Goal: Information Seeking & Learning: Check status

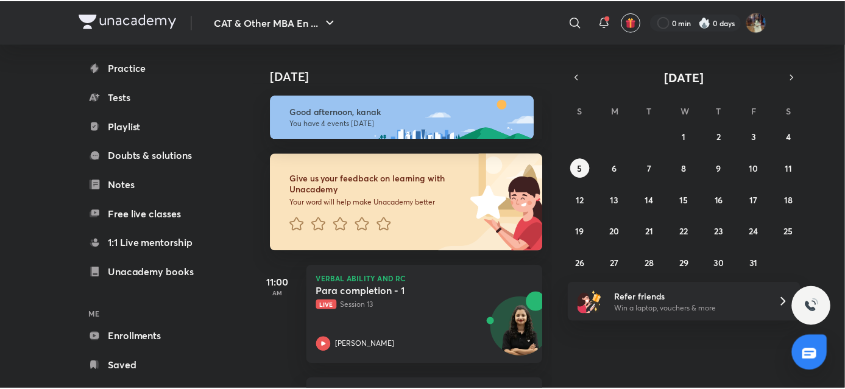
scroll to position [104, 0]
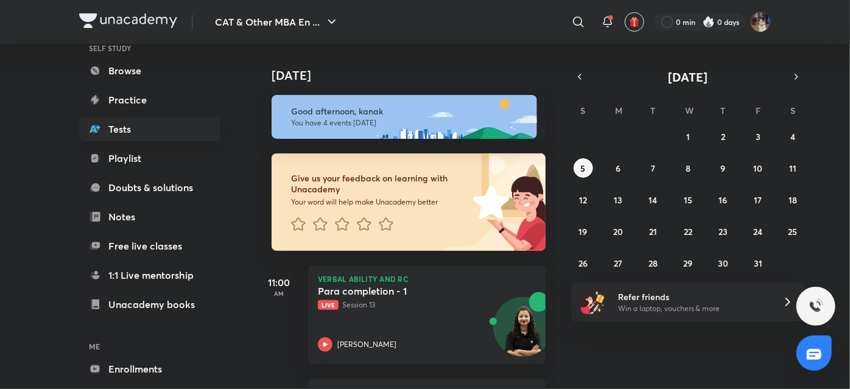
click at [167, 134] on link "Tests" at bounding box center [149, 129] width 141 height 24
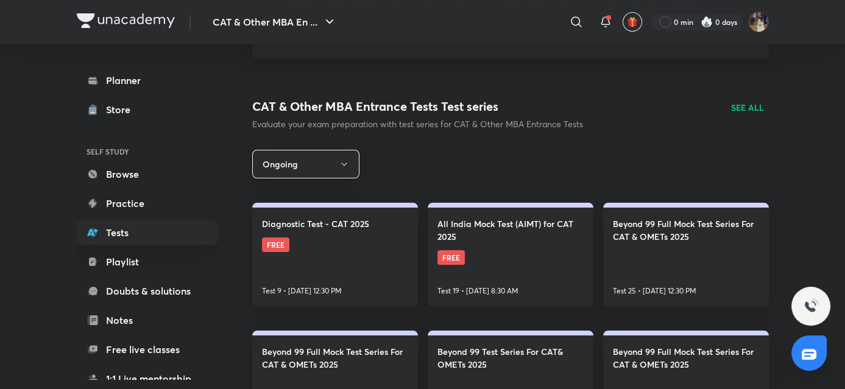
scroll to position [152, 0]
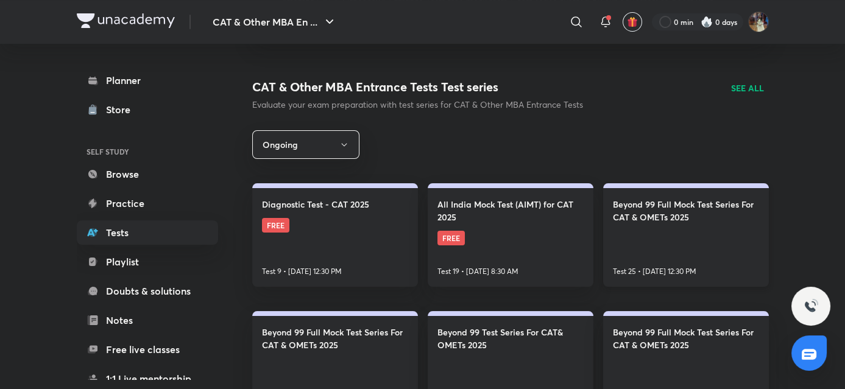
click at [642, 253] on link "Beyond 99 Full Mock Test Series For CAT & OMETs 2025 Test 25 • Oct 5, 12:30 PM" at bounding box center [686, 235] width 166 height 104
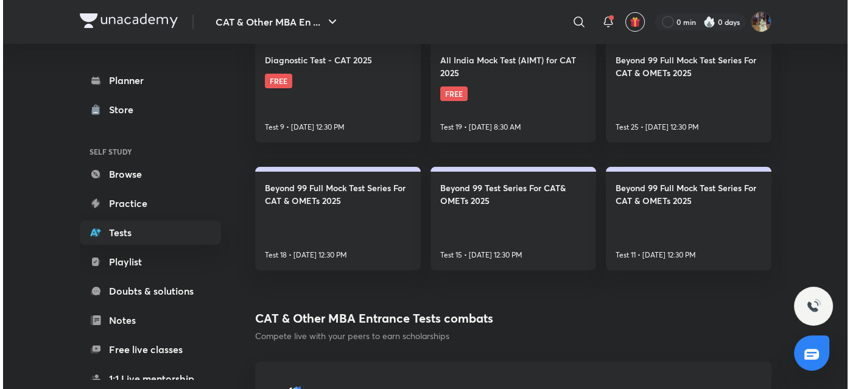
scroll to position [275, 0]
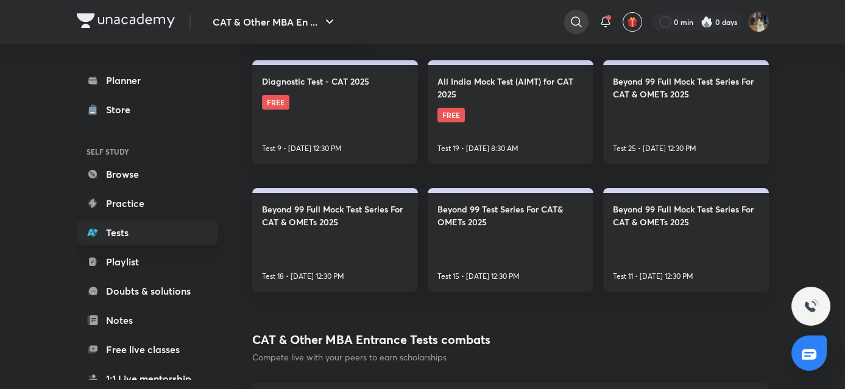
click at [581, 24] on icon at bounding box center [576, 22] width 15 height 15
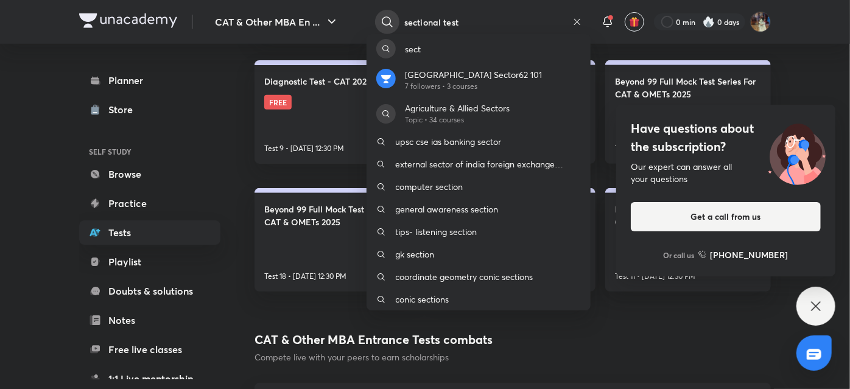
type input "sectional test"
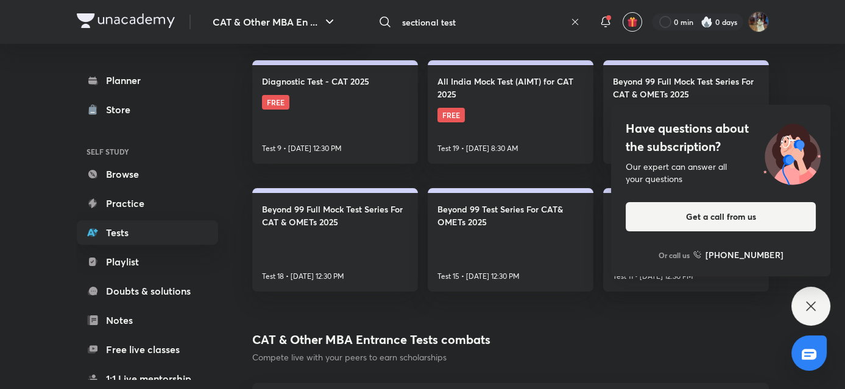
click at [531, 26] on input "sectional test" at bounding box center [481, 21] width 168 height 33
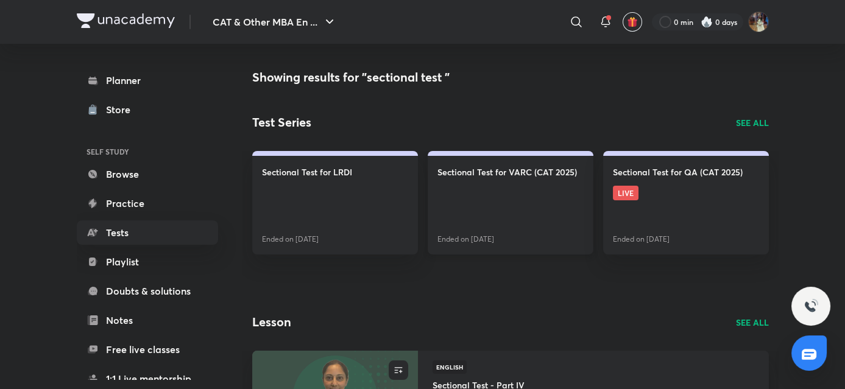
click at [520, 221] on link "Sectional Test for VARC (CAT 2025) Ended on Sept 15" at bounding box center [511, 203] width 166 height 104
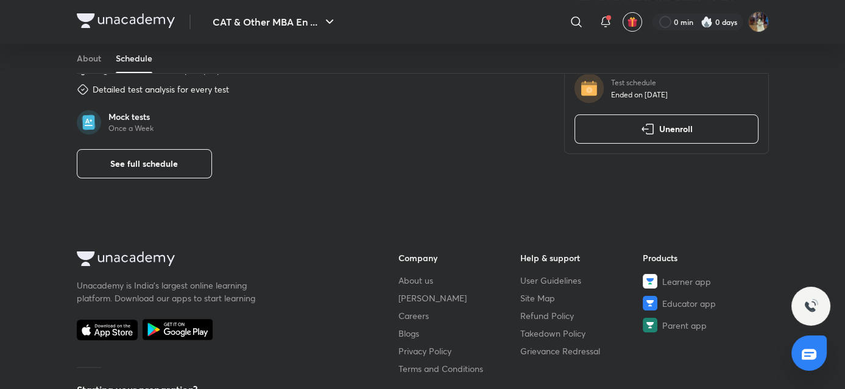
scroll to position [464, 0]
click at [169, 163] on span "See full schedule" at bounding box center [144, 164] width 68 height 12
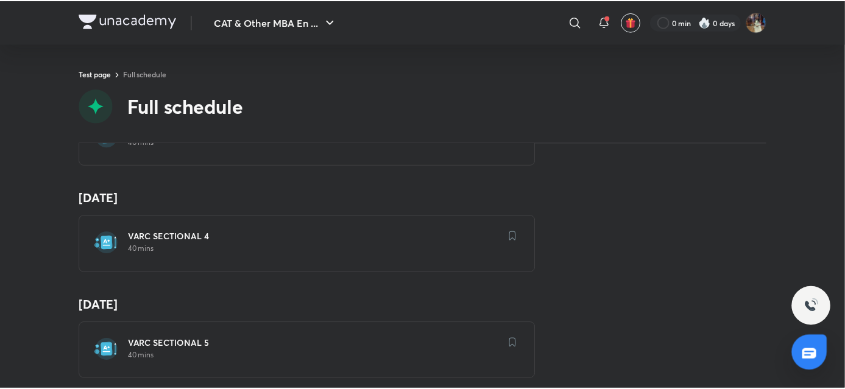
scroll to position [2651, 0]
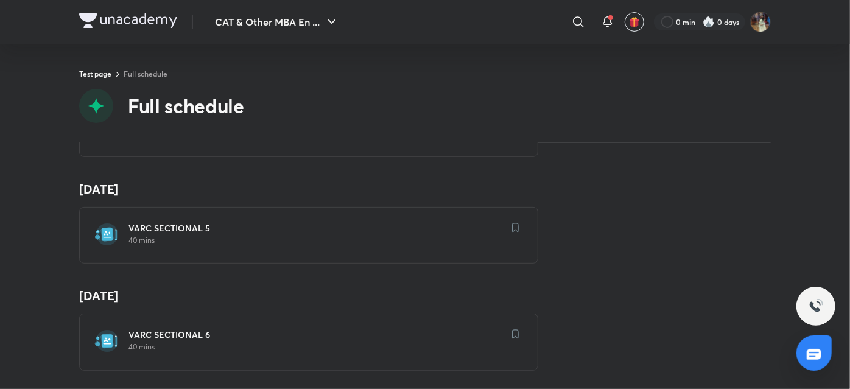
click at [373, 329] on h6 "VARC SECTIONAL 6" at bounding box center [315, 335] width 375 height 12
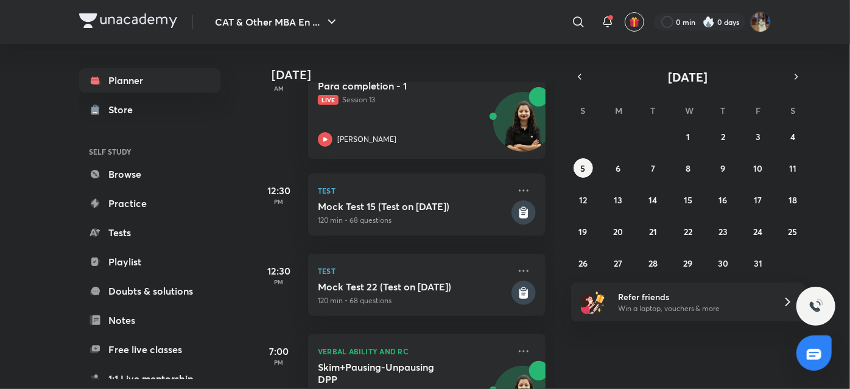
scroll to position [214, 0]
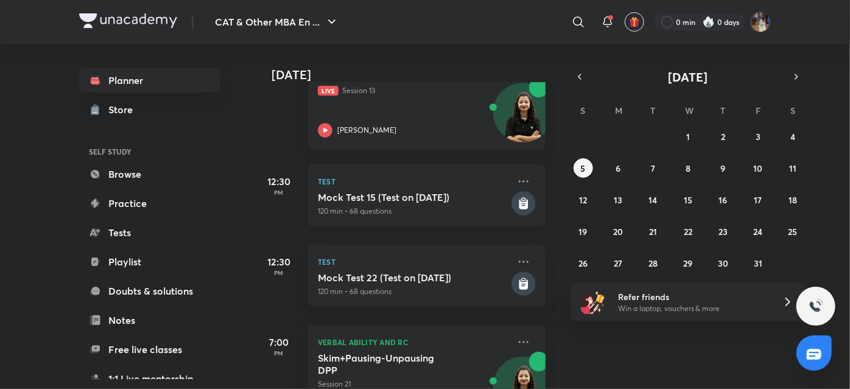
click at [410, 199] on h5 "Mock Test 15 (Test on 5.10.2025)" at bounding box center [413, 197] width 191 height 12
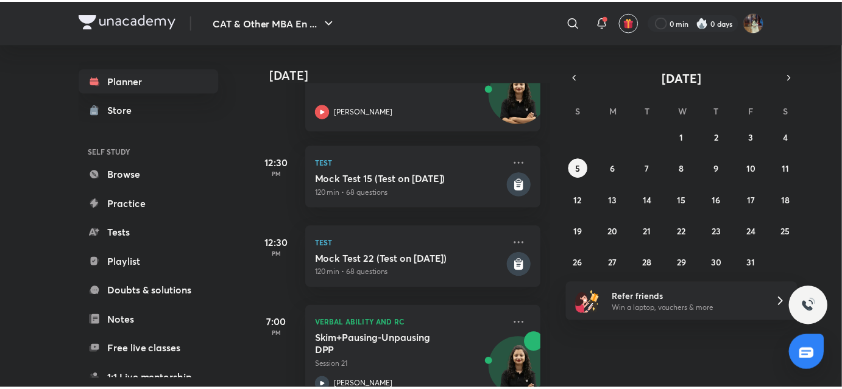
scroll to position [236, 0]
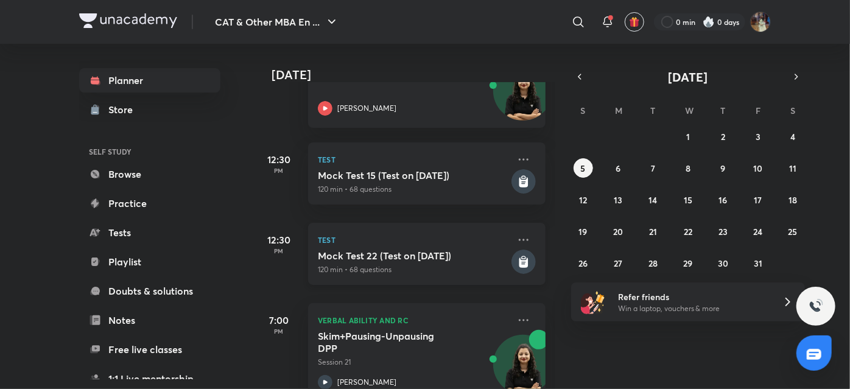
click at [406, 255] on h5 "Mock Test 22 (Test on 05.10.2025)" at bounding box center [413, 256] width 191 height 12
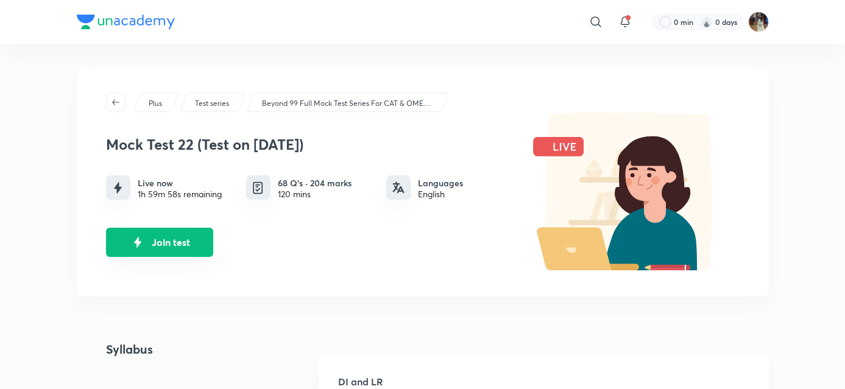
click at [161, 232] on button "Join test" at bounding box center [159, 242] width 107 height 29
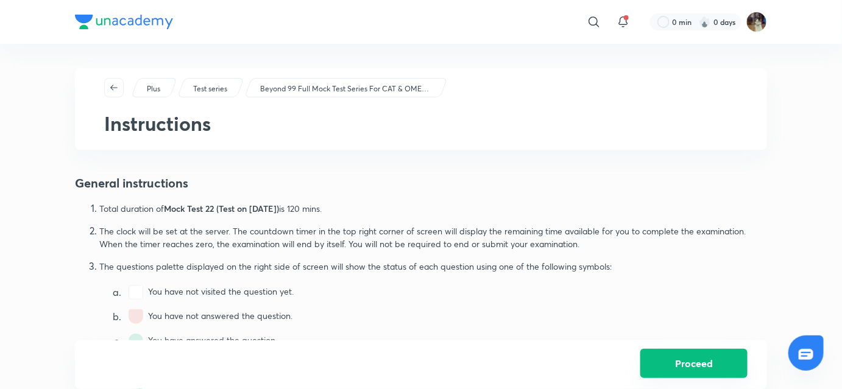
click at [697, 365] on button "Proceed" at bounding box center [693, 363] width 107 height 29
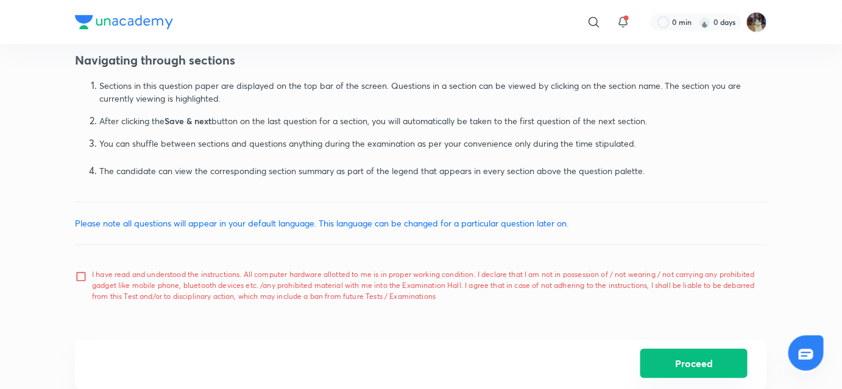
scroll to position [785, 0]
click at [76, 283] on input "I have read and understood the instructions. All computer hardware allotted to …" at bounding box center [83, 285] width 17 height 30
checkbox input "true"
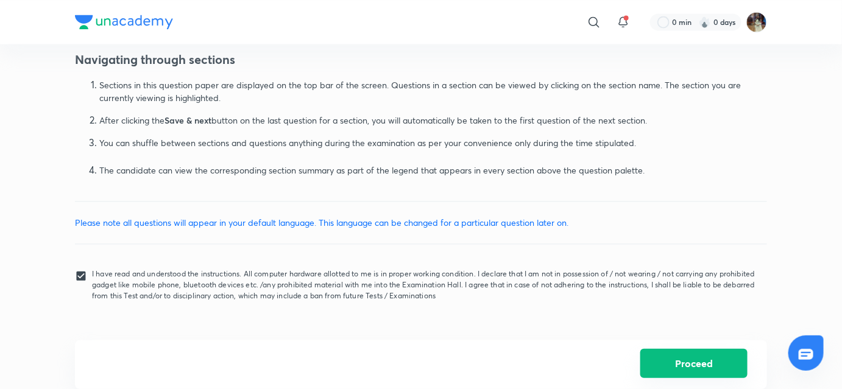
click at [703, 367] on button "Proceed" at bounding box center [693, 363] width 107 height 29
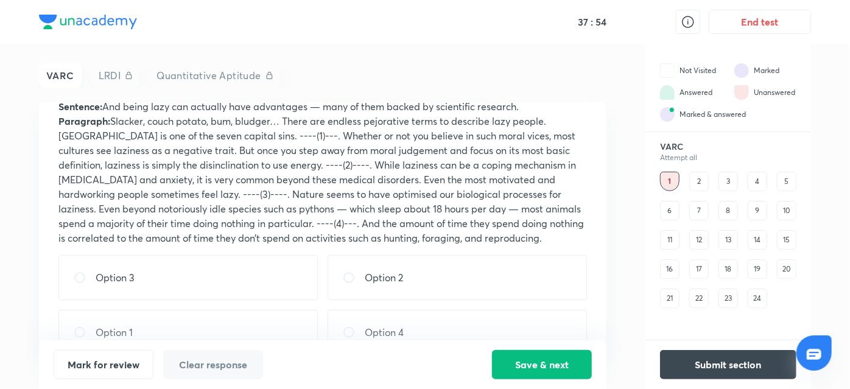
scroll to position [94, 0]
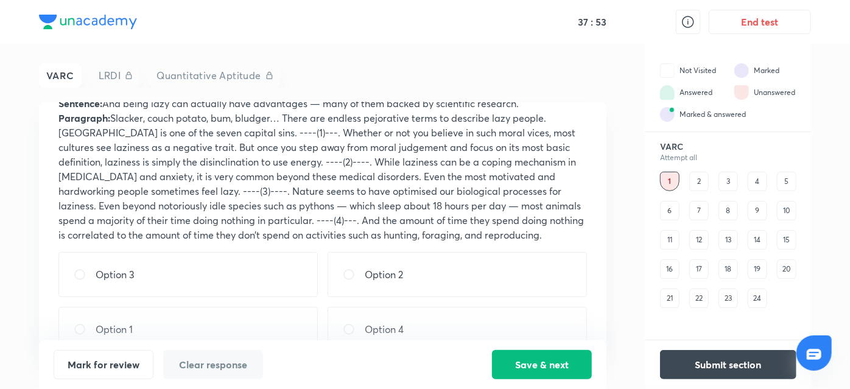
click at [345, 252] on div "Option 2" at bounding box center [457, 274] width 259 height 45
radio input "true"
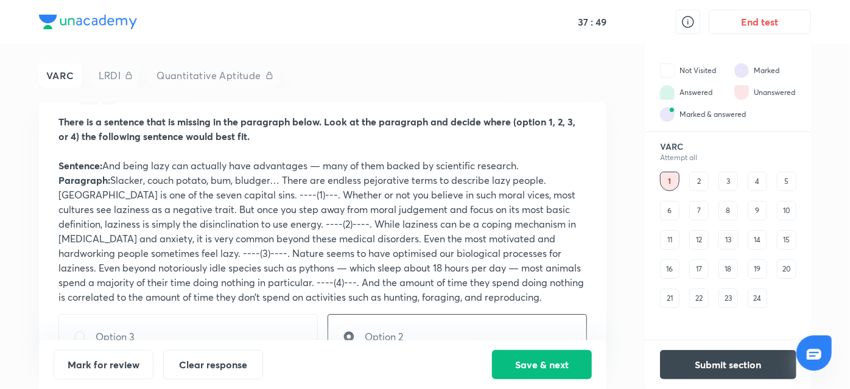
scroll to position [32, 0]
click at [525, 375] on button "Save & next" at bounding box center [542, 363] width 100 height 29
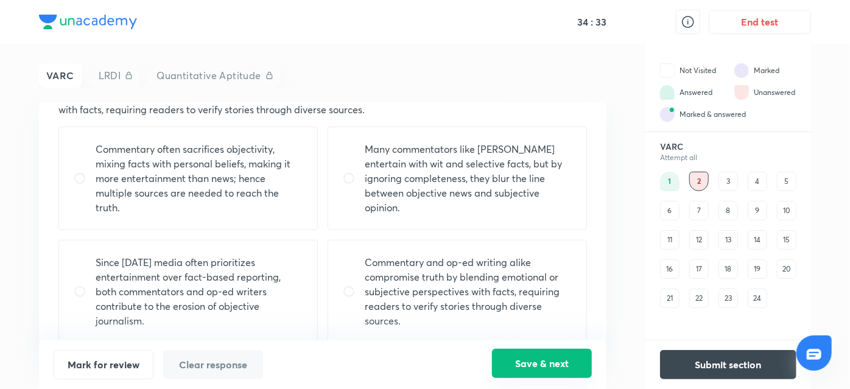
scroll to position [380, 0]
click at [519, 195] on p "Many commentators like Bill O’Reilly entertain with wit and selective facts, bu…" at bounding box center [468, 178] width 207 height 73
radio input "true"
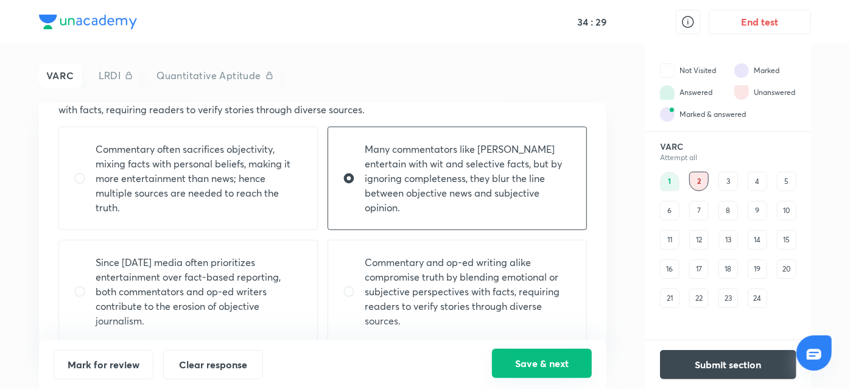
click at [568, 374] on button "Save & next" at bounding box center [542, 363] width 100 height 29
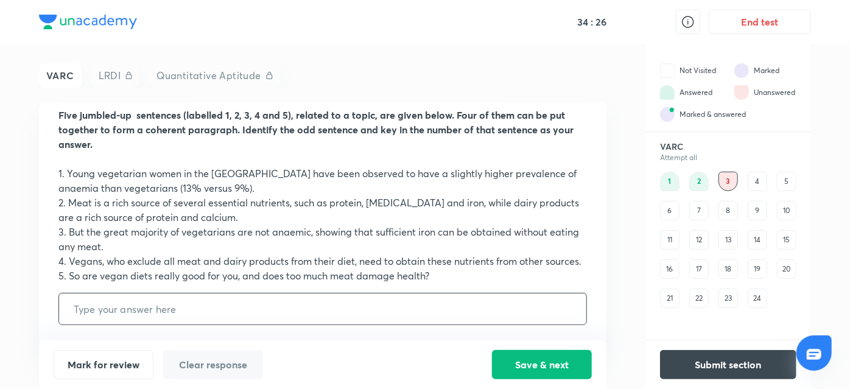
click at [762, 181] on div "4" at bounding box center [757, 181] width 19 height 19
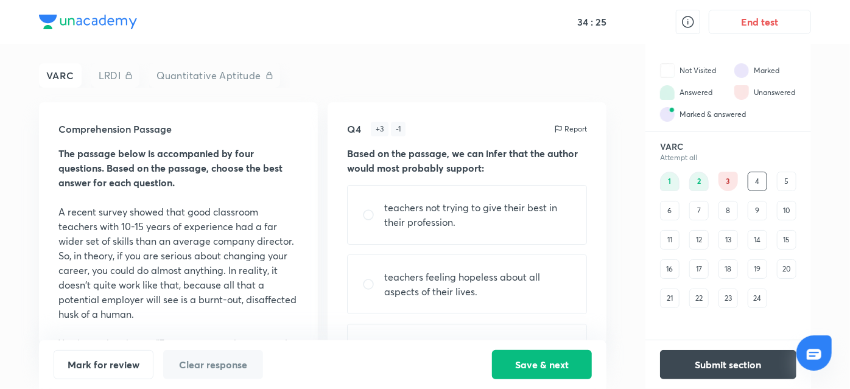
click at [790, 176] on div "5" at bounding box center [786, 181] width 19 height 19
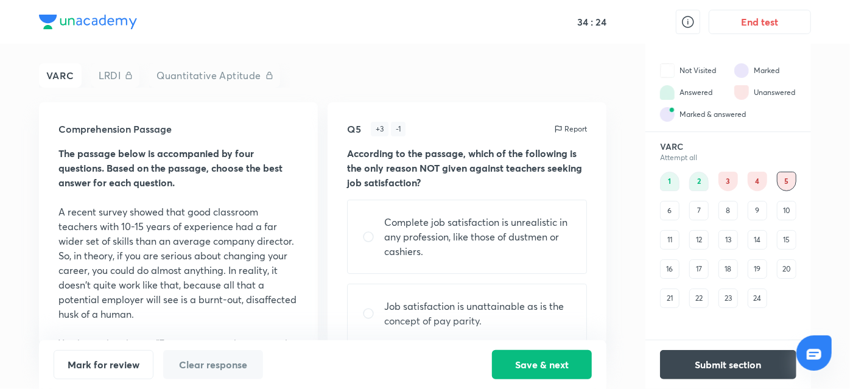
click at [767, 182] on div "4" at bounding box center [757, 181] width 19 height 19
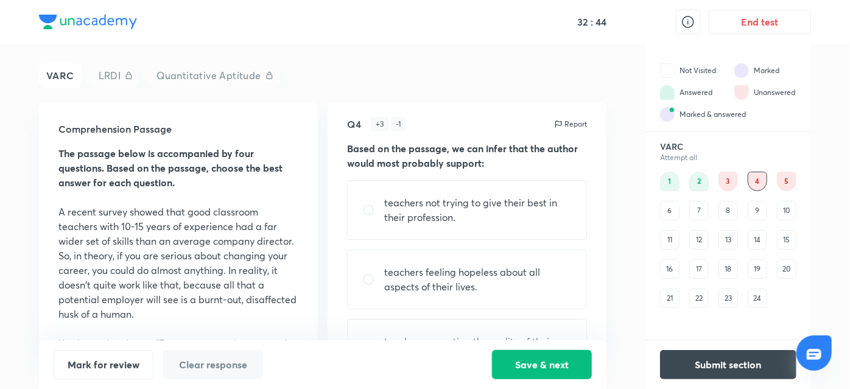
scroll to position [0, 0]
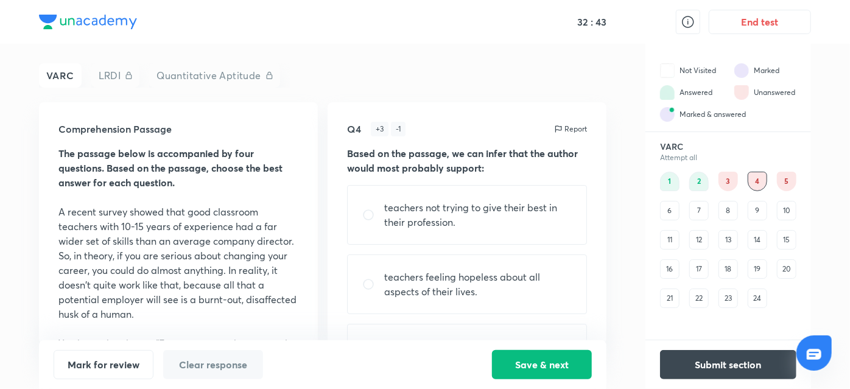
click at [603, 292] on div "Q4 + 3 - 1 Report Based on the passage, we can infer that the author would most…" at bounding box center [467, 223] width 279 height 242
click at [787, 178] on div "5" at bounding box center [786, 181] width 19 height 19
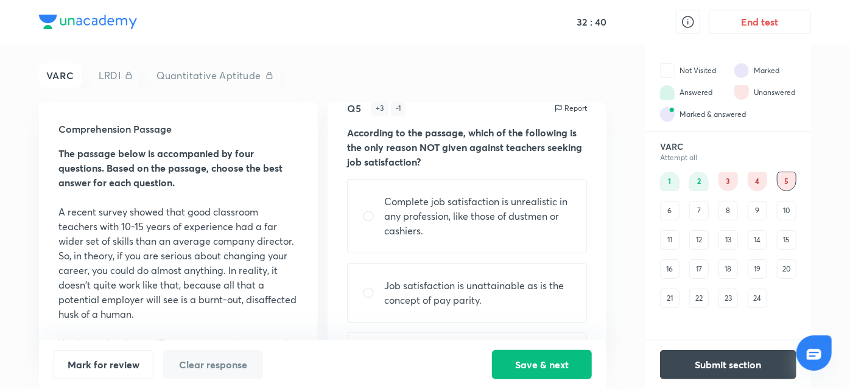
scroll to position [25, 0]
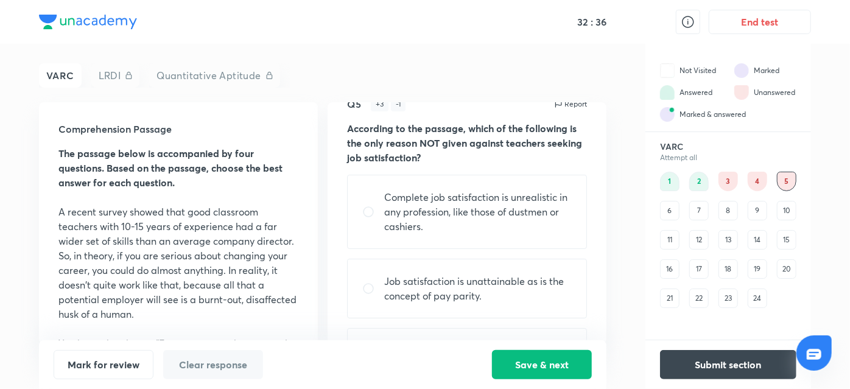
click at [674, 211] on div "6" at bounding box center [669, 210] width 19 height 19
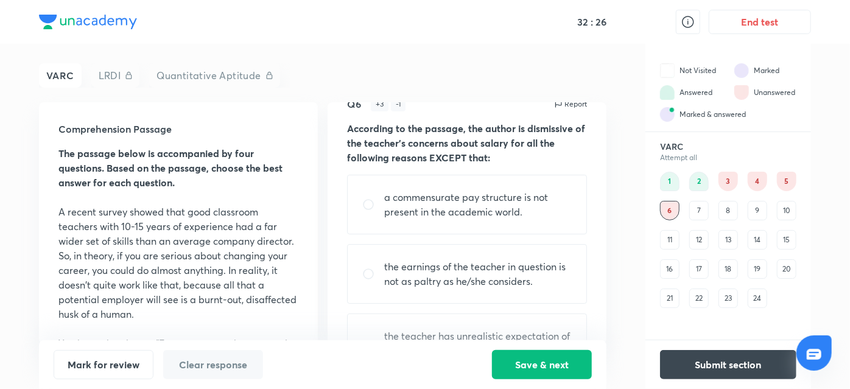
click at [700, 213] on div "7" at bounding box center [698, 210] width 19 height 19
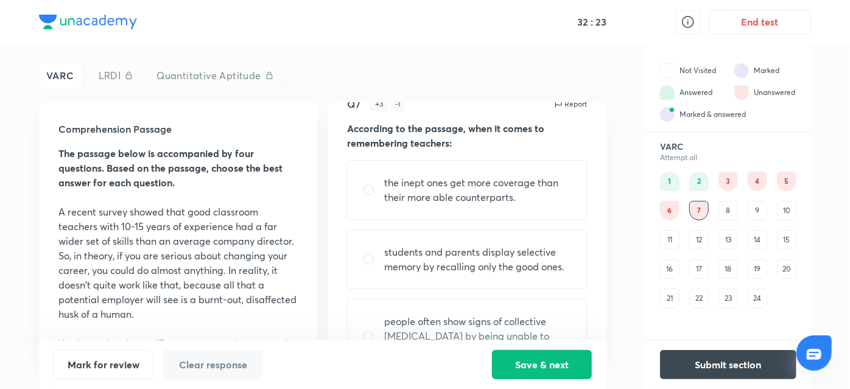
click at [730, 208] on div "8" at bounding box center [728, 210] width 19 height 19
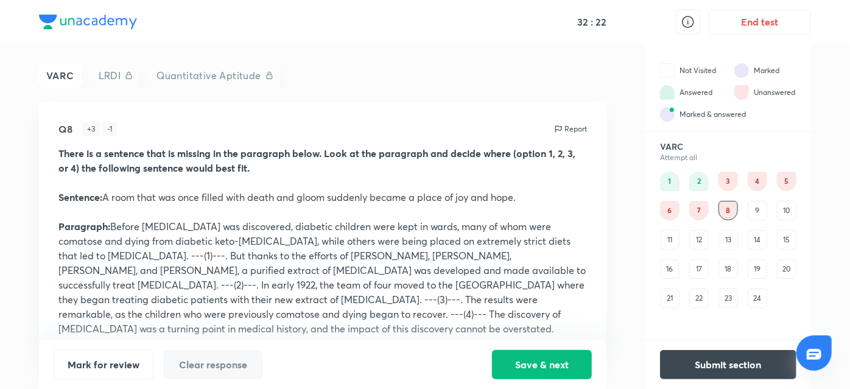
click at [703, 209] on div "7" at bounding box center [698, 210] width 19 height 19
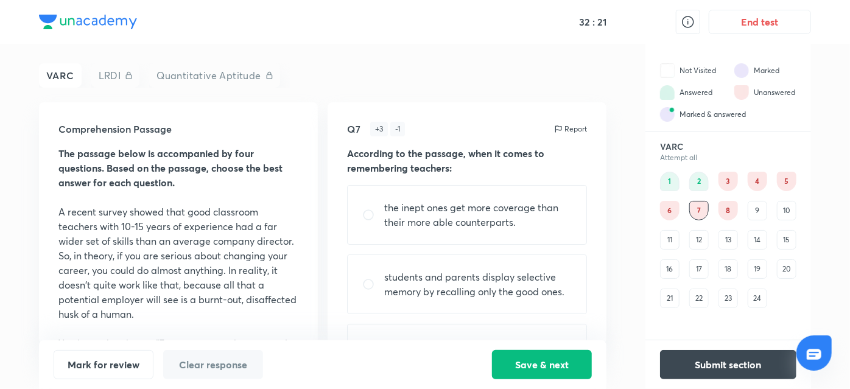
click at [762, 181] on div "4" at bounding box center [757, 181] width 19 height 19
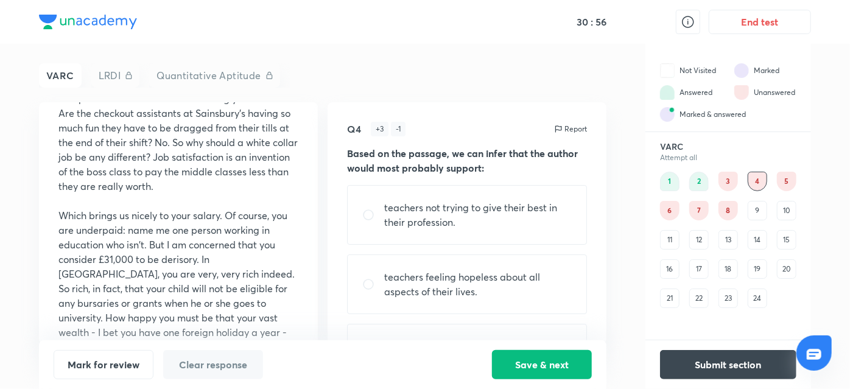
scroll to position [636, 0]
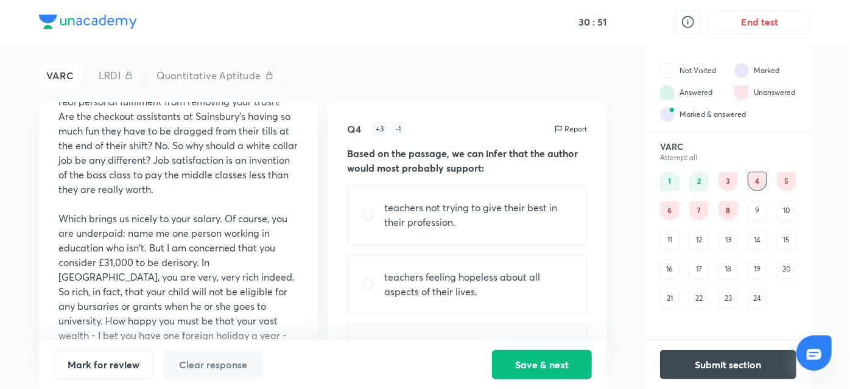
click at [145, 297] on p "Which brings us nicely to your salary. Of course, you are underpaid: name me on…" at bounding box center [178, 328] width 240 height 234
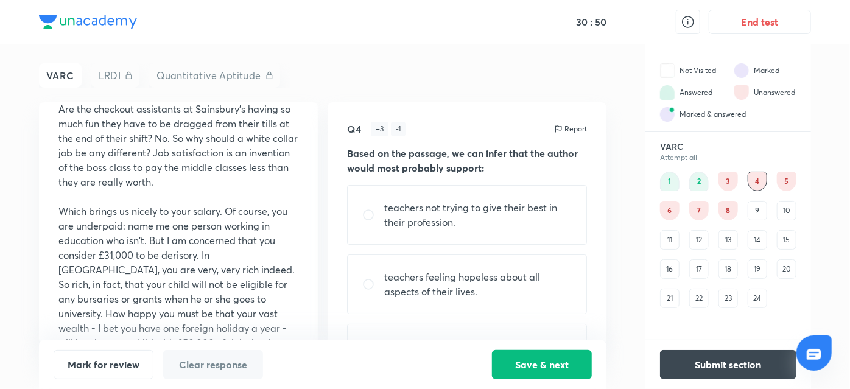
scroll to position [645, 0]
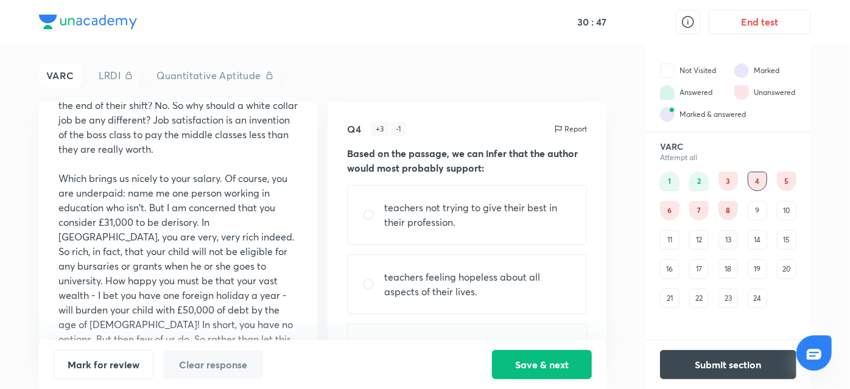
click at [159, 316] on p "Which brings us nicely to your salary. Of course, you are underpaid: name me on…" at bounding box center [178, 288] width 240 height 234
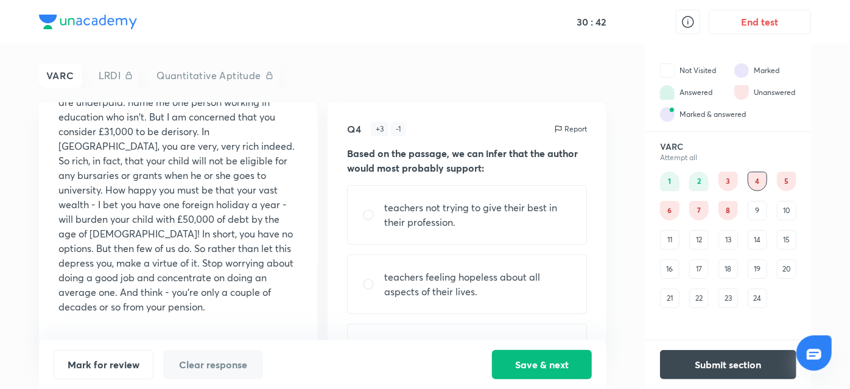
scroll to position [769, 0]
click at [169, 311] on p "Which brings us nicely to your salary. Of course, you are underpaid: name me on…" at bounding box center [178, 196] width 240 height 234
click at [169, 306] on p "Which brings us nicely to your salary. Of course, you are underpaid: name me on…" at bounding box center [178, 196] width 240 height 234
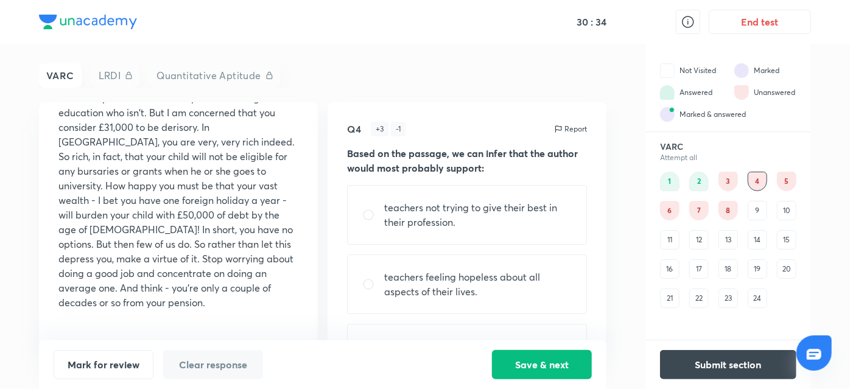
scroll to position [786, 0]
click at [199, 272] on p "Which brings us nicely to your salary. Of course, you are underpaid: name me on…" at bounding box center [178, 193] width 240 height 234
click at [108, 294] on p "Which brings us nicely to your salary. Of course, you are underpaid: name me on…" at bounding box center [178, 193] width 240 height 234
click at [88, 300] on p "Which brings us nicely to your salary. Of course, you are underpaid: name me on…" at bounding box center [178, 193] width 240 height 234
click at [156, 301] on p "Which brings us nicely to your salary. Of course, you are underpaid: name me on…" at bounding box center [178, 193] width 240 height 234
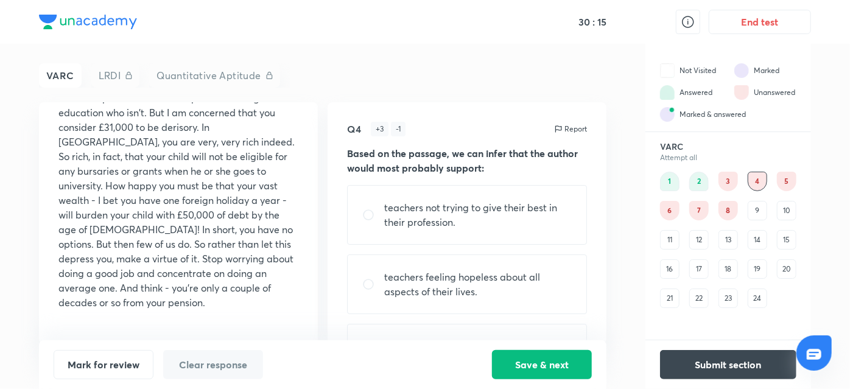
click at [171, 301] on p "Which brings us nicely to your salary. Of course, you are underpaid: name me on…" at bounding box center [178, 193] width 240 height 234
click at [283, 301] on p "Which brings us nicely to your salary. Of course, you are underpaid: name me on…" at bounding box center [178, 193] width 240 height 234
click at [295, 348] on div "Mark for review Clear response Save & next" at bounding box center [323, 364] width 568 height 49
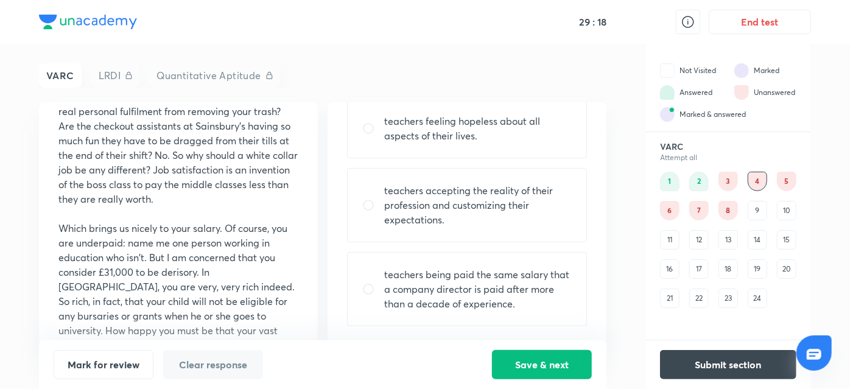
scroll to position [624, 0]
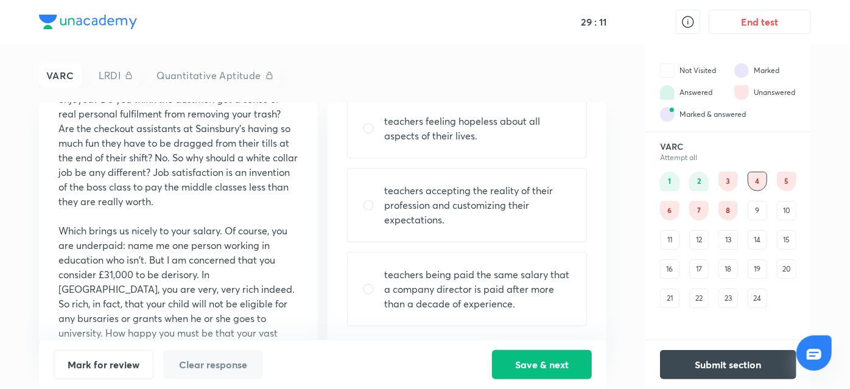
click at [367, 227] on div "teachers accepting the reality of their profession and customizing their expect…" at bounding box center [467, 205] width 240 height 74
radio input "true"
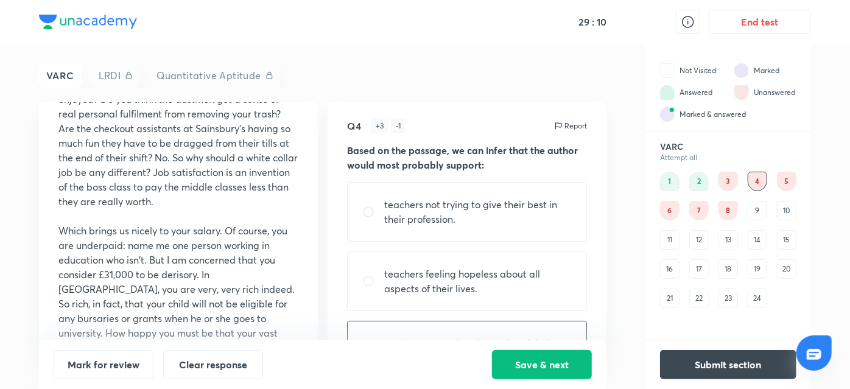
scroll to position [0, 0]
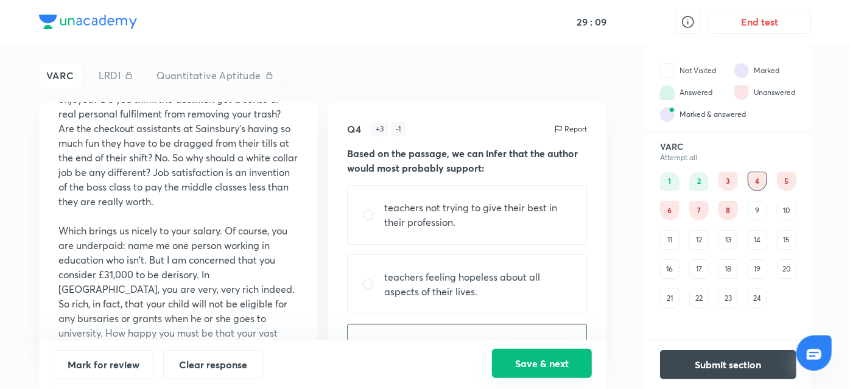
click at [543, 367] on button "Save & next" at bounding box center [542, 363] width 100 height 29
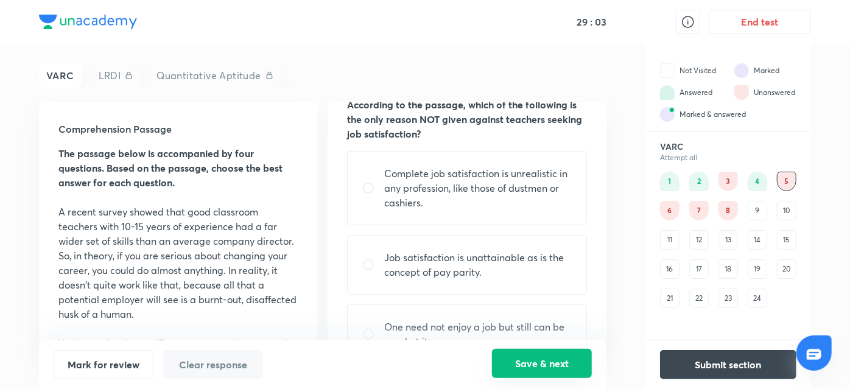
scroll to position [49, 0]
click at [764, 186] on div "4" at bounding box center [757, 181] width 19 height 19
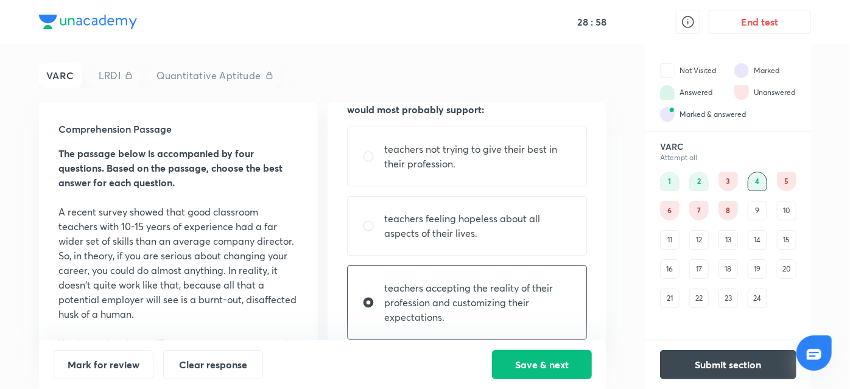
scroll to position [57, 0]
click at [371, 164] on input "radio" at bounding box center [373, 158] width 22 height 12
radio input "true"
radio input "false"
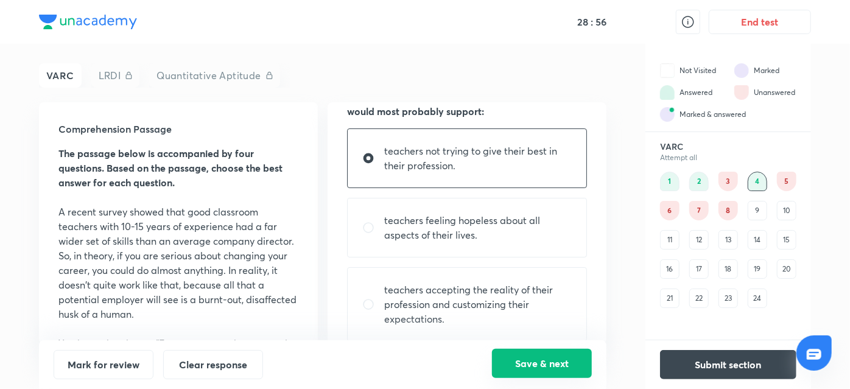
click at [546, 371] on button "Save & next" at bounding box center [542, 363] width 100 height 29
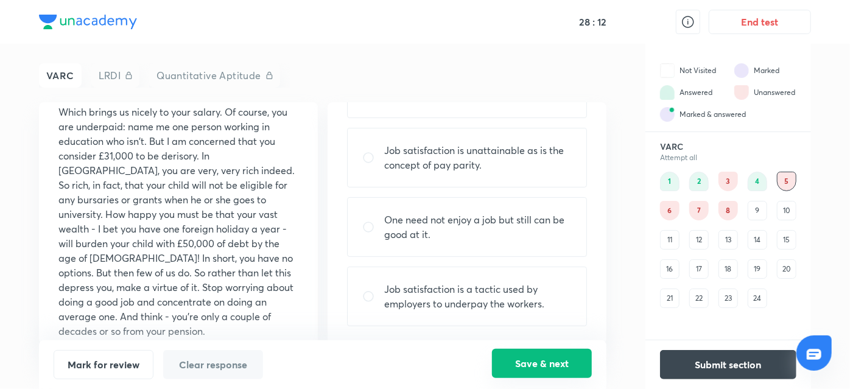
scroll to position [786, 0]
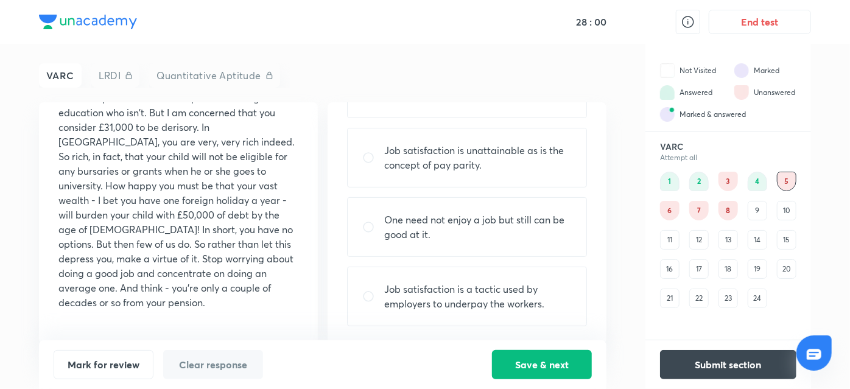
click at [437, 294] on p "Job satisfaction is a tactic used by employers to underpay the workers." at bounding box center [478, 296] width 188 height 29
radio input "true"
click at [386, 213] on p "One need not enjoy a job but still can be good at it." at bounding box center [478, 227] width 188 height 29
radio input "true"
radio input "false"
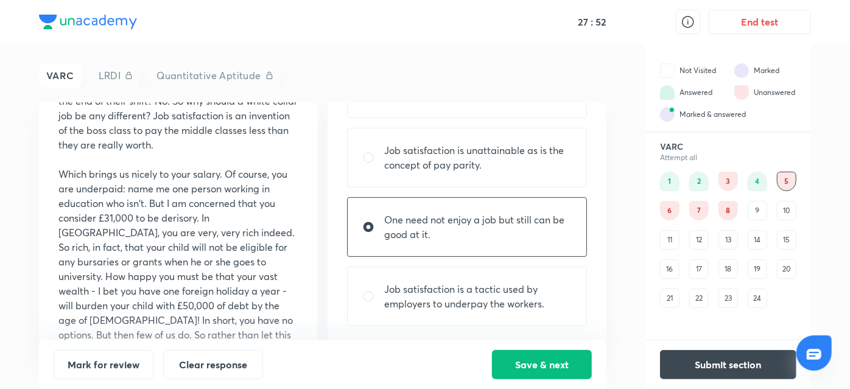
scroll to position [674, 0]
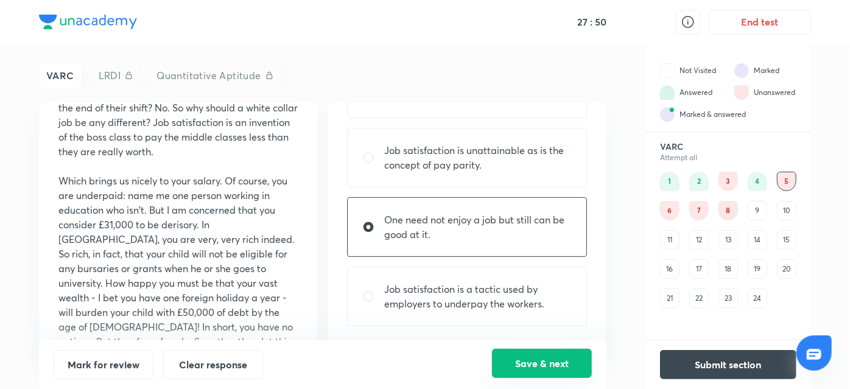
click at [502, 373] on button "Save & next" at bounding box center [542, 363] width 100 height 29
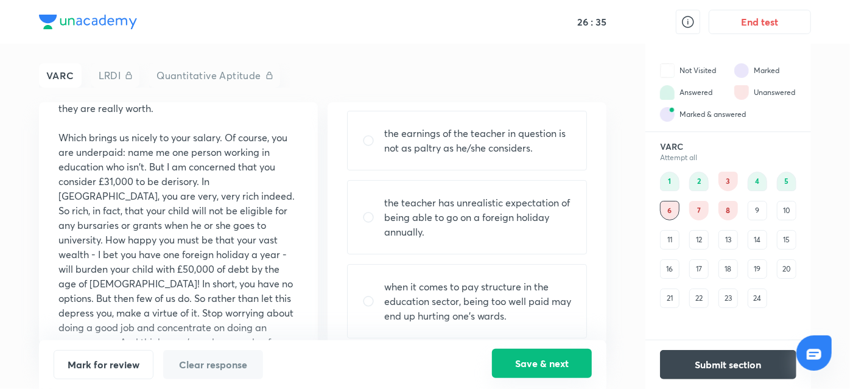
scroll to position [171, 0]
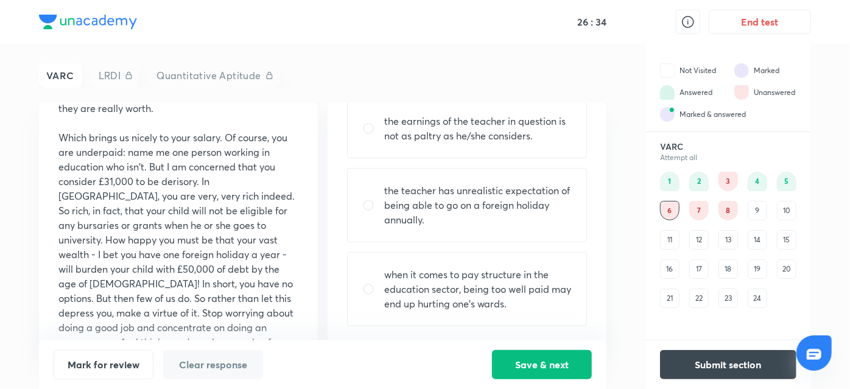
click at [384, 203] on input "radio" at bounding box center [373, 205] width 22 height 12
click at [384, 206] on input "radio" at bounding box center [373, 205] width 22 height 12
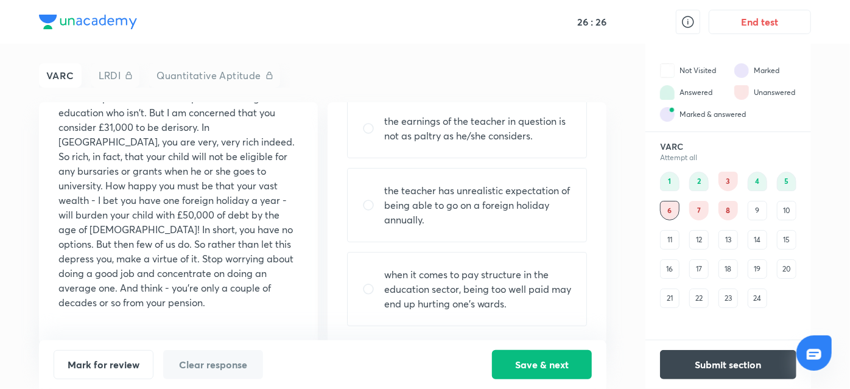
scroll to position [786, 0]
click at [383, 209] on input "radio" at bounding box center [373, 205] width 22 height 12
radio input "true"
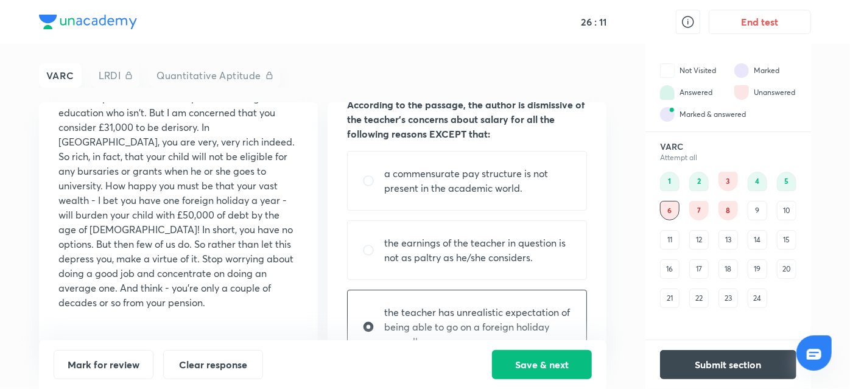
scroll to position [49, 0]
click at [531, 357] on button "Save & next" at bounding box center [542, 363] width 100 height 29
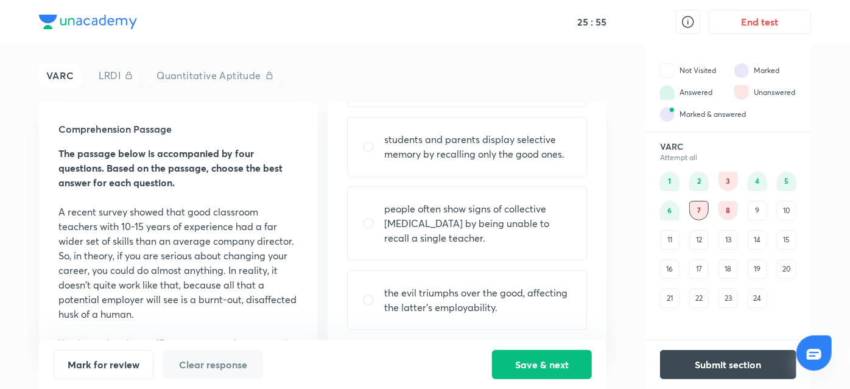
scroll to position [141, 0]
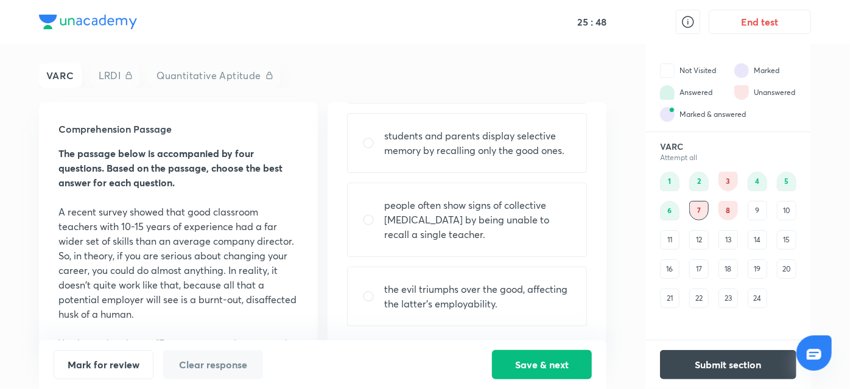
click at [389, 274] on div "the evil triumphs over the good, affecting the latter’s employability." at bounding box center [467, 297] width 240 height 60
radio input "true"
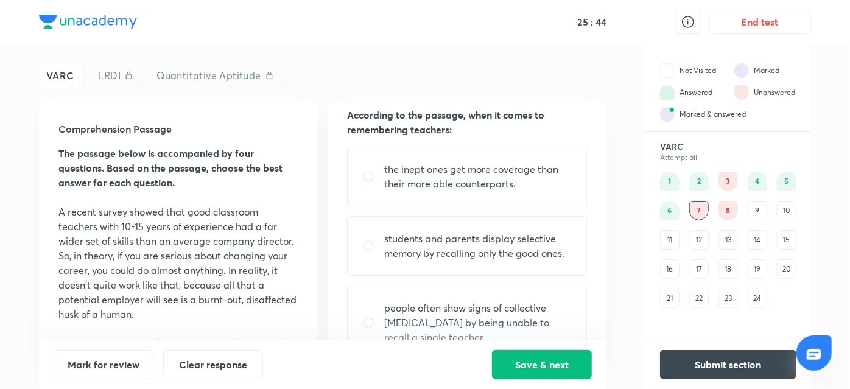
scroll to position [0, 0]
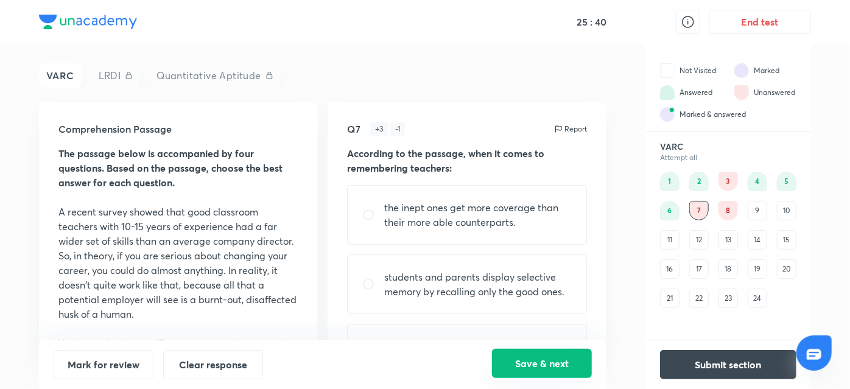
click at [543, 365] on button "Save & next" at bounding box center [542, 363] width 100 height 29
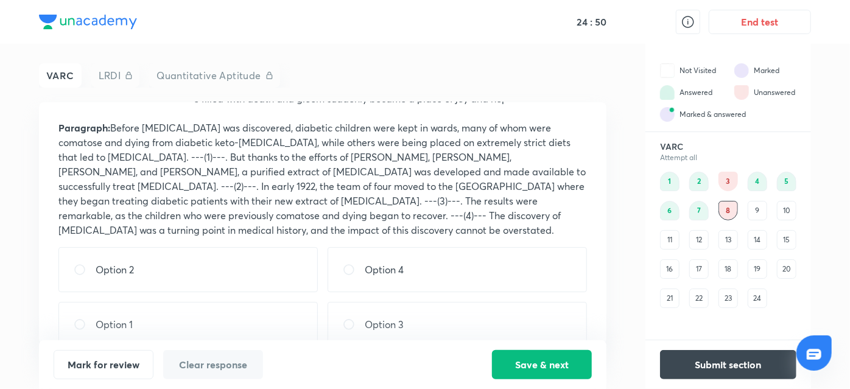
scroll to position [100, 0]
click at [410, 315] on div "Option 3" at bounding box center [457, 322] width 259 height 45
radio input "true"
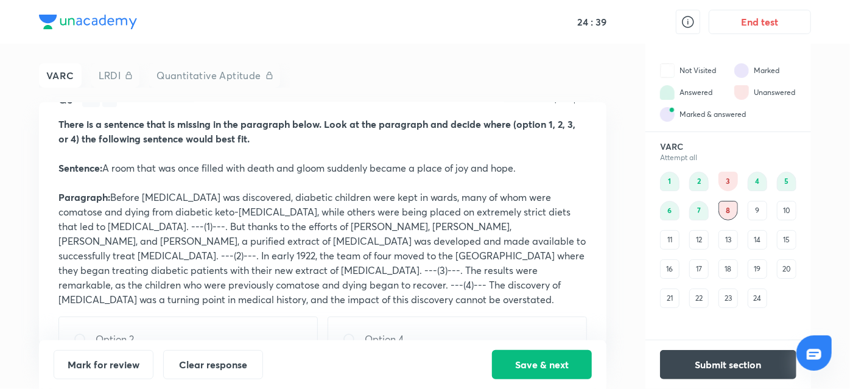
scroll to position [47, 0]
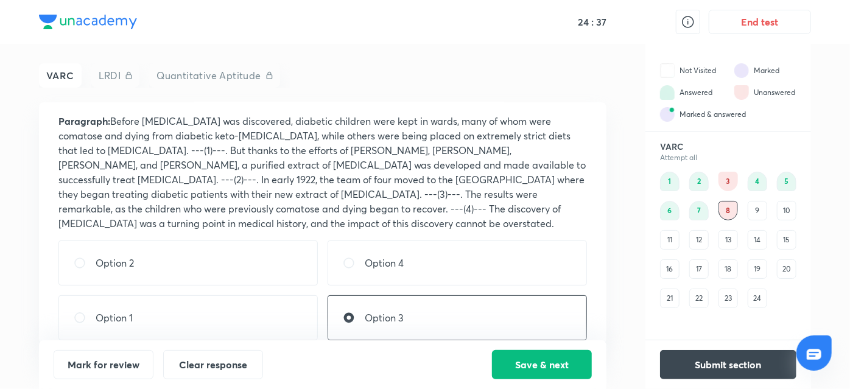
click at [437, 256] on div "Option 4" at bounding box center [457, 263] width 259 height 45
radio input "true"
radio input "false"
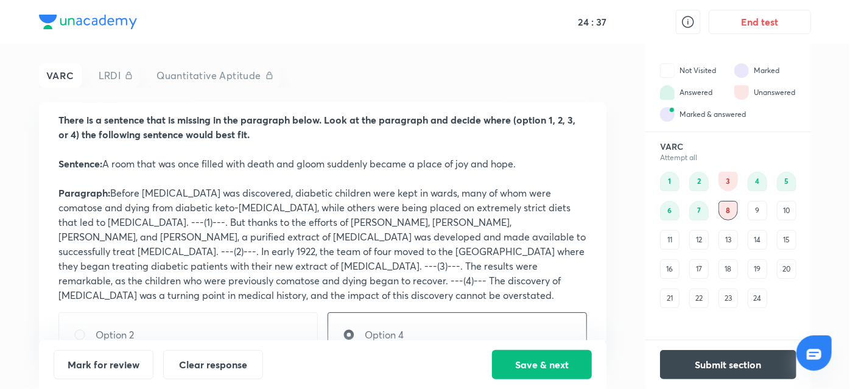
scroll to position [0, 0]
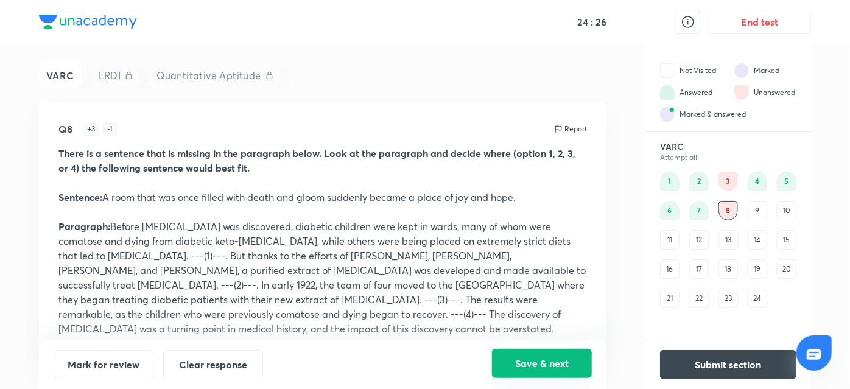
click at [574, 365] on button "Save & next" at bounding box center [542, 363] width 100 height 29
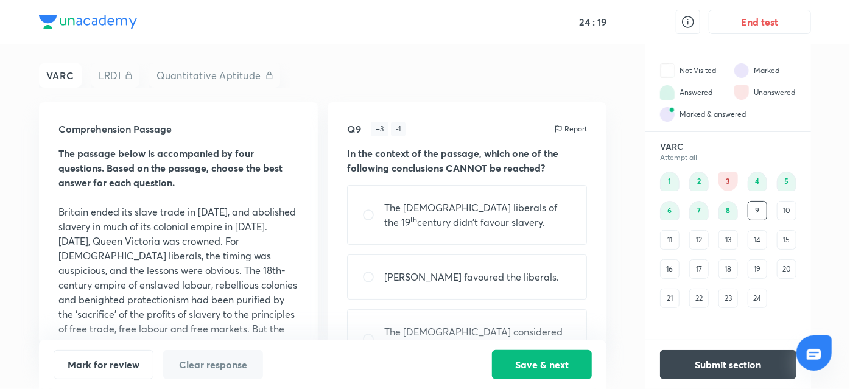
click at [785, 212] on div "10" at bounding box center [786, 210] width 19 height 19
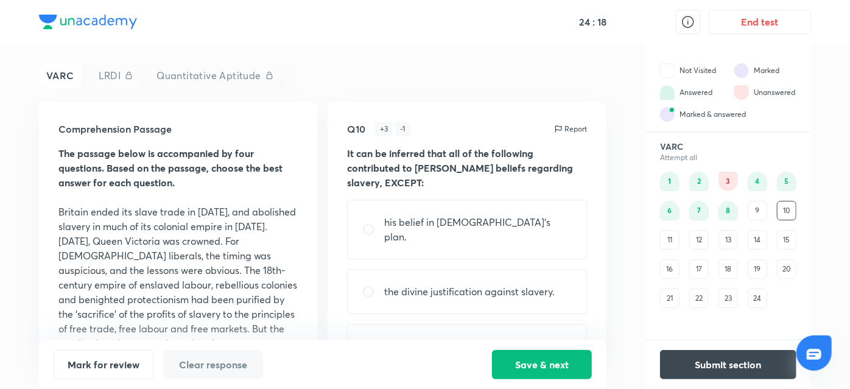
click at [725, 176] on div "3" at bounding box center [728, 181] width 19 height 19
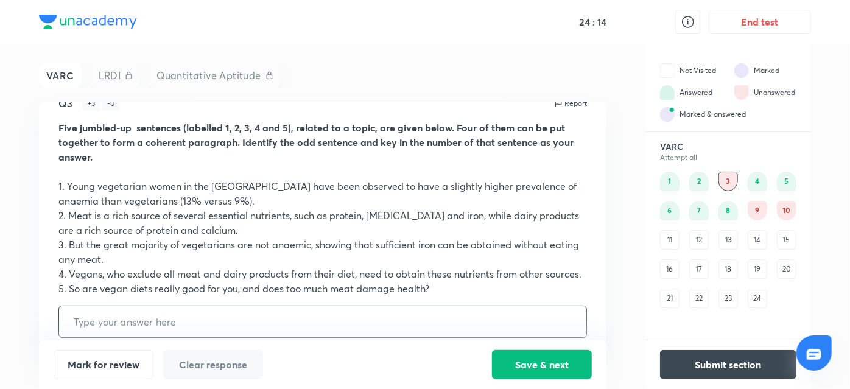
scroll to position [38, 0]
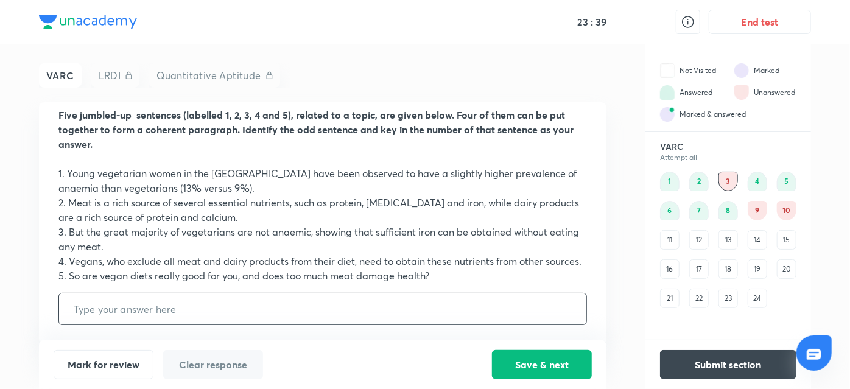
click at [177, 306] on input "text" at bounding box center [322, 309] width 527 height 31
click at [553, 312] on input "text" at bounding box center [322, 309] width 527 height 31
type input "3"
click at [532, 365] on button "Save & next" at bounding box center [542, 363] width 100 height 29
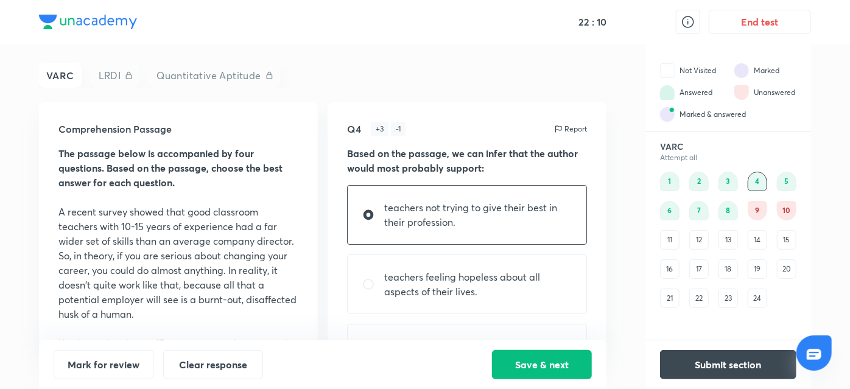
click at [759, 215] on div "9" at bounding box center [757, 210] width 19 height 19
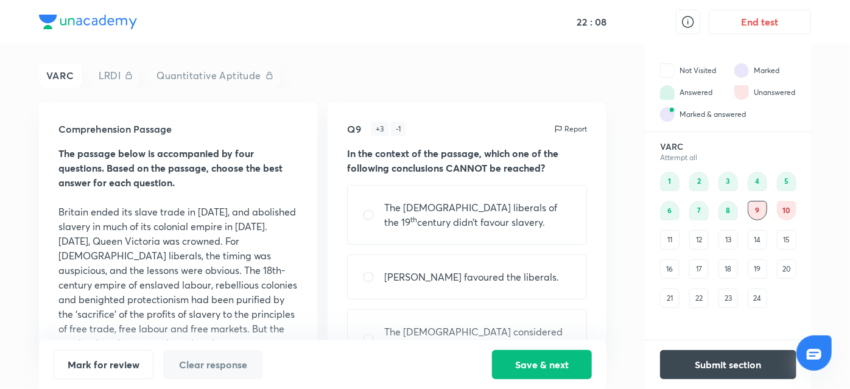
click at [730, 242] on div "13" at bounding box center [728, 239] width 19 height 19
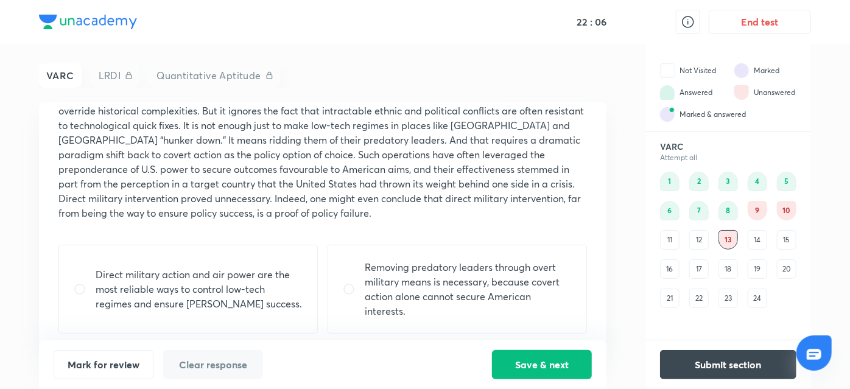
scroll to position [104, 0]
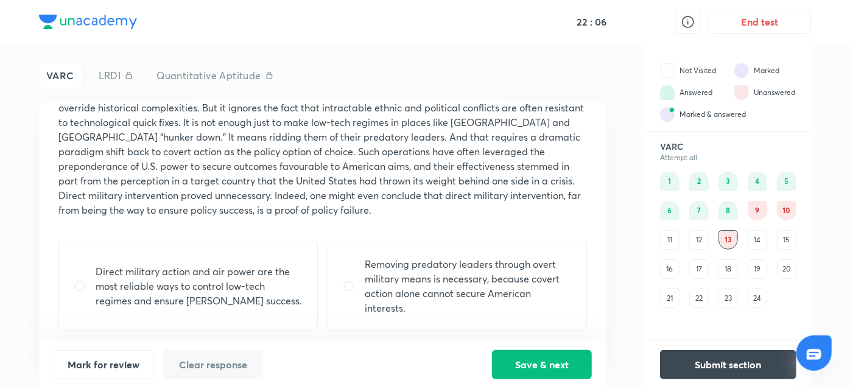
click at [765, 239] on div "14" at bounding box center [757, 239] width 19 height 19
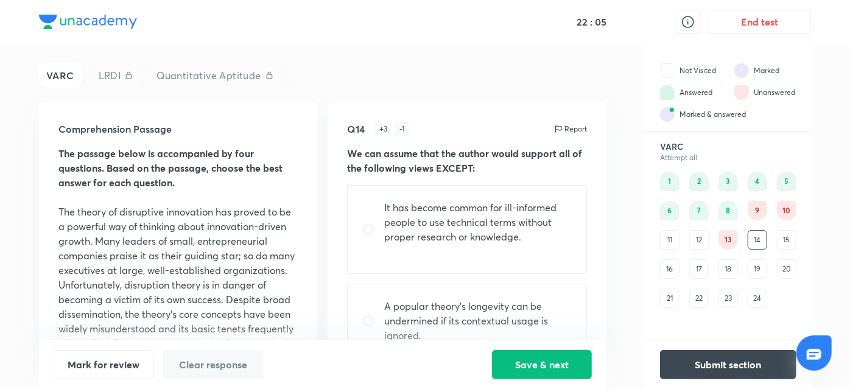
click at [787, 232] on div "15" at bounding box center [786, 239] width 19 height 19
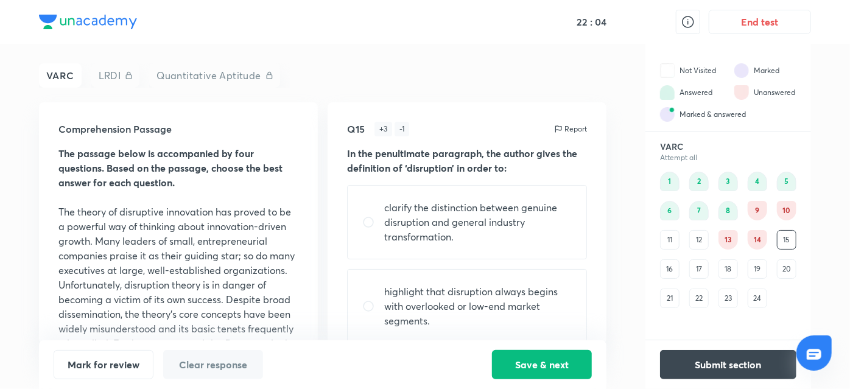
click at [755, 241] on div "14" at bounding box center [757, 239] width 19 height 19
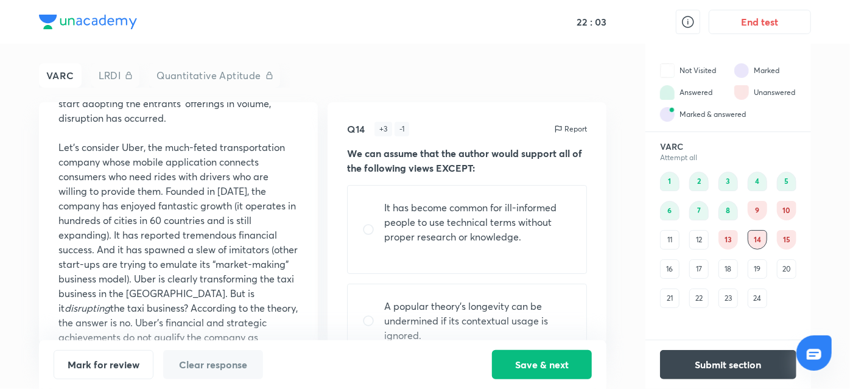
scroll to position [990, 0]
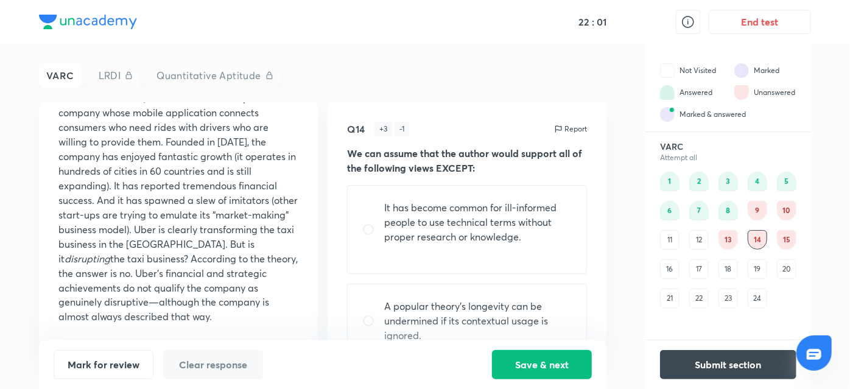
click at [721, 271] on div "18" at bounding box center [728, 268] width 19 height 19
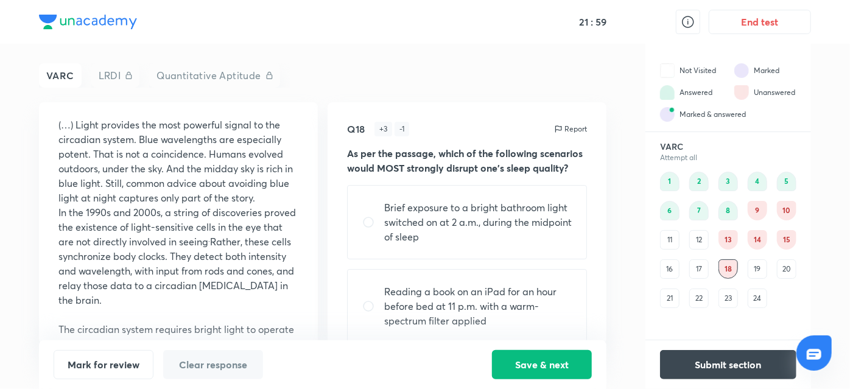
scroll to position [0, 0]
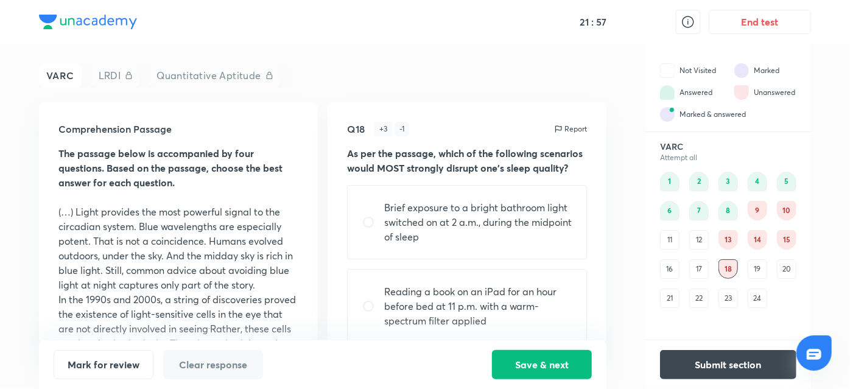
click at [698, 273] on div "17" at bounding box center [698, 268] width 19 height 19
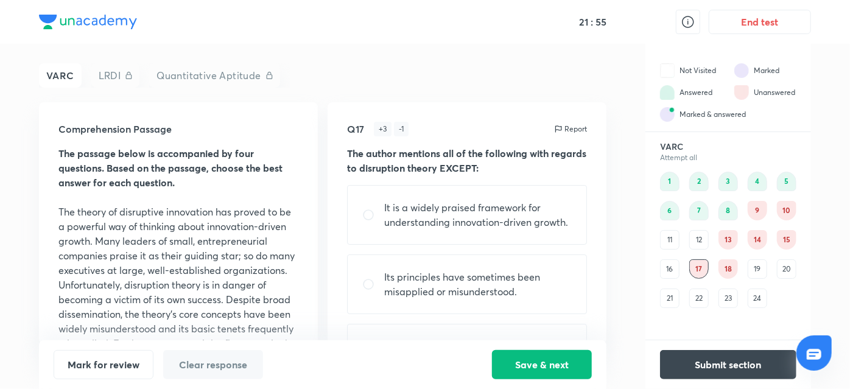
click at [722, 270] on div "18" at bounding box center [728, 268] width 19 height 19
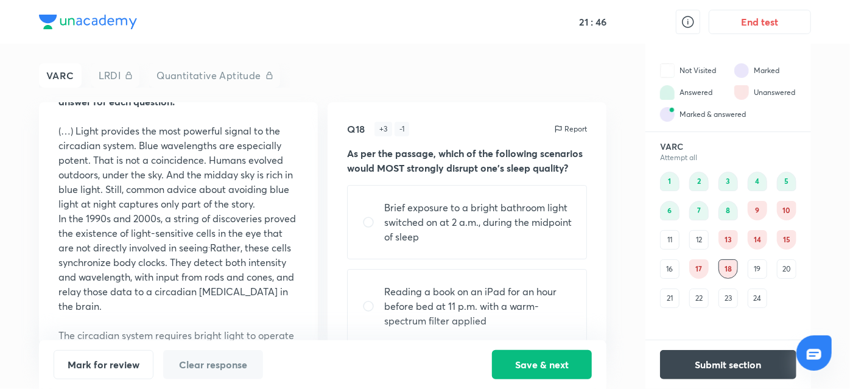
scroll to position [93, 0]
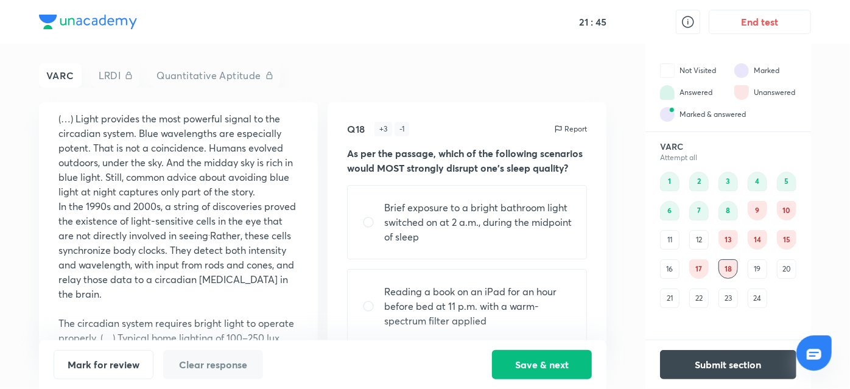
click at [67, 326] on p "The circadian system requires bright light to operate properly. (…) Typical hom…" at bounding box center [178, 360] width 240 height 88
click at [65, 327] on p "The circadian system requires bright light to operate properly. (…) Typical hom…" at bounding box center [178, 360] width 240 height 88
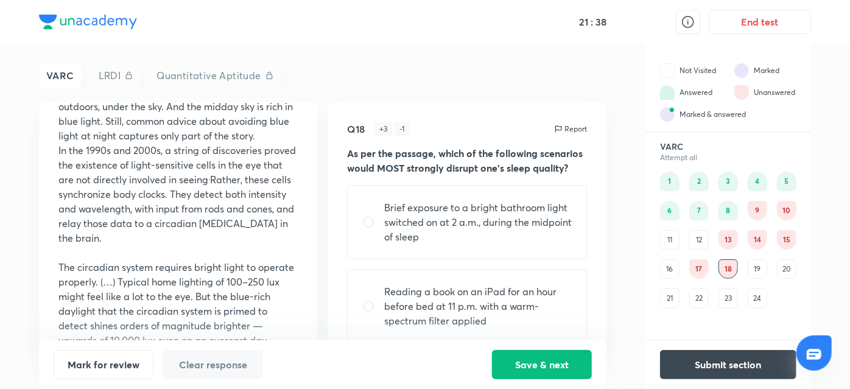
scroll to position [149, 0]
click at [49, 242] on div "Comprehension Passage The passage below is accompanied by four questions. Based…" at bounding box center [178, 223] width 279 height 242
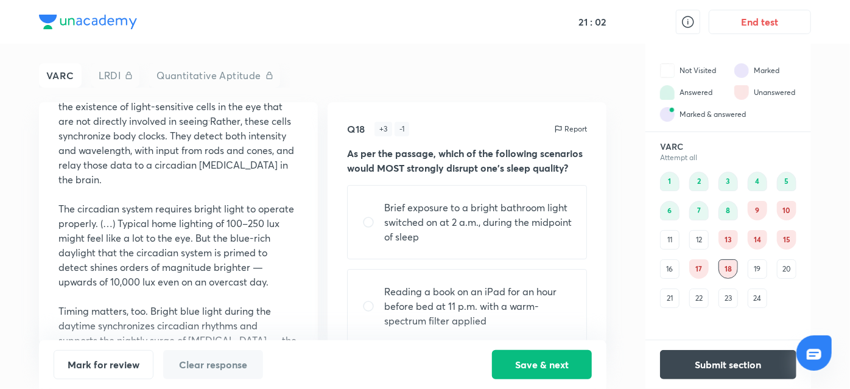
scroll to position [208, 0]
click at [91, 315] on p "Timing matters, too. Bright blue light during the daytime synchronizes circadia…" at bounding box center [178, 361] width 240 height 117
click at [85, 312] on p "Timing matters, too. Bright blue light during the daytime synchronizes circadia…" at bounding box center [178, 361] width 240 height 117
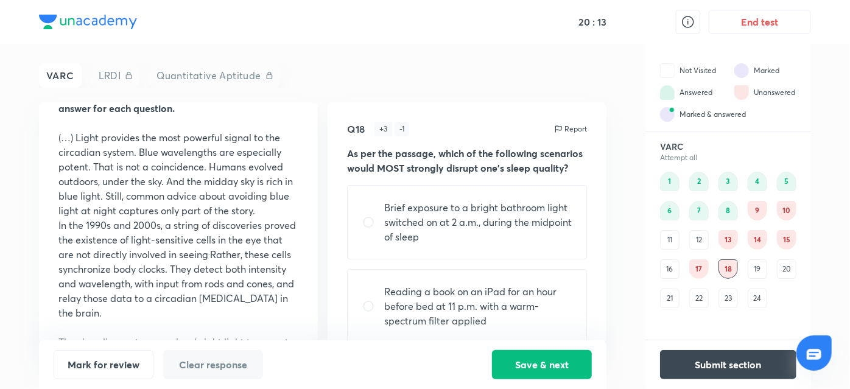
scroll to position [0, 0]
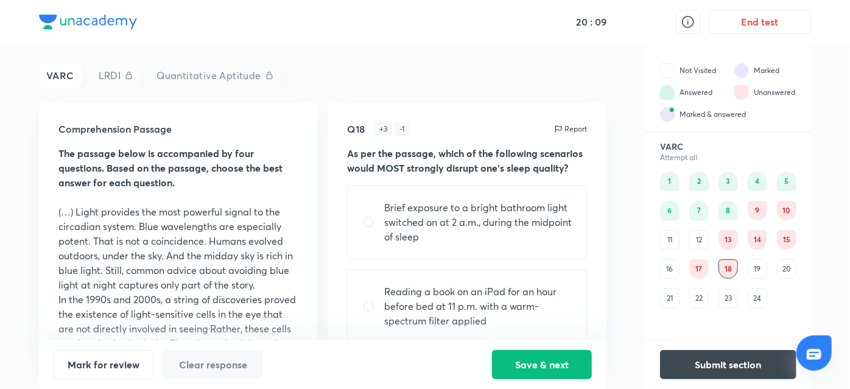
click at [759, 269] on div "19" at bounding box center [757, 268] width 19 height 19
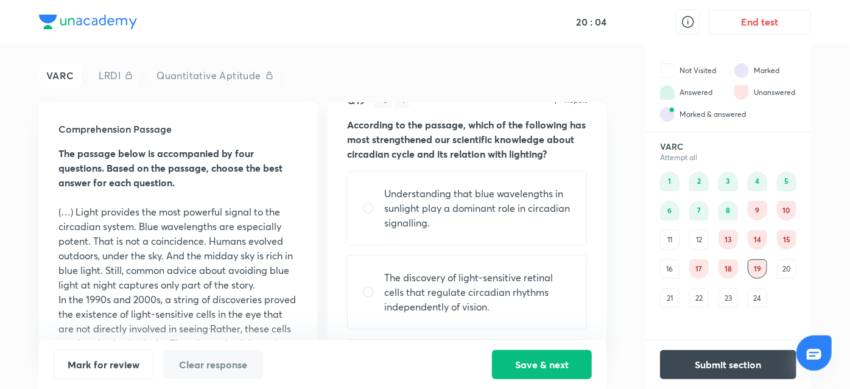
scroll to position [27, 0]
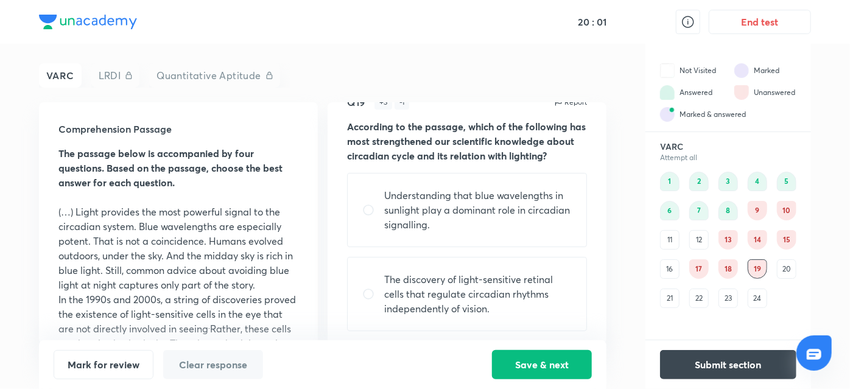
click at [790, 274] on div "20" at bounding box center [786, 268] width 19 height 19
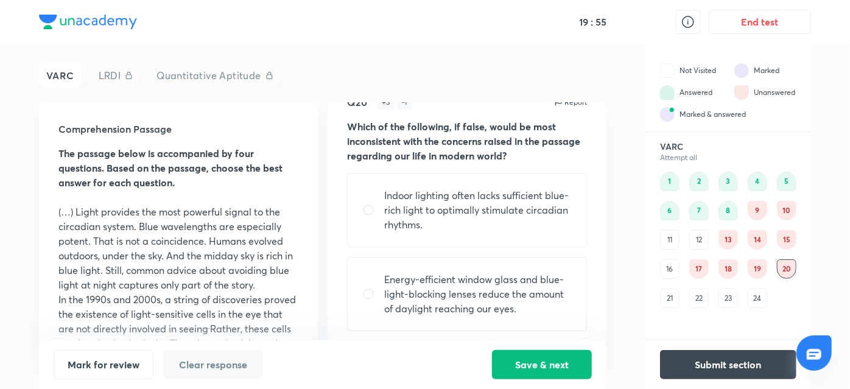
click at [664, 295] on div "21" at bounding box center [669, 298] width 19 height 19
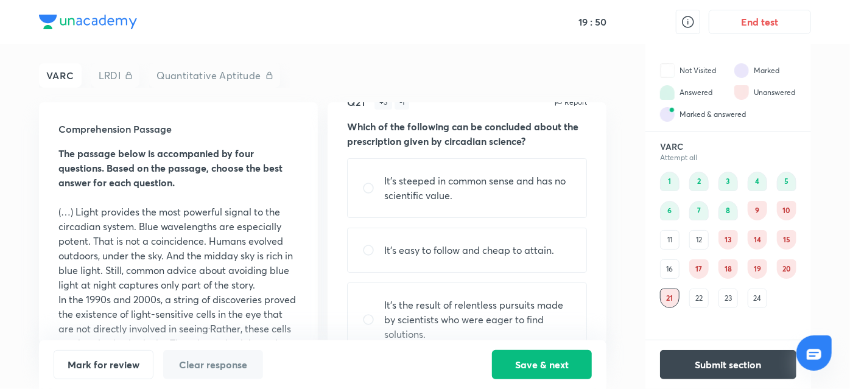
click at [696, 301] on div "22" at bounding box center [698, 298] width 19 height 19
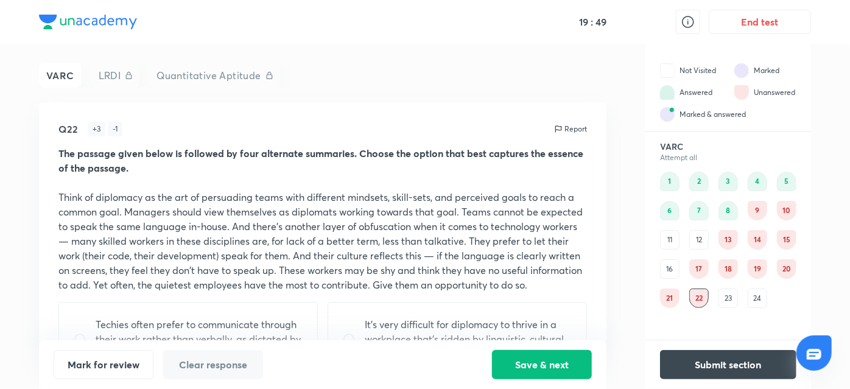
click at [672, 296] on div "21" at bounding box center [669, 298] width 19 height 19
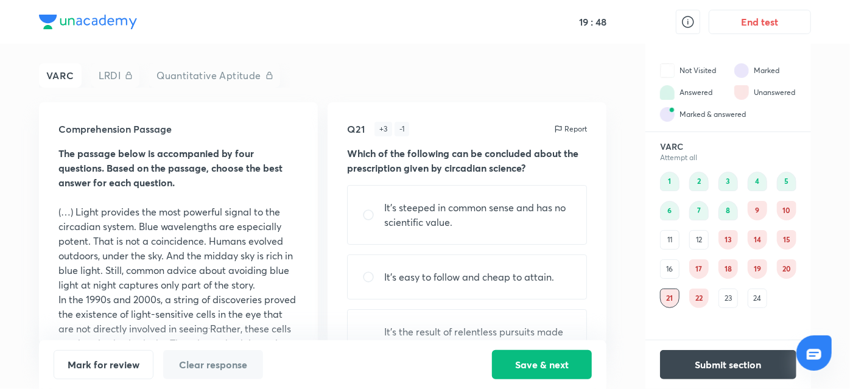
click at [732, 274] on div "18" at bounding box center [728, 268] width 19 height 19
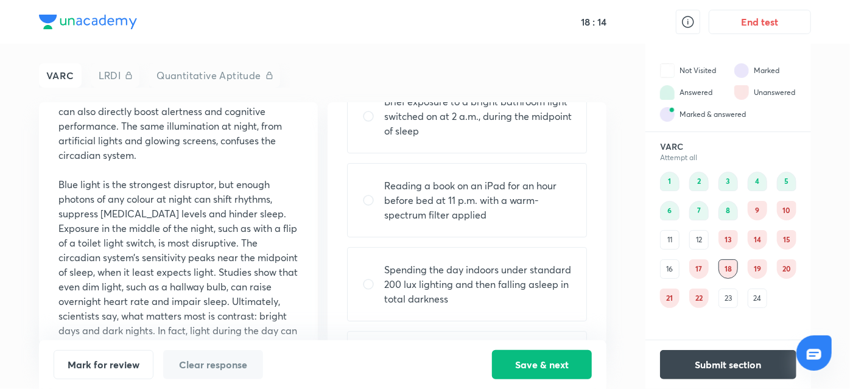
scroll to position [80, 0]
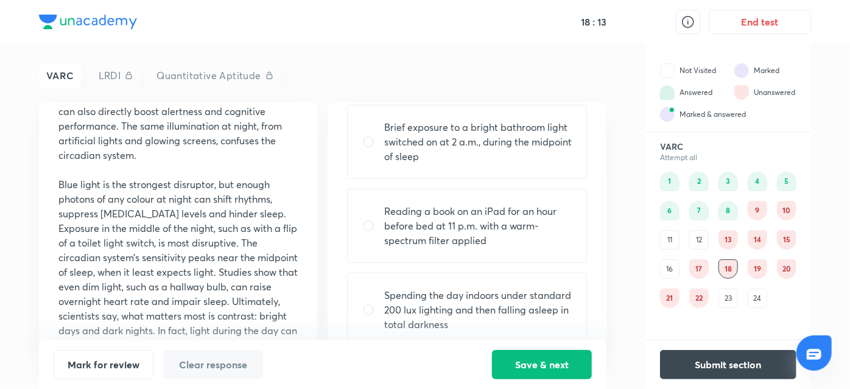
click at [393, 150] on p "Brief exposure to a bright bathroom light switched on at 2 a.m., during the mid…" at bounding box center [478, 142] width 188 height 44
radio input "true"
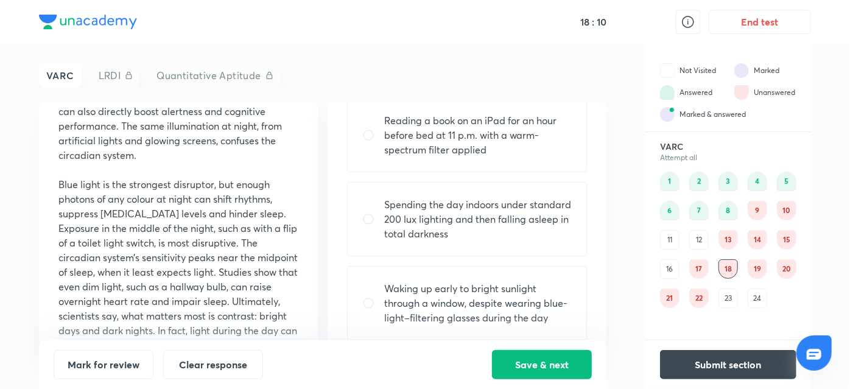
scroll to position [185, 0]
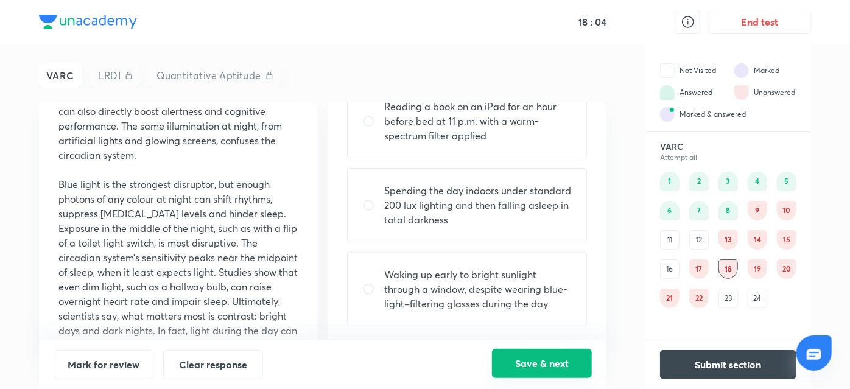
click at [559, 354] on button "Save & next" at bounding box center [542, 363] width 100 height 29
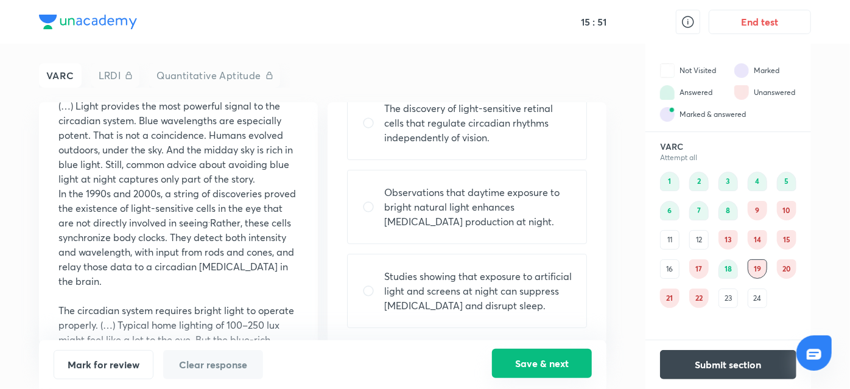
scroll to position [200, 0]
click at [573, 227] on div "Observations that daytime exposure to bright natural light enhances melatonin p…" at bounding box center [467, 205] width 240 height 74
radio input "true"
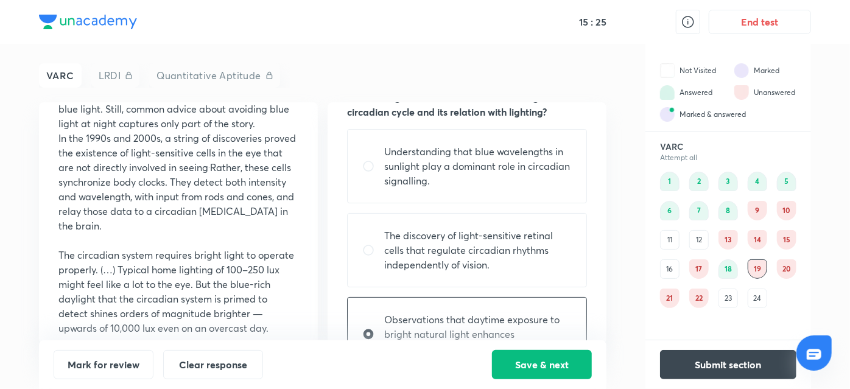
scroll to position [69, 0]
click at [523, 270] on p "The discovery of light-sensitive retinal cells that regulate circadian rhythms …" at bounding box center [478, 252] width 188 height 44
radio input "true"
radio input "false"
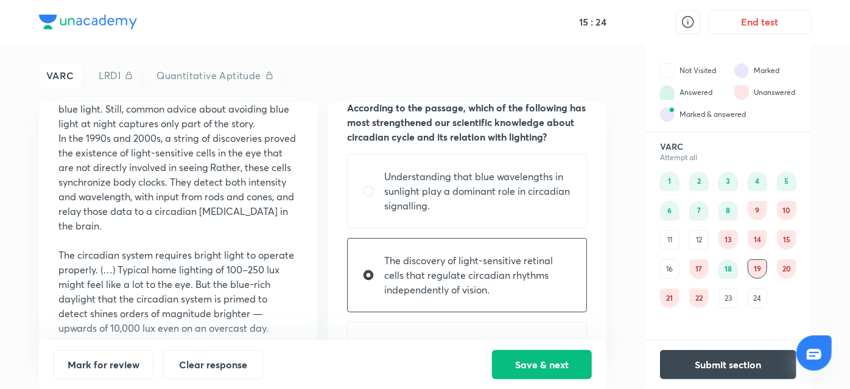
scroll to position [45, 0]
click at [532, 375] on button "Save & next" at bounding box center [542, 363] width 100 height 29
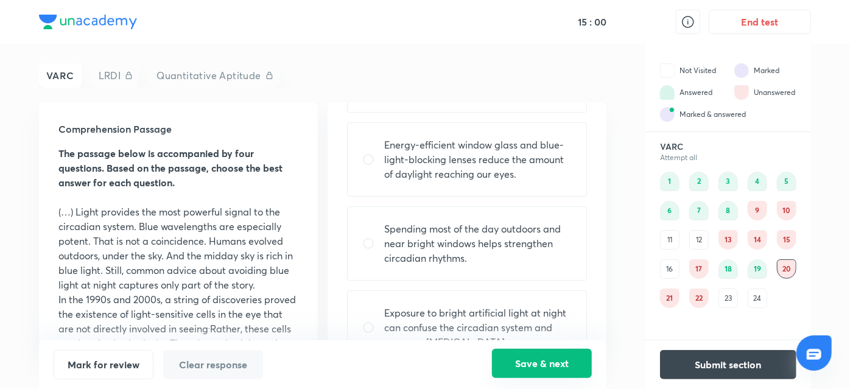
scroll to position [174, 0]
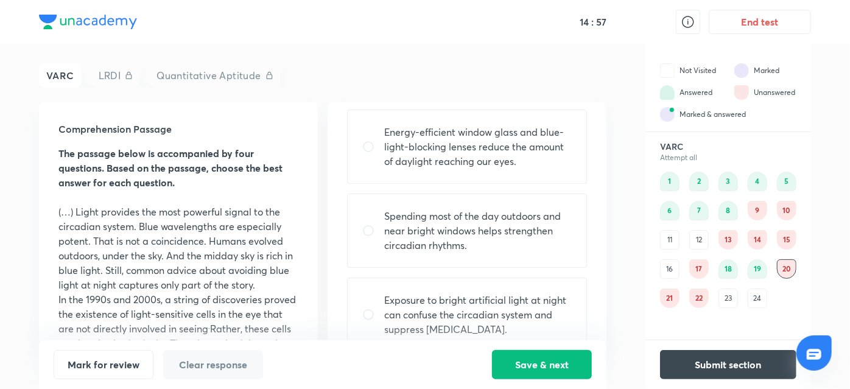
click at [563, 247] on p "Spending most of the day outdoors and near bright windows helps strengthen circ…" at bounding box center [478, 231] width 188 height 44
radio input "true"
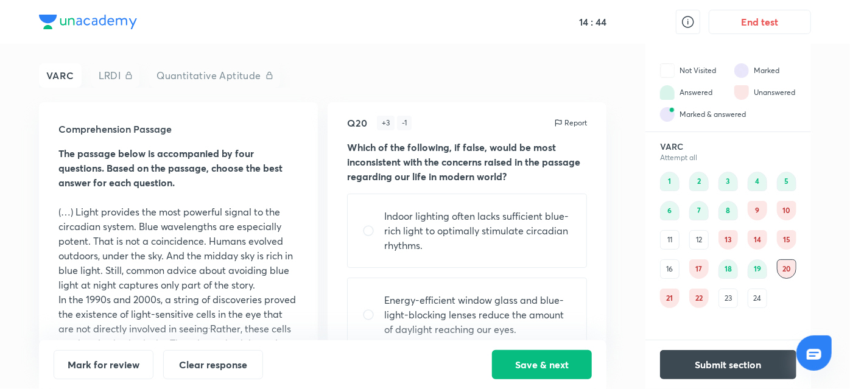
scroll to position [0, 0]
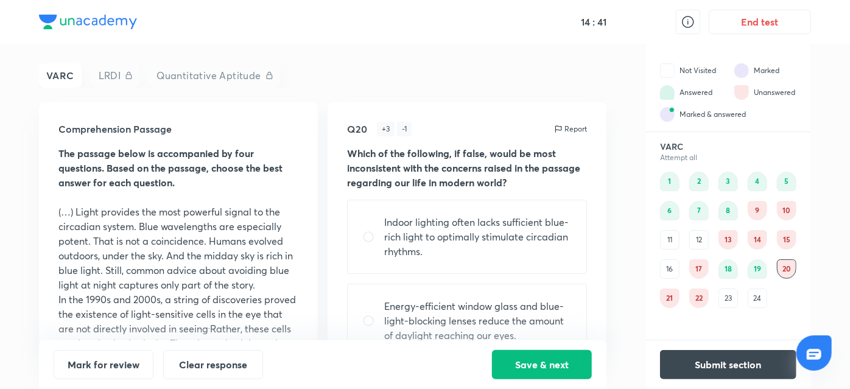
click at [582, 261] on div "Indoor lighting often lacks sufficient blue-rich light to optimally stimulate c…" at bounding box center [467, 237] width 240 height 74
radio input "true"
radio input "false"
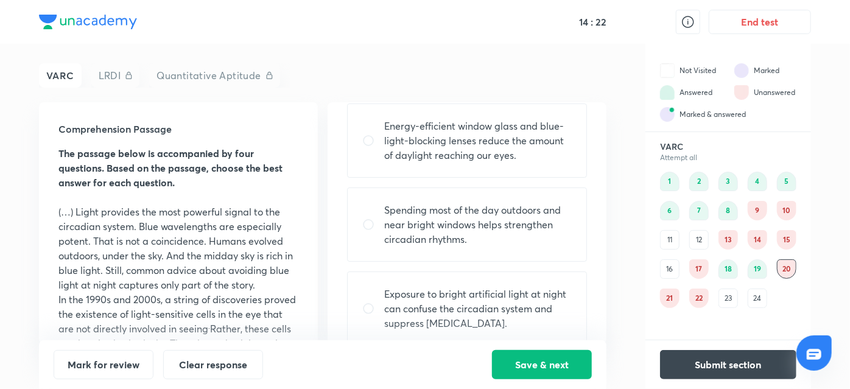
scroll to position [200, 0]
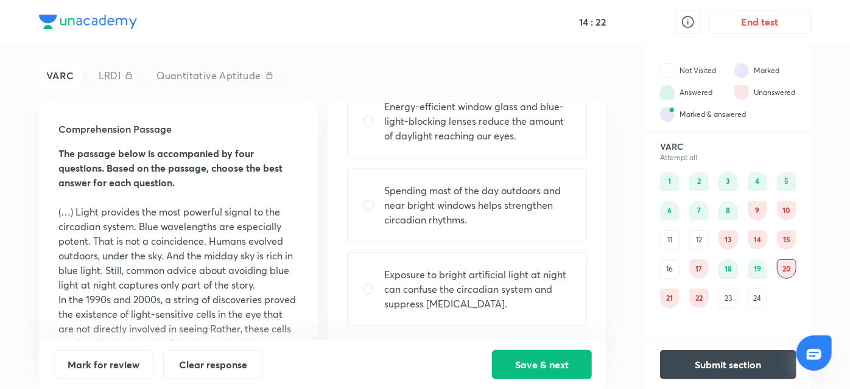
click at [579, 303] on div "Exposure to bright artificial light at night can confuse the circadian system a…" at bounding box center [467, 289] width 240 height 74
radio input "false"
radio input "true"
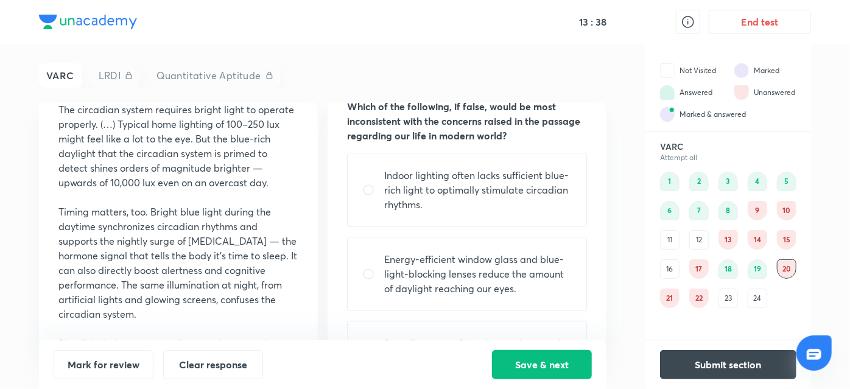
scroll to position [45, 0]
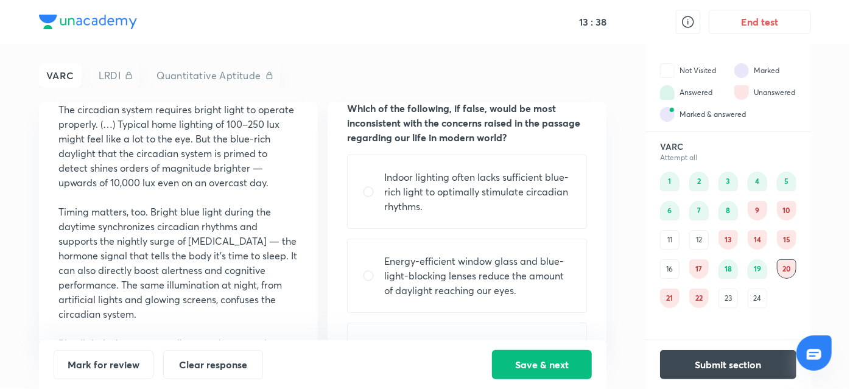
click at [558, 217] on div "Indoor lighting often lacks sufficient blue-rich light to optimally stimulate c…" at bounding box center [467, 192] width 240 height 74
radio input "true"
radio input "false"
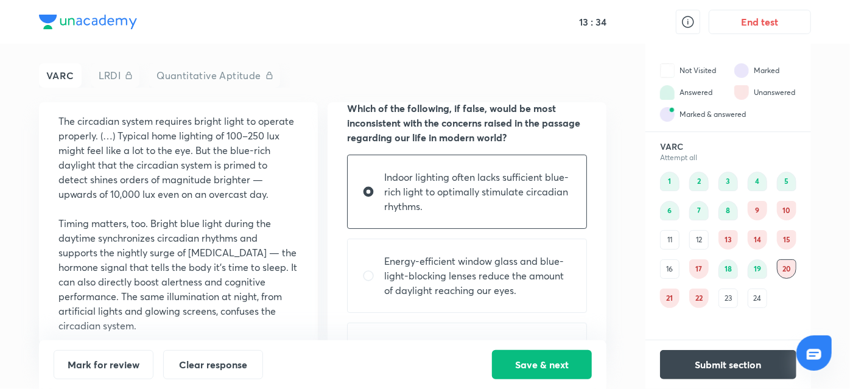
scroll to position [297, 0]
click at [558, 359] on button "Save & next" at bounding box center [542, 363] width 100 height 29
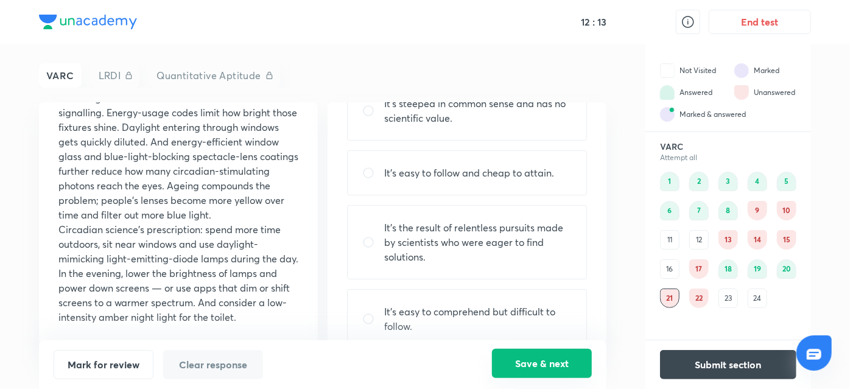
scroll to position [127, 0]
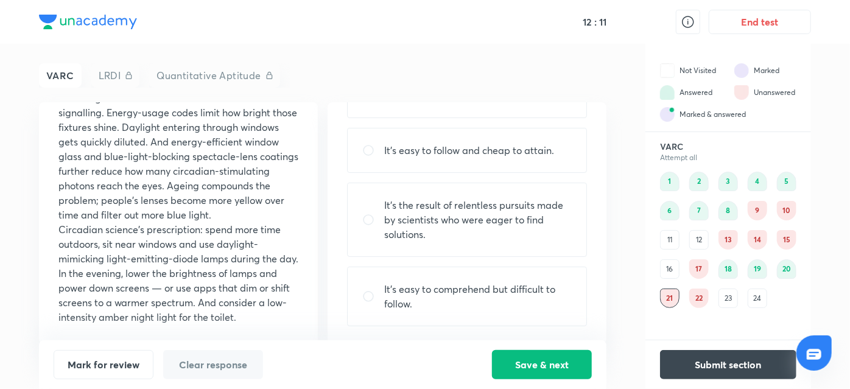
click at [566, 158] on div "It’s easy to follow and cheap to attain." at bounding box center [467, 150] width 240 height 45
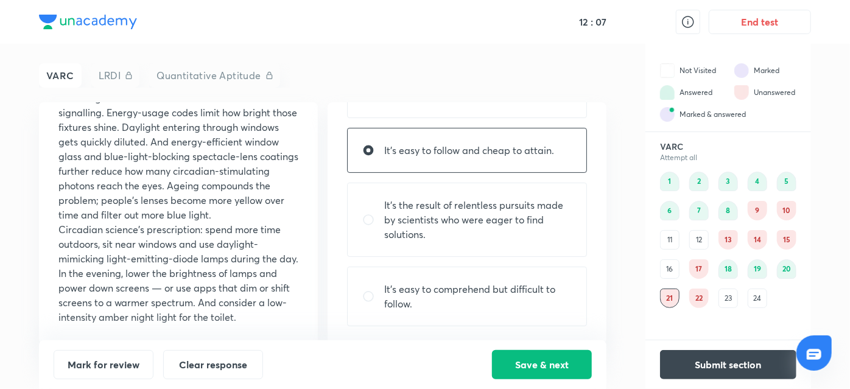
click at [533, 307] on p "It’s easy to comprehend but difficult to follow." at bounding box center [478, 296] width 188 height 29
radio input "false"
radio input "true"
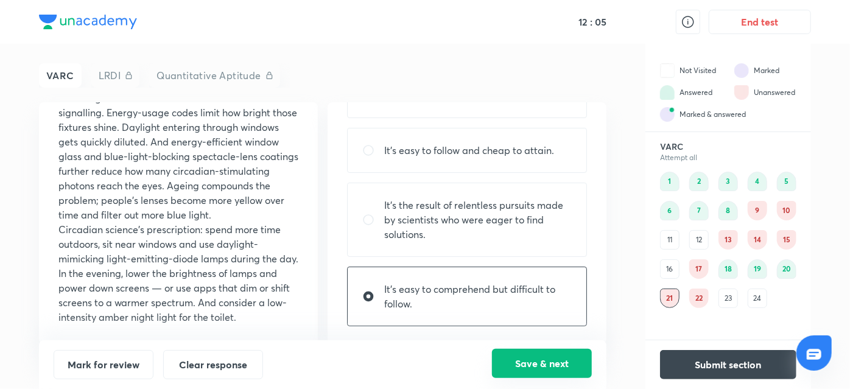
click at [557, 364] on button "Save & next" at bounding box center [542, 363] width 100 height 29
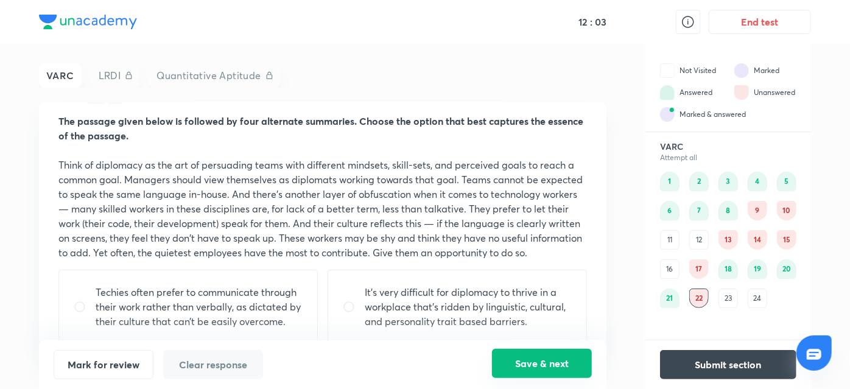
scroll to position [37, 0]
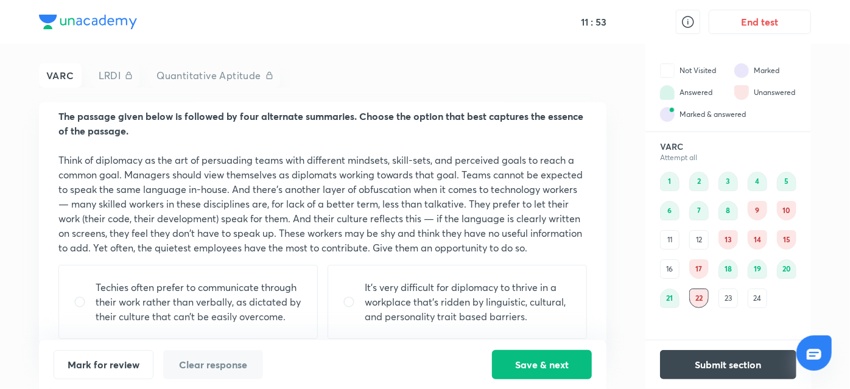
click at [758, 302] on div "24" at bounding box center [757, 298] width 19 height 19
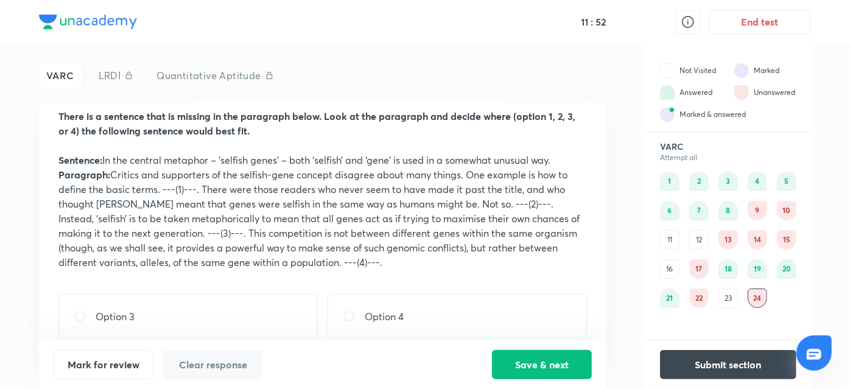
click at [721, 303] on div "23" at bounding box center [728, 298] width 19 height 19
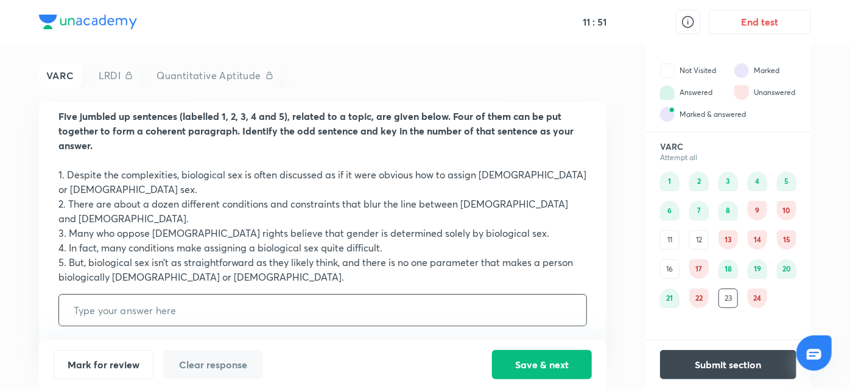
scroll to position [9, 0]
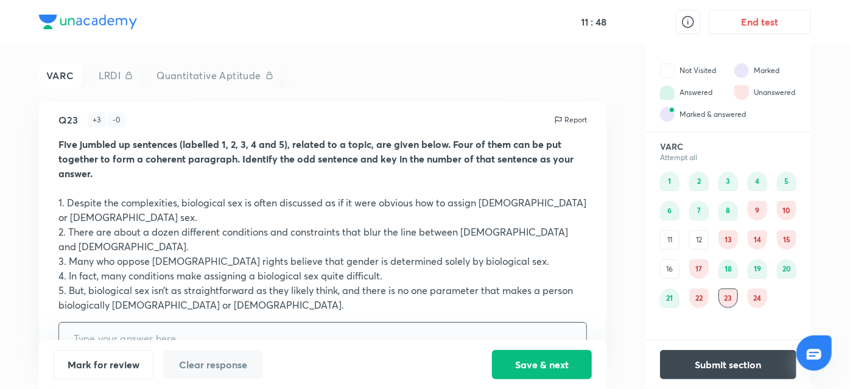
click at [667, 278] on div "16" at bounding box center [669, 268] width 19 height 19
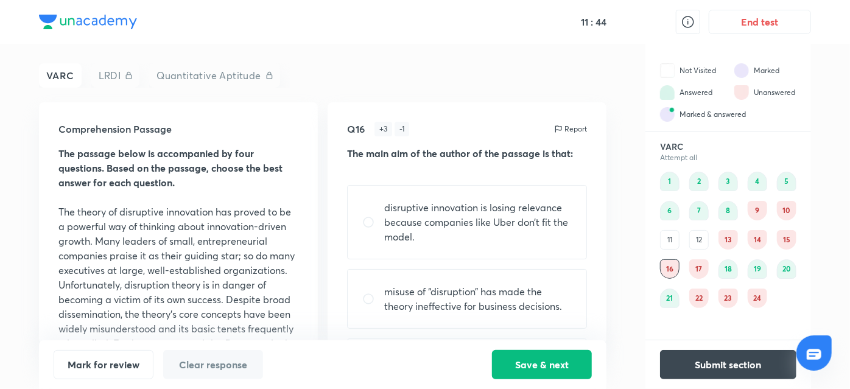
click at [696, 237] on div "12" at bounding box center [698, 239] width 19 height 19
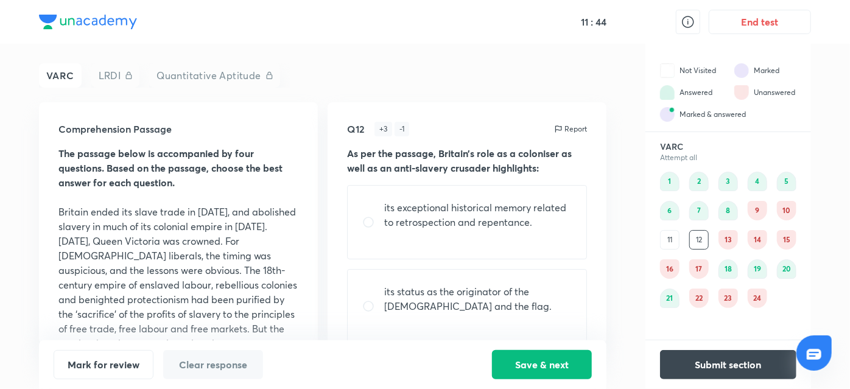
click at [669, 235] on div "11" at bounding box center [669, 239] width 19 height 19
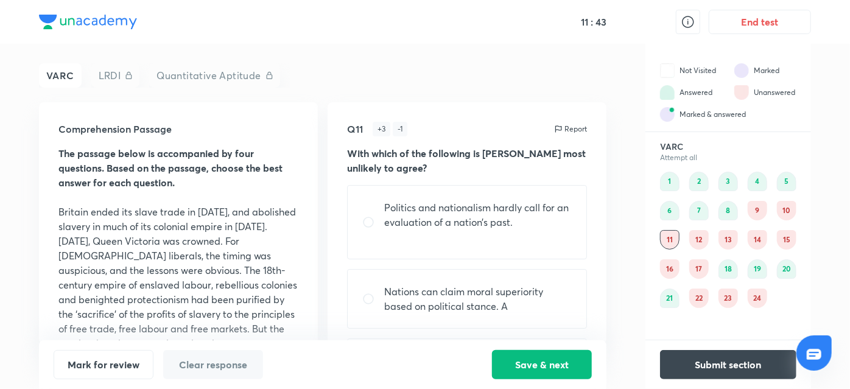
click at [729, 239] on div "13" at bounding box center [728, 239] width 19 height 19
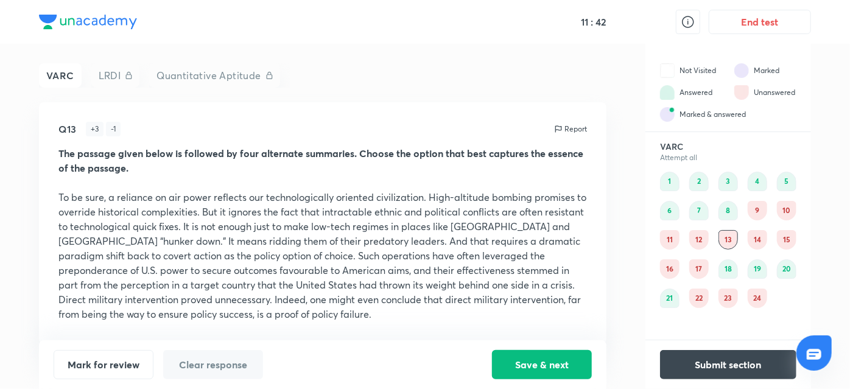
click at [723, 304] on div "23" at bounding box center [728, 298] width 19 height 19
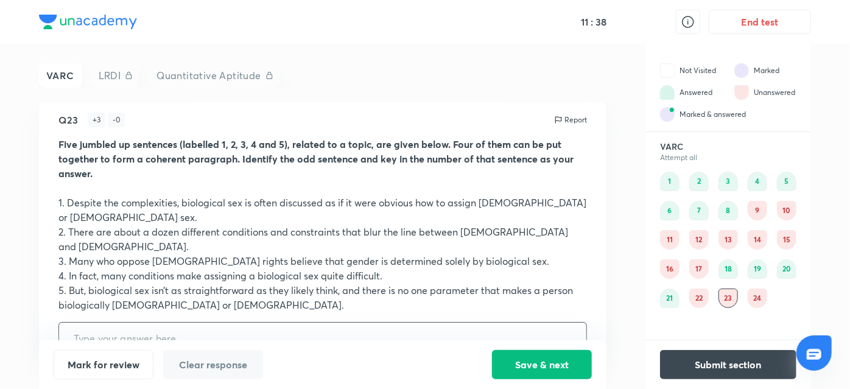
click at [452, 323] on input "text" at bounding box center [322, 338] width 527 height 31
click at [531, 323] on input "text" at bounding box center [322, 338] width 527 height 31
click at [118, 323] on input "text" at bounding box center [322, 338] width 527 height 31
type input "4"
type input "1"
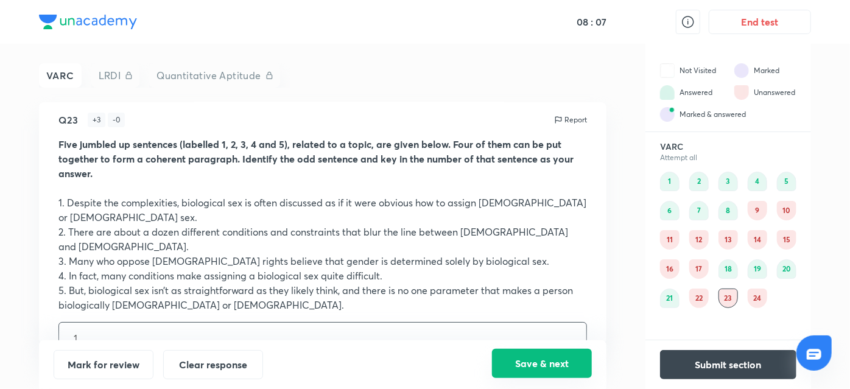
click at [532, 364] on button "Save & next" at bounding box center [542, 363] width 100 height 29
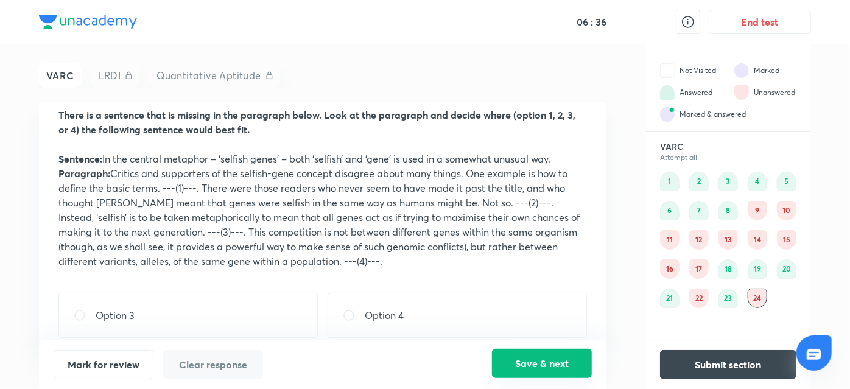
scroll to position [105, 0]
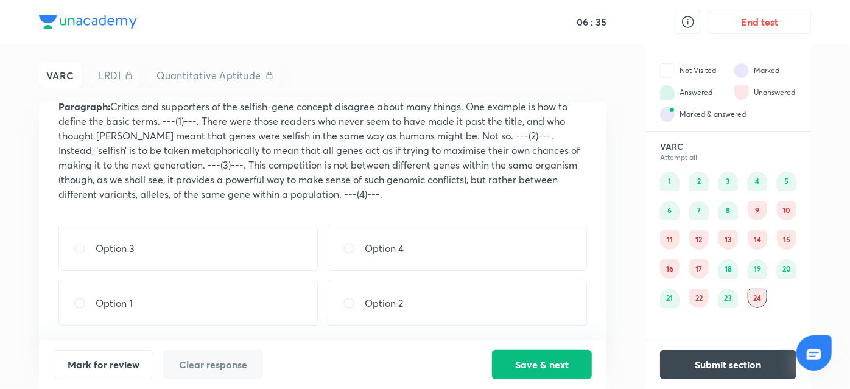
click at [193, 309] on div "Option 1" at bounding box center [187, 303] width 259 height 45
radio input "true"
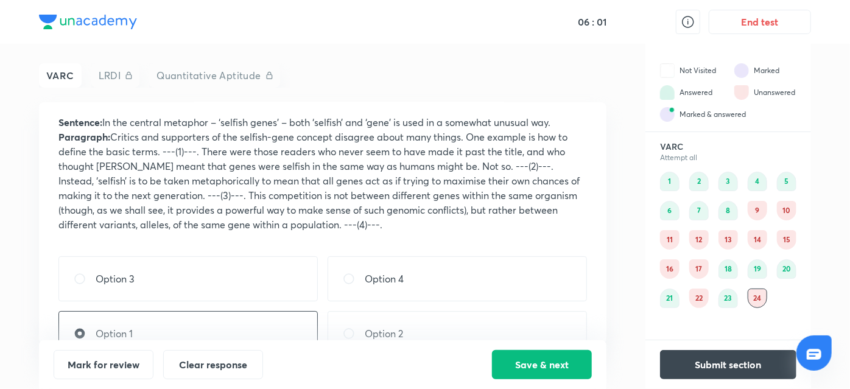
scroll to position [82, 0]
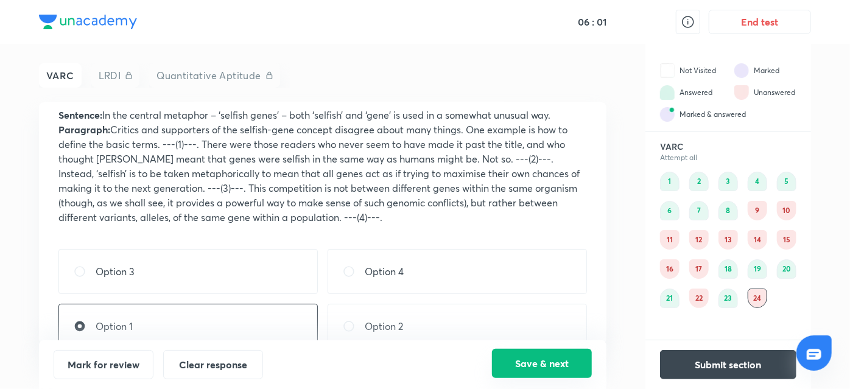
click at [532, 377] on button "Save & next" at bounding box center [542, 363] width 100 height 29
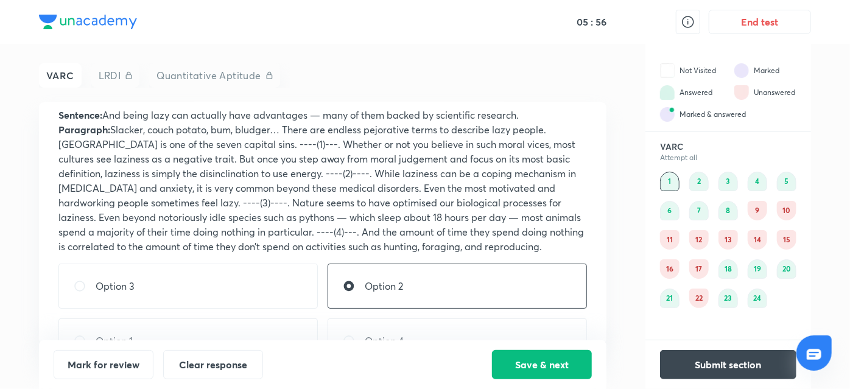
click at [698, 294] on div "22" at bounding box center [698, 298] width 19 height 19
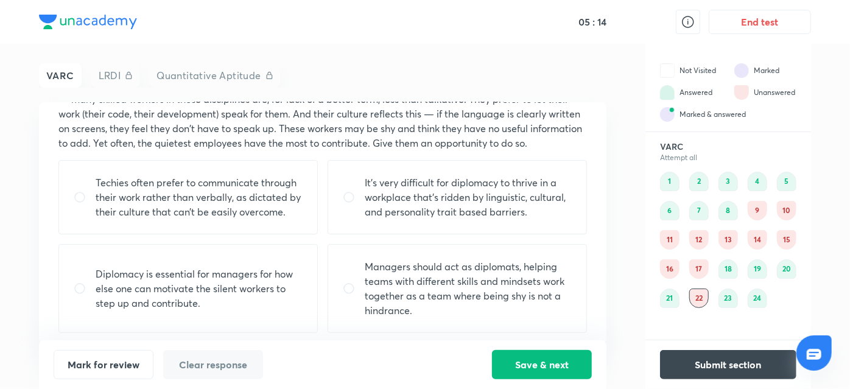
scroll to position [149, 0]
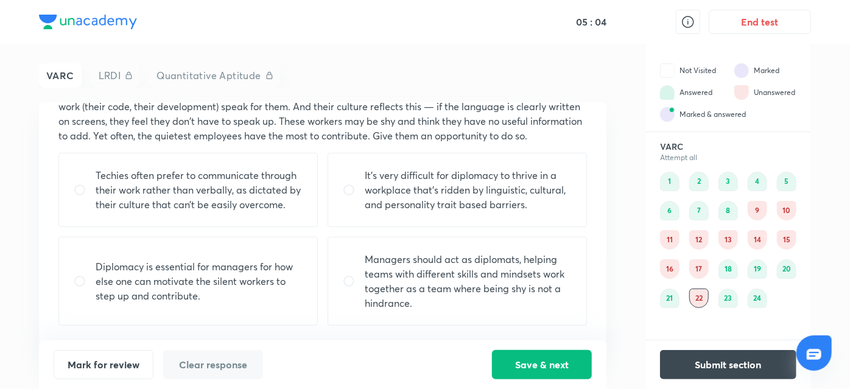
click at [379, 262] on p "Managers should act as diplomats, helping teams with different skills and minds…" at bounding box center [468, 281] width 207 height 58
radio input "true"
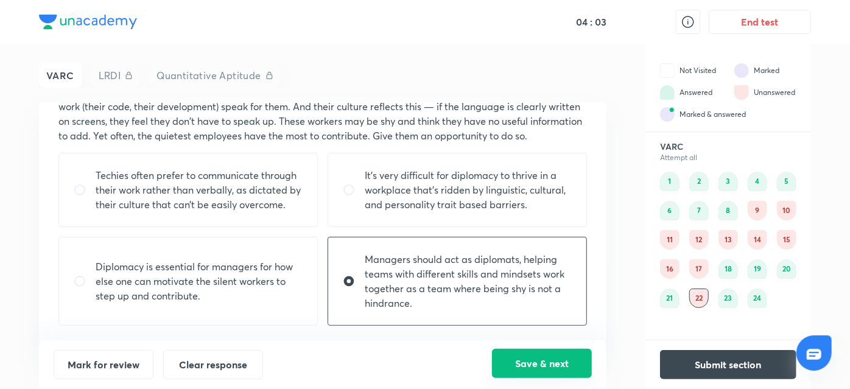
click at [534, 356] on button "Save & next" at bounding box center [542, 363] width 100 height 29
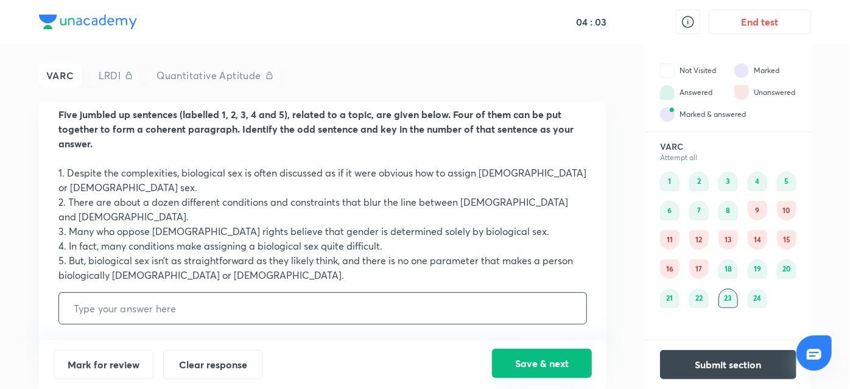
type input "1"
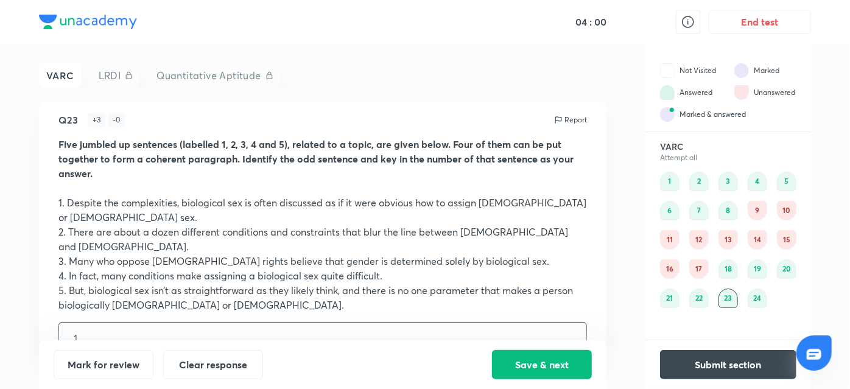
click at [761, 211] on div "9" at bounding box center [757, 210] width 19 height 19
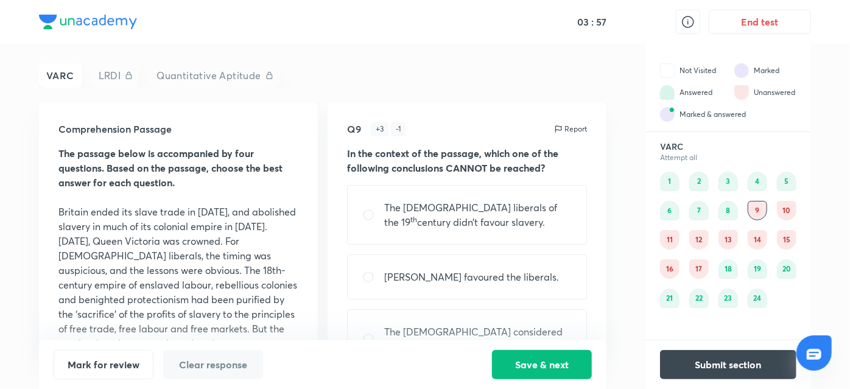
click at [794, 209] on div "10" at bounding box center [786, 210] width 19 height 19
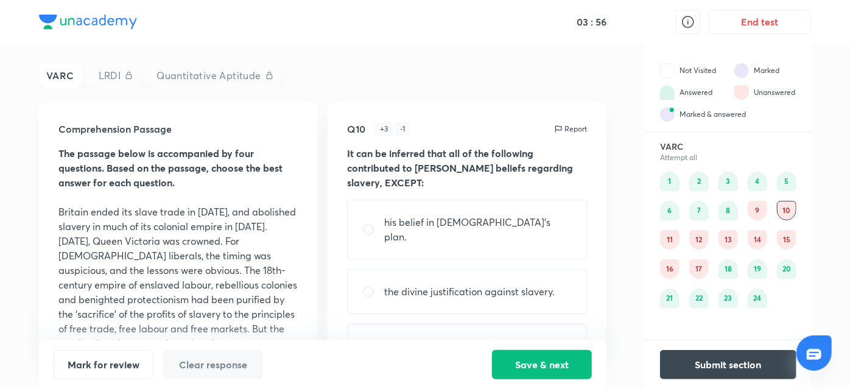
click at [726, 241] on div "13" at bounding box center [728, 239] width 19 height 19
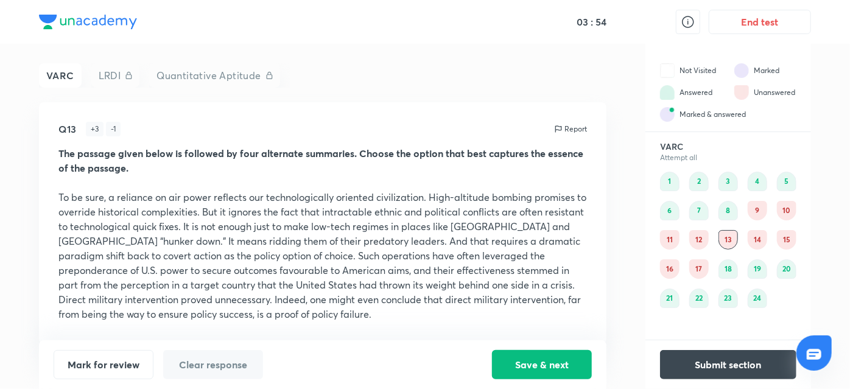
click at [763, 240] on div "14" at bounding box center [757, 239] width 19 height 19
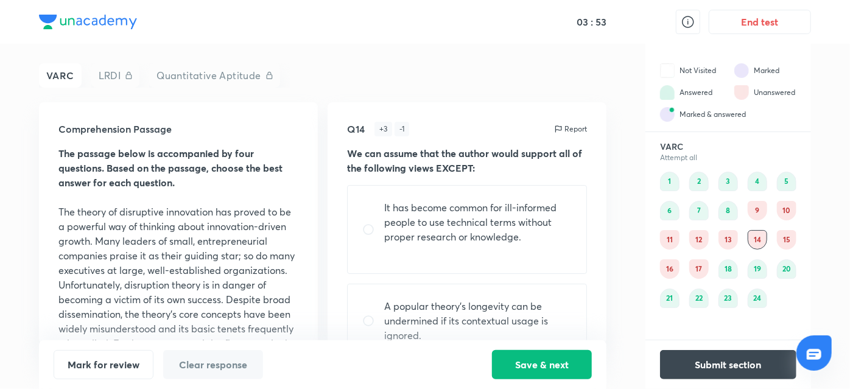
click at [789, 237] on div "15" at bounding box center [786, 239] width 19 height 19
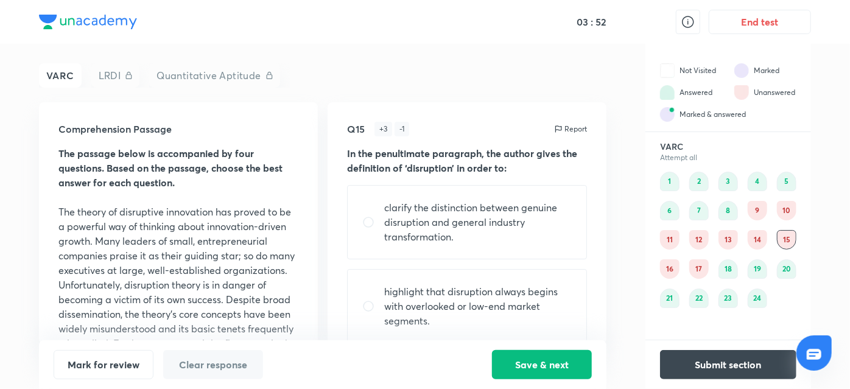
click at [725, 238] on div "13" at bounding box center [728, 239] width 19 height 19
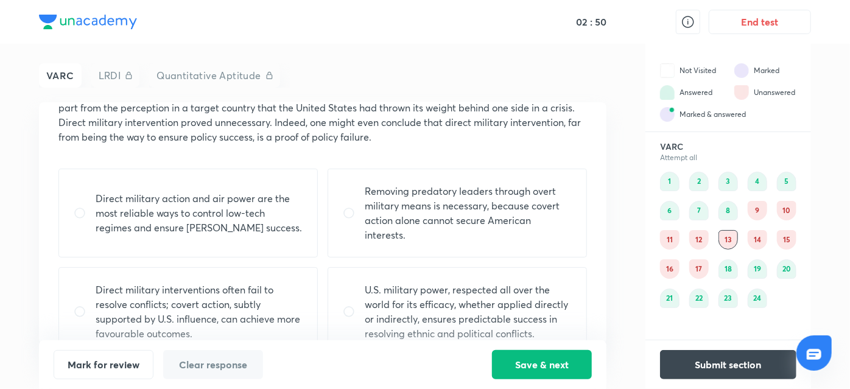
scroll to position [171, 0]
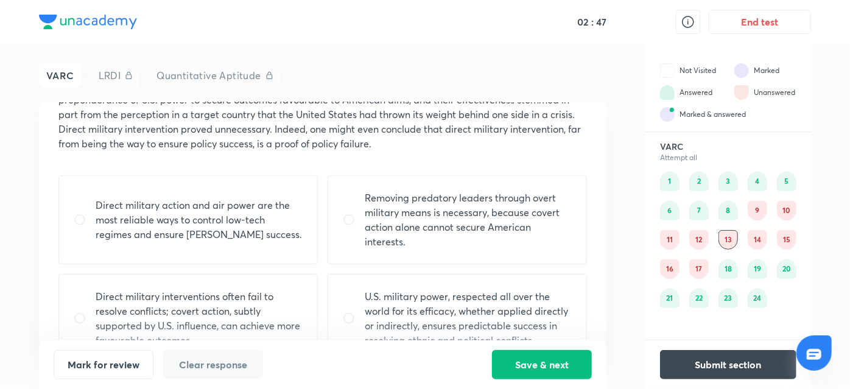
click at [65, 304] on div "Direct military interventions often fail to resolve conflicts; covert action, s…" at bounding box center [187, 318] width 259 height 89
radio input "true"
click at [565, 362] on button "Save & next" at bounding box center [542, 363] width 100 height 29
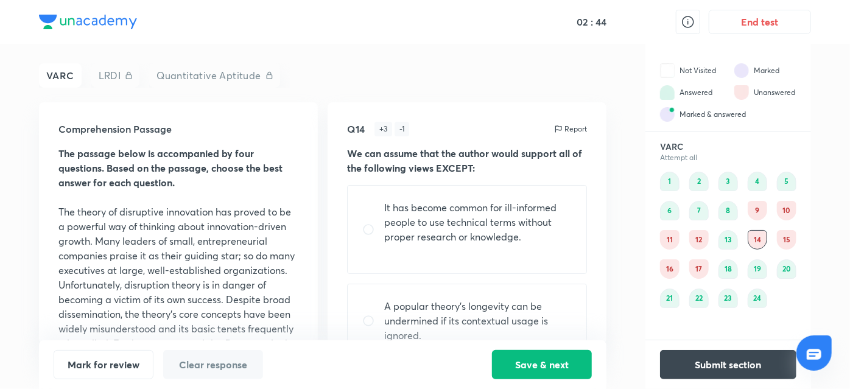
click at [733, 231] on div "13" at bounding box center [728, 239] width 19 height 19
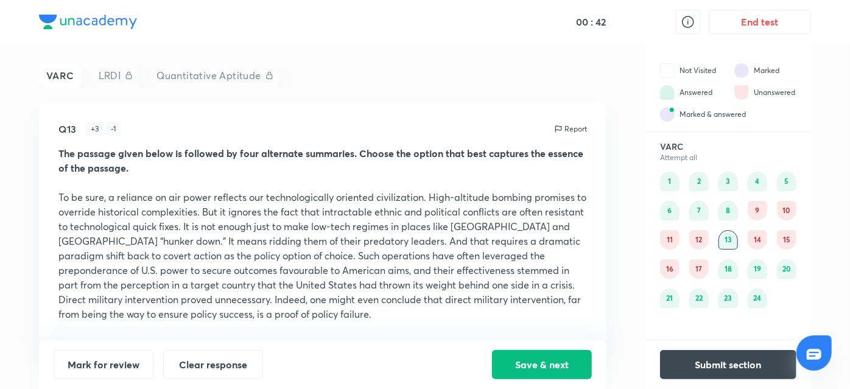
click at [533, 286] on p "To be sure, a reliance on air power reflects our technologically oriented civil…" at bounding box center [322, 256] width 529 height 132
click at [533, 259] on p "To be sure, a reliance on air power reflects our technologically oriented civil…" at bounding box center [322, 256] width 529 height 132
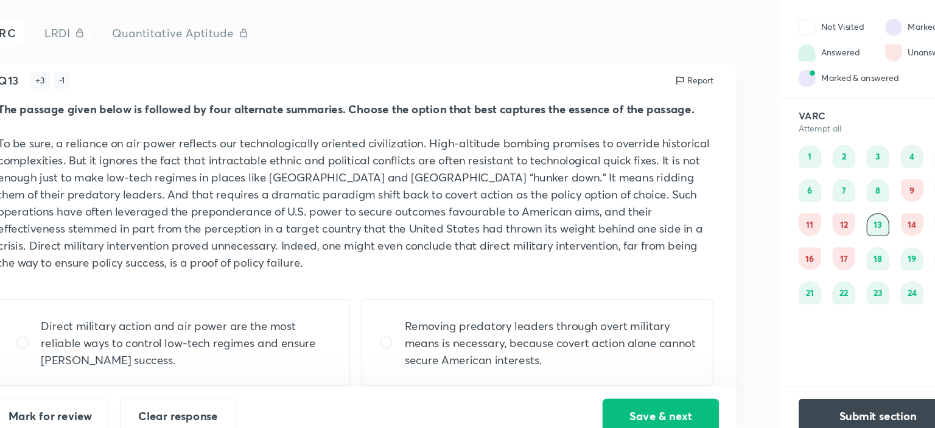
scroll to position [0, 0]
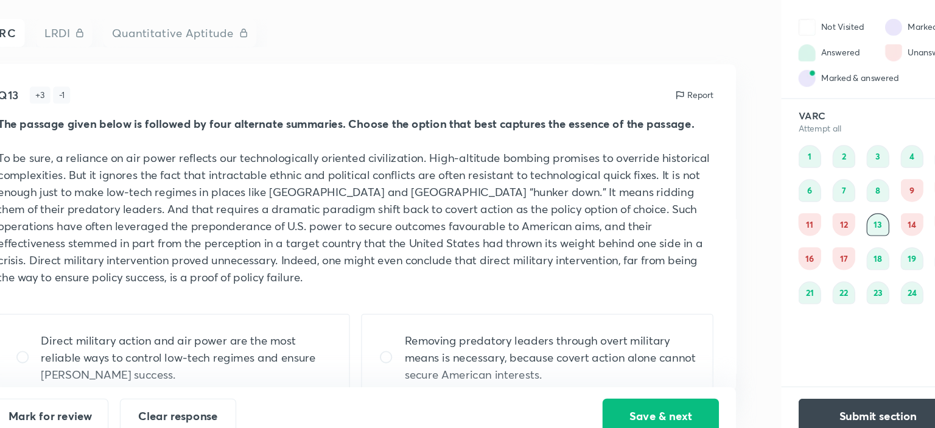
click at [636, 73] on div "VARC LRDI Quantitative Aptitude" at bounding box center [365, 75] width 653 height 24
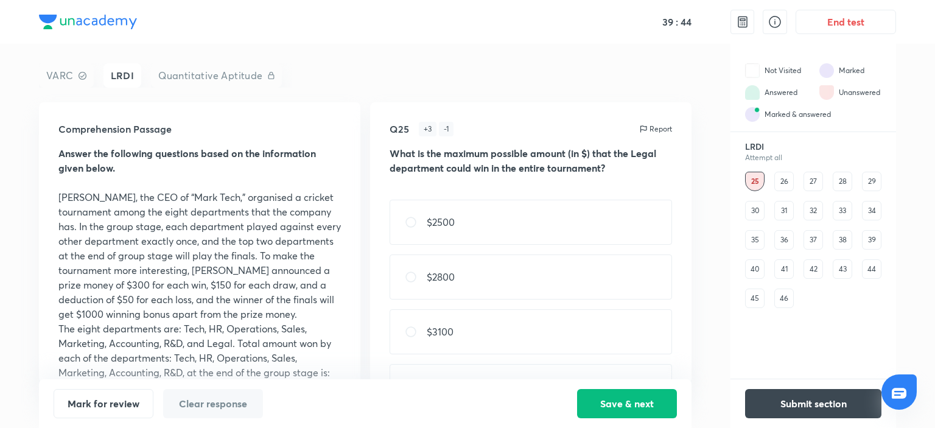
click at [755, 208] on div "30" at bounding box center [754, 210] width 19 height 19
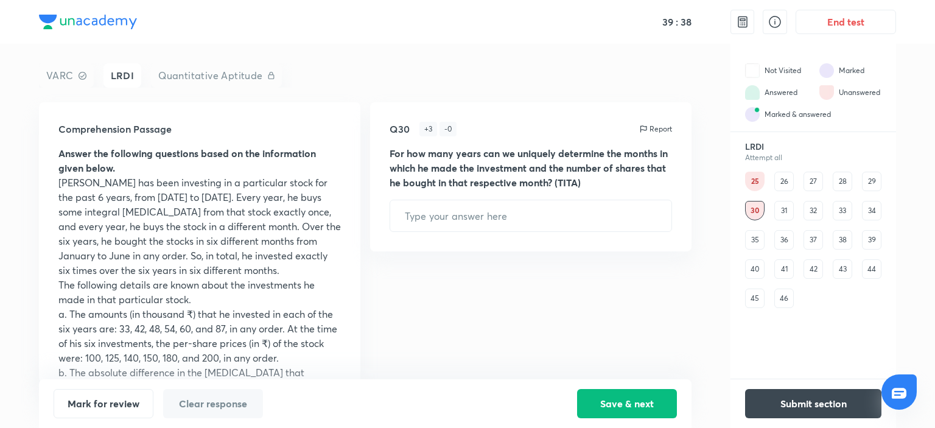
click at [753, 242] on div "35" at bounding box center [754, 239] width 19 height 19
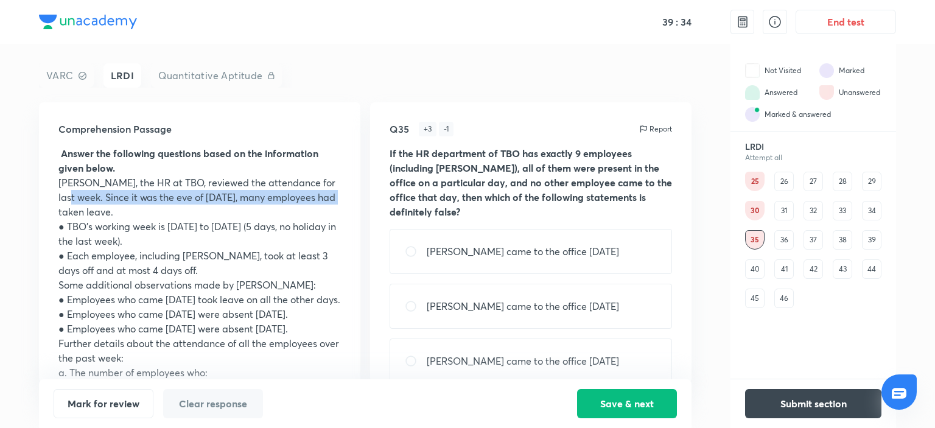
drag, startPoint x: 353, startPoint y: 189, endPoint x: 357, endPoint y: 202, distance: 14.1
click at [357, 202] on div "Comprehension Passage Answer the following questions based on the information g…" at bounding box center [200, 242] width 322 height 281
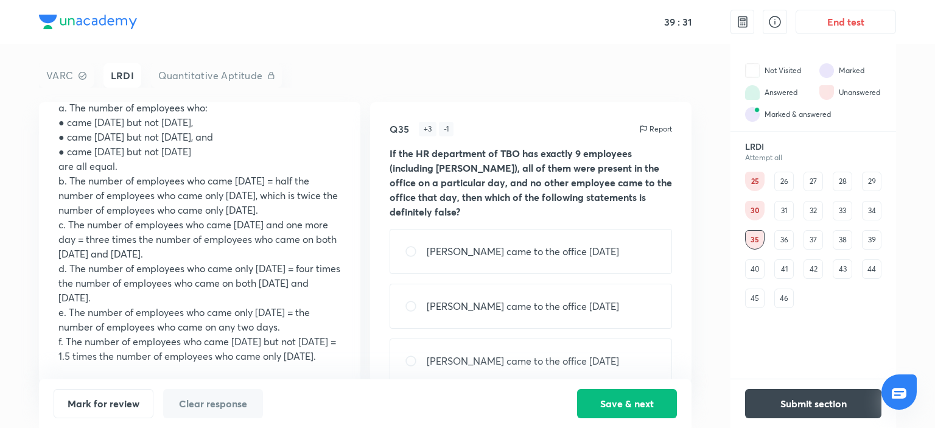
scroll to position [280, 0]
click at [749, 272] on div "40" at bounding box center [754, 268] width 19 height 19
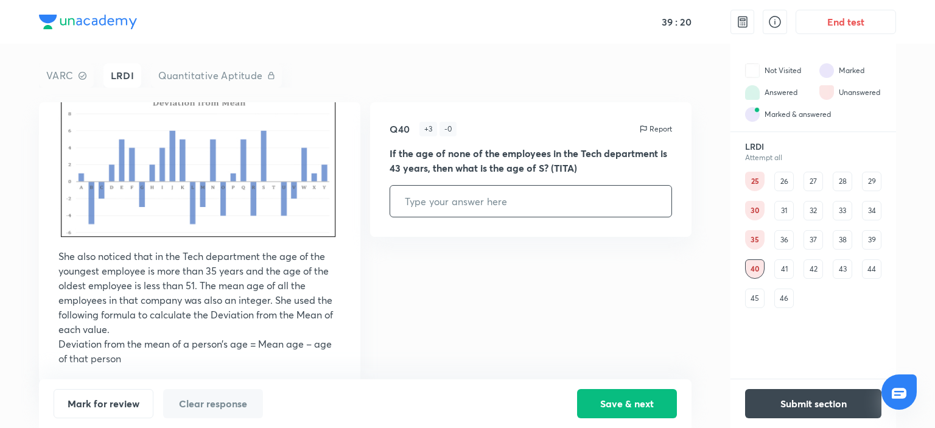
scroll to position [163, 0]
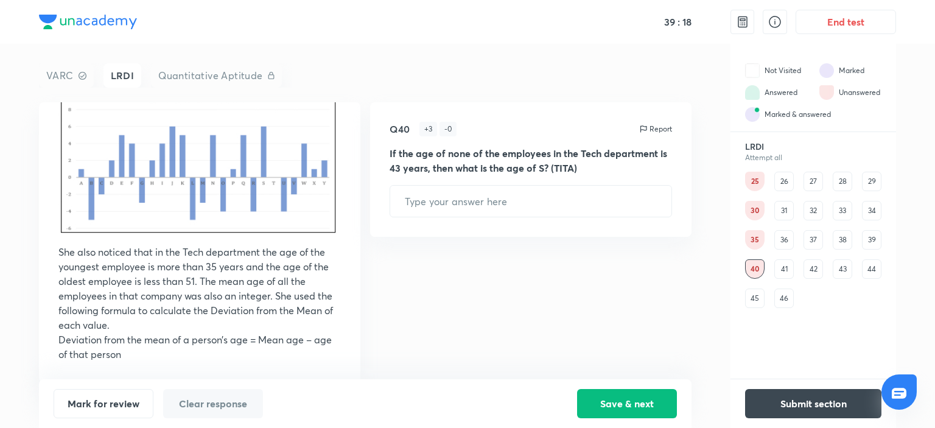
click at [755, 304] on div "45" at bounding box center [754, 298] width 19 height 19
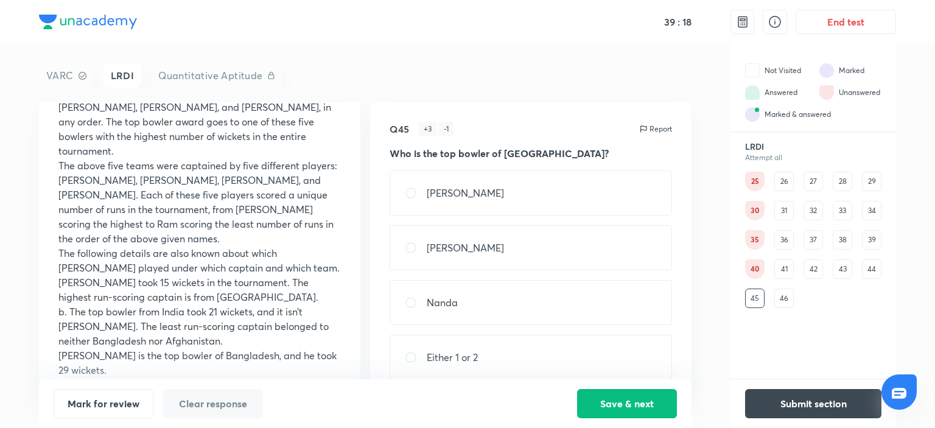
scroll to position [0, 0]
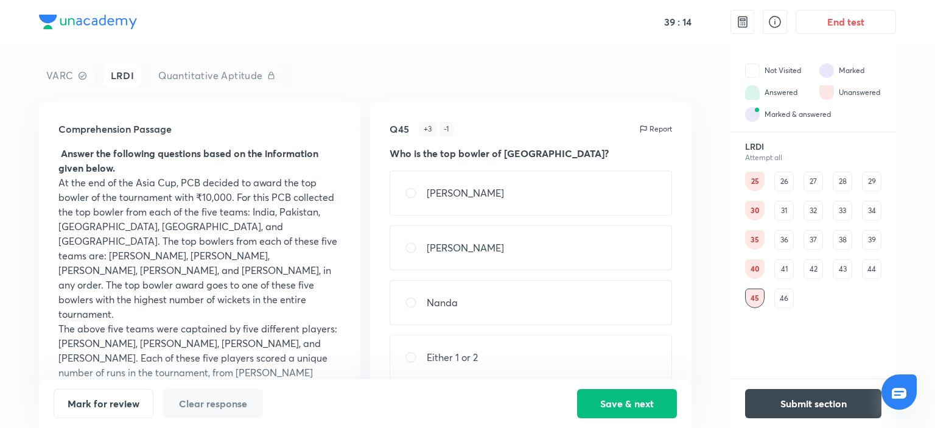
click at [844, 183] on div "28" at bounding box center [842, 181] width 19 height 19
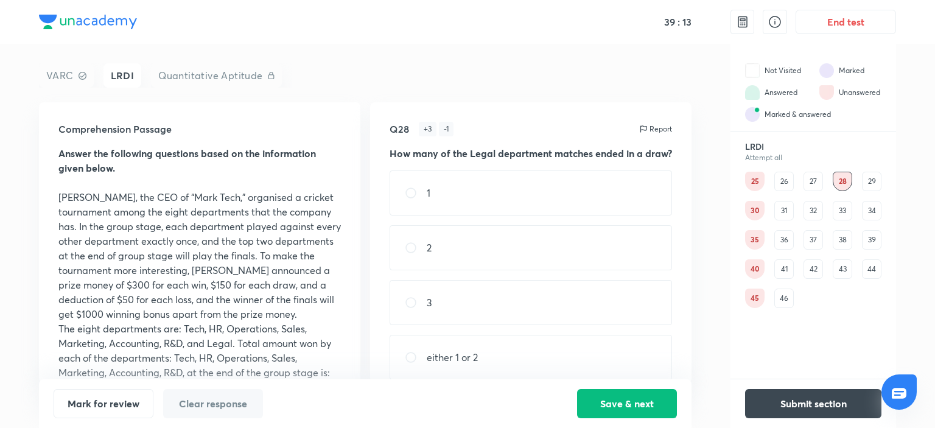
click at [844, 184] on div "29" at bounding box center [871, 181] width 19 height 19
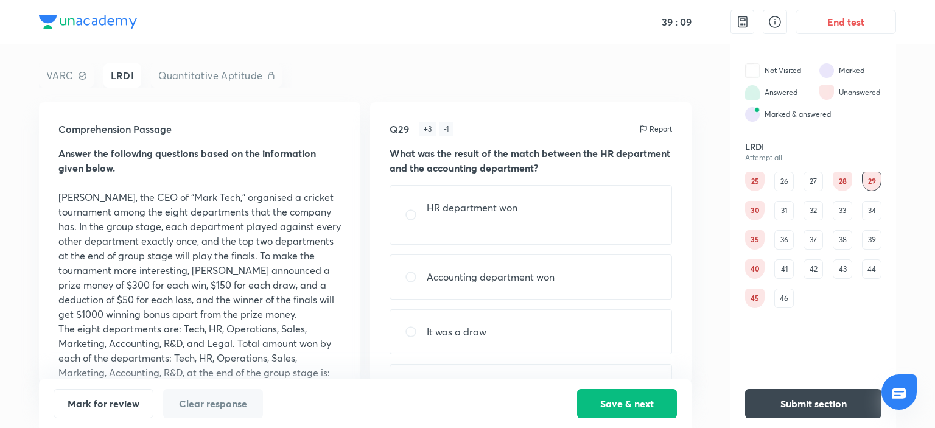
click at [751, 209] on div "30" at bounding box center [754, 210] width 19 height 19
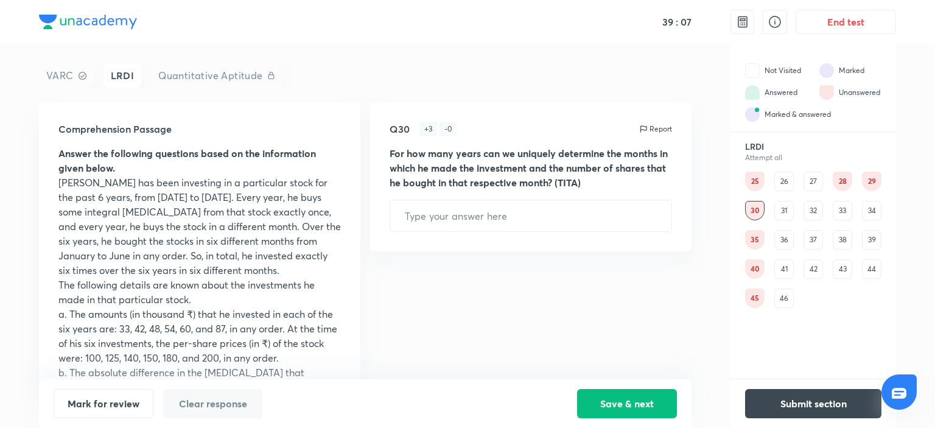
click at [754, 241] on div "35" at bounding box center [754, 239] width 19 height 19
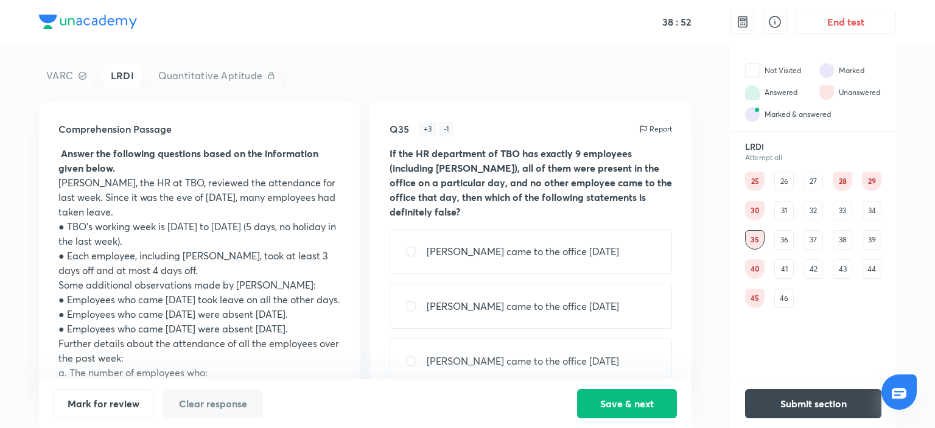
drag, startPoint x: 363, startPoint y: 124, endPoint x: 363, endPoint y: 132, distance: 7.9
click at [363, 132] on div "Comprehension Passage Answer the following questions based on the information g…" at bounding box center [365, 242] width 653 height 281
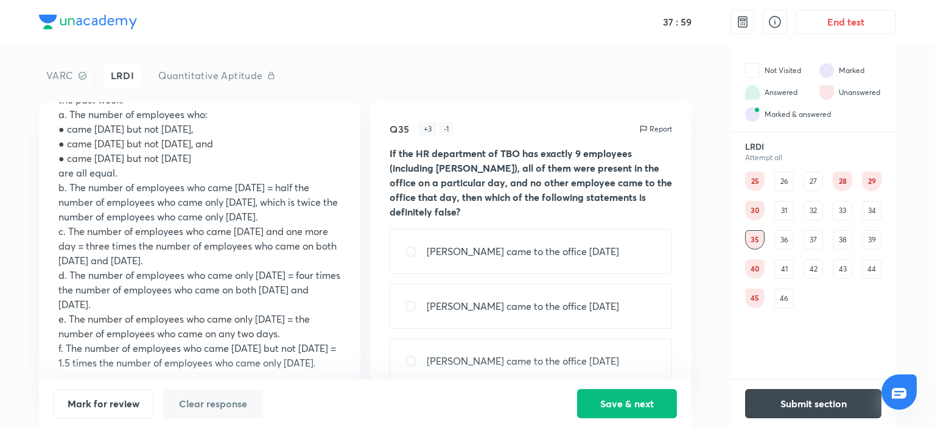
scroll to position [266, 0]
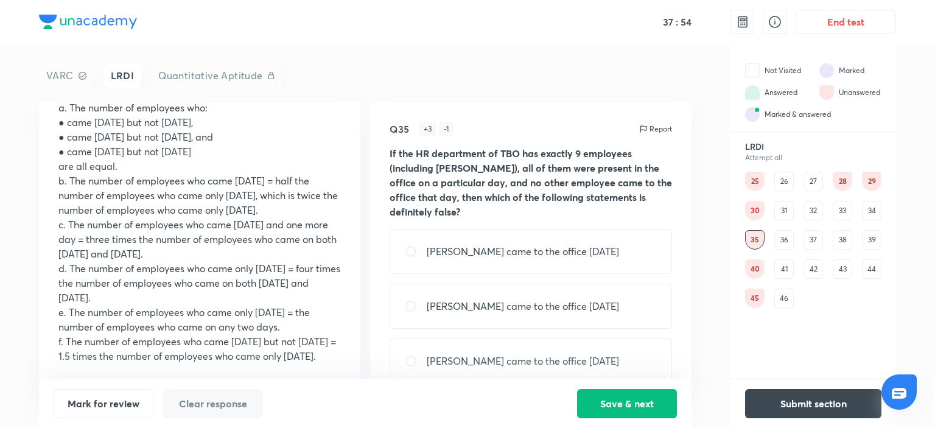
click at [756, 209] on div "30" at bounding box center [754, 210] width 19 height 19
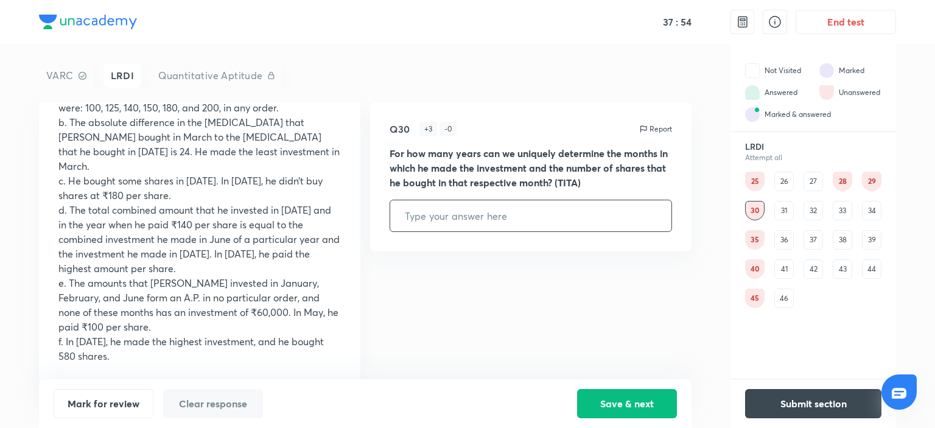
scroll to position [0, 0]
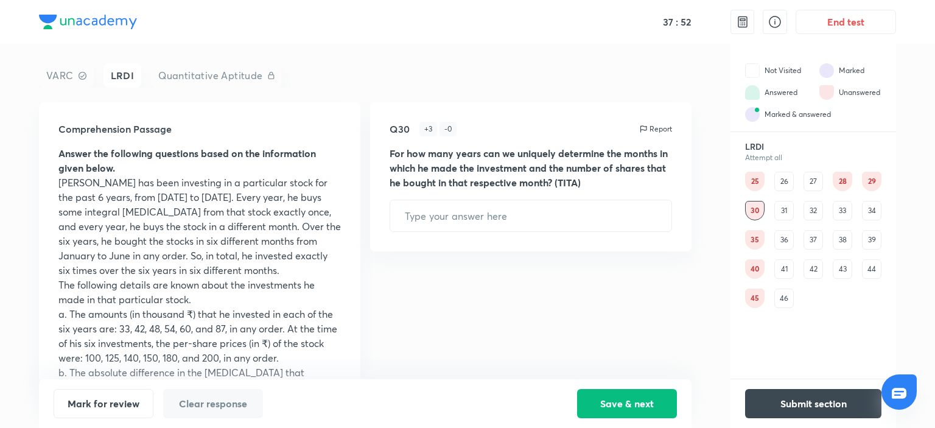
click at [757, 273] on div "40" at bounding box center [754, 268] width 19 height 19
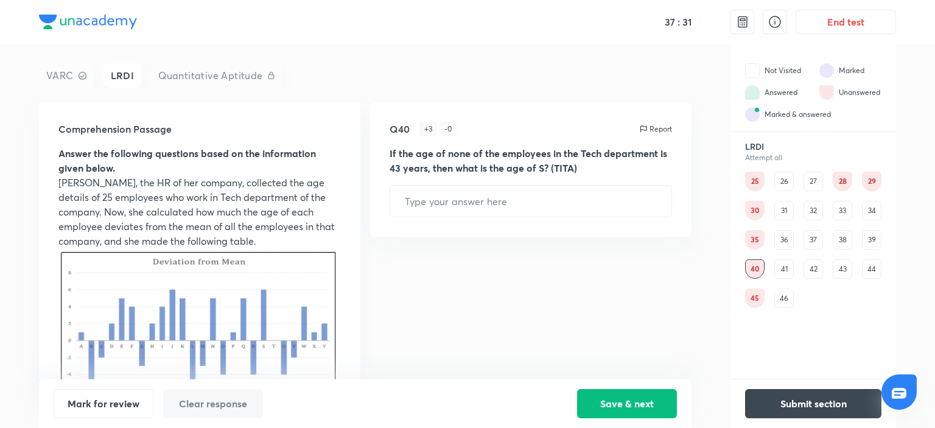
drag, startPoint x: 361, startPoint y: 141, endPoint x: 361, endPoint y: 155, distance: 14.6
click at [361, 155] on div "Comprehension Passage Answer the following questions based on the information g…" at bounding box center [365, 242] width 653 height 281
drag, startPoint x: 361, startPoint y: 155, endPoint x: 361, endPoint y: 165, distance: 9.7
click at [361, 165] on div "Comprehension Passage Answer the following questions based on the information g…" at bounding box center [365, 242] width 653 height 281
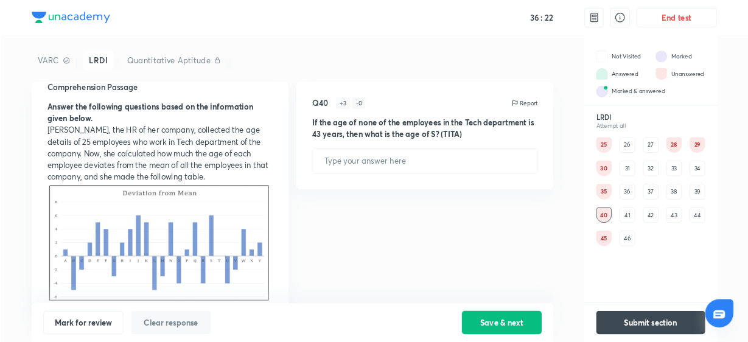
scroll to position [173, 0]
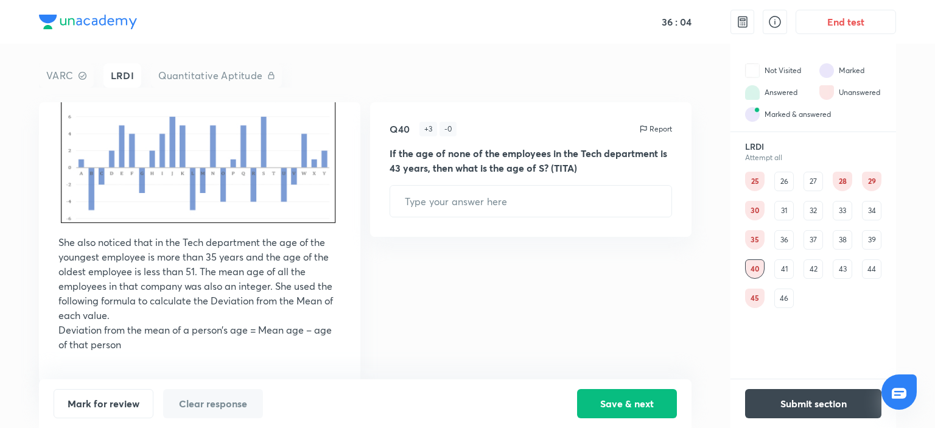
click at [256, 149] on img at bounding box center [199, 154] width 283 height 156
click at [210, 163] on img at bounding box center [199, 154] width 283 height 156
click at [193, 133] on img at bounding box center [199, 154] width 283 height 156
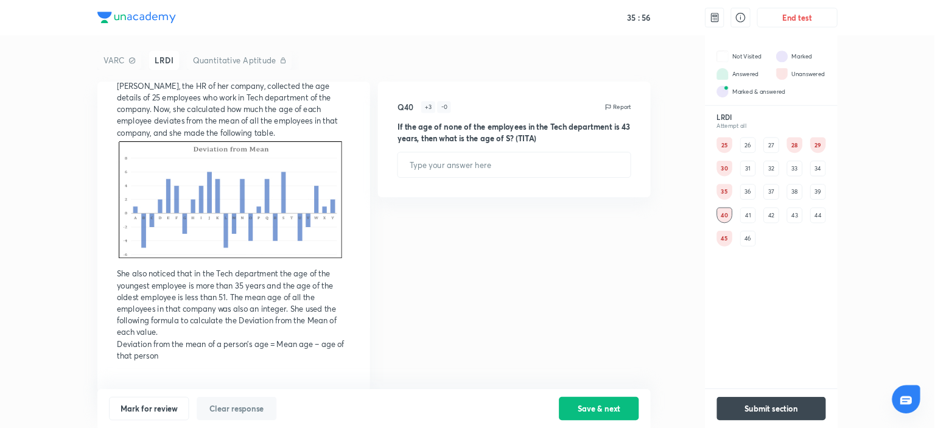
scroll to position [80, 0]
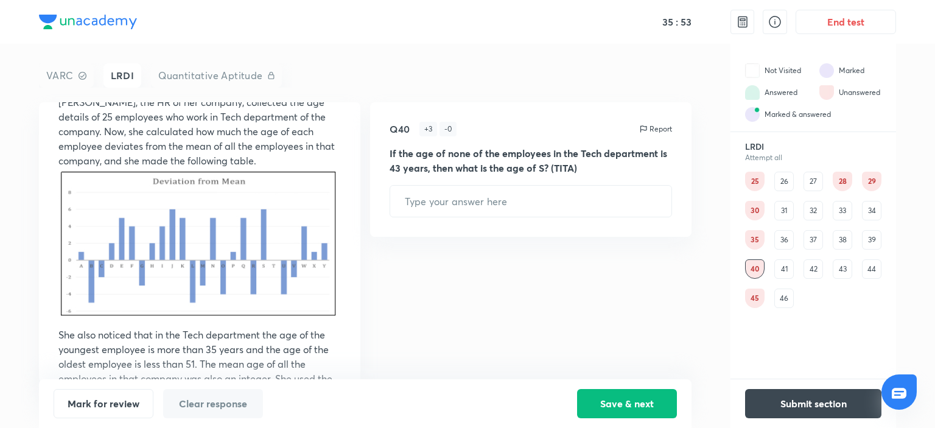
click at [128, 243] on img at bounding box center [199, 246] width 283 height 156
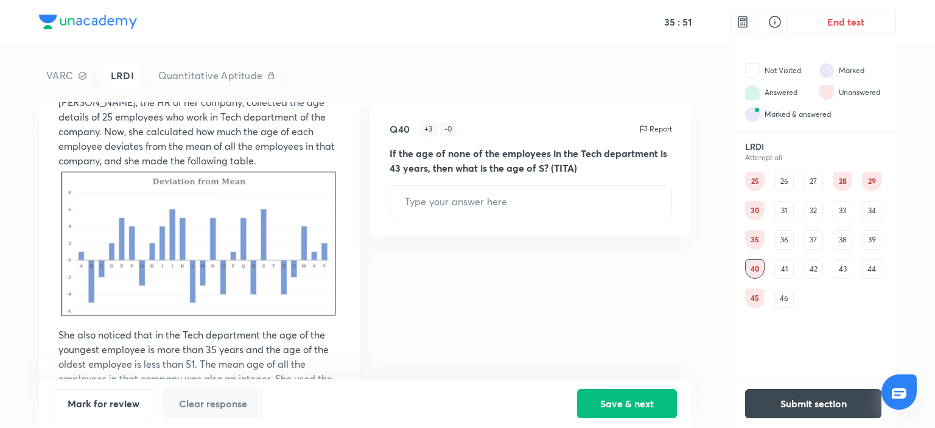
click at [128, 243] on img at bounding box center [199, 246] width 283 height 156
click at [307, 191] on img at bounding box center [199, 246] width 283 height 156
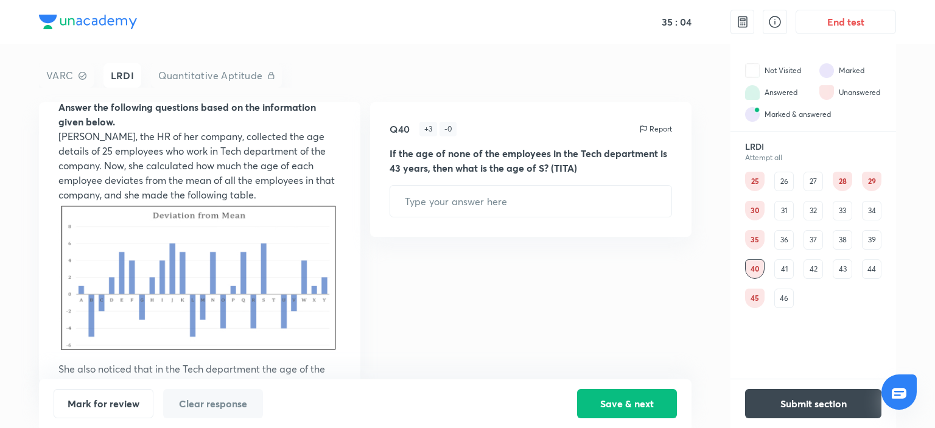
scroll to position [112, 0]
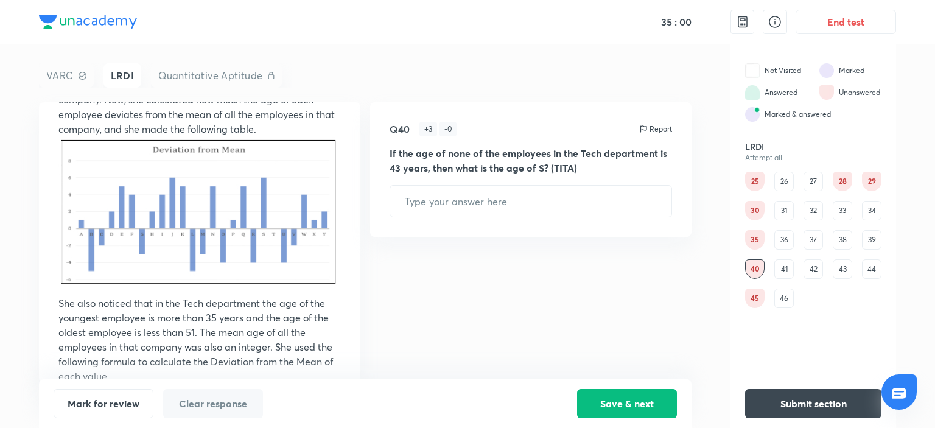
click at [13, 315] on div "35 : 00 End test VARC LRDI Quantitative Aptitude Comprehension Passage Answer t…" at bounding box center [467, 214] width 935 height 428
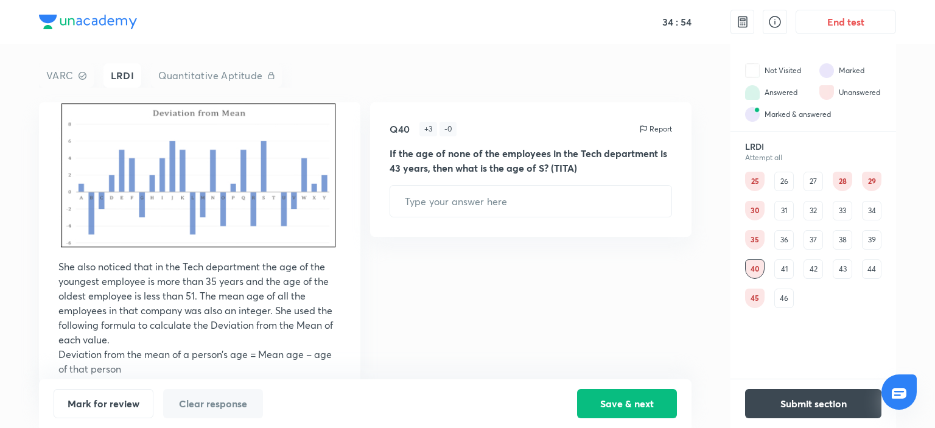
scroll to position [149, 0]
click at [9, 302] on div "34 : 42 End test VARC LRDI Quantitative Aptitude Comprehension Passage Answer t…" at bounding box center [467, 214] width 935 height 428
click at [9, 389] on div "34 : 32 End test VARC LRDI Quantitative Aptitude Comprehension Passage Answer t…" at bounding box center [467, 214] width 935 height 428
click at [787, 265] on div "41" at bounding box center [784, 268] width 19 height 19
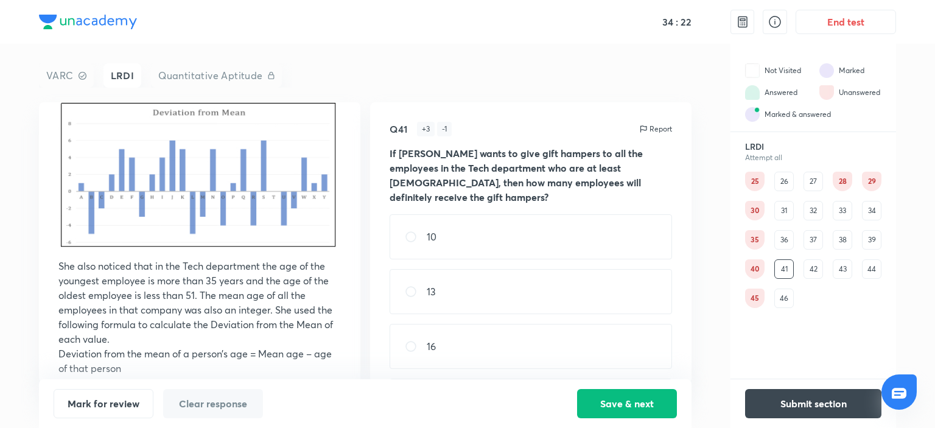
scroll to position [0, 0]
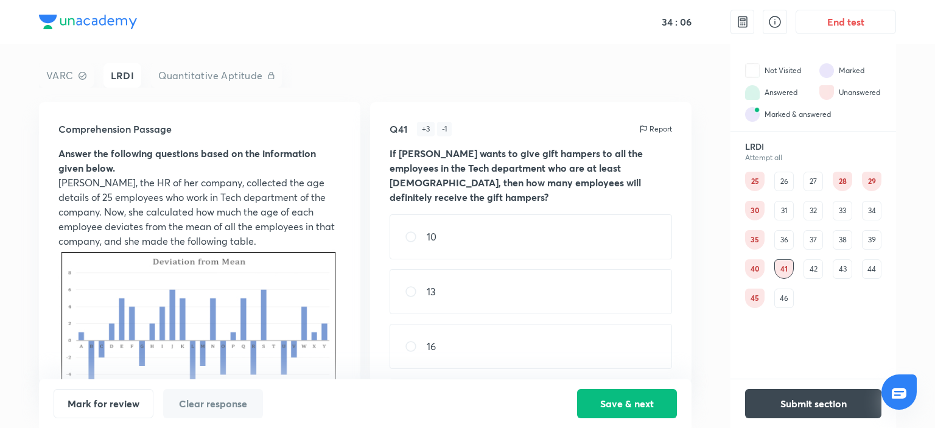
click at [9, 130] on div "34 : 06 End test VARC LRDI Quantitative Aptitude Comprehension Passage Answer t…" at bounding box center [467, 214] width 935 height 428
click at [14, 297] on div "34 : 03 End test VARC LRDI Quantitative Aptitude Comprehension Passage Answer t…" at bounding box center [467, 214] width 935 height 428
click at [14, 287] on div "33 : 48 End test VARC LRDI Quantitative Aptitude Comprehension Passage Answer t…" at bounding box center [467, 214] width 935 height 428
click at [646, 122] on div "Report" at bounding box center [655, 129] width 33 height 15
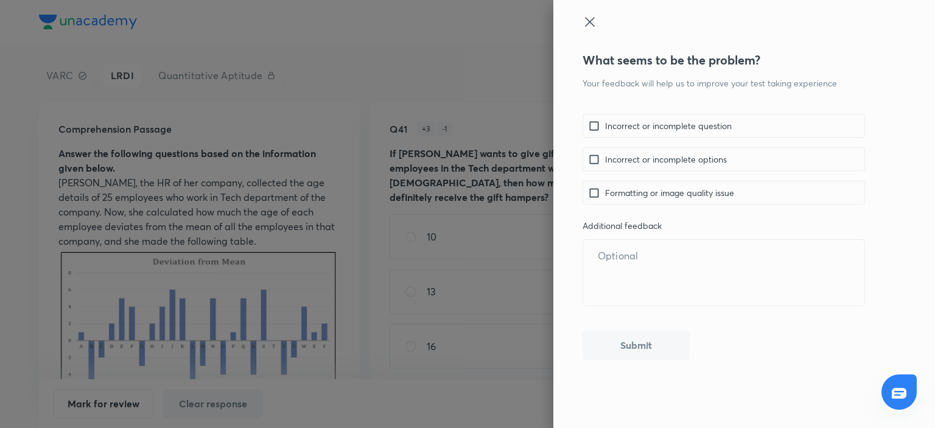
click at [599, 104] on p "Your feedback will help us to improve your test taking experience Incorrect or …" at bounding box center [724, 218] width 283 height 283
click at [597, 104] on p "Your feedback will help us to improve your test taking experience Incorrect or …" at bounding box center [724, 218] width 283 height 283
click at [596, 104] on p "Your feedback will help us to improve your test taking experience Incorrect or …" at bounding box center [724, 218] width 283 height 283
click at [501, 113] on div at bounding box center [467, 214] width 935 height 428
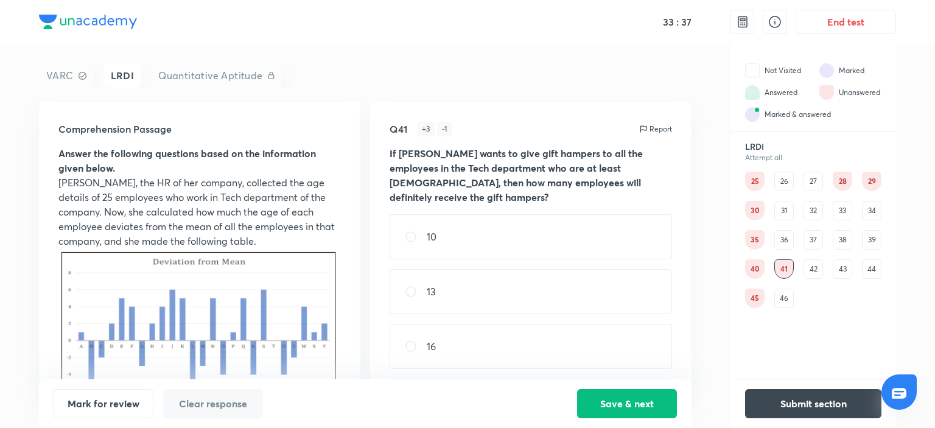
click at [9, 248] on div "33 : 37 End test VARC LRDI Quantitative Aptitude Comprehension Passage Answer t…" at bounding box center [467, 214] width 935 height 428
click at [21, 387] on div "33 : 09 End test VARC LRDI Quantitative Aptitude Comprehension Passage Answer t…" at bounding box center [467, 214] width 935 height 428
click at [15, 333] on div "33 : 09 End test VARC LRDI Quantitative Aptitude Comprehension Passage Answer t…" at bounding box center [467, 214] width 935 height 428
click at [472, 105] on div "Q41 + 3 - 1 Report If Lucile wants to give gift hampers to all the employees in…" at bounding box center [531, 242] width 322 height 281
click at [753, 248] on div "35" at bounding box center [754, 239] width 19 height 19
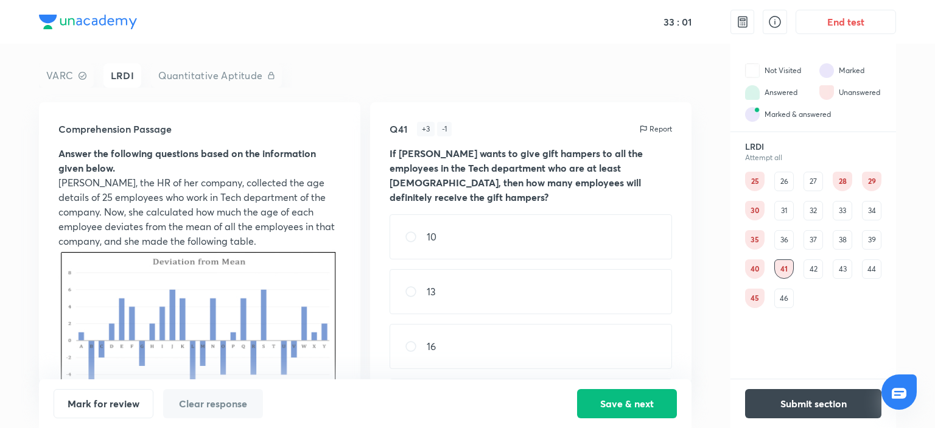
click at [753, 248] on div "35" at bounding box center [754, 239] width 19 height 19
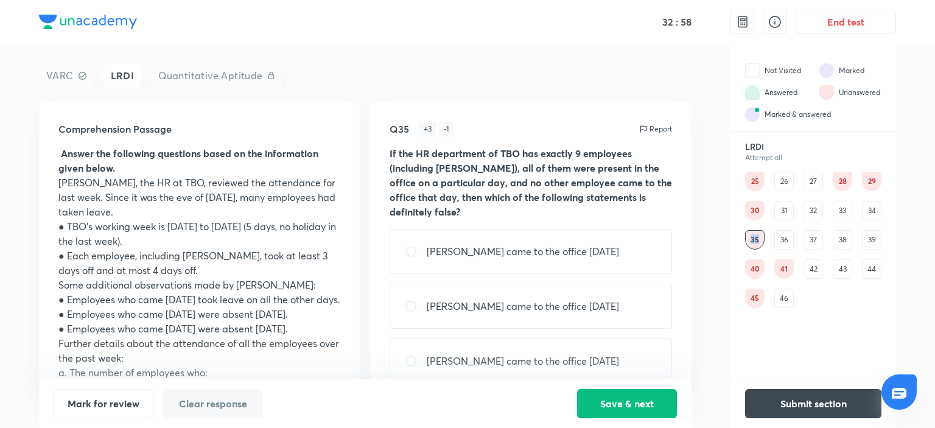
click at [14, 172] on div "32 : 58 End test VARC LRDI Quantitative Aptitude Comprehension Passage Answer t…" at bounding box center [467, 214] width 935 height 428
click at [13, 266] on div "32 : 57 End test VARC LRDI Quantitative Aptitude Comprehension Passage Answer t…" at bounding box center [467, 214] width 935 height 428
click at [9, 272] on div "32 : 46 End test VARC LRDI Quantitative Aptitude Comprehension Passage Answer t…" at bounding box center [467, 214] width 935 height 428
click at [15, 297] on div "32 : 45 End test VARC LRDI Quantitative Aptitude Comprehension Passage Answer t…" at bounding box center [467, 214] width 935 height 428
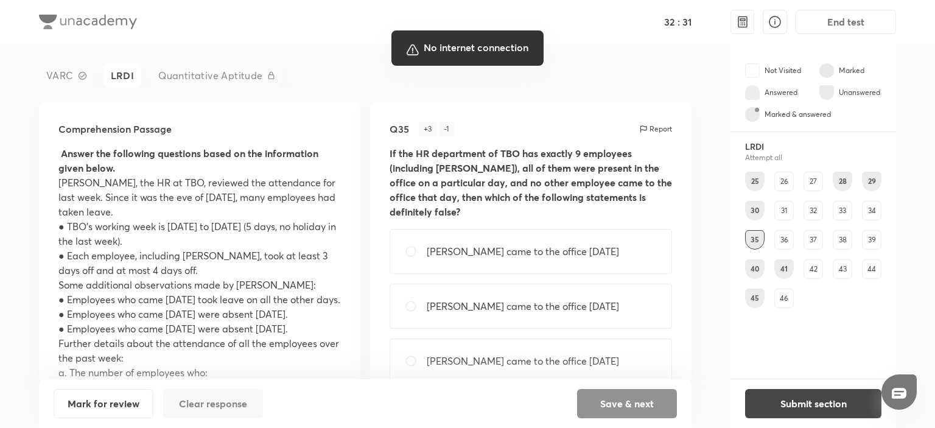
click at [15, 171] on div at bounding box center [467, 214] width 935 height 428
click at [626, 170] on div at bounding box center [467, 214] width 935 height 428
drag, startPoint x: 355, startPoint y: 209, endPoint x: 353, endPoint y: 240, distance: 31.1
click at [353, 240] on div at bounding box center [467, 214] width 935 height 428
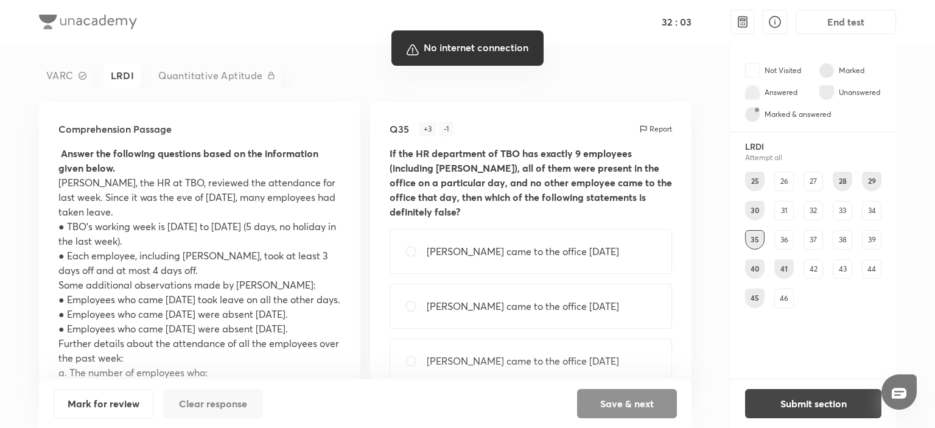
click at [359, 247] on div at bounding box center [467, 214] width 935 height 428
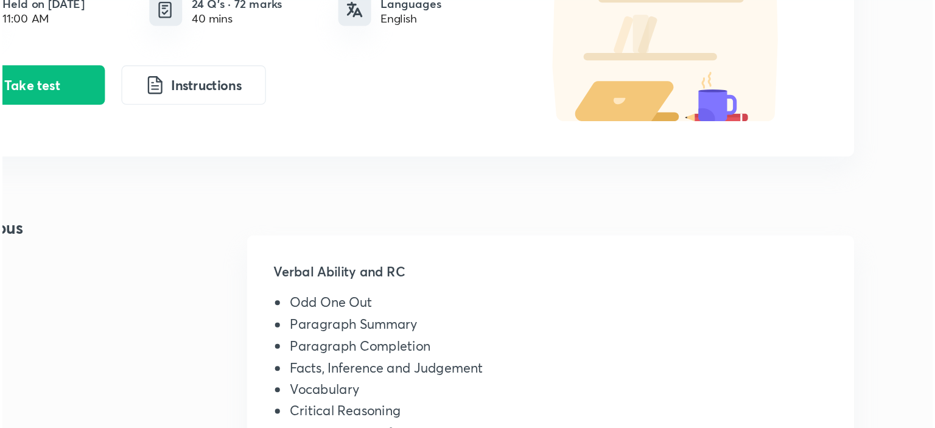
scroll to position [111, 0]
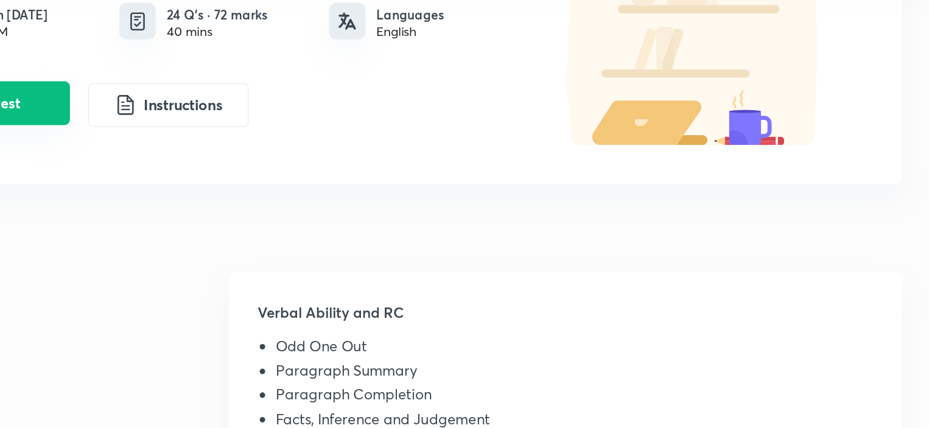
click at [219, 136] on button "Take test" at bounding box center [201, 131] width 107 height 29
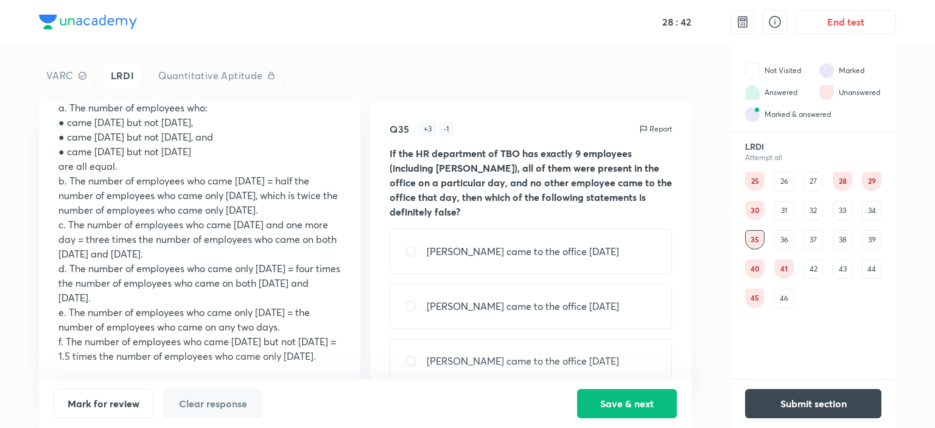
scroll to position [281, 0]
drag, startPoint x: 361, startPoint y: 314, endPoint x: 361, endPoint y: 329, distance: 15.8
click at [361, 329] on div "Comprehension Passage Answer the following questions based on the information g…" at bounding box center [365, 242] width 653 height 281
click at [315, 282] on p "d. The number of employees who came only on Friday = four times the number of e…" at bounding box center [199, 283] width 283 height 44
drag, startPoint x: 353, startPoint y: 272, endPoint x: 330, endPoint y: 258, distance: 26.5
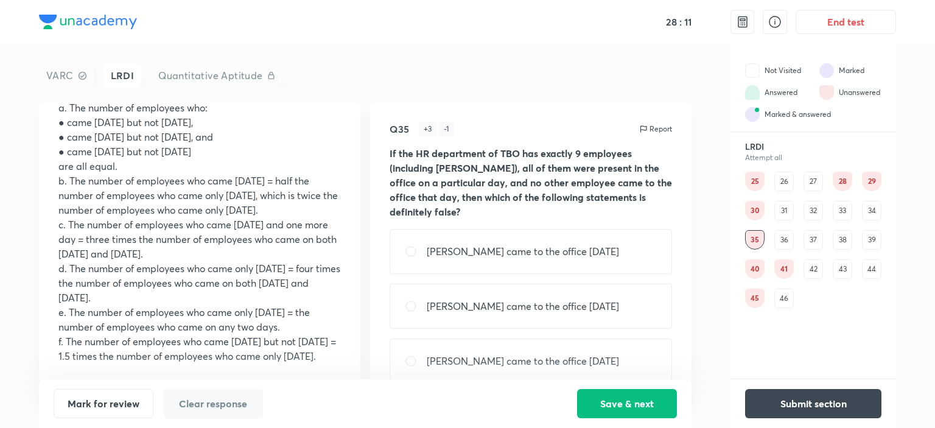
click at [330, 258] on div "Comprehension Passage Answer the following questions based on the information g…" at bounding box center [200, 242] width 322 height 281
click at [330, 258] on p "c. The number of employees who came on Monday and one more day = three times th…" at bounding box center [199, 239] width 283 height 44
drag, startPoint x: 365, startPoint y: 258, endPoint x: 365, endPoint y: 252, distance: 6.7
click at [365, 252] on div "Comprehension Passage Answer the following questions based on the information g…" at bounding box center [365, 242] width 653 height 281
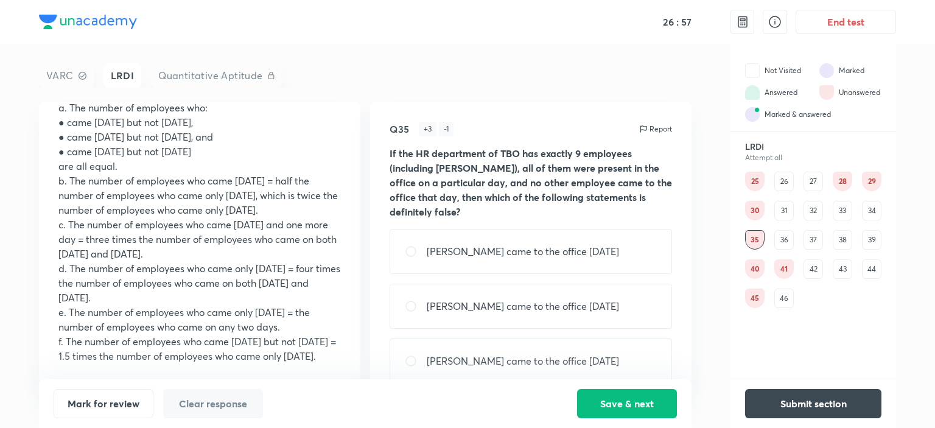
click at [336, 243] on div "Comprehension Passage Answer the following questions based on the information g…" at bounding box center [200, 242] width 322 height 281
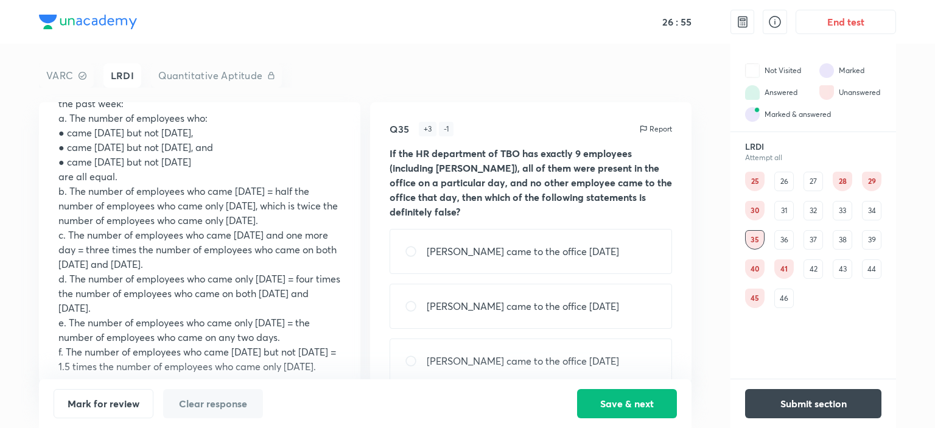
scroll to position [251, 0]
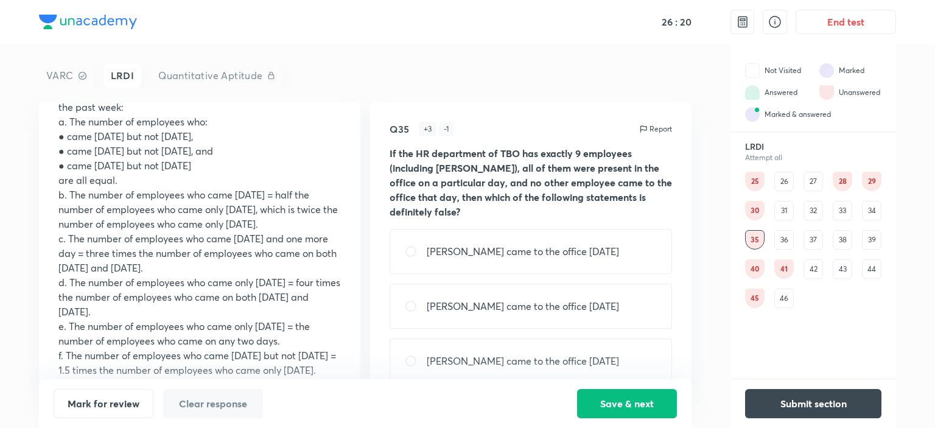
click at [677, 253] on div "Q35 + 3 - 1 Report If the HR department of TBO has exactly 9 employees (includi…" at bounding box center [531, 242] width 322 height 281
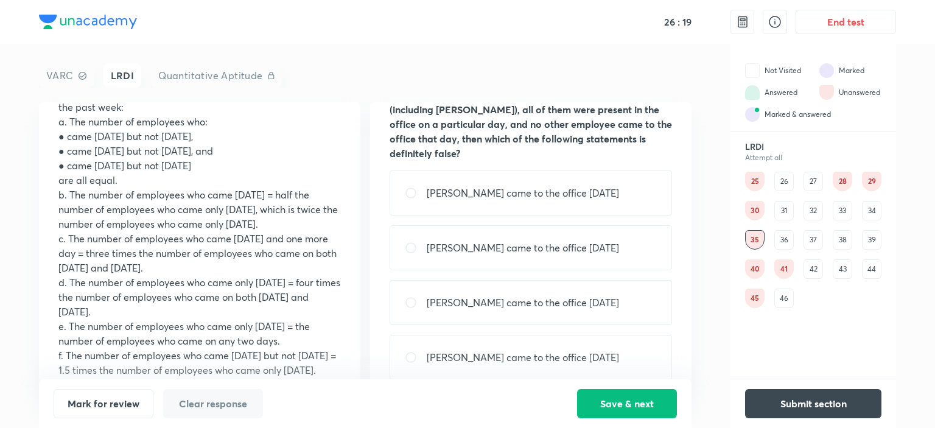
scroll to position [58, 0]
click at [639, 171] on div "Vedika came to the office on Wednesday" at bounding box center [531, 193] width 283 height 45
radio input "true"
click at [626, 400] on button "Save & next" at bounding box center [627, 402] width 100 height 29
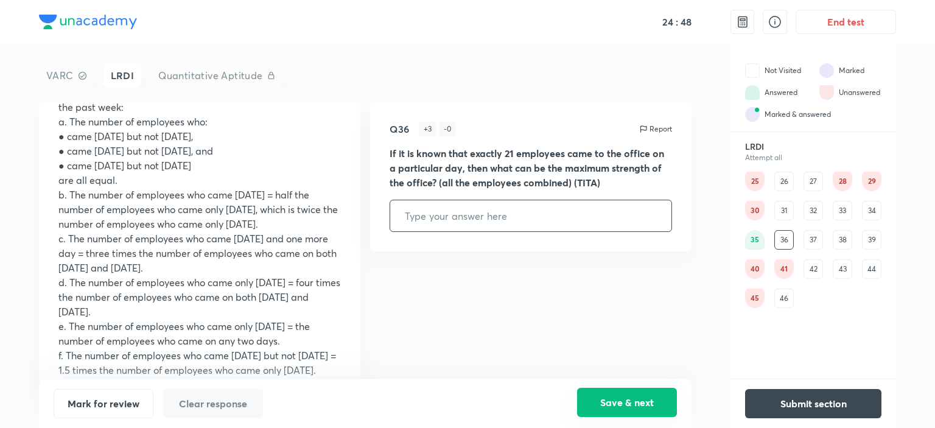
scroll to position [0, 0]
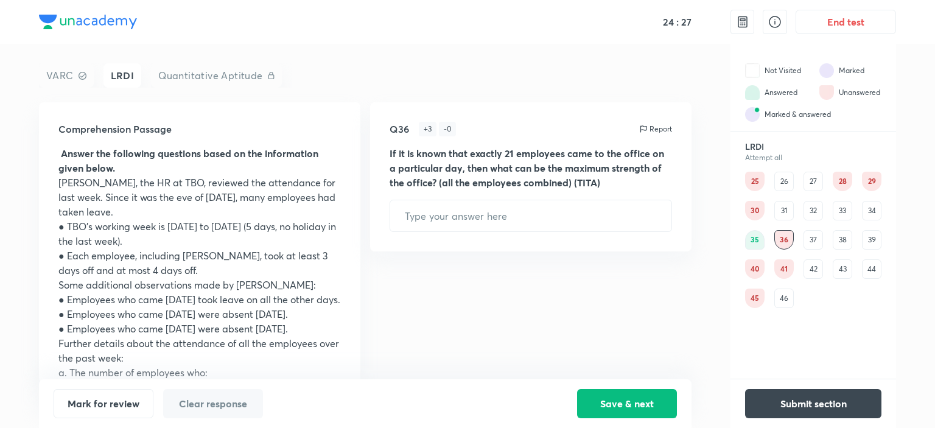
click at [806, 239] on div "37" at bounding box center [813, 239] width 19 height 19
click at [753, 270] on div "40" at bounding box center [754, 268] width 19 height 19
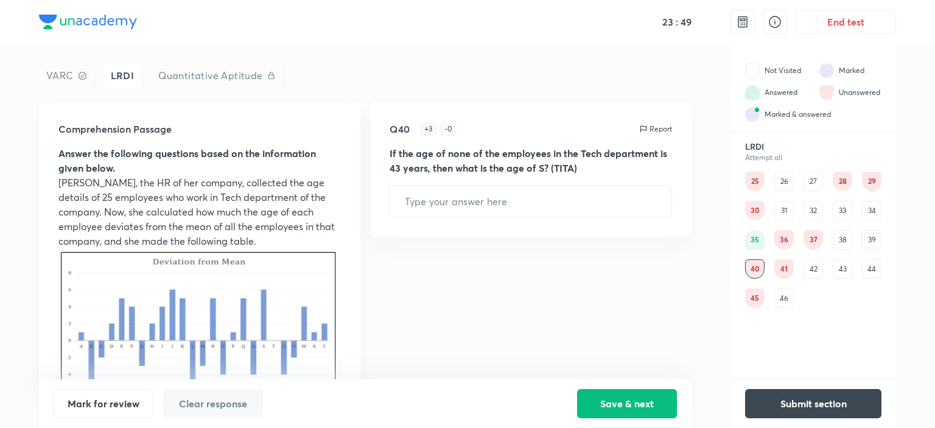
click at [753, 294] on div "45" at bounding box center [754, 298] width 19 height 19
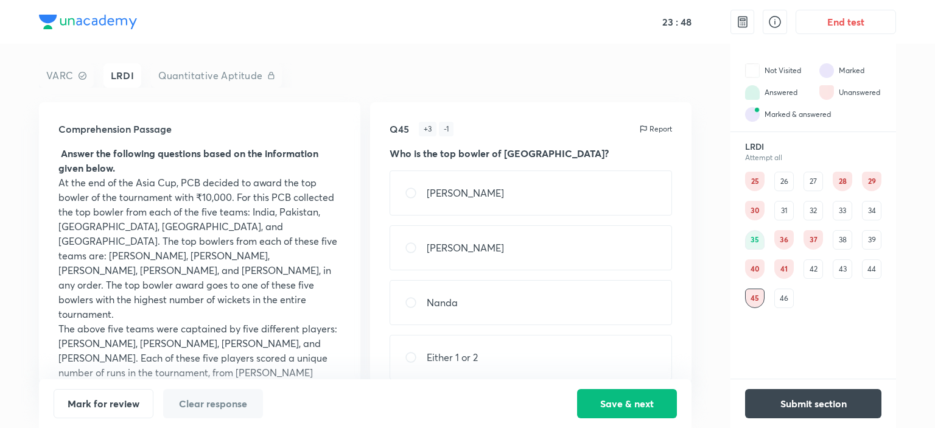
click at [835, 267] on div "43" at bounding box center [842, 268] width 19 height 19
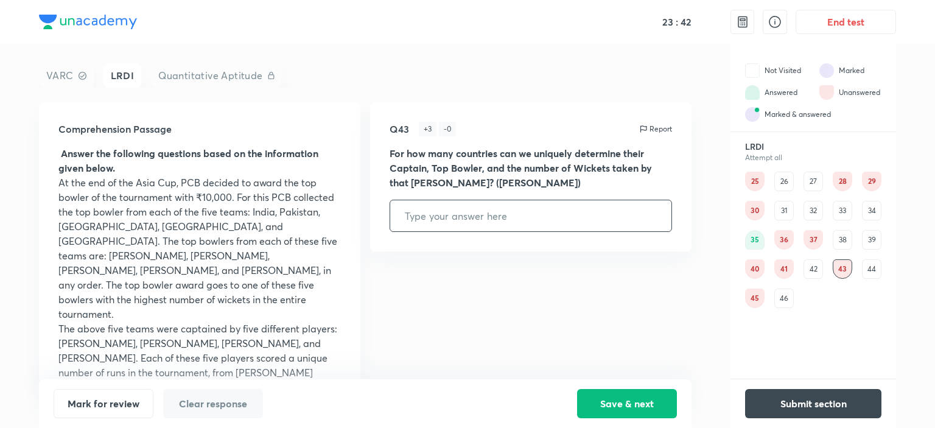
click at [750, 178] on div "25" at bounding box center [754, 181] width 19 height 19
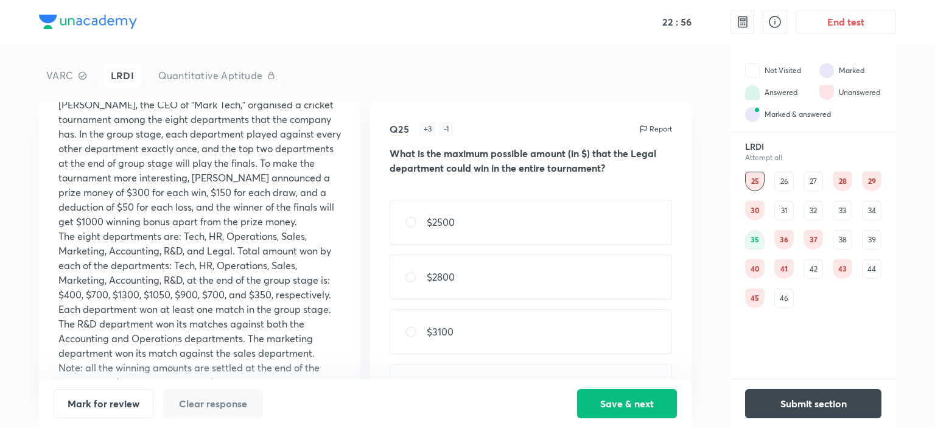
scroll to position [97, 0]
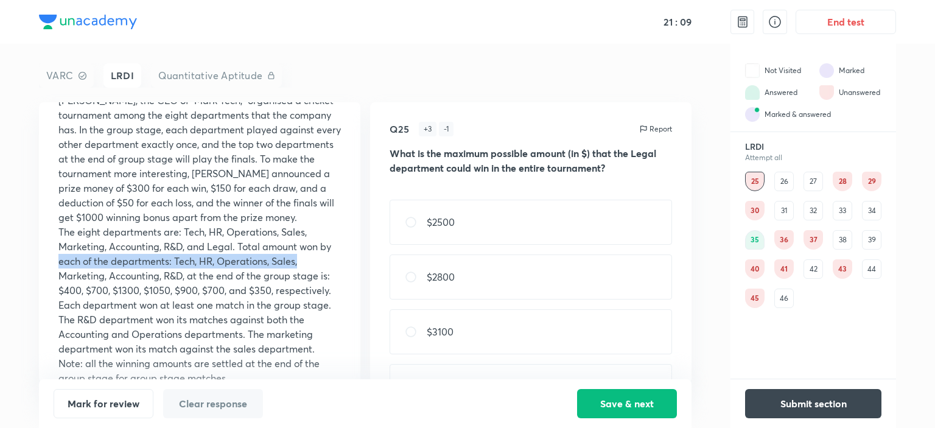
drag, startPoint x: 345, startPoint y: 242, endPoint x: 346, endPoint y: 261, distance: 18.9
click at [346, 261] on div "Comprehension Passage Answer the following questions based on the information g…" at bounding box center [200, 242] width 322 height 281
click at [342, 239] on div "Comprehension Passage Answer the following questions based on the information g…" at bounding box center [200, 242] width 322 height 281
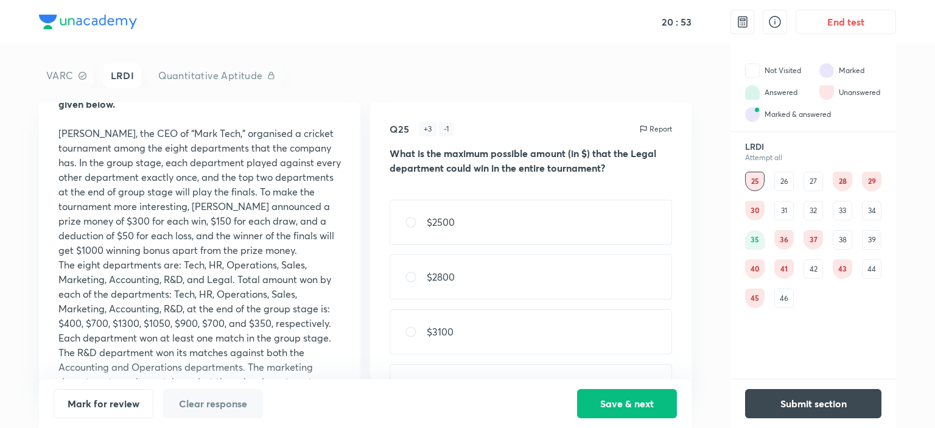
scroll to position [61, 0]
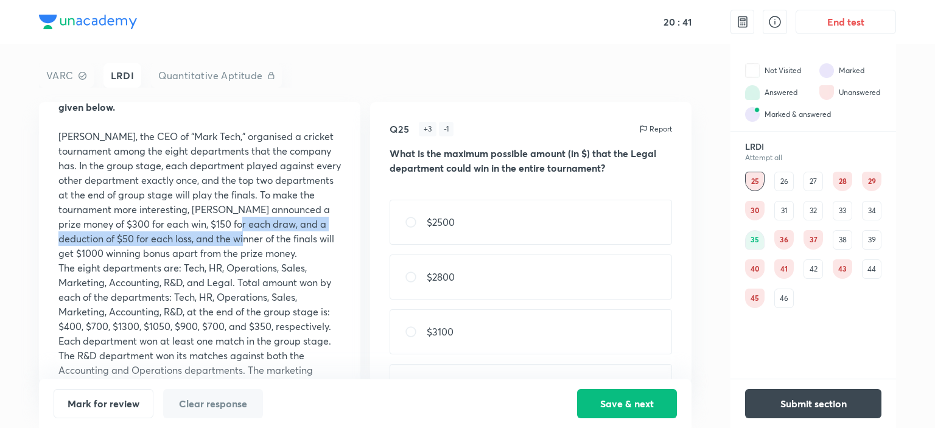
drag, startPoint x: 361, startPoint y: 230, endPoint x: 359, endPoint y: 240, distance: 10.4
click at [359, 240] on div "Comprehension Passage Answer the following questions based on the information g…" at bounding box center [365, 242] width 653 height 281
click at [325, 234] on p "Mark, the CEO of “Mark Tech,” organised a cricket tournament among the eight de…" at bounding box center [199, 195] width 283 height 132
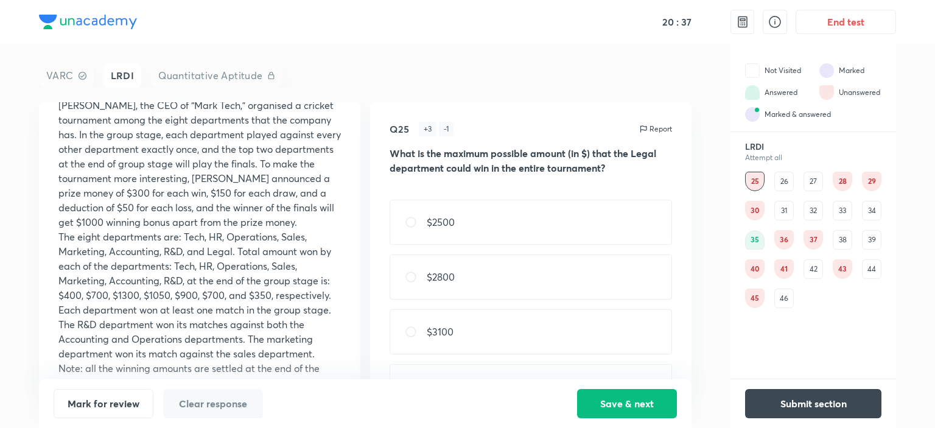
scroll to position [118, 0]
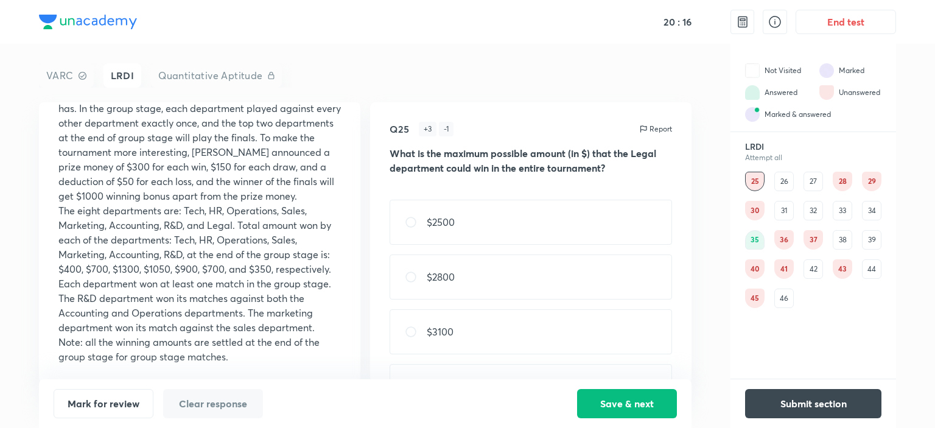
click at [679, 265] on div "Q25 + 3 - 1 Report What is the maximum possible amount (in $) that the Legal de…" at bounding box center [531, 242] width 322 height 281
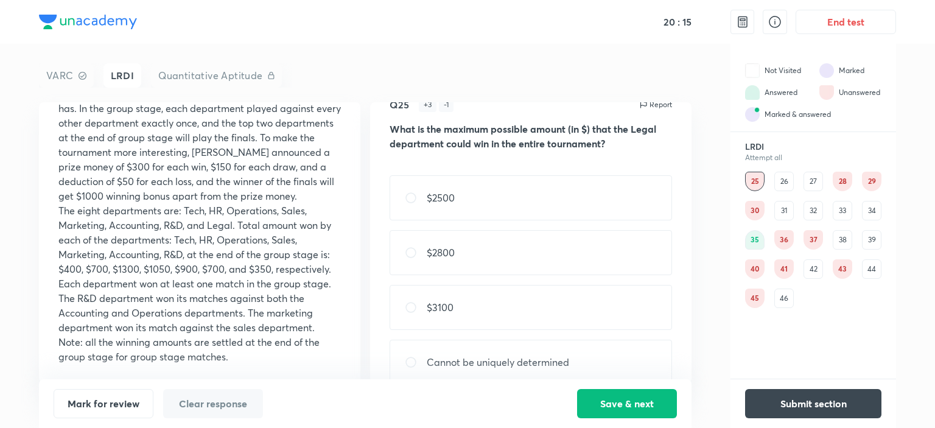
scroll to position [44, 0]
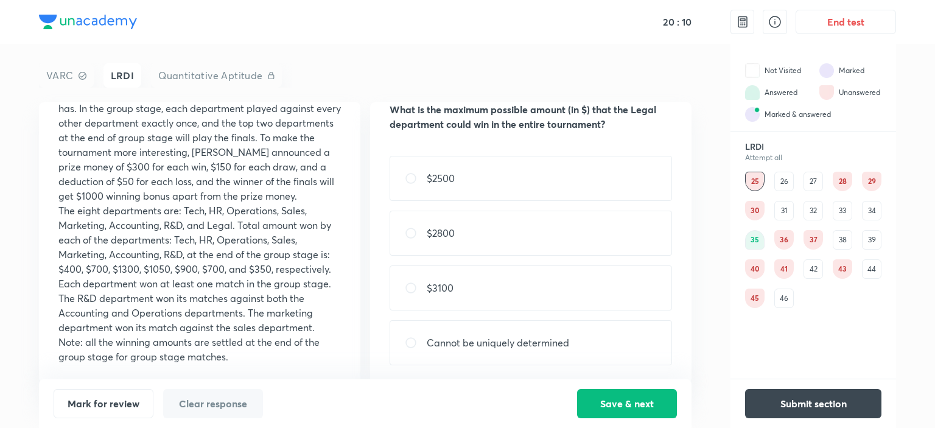
click at [592, 340] on div "Cannot be uniquely determined" at bounding box center [531, 342] width 283 height 45
radio input "true"
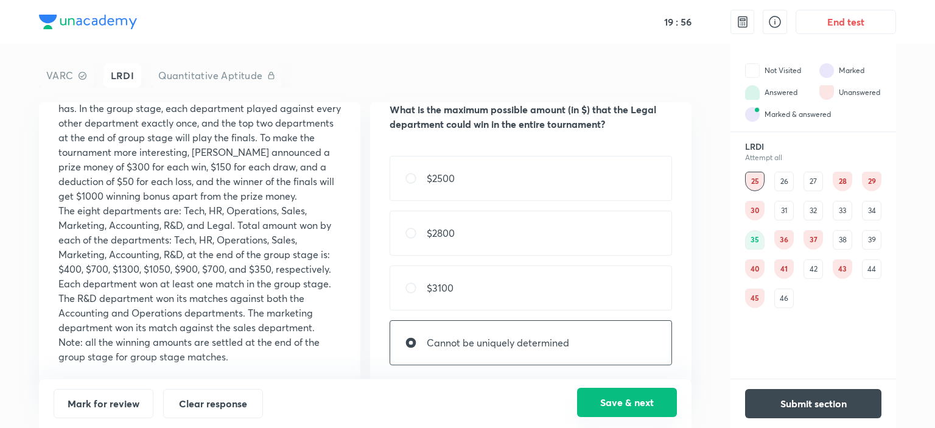
click at [622, 395] on button "Save & next" at bounding box center [627, 402] width 100 height 29
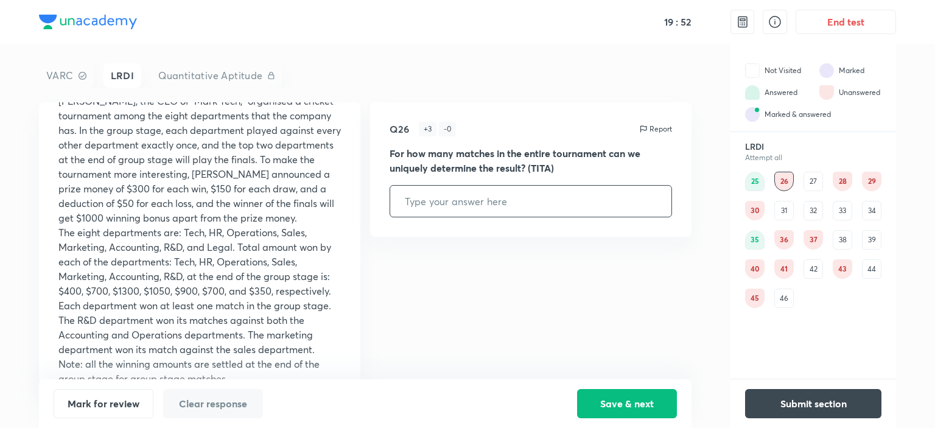
scroll to position [118, 0]
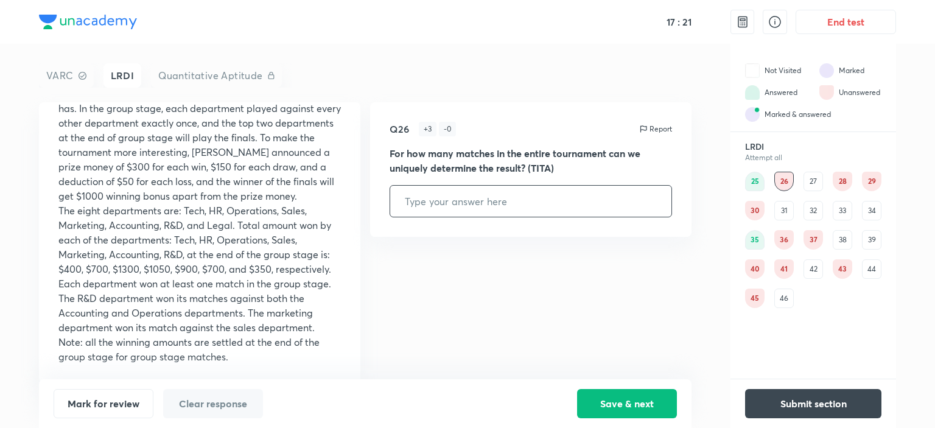
type input "7"
type input "3"
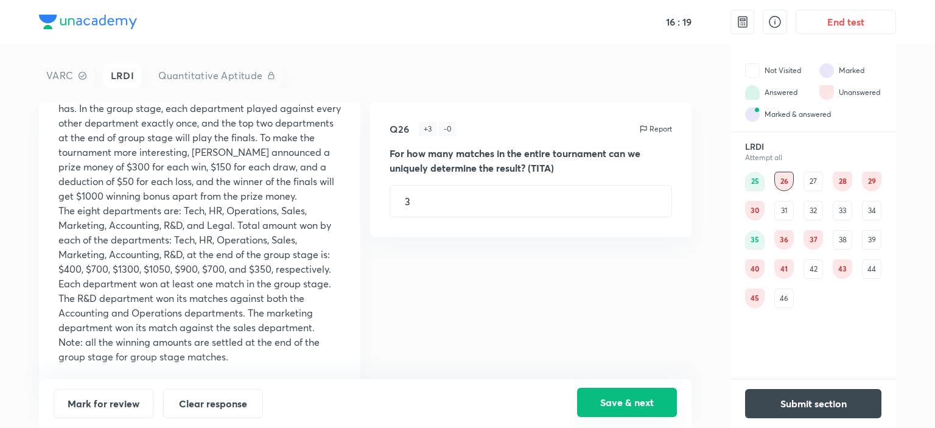
click at [636, 404] on button "Save & next" at bounding box center [627, 402] width 100 height 29
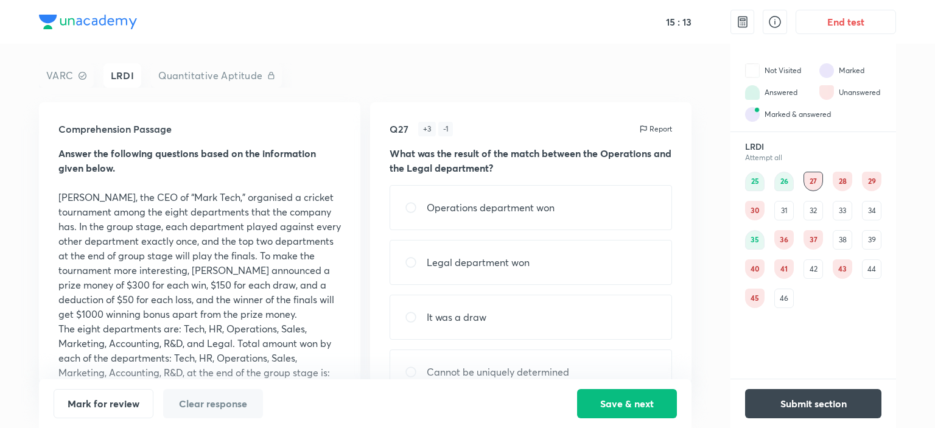
click at [753, 176] on div "25" at bounding box center [754, 181] width 19 height 19
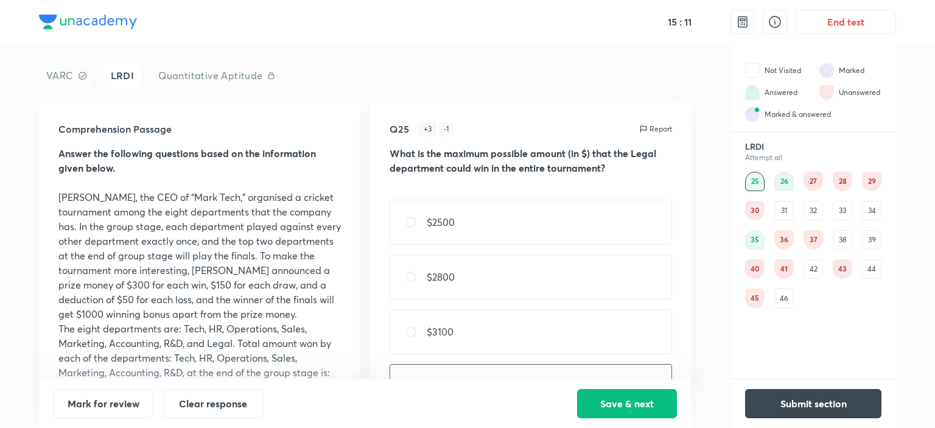
click at [779, 188] on div "26" at bounding box center [784, 181] width 19 height 19
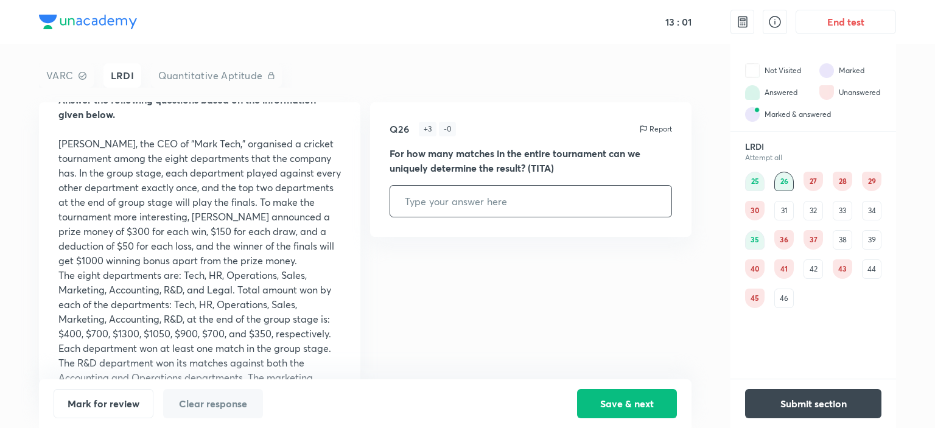
scroll to position [118, 0]
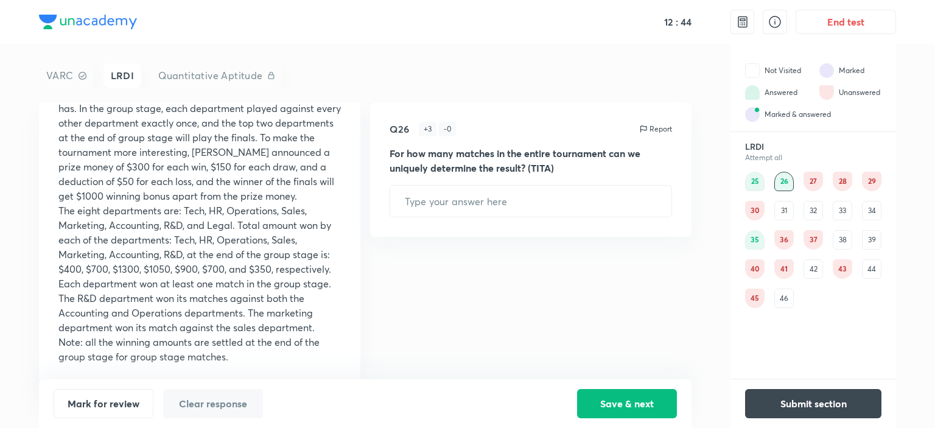
click at [872, 184] on div "29" at bounding box center [871, 181] width 19 height 19
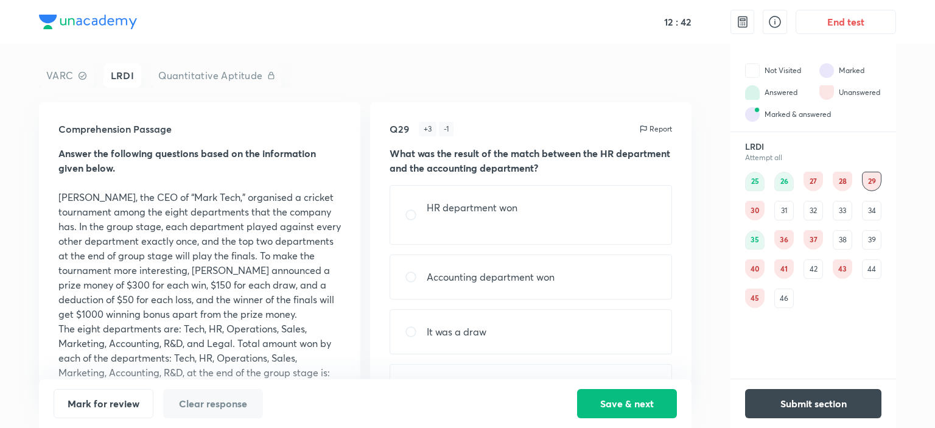
click at [872, 184] on div "29" at bounding box center [871, 181] width 19 height 19
click at [838, 178] on div "28" at bounding box center [842, 181] width 19 height 19
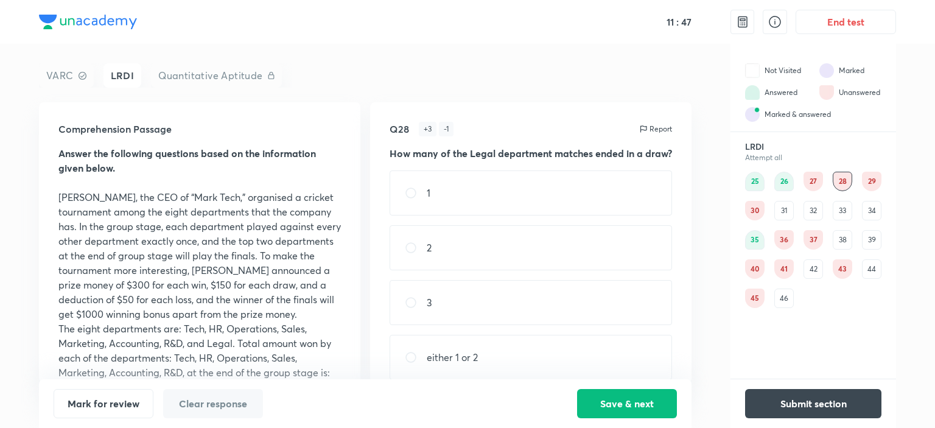
click at [750, 216] on div "30" at bounding box center [754, 210] width 19 height 19
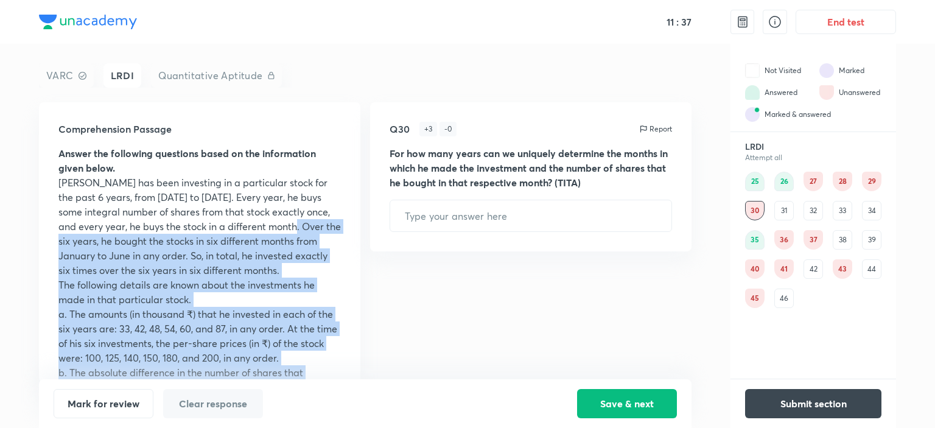
drag, startPoint x: 361, startPoint y: 221, endPoint x: 366, endPoint y: 247, distance: 26.6
click at [366, 247] on div "Comprehension Passage Answer the following questions based on the information g…" at bounding box center [365, 242] width 653 height 281
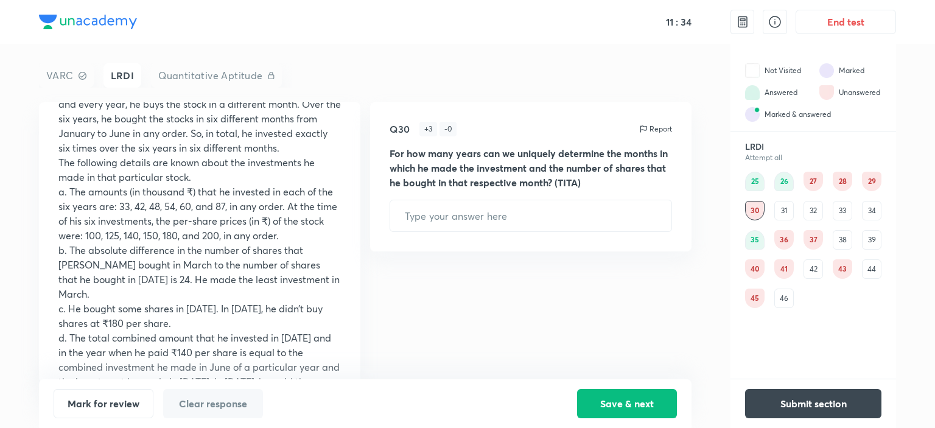
scroll to position [180, 0]
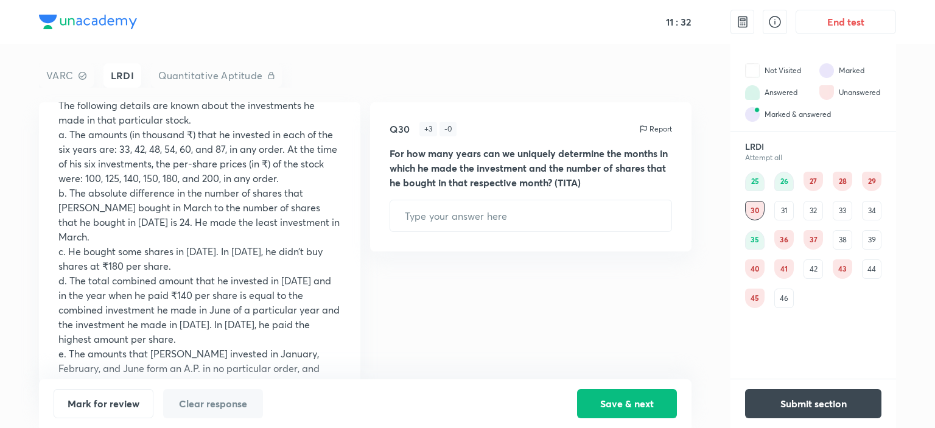
click at [786, 177] on div "26" at bounding box center [784, 181] width 19 height 19
type input "3"
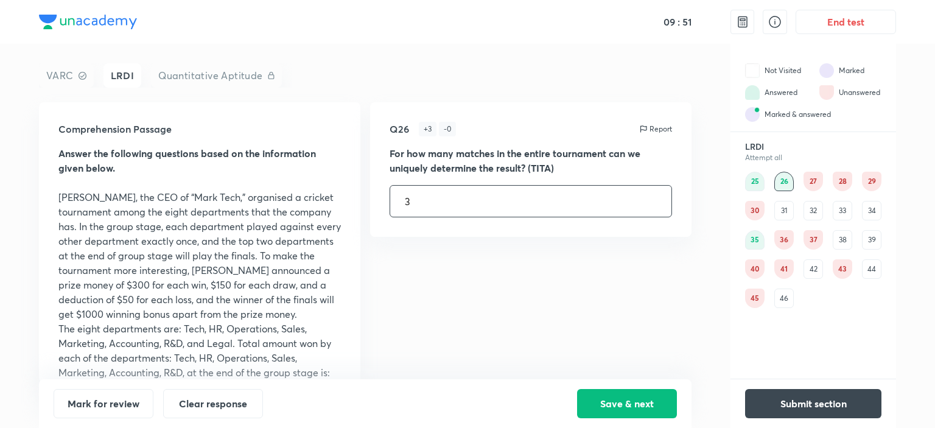
click at [607, 205] on input "3" at bounding box center [530, 201] width 281 height 31
click at [790, 242] on div "36" at bounding box center [784, 239] width 19 height 19
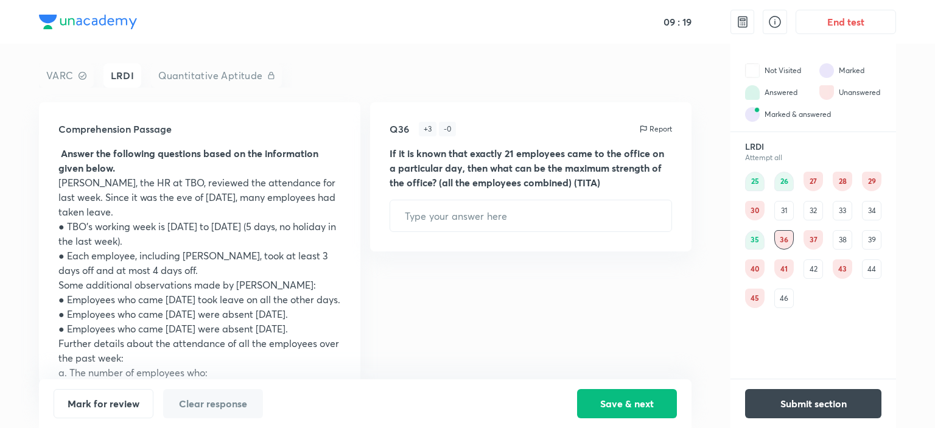
click at [750, 260] on div "40" at bounding box center [754, 268] width 19 height 19
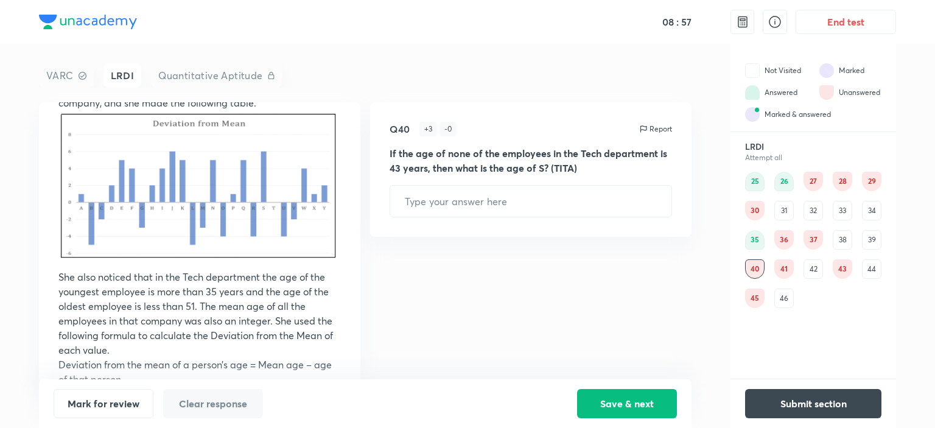
scroll to position [139, 0]
click at [77, 340] on p "She also noticed that in the Tech department the age of the youngest employee i…" at bounding box center [199, 313] width 283 height 88
click at [79, 244] on img at bounding box center [199, 188] width 283 height 156
click at [85, 238] on img at bounding box center [199, 188] width 283 height 156
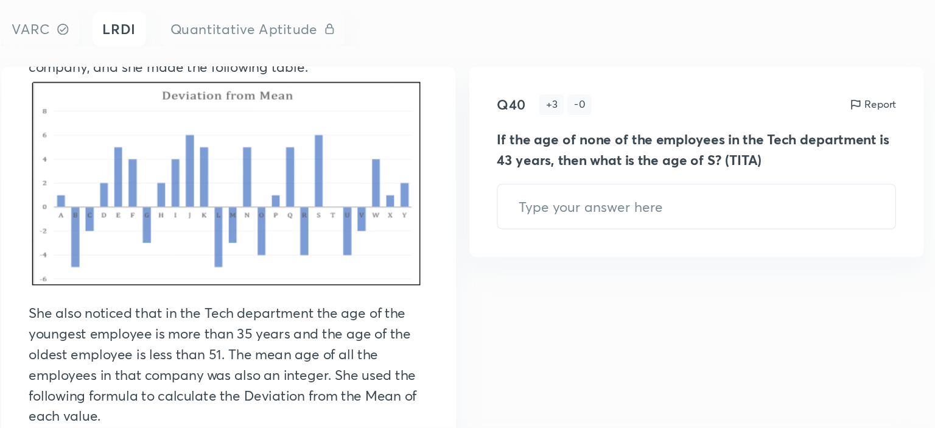
click at [526, 227] on div "Q40 + 3 - 0 Report If the age of none of the employees in the Tech department i…" at bounding box center [531, 169] width 322 height 135
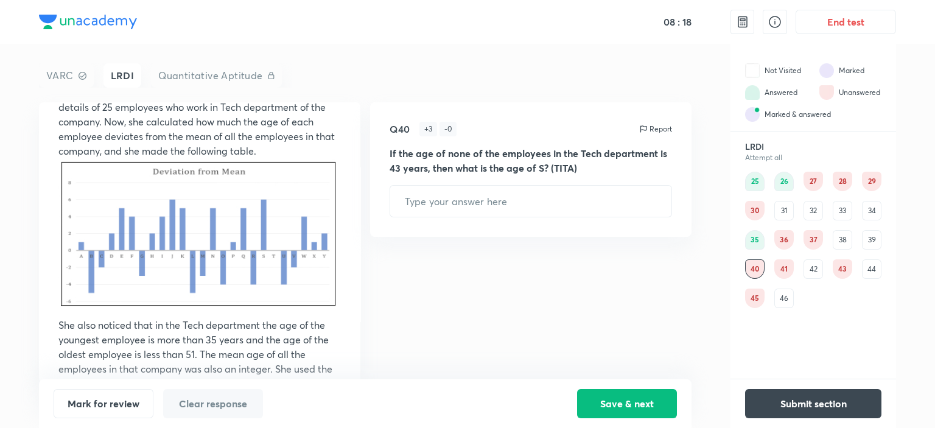
scroll to position [104, 0]
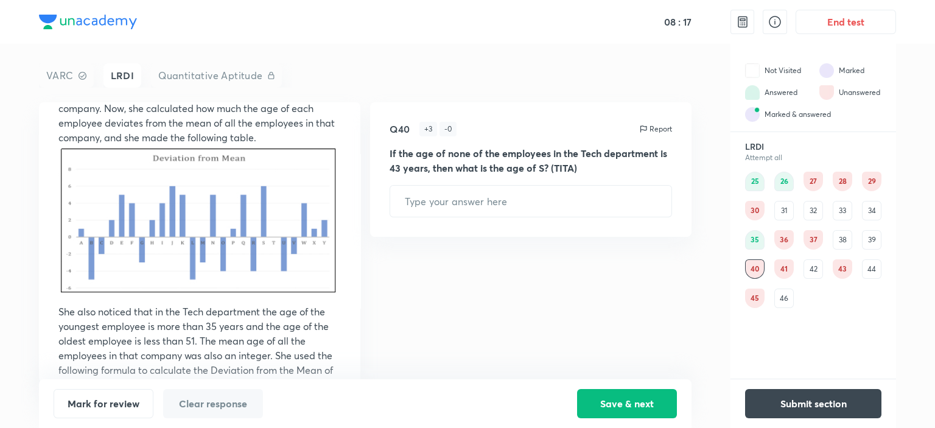
click at [44, 241] on div "Comprehension Passage Answer the following questions based on the information g…" at bounding box center [200, 242] width 322 height 281
click at [40, 234] on div "Comprehension Passage Answer the following questions based on the information g…" at bounding box center [200, 242] width 322 height 281
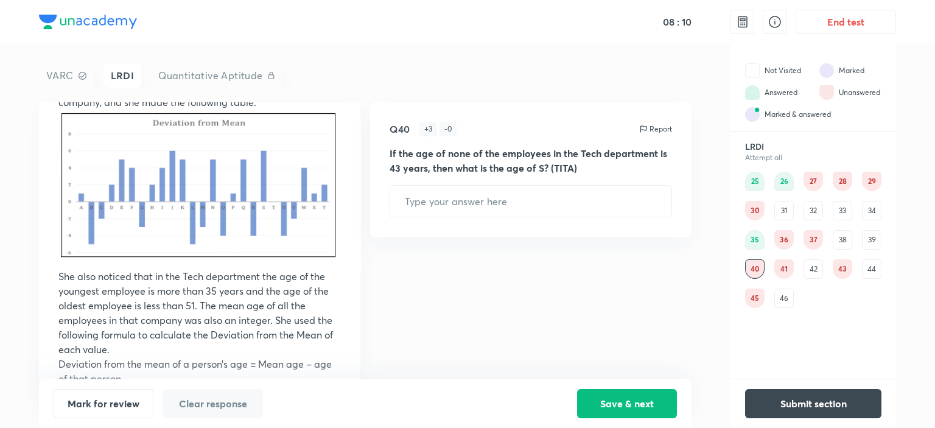
scroll to position [143, 0]
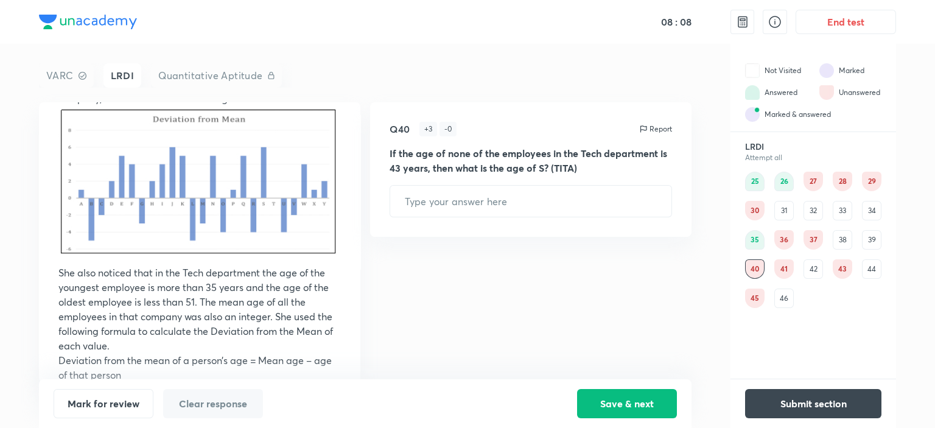
click at [34, 312] on div "08 : 08 End test VARC LRDI Quantitative Aptitude Comprehension Passage Answer t…" at bounding box center [467, 214] width 935 height 428
click at [637, 206] on input "text" at bounding box center [530, 201] width 281 height 31
type input "48"
click at [643, 413] on button "Save & next" at bounding box center [627, 402] width 100 height 29
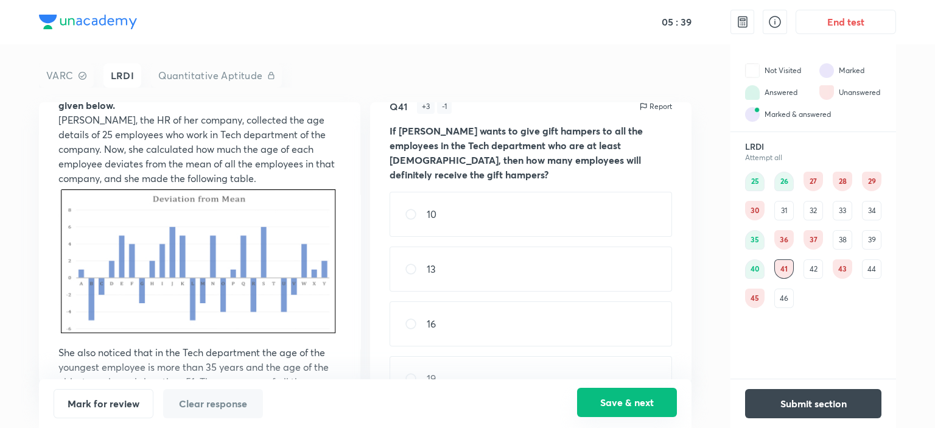
scroll to position [63, 0]
click at [197, 318] on img at bounding box center [199, 263] width 283 height 156
click at [175, 309] on img at bounding box center [199, 263] width 283 height 156
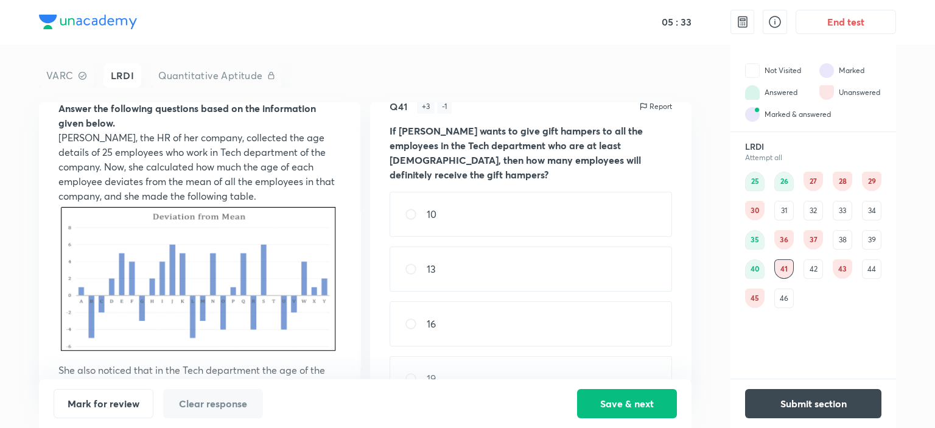
scroll to position [33, 0]
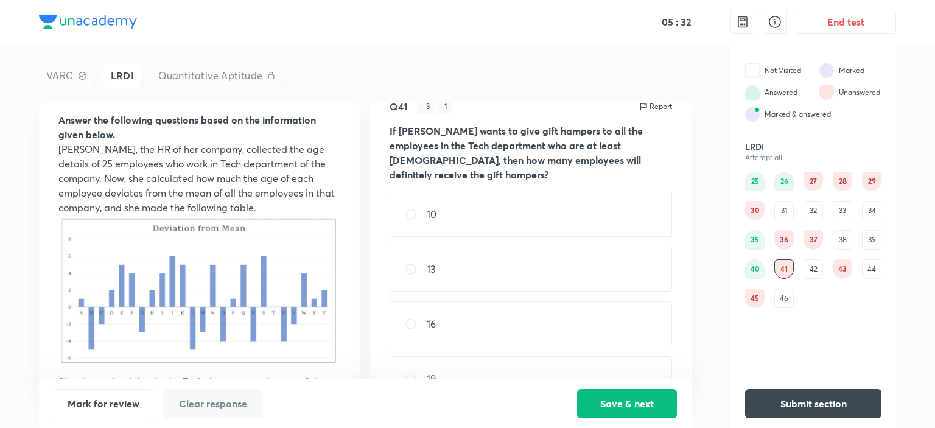
click at [192, 317] on img at bounding box center [199, 293] width 283 height 156
click at [131, 331] on img at bounding box center [199, 293] width 283 height 156
click at [214, 324] on img at bounding box center [199, 293] width 283 height 156
click at [266, 368] on p at bounding box center [199, 295] width 283 height 160
click at [253, 307] on img at bounding box center [199, 293] width 283 height 156
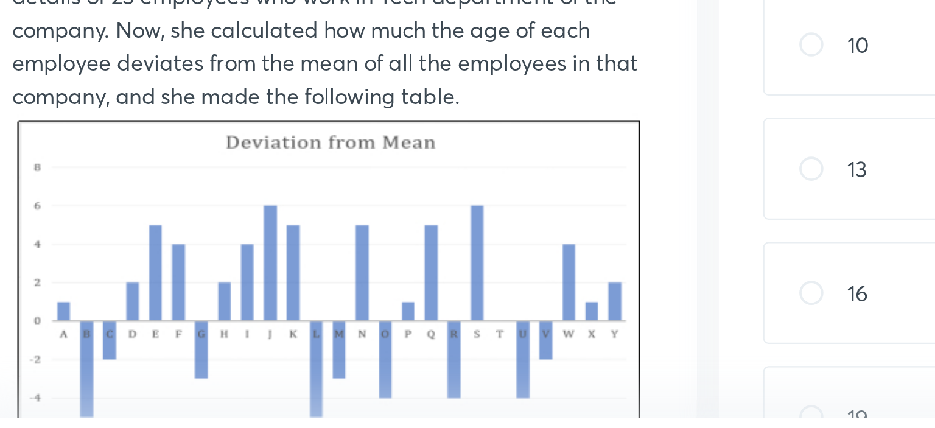
scroll to position [6, 0]
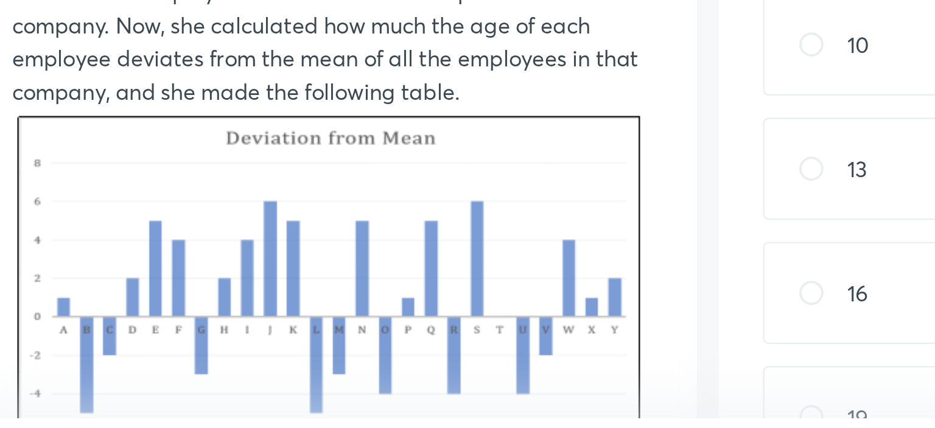
click at [122, 323] on img at bounding box center [199, 320] width 283 height 156
click at [163, 324] on img at bounding box center [199, 320] width 283 height 156
click at [172, 323] on img at bounding box center [199, 320] width 283 height 156
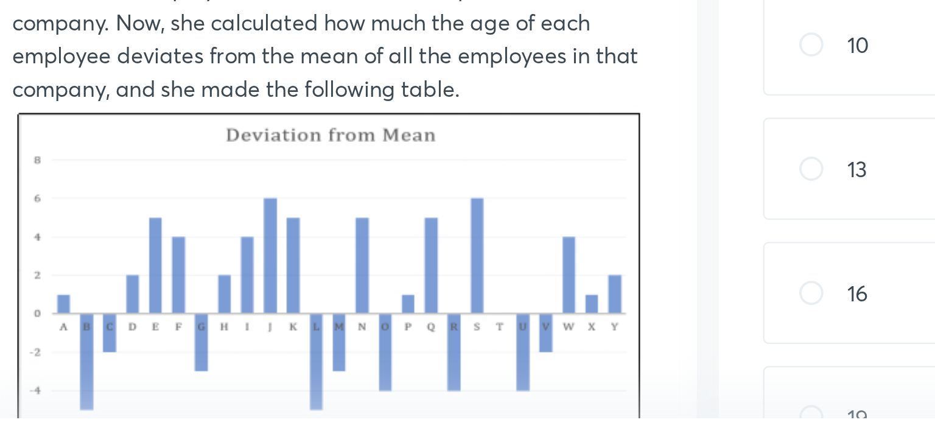
click at [211, 324] on img at bounding box center [199, 319] width 283 height 156
click at [244, 319] on img at bounding box center [199, 319] width 283 height 156
click at [258, 323] on img at bounding box center [199, 319] width 283 height 156
click at [303, 343] on img at bounding box center [199, 319] width 283 height 156
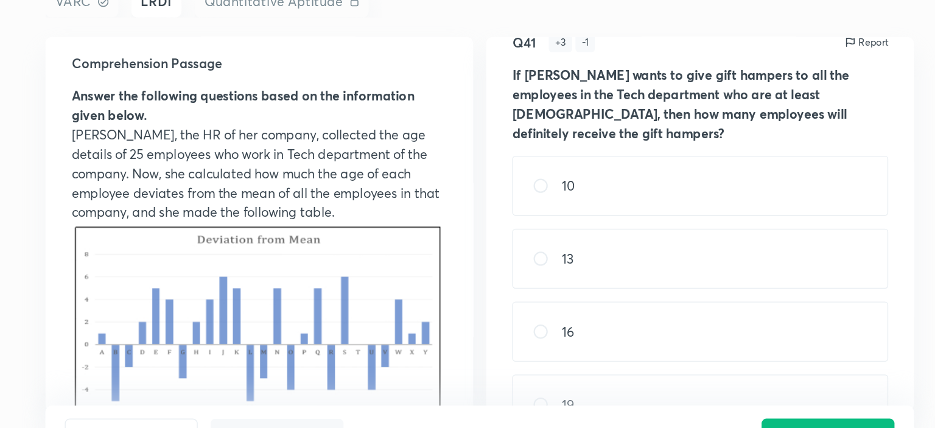
scroll to position [9, 0]
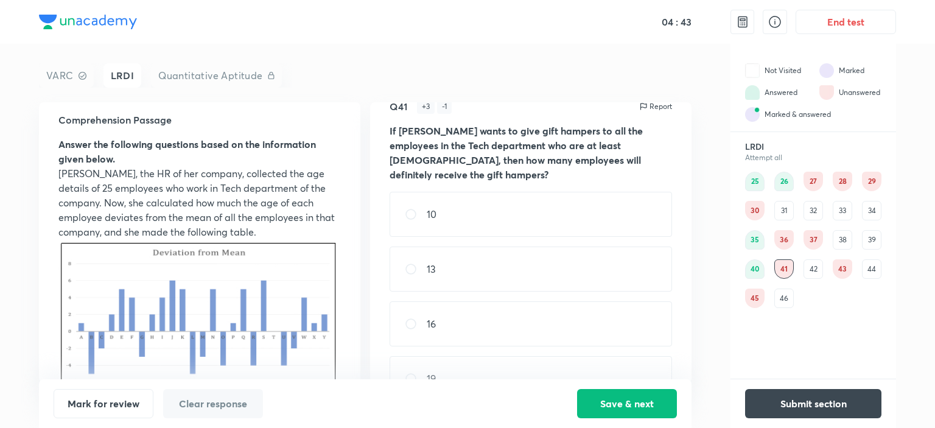
click at [657, 205] on div "10" at bounding box center [531, 214] width 283 height 45
radio input "true"
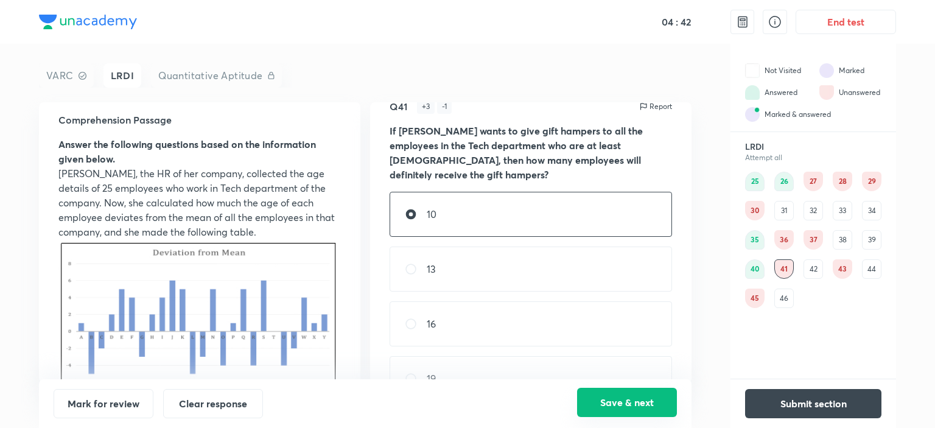
click at [646, 412] on button "Save & next" at bounding box center [627, 402] width 100 height 29
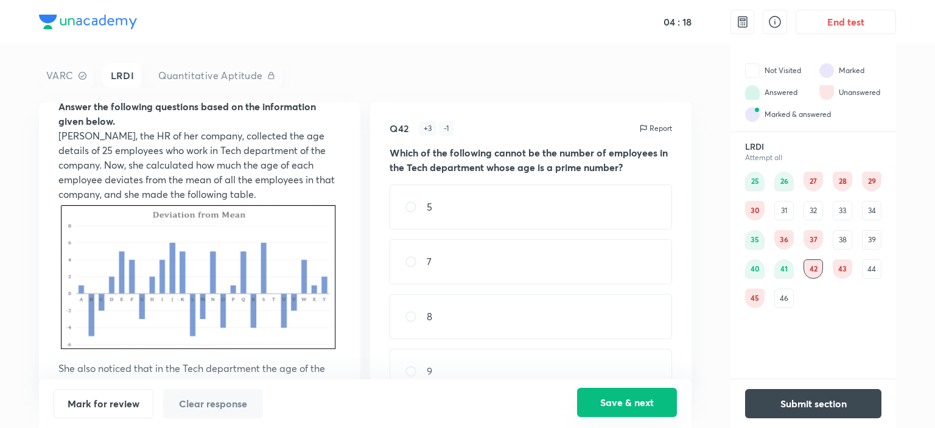
scroll to position [29, 0]
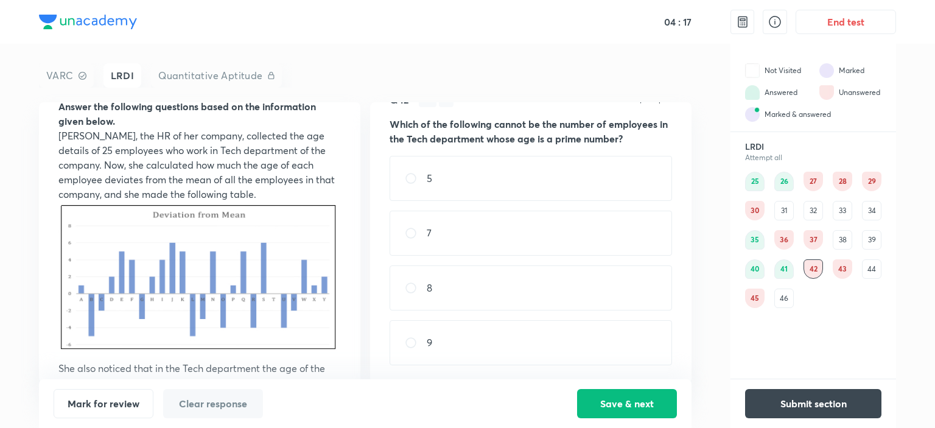
click at [311, 239] on img at bounding box center [199, 280] width 283 height 156
click at [421, 288] on input "radio" at bounding box center [416, 288] width 22 height 12
radio input "true"
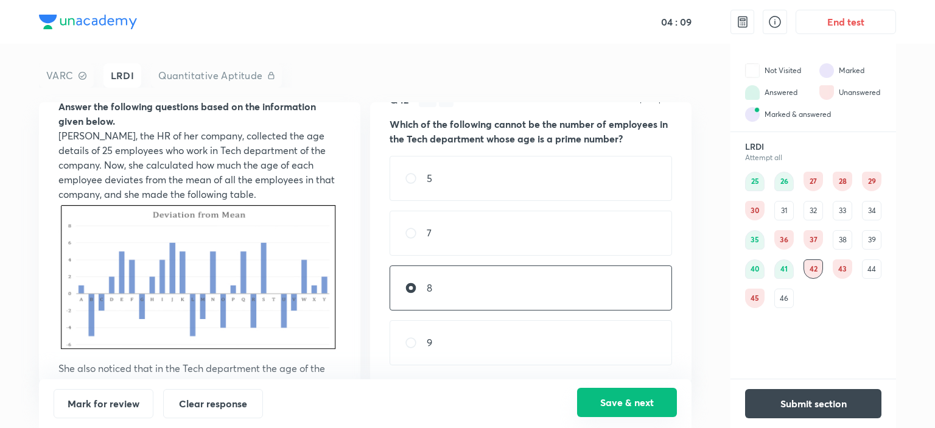
click at [611, 406] on button "Save & next" at bounding box center [627, 402] width 100 height 29
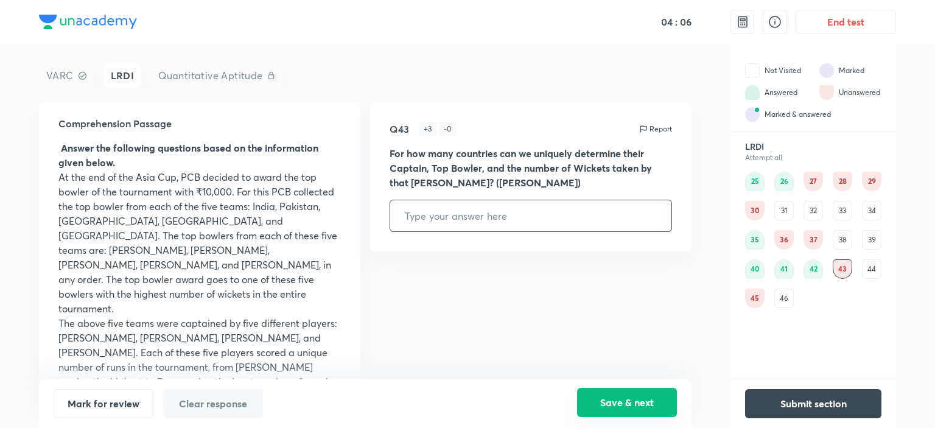
scroll to position [5, 0]
click at [879, 236] on div "39" at bounding box center [871, 239] width 19 height 19
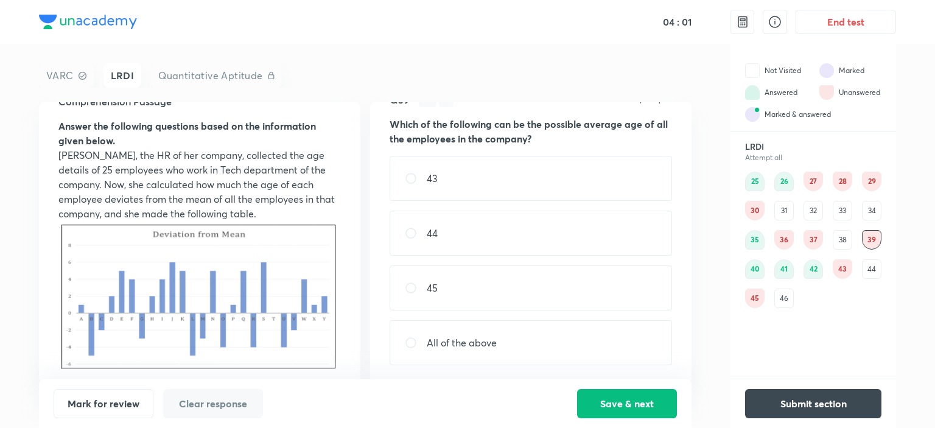
scroll to position [0, 0]
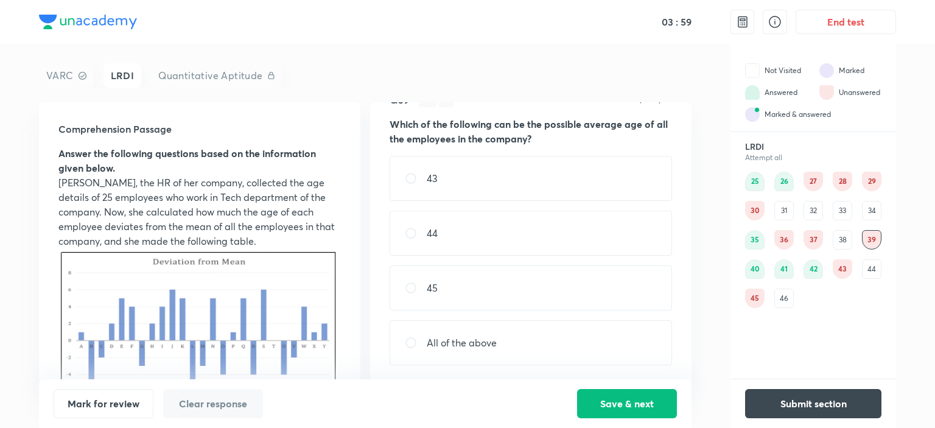
click at [392, 234] on div "44" at bounding box center [531, 233] width 283 height 45
click at [443, 337] on p "All of the above" at bounding box center [462, 343] width 70 height 15
radio input "false"
radio input "true"
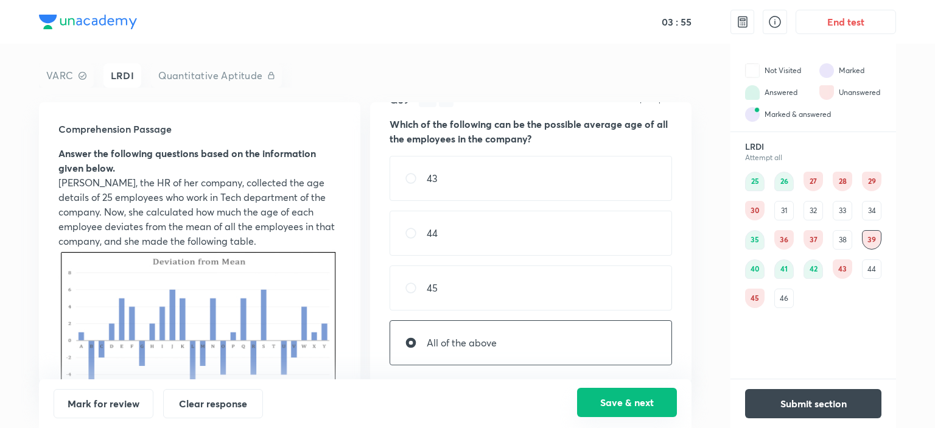
click at [596, 393] on button "Save & next" at bounding box center [627, 402] width 100 height 29
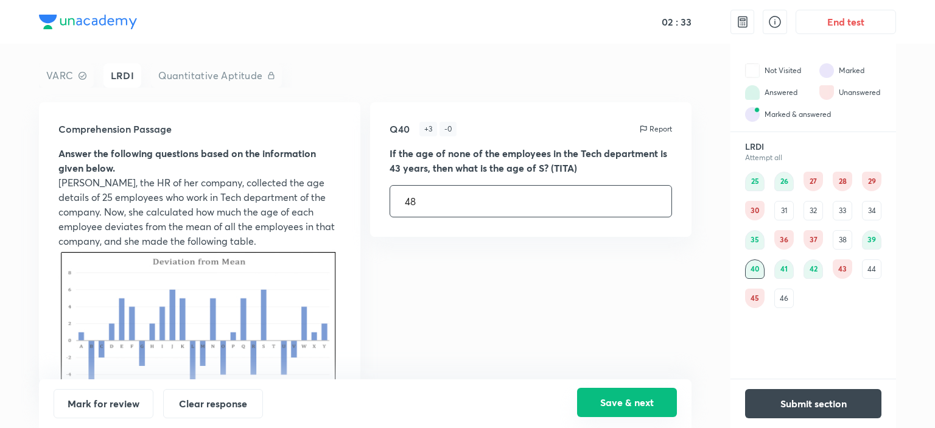
type input "4"
type input "50"
click at [653, 401] on button "Save & next" at bounding box center [627, 402] width 100 height 29
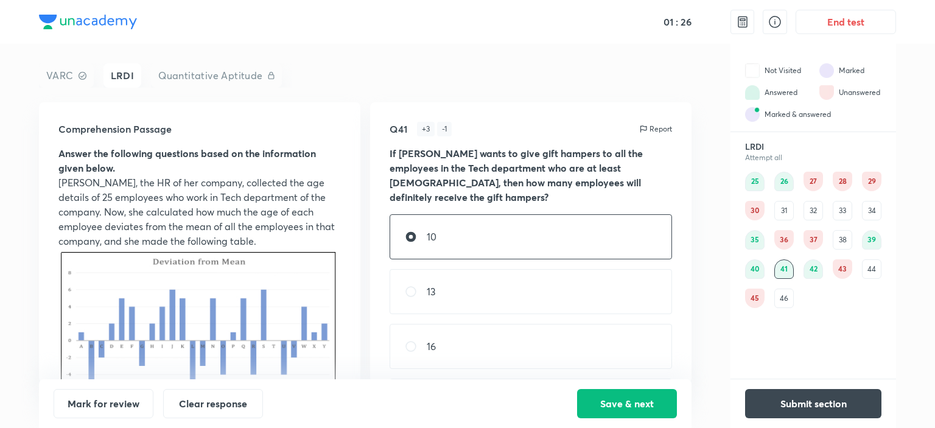
click at [537, 251] on div "10 13 16 19" at bounding box center [531, 318] width 283 height 209
click at [534, 269] on div "13" at bounding box center [531, 291] width 283 height 45
radio input "false"
radio input "true"
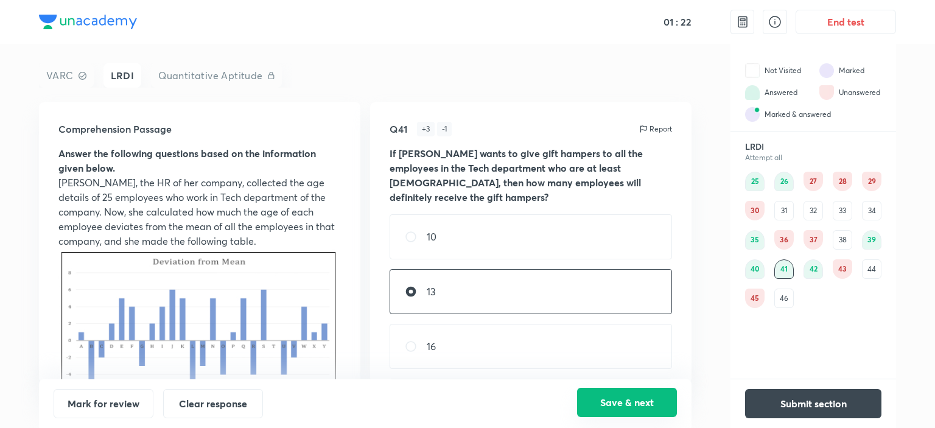
click at [601, 396] on button "Save & next" at bounding box center [627, 402] width 100 height 29
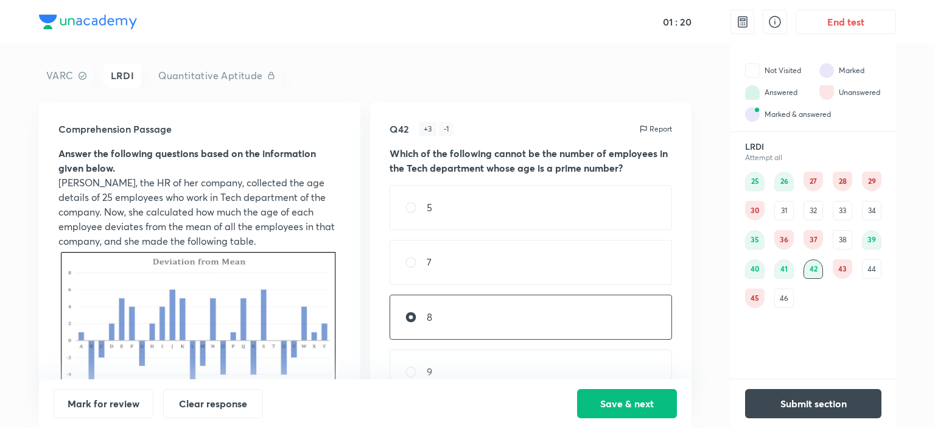
click at [776, 272] on div "41" at bounding box center [784, 268] width 19 height 19
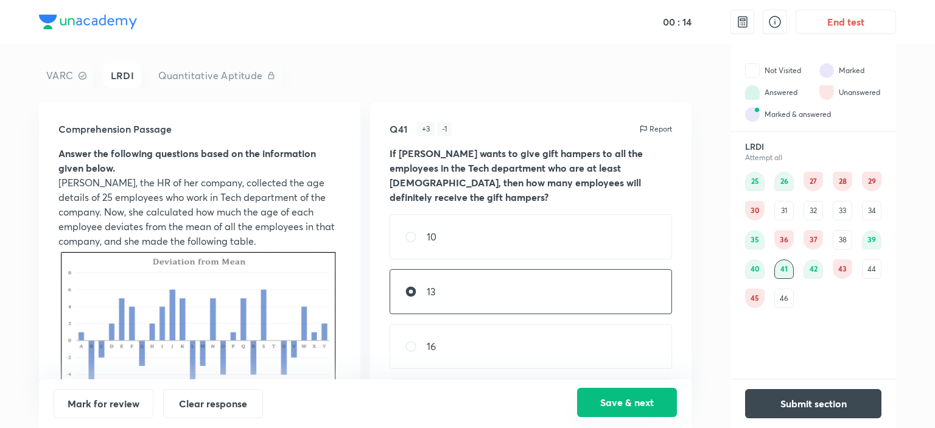
click at [628, 400] on button "Save & next" at bounding box center [627, 402] width 100 height 29
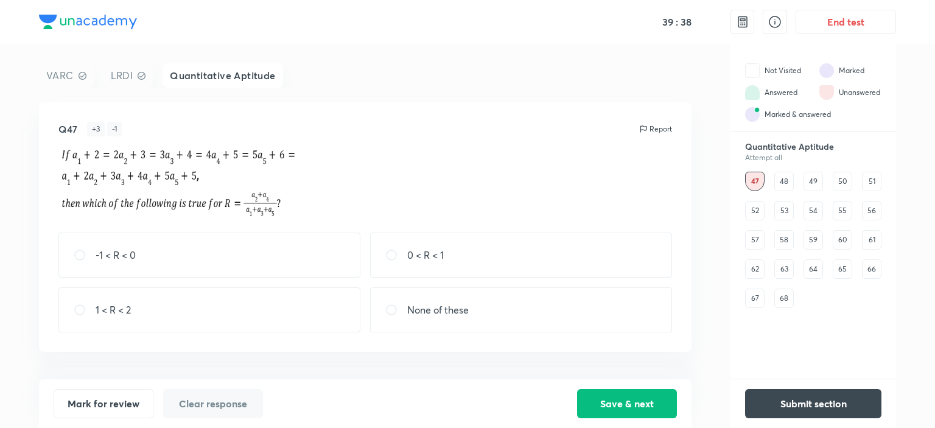
click at [783, 178] on div "48" at bounding box center [784, 181] width 19 height 19
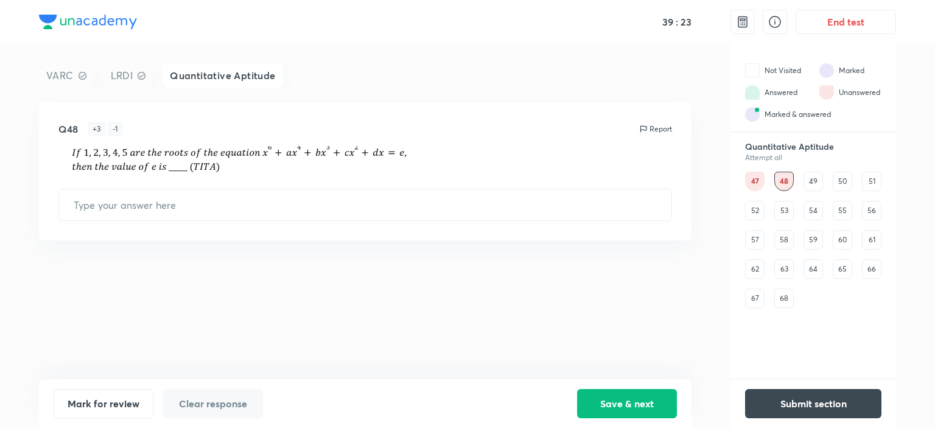
click at [812, 181] on div "49" at bounding box center [813, 181] width 19 height 19
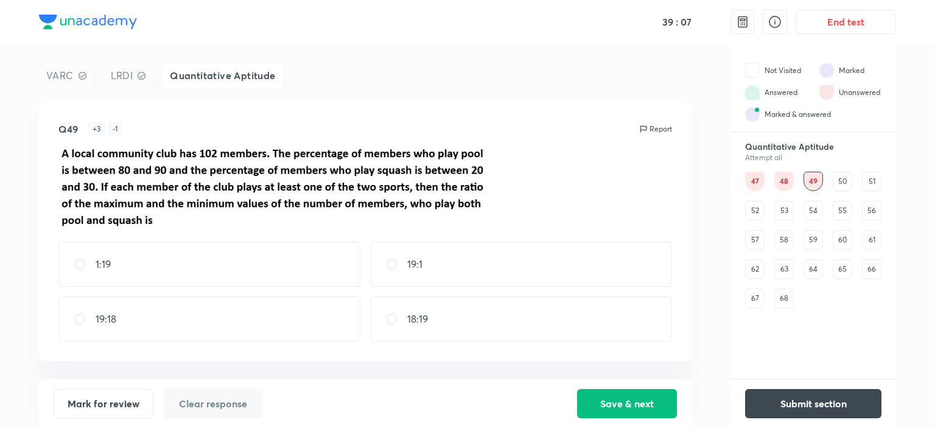
click at [846, 169] on div "Quantitative Aptitude Attempt all 47 48 49 50 51 52 53 54 55 56 57 58 59 60 61 …" at bounding box center [814, 224] width 166 height 167
click at [846, 172] on div "50" at bounding box center [842, 181] width 19 height 19
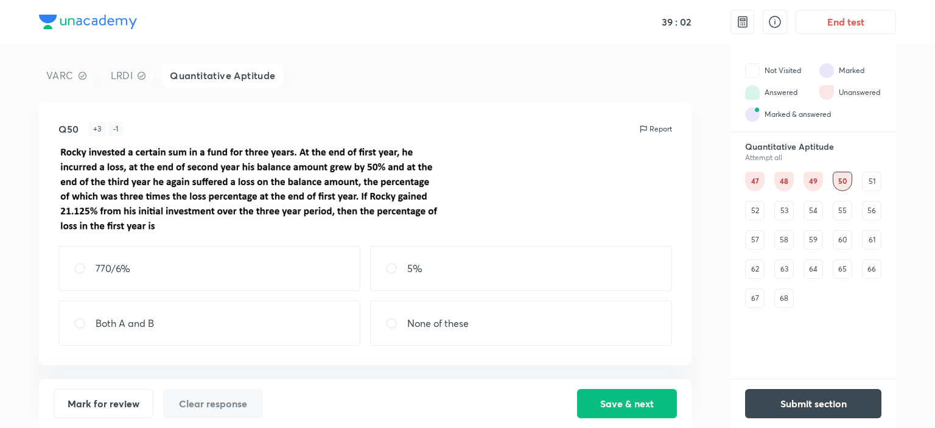
click at [870, 184] on div "51" at bounding box center [871, 181] width 19 height 19
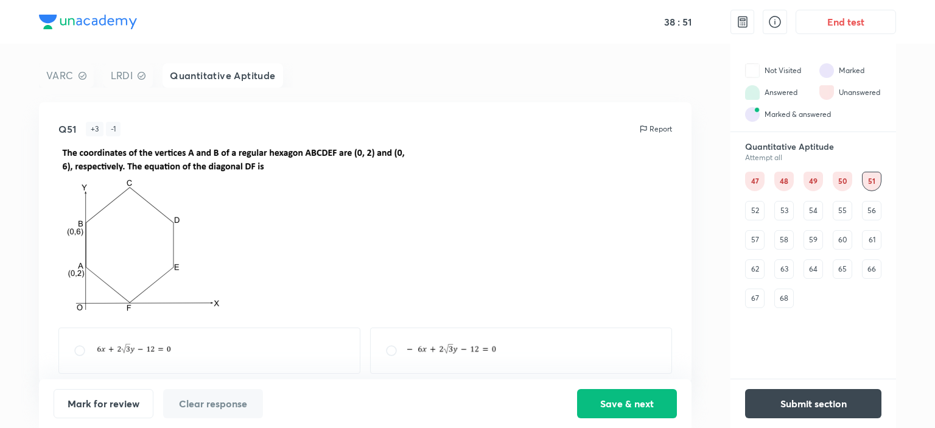
click at [755, 211] on div "52" at bounding box center [754, 210] width 19 height 19
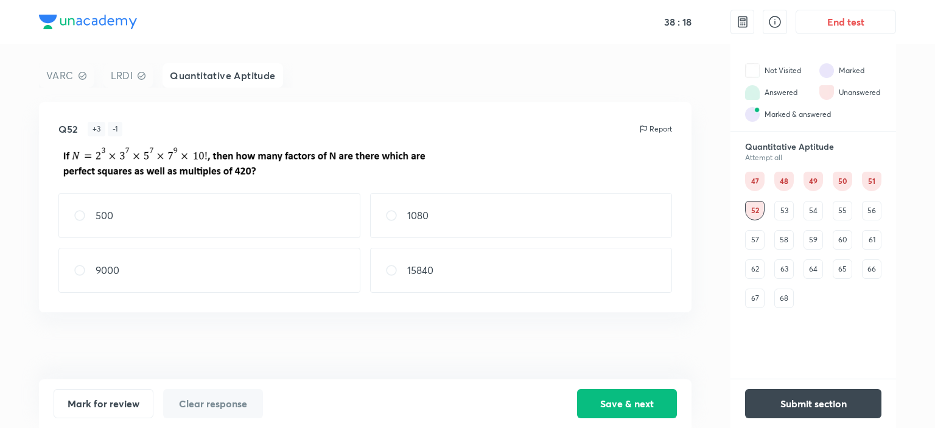
click at [789, 206] on div "53" at bounding box center [784, 210] width 19 height 19
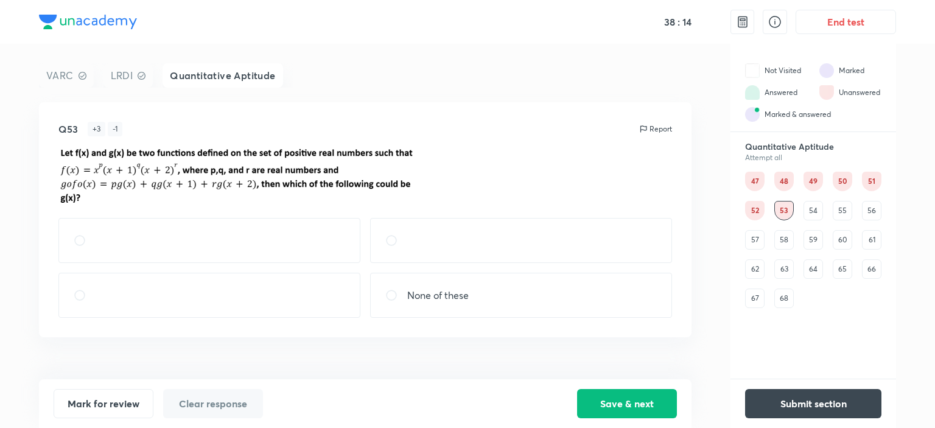
click at [809, 202] on div "54" at bounding box center [813, 210] width 19 height 19
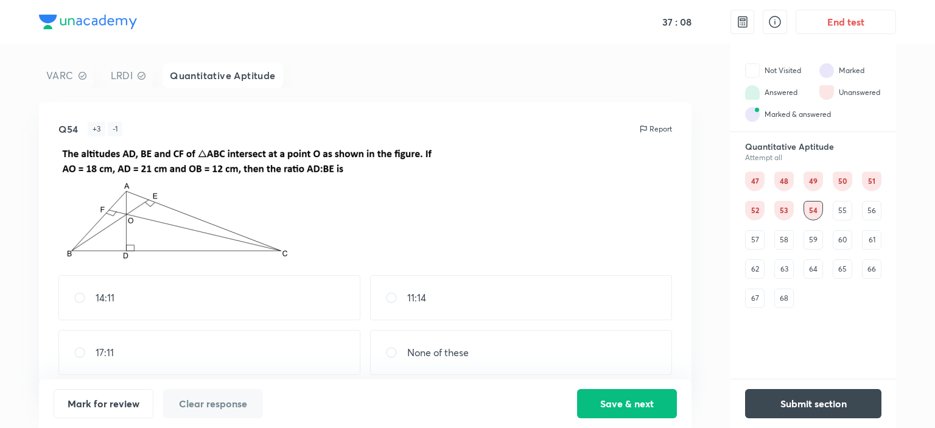
click at [842, 208] on div "55" at bounding box center [842, 210] width 19 height 19
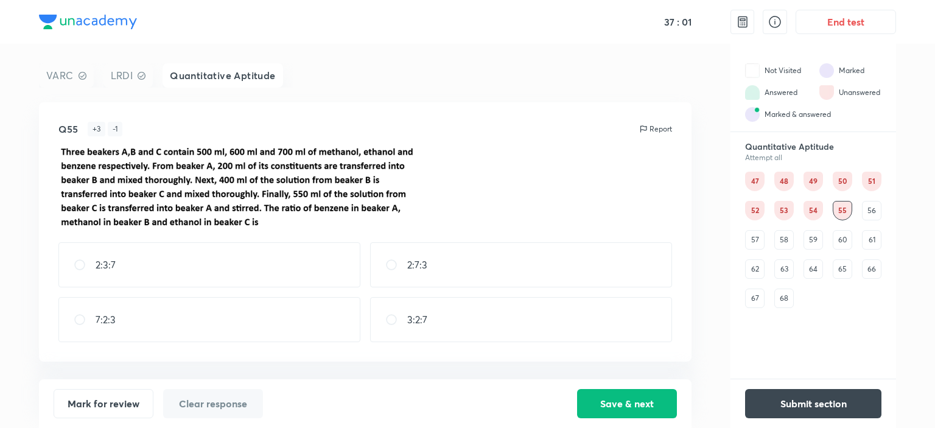
click at [874, 213] on div "56" at bounding box center [871, 210] width 19 height 19
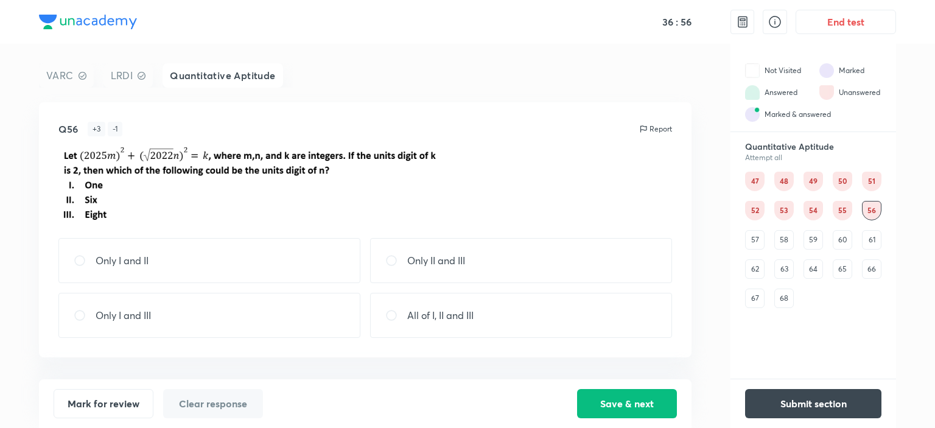
click at [755, 242] on div "57" at bounding box center [754, 239] width 19 height 19
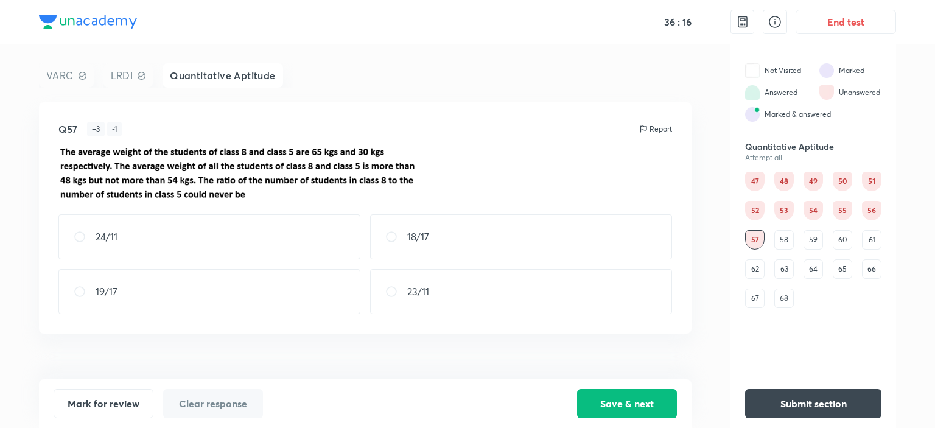
click at [779, 238] on div "58" at bounding box center [784, 239] width 19 height 19
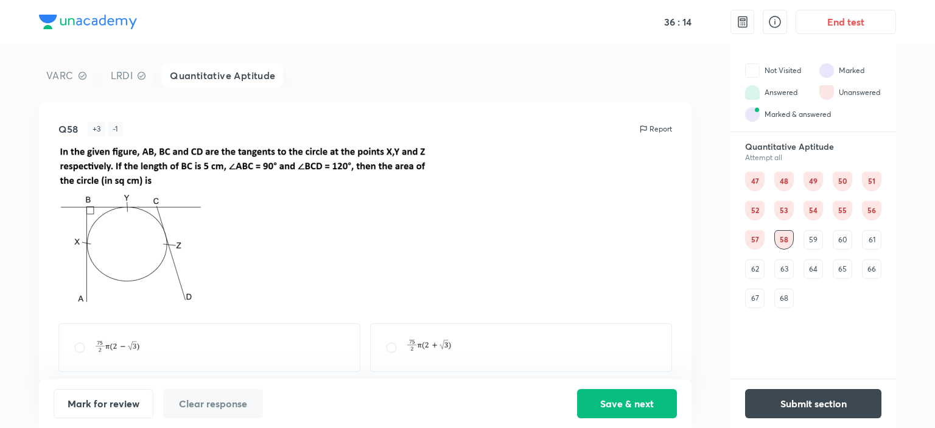
click at [806, 239] on div "59" at bounding box center [813, 239] width 19 height 19
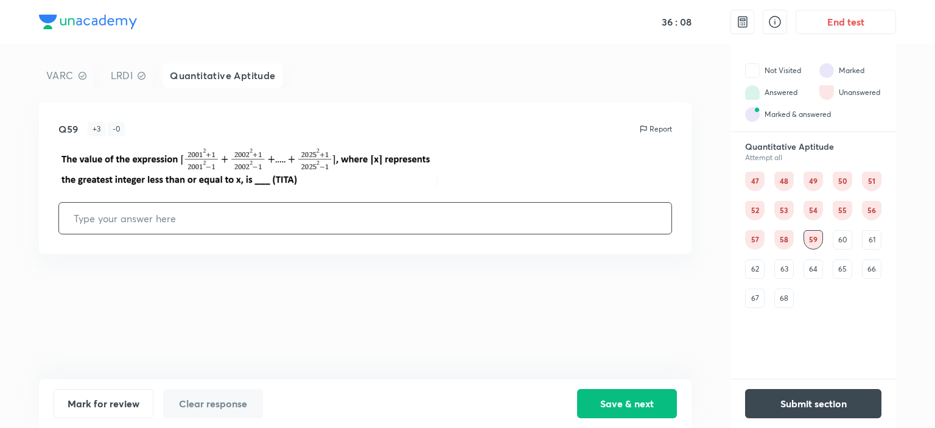
click at [836, 241] on div "60" at bounding box center [842, 239] width 19 height 19
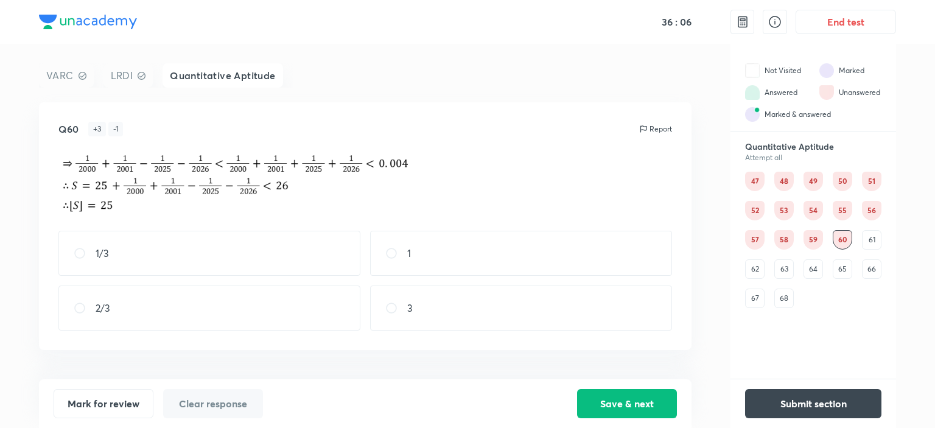
click at [885, 236] on div "Quantitative Aptitude Attempt all 47 48 49 50 51 52 53 54 55 56 57 58 59 60 61 …" at bounding box center [814, 224] width 166 height 167
click at [872, 238] on div "61" at bounding box center [871, 239] width 19 height 19
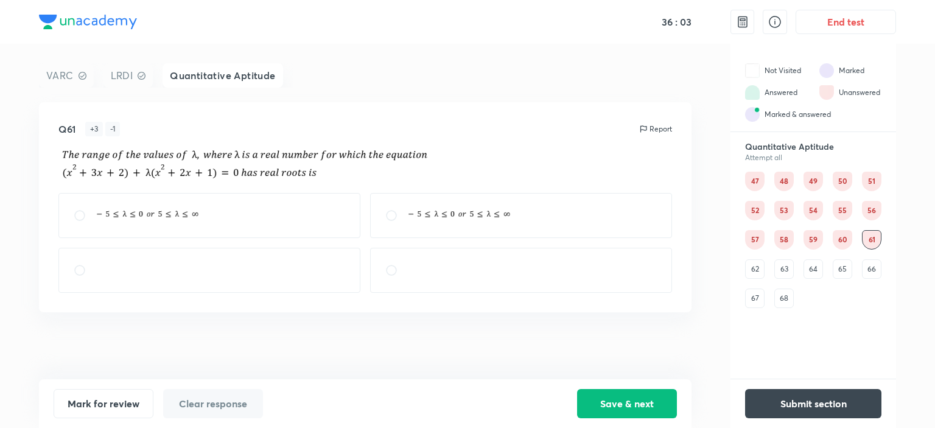
click at [789, 299] on div "68" at bounding box center [784, 298] width 19 height 19
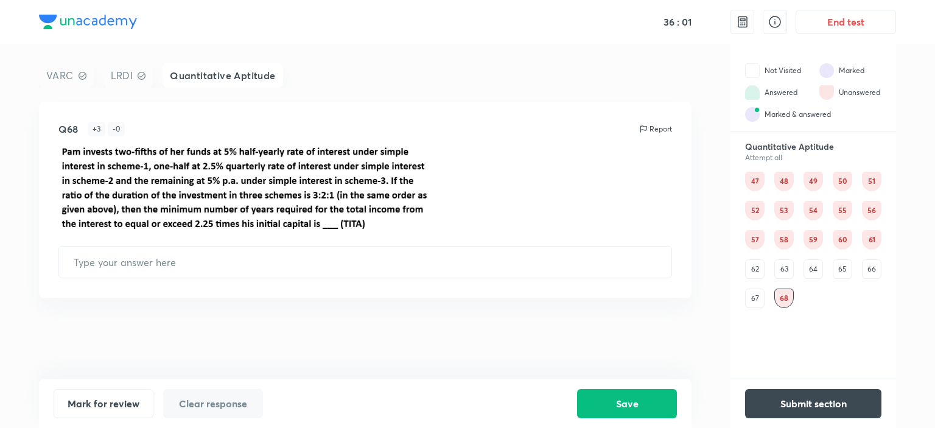
click at [755, 298] on div "67" at bounding box center [754, 298] width 19 height 19
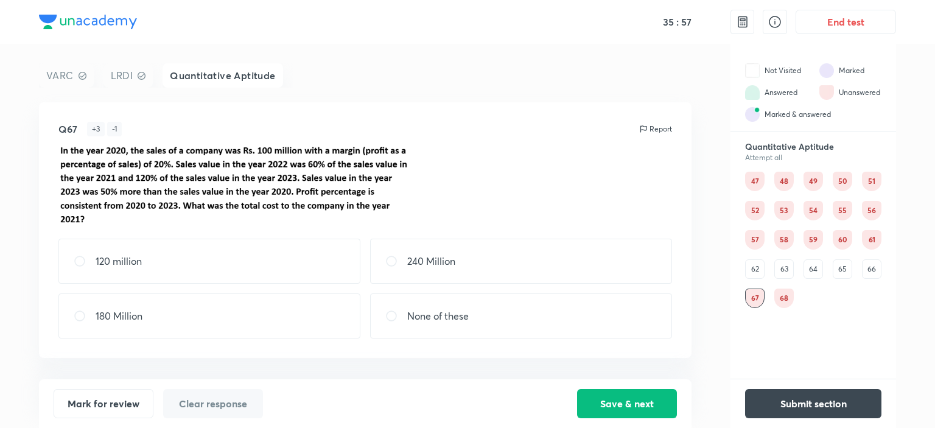
click at [873, 264] on div "66" at bounding box center [871, 268] width 19 height 19
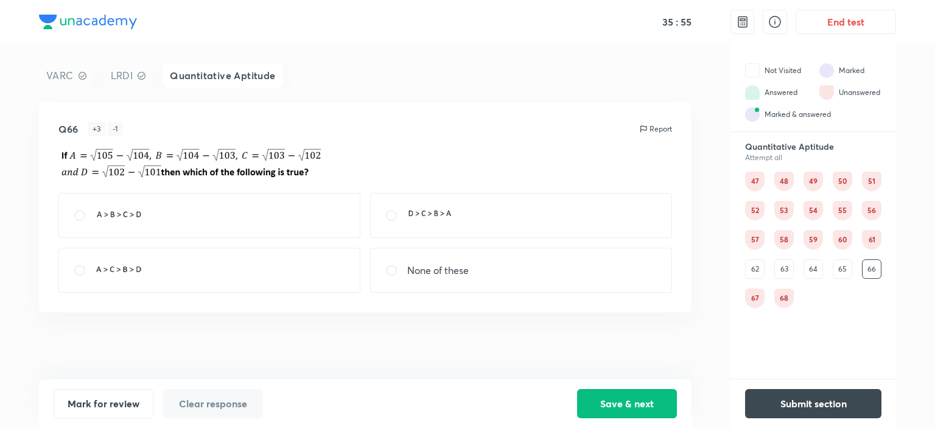
click at [838, 260] on div "65" at bounding box center [842, 268] width 19 height 19
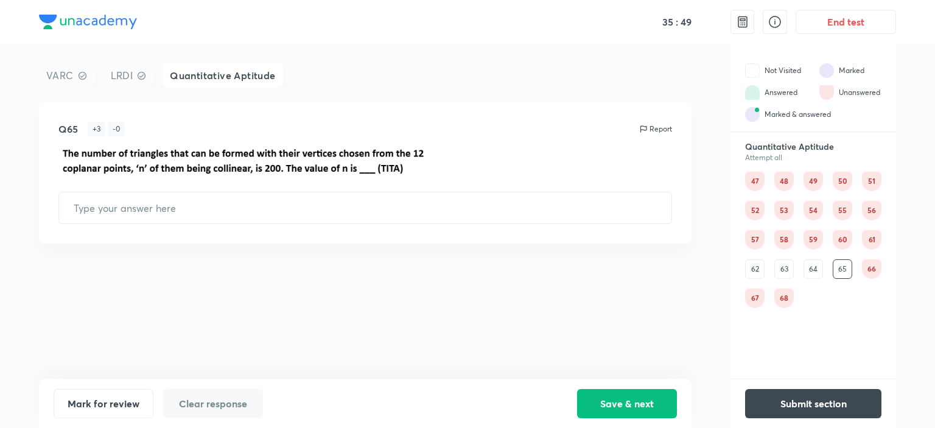
click at [816, 264] on div "64" at bounding box center [813, 268] width 19 height 19
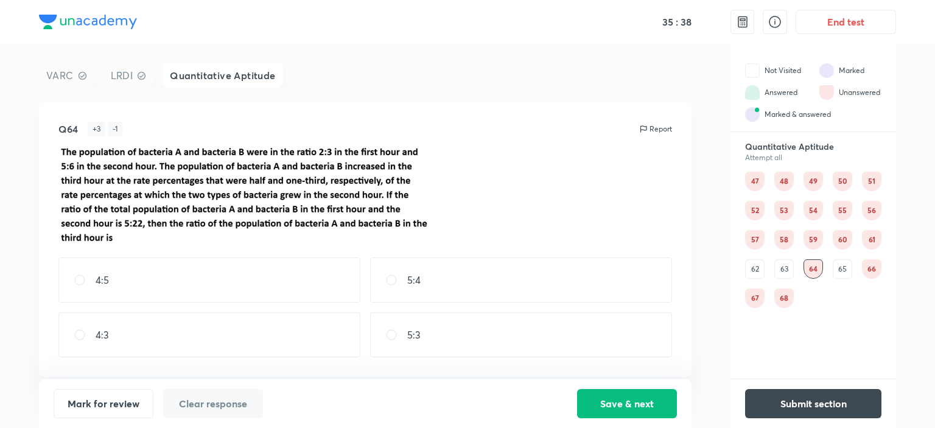
click at [791, 272] on div "63" at bounding box center [784, 268] width 19 height 19
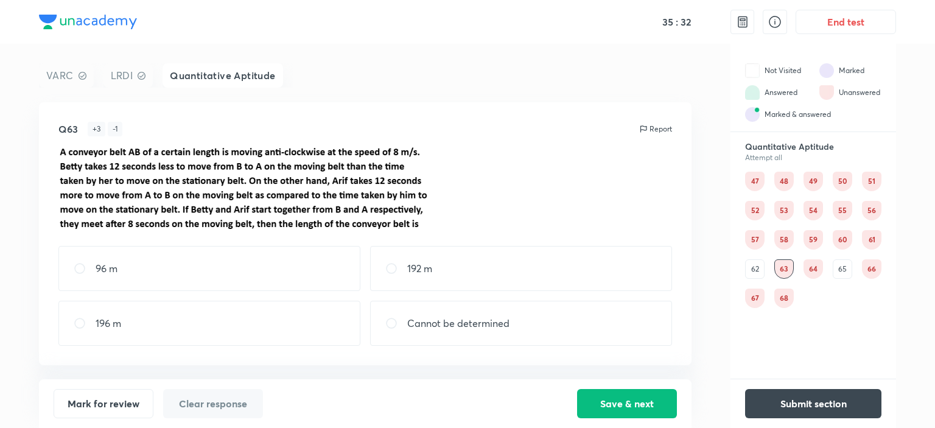
click at [755, 262] on div "62" at bounding box center [754, 268] width 19 height 19
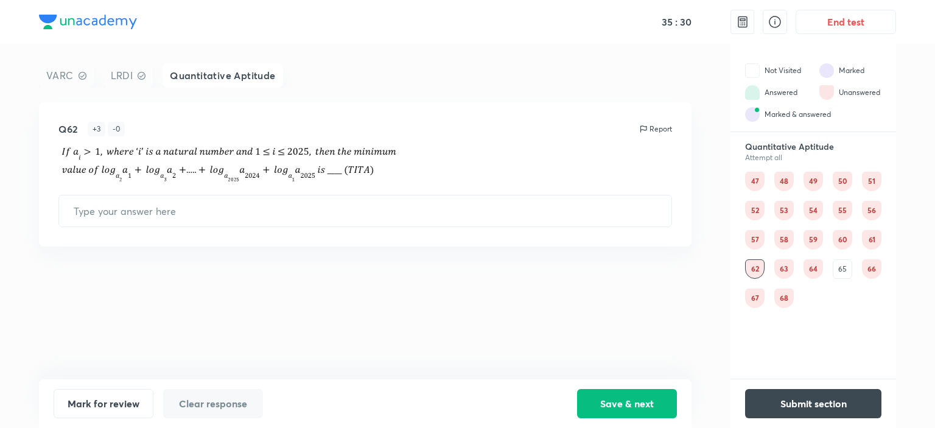
click at [839, 266] on div "65" at bounding box center [842, 268] width 19 height 19
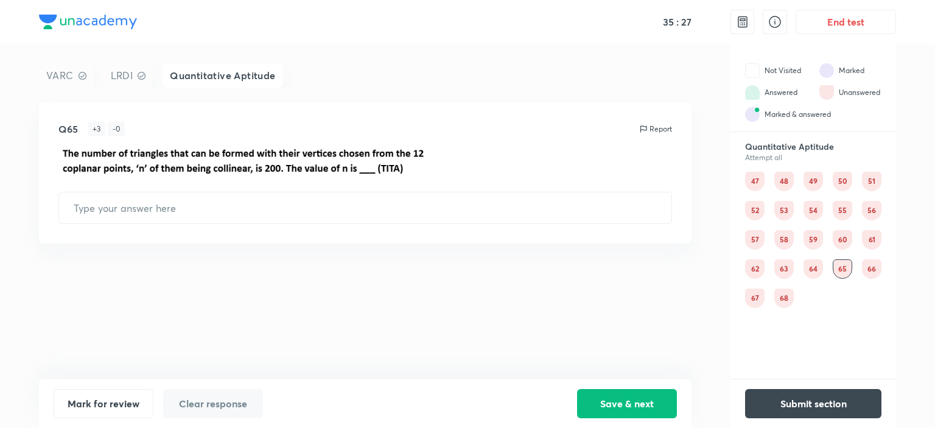
click at [787, 177] on div "48" at bounding box center [784, 181] width 19 height 19
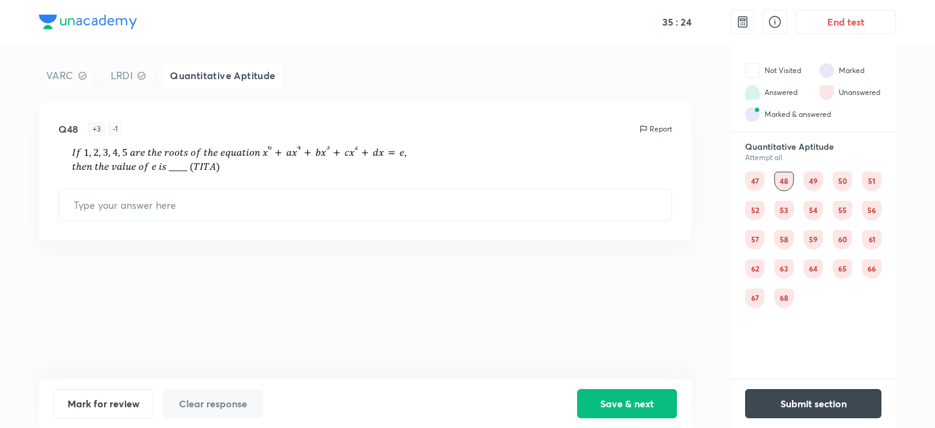
click at [814, 180] on div "49" at bounding box center [813, 181] width 19 height 19
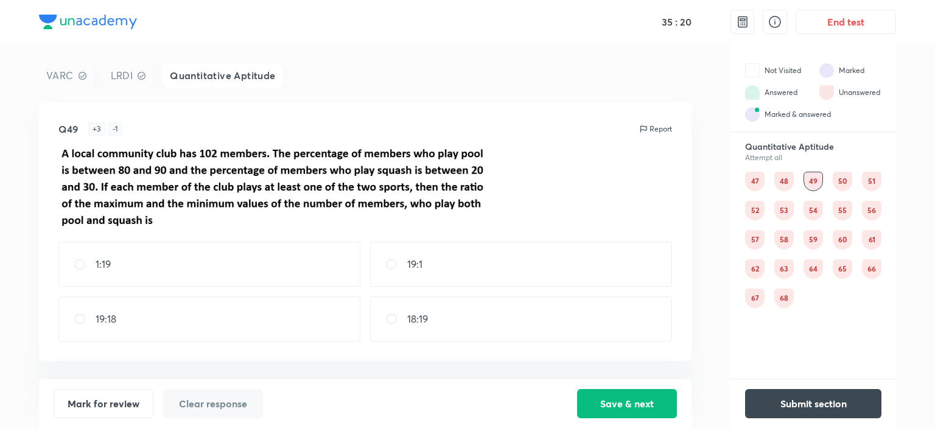
click at [842, 185] on div "50" at bounding box center [842, 181] width 19 height 19
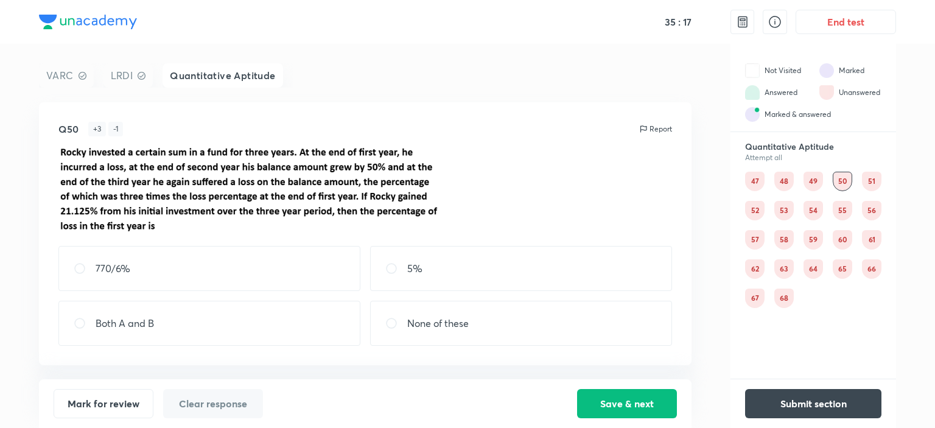
click at [877, 180] on div "51" at bounding box center [871, 181] width 19 height 19
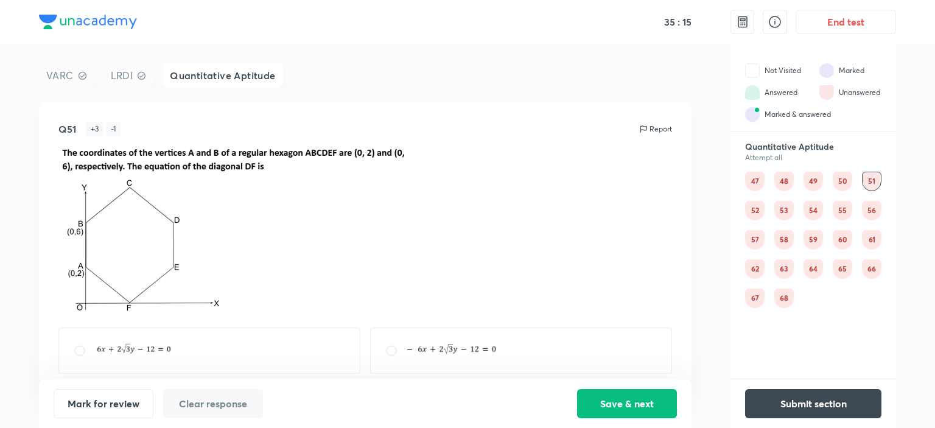
click at [756, 207] on div "52" at bounding box center [754, 210] width 19 height 19
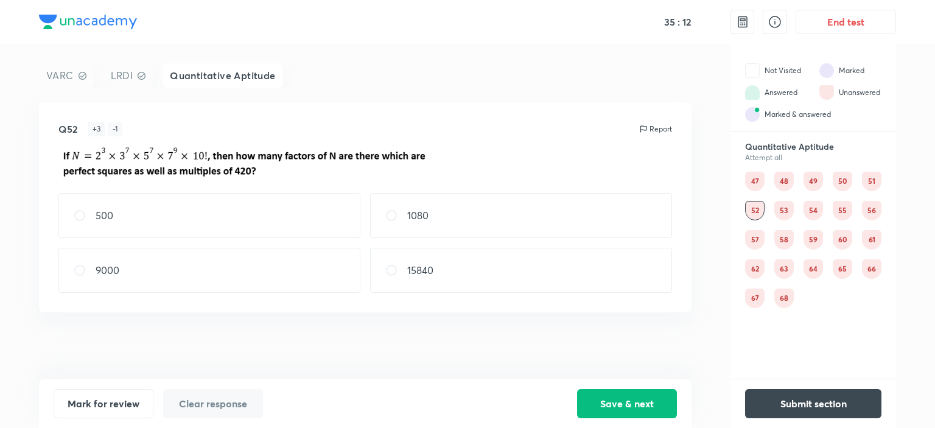
click at [781, 206] on div "53" at bounding box center [784, 210] width 19 height 19
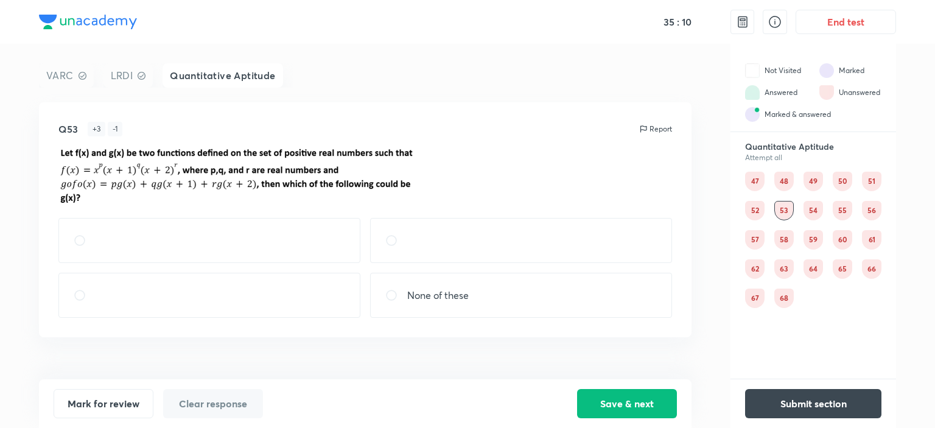
click at [812, 209] on div "54" at bounding box center [813, 210] width 19 height 19
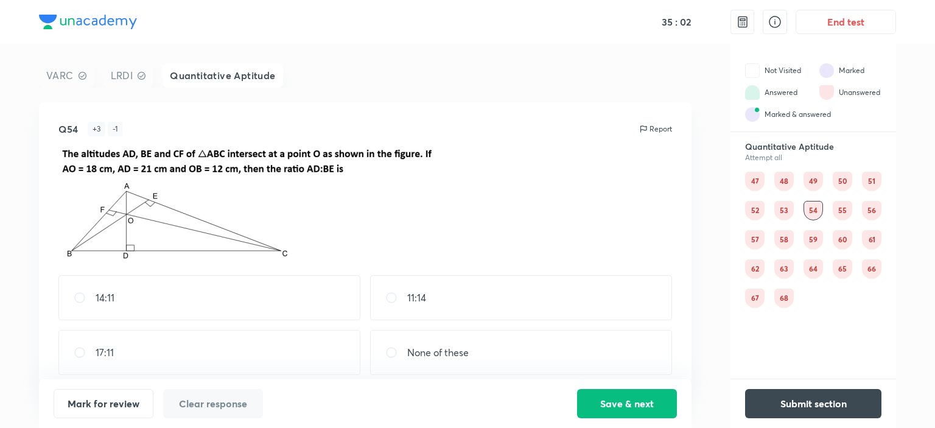
click at [838, 206] on div "55" at bounding box center [842, 210] width 19 height 19
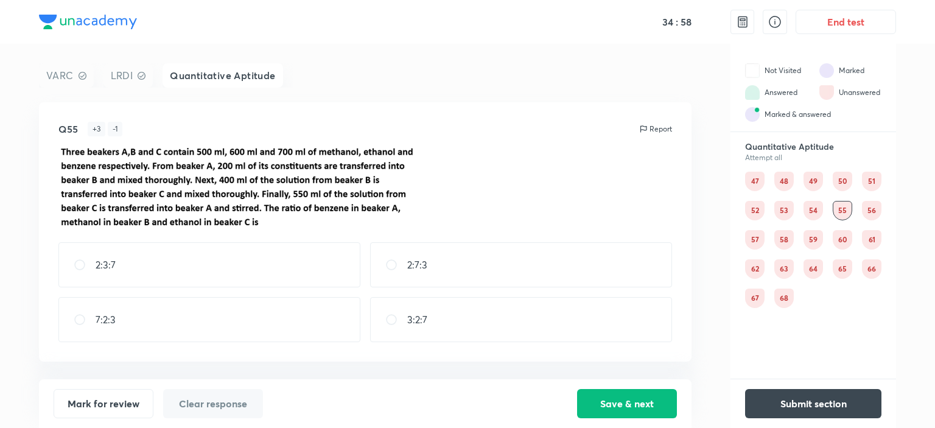
click at [871, 209] on div "56" at bounding box center [871, 210] width 19 height 19
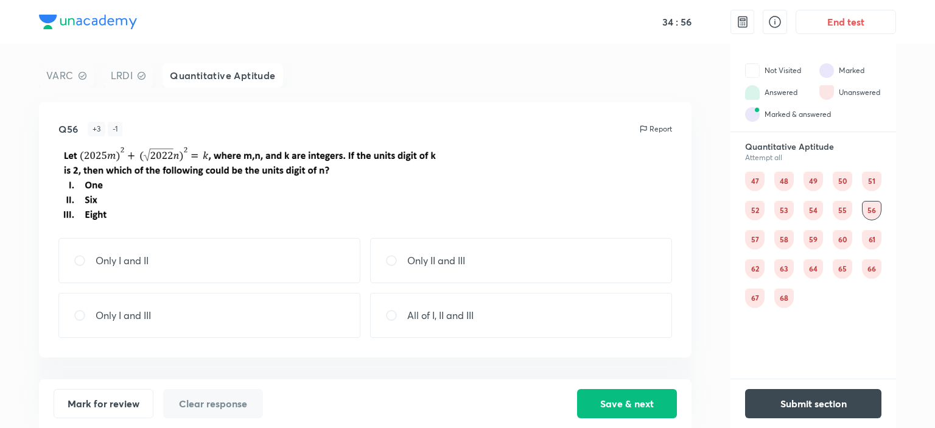
click at [754, 238] on div "57" at bounding box center [754, 239] width 19 height 19
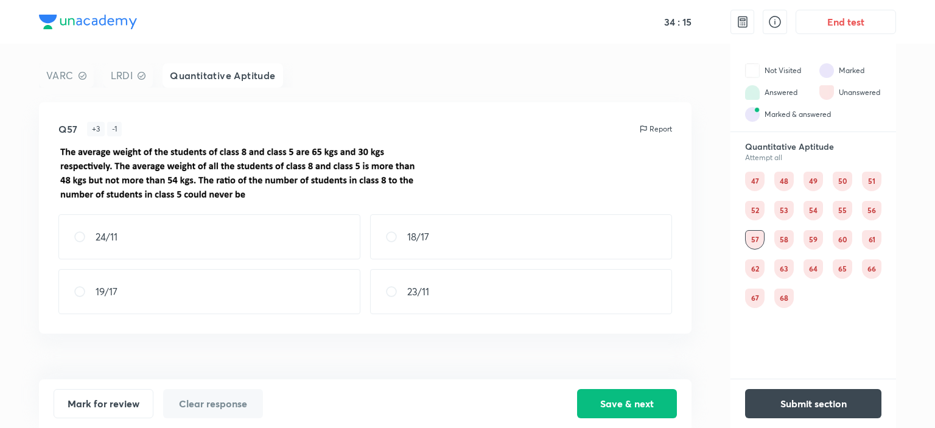
click at [778, 234] on div "58" at bounding box center [784, 239] width 19 height 19
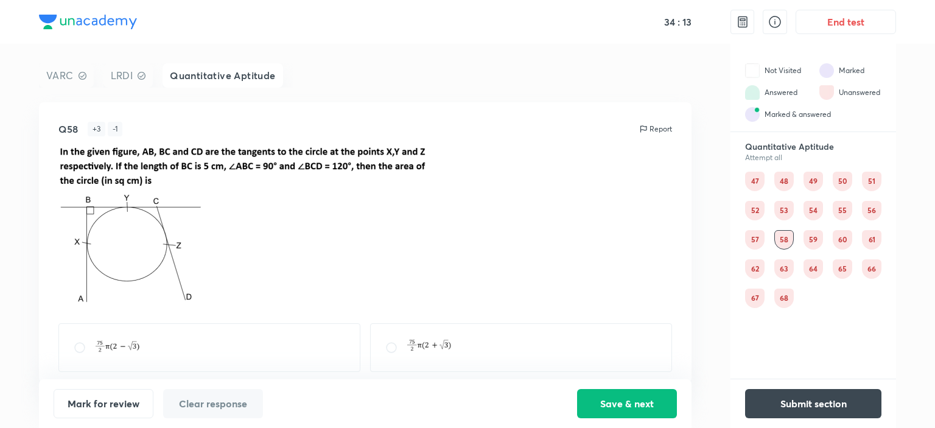
click at [751, 241] on div "57" at bounding box center [754, 239] width 19 height 19
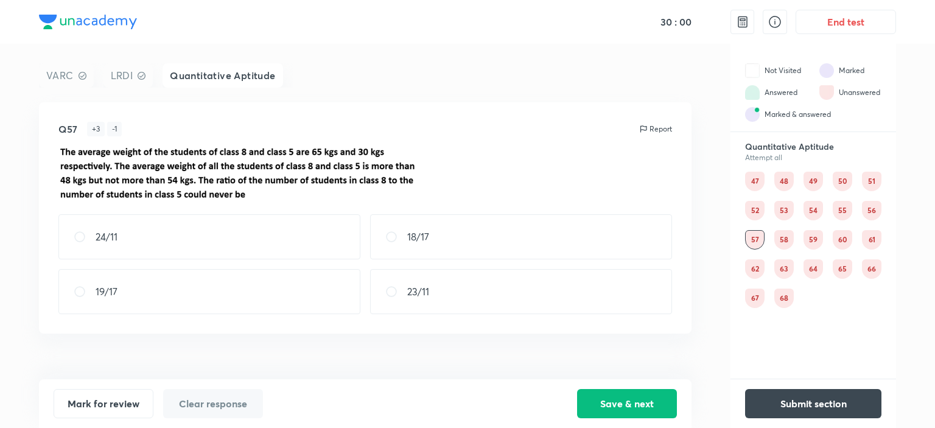
click at [642, 219] on div "18/17" at bounding box center [521, 236] width 302 height 45
radio input "true"
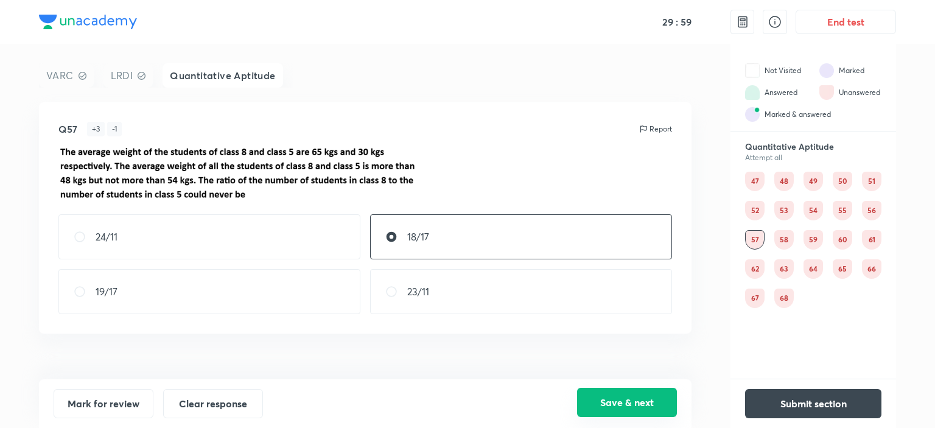
click at [615, 399] on button "Save & next" at bounding box center [627, 402] width 100 height 29
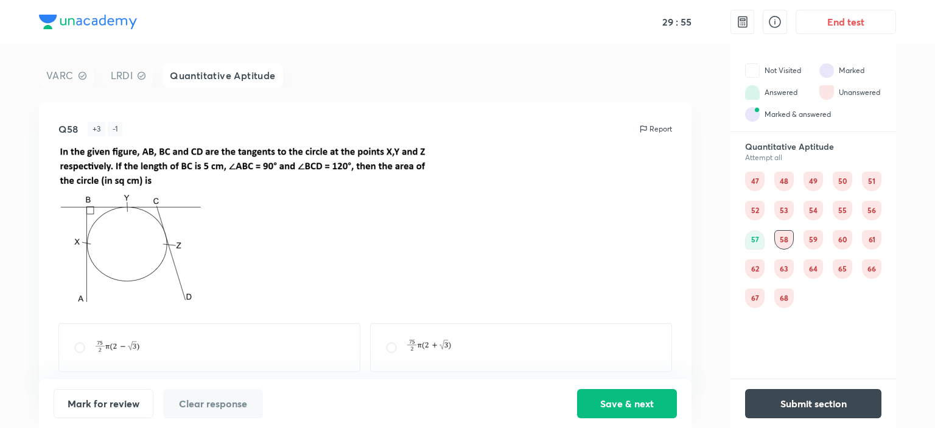
click at [809, 236] on div "59" at bounding box center [813, 239] width 19 height 19
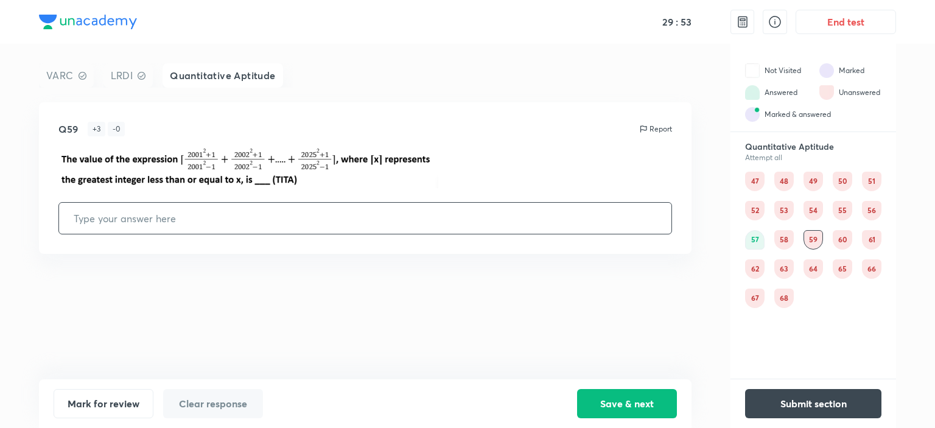
click at [841, 238] on div "60" at bounding box center [842, 239] width 19 height 19
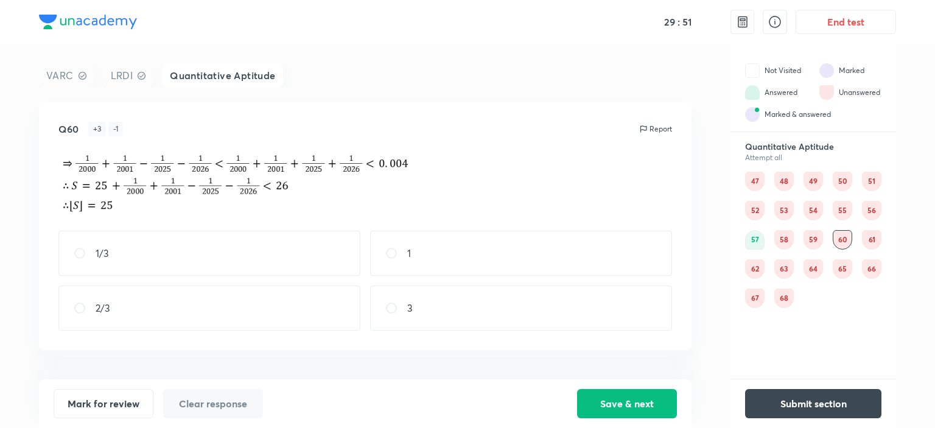
click at [869, 236] on div "61" at bounding box center [871, 239] width 19 height 19
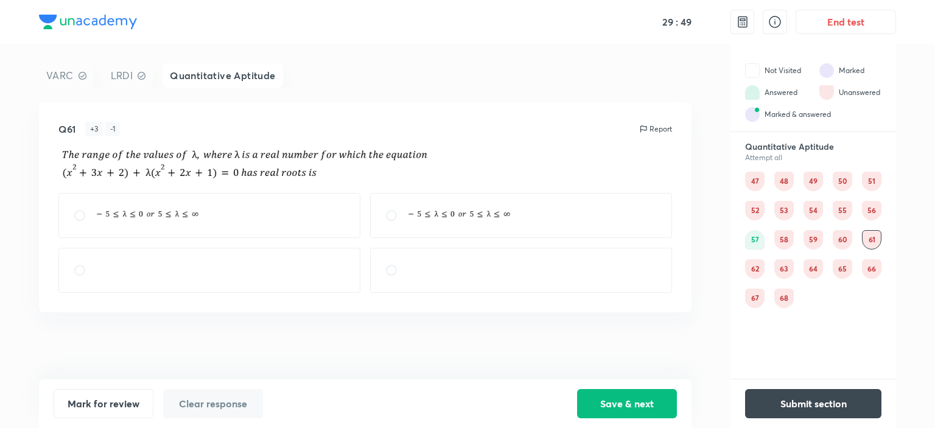
click at [752, 264] on div "62" at bounding box center [754, 268] width 19 height 19
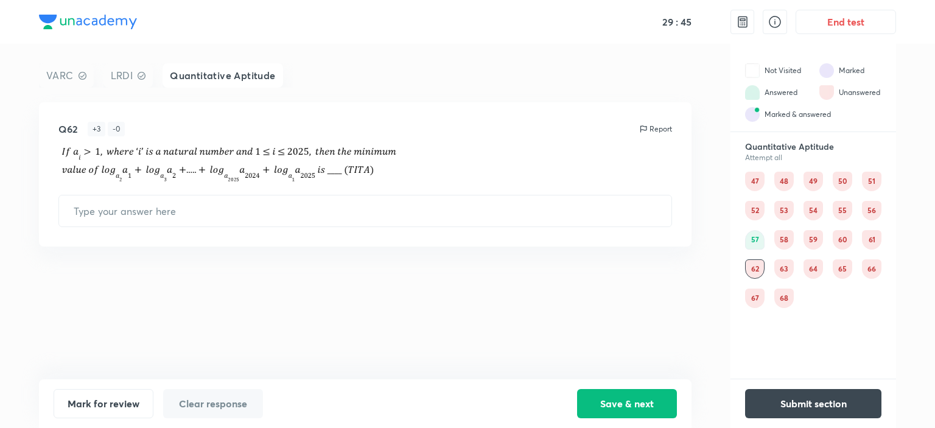
click at [789, 264] on div "63" at bounding box center [784, 268] width 19 height 19
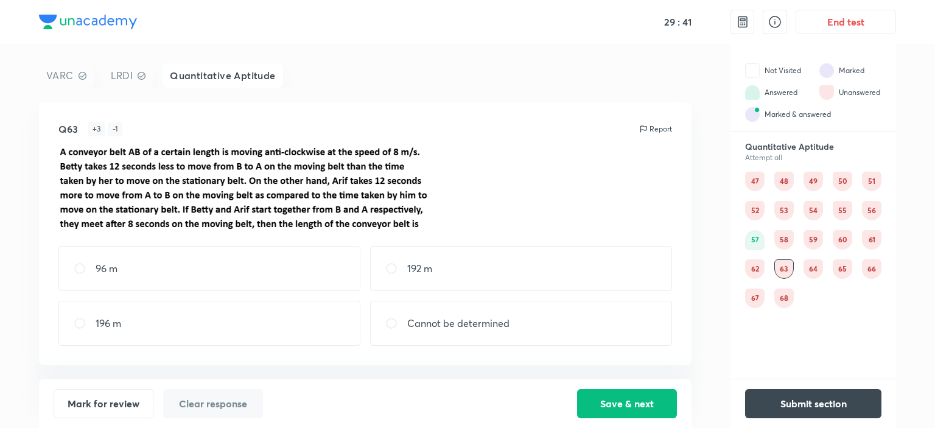
click at [806, 263] on div "64" at bounding box center [813, 268] width 19 height 19
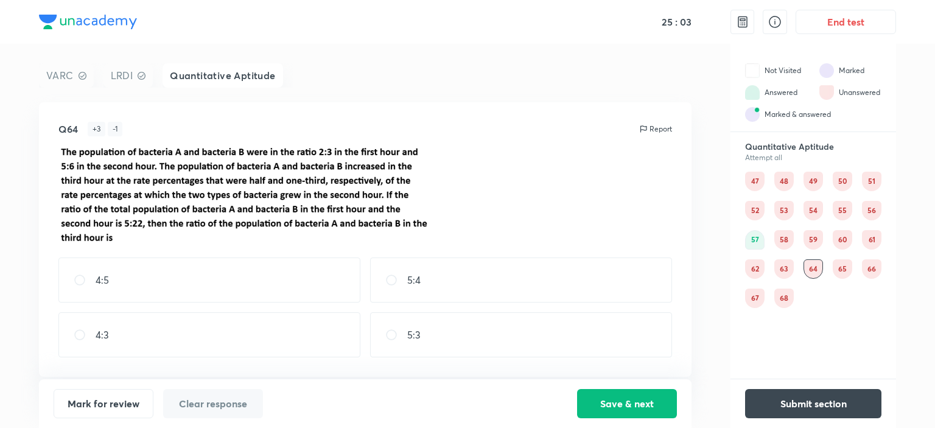
click at [583, 289] on div "5:4" at bounding box center [521, 280] width 302 height 45
radio input "true"
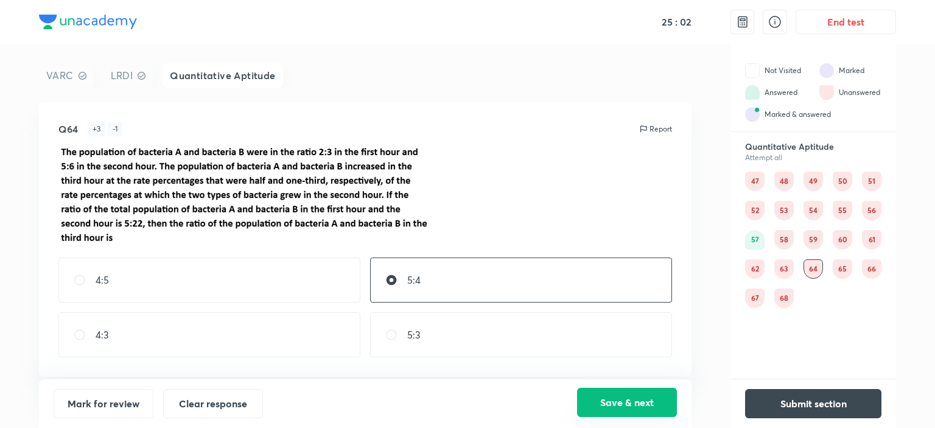
click at [619, 403] on button "Save & next" at bounding box center [627, 402] width 100 height 29
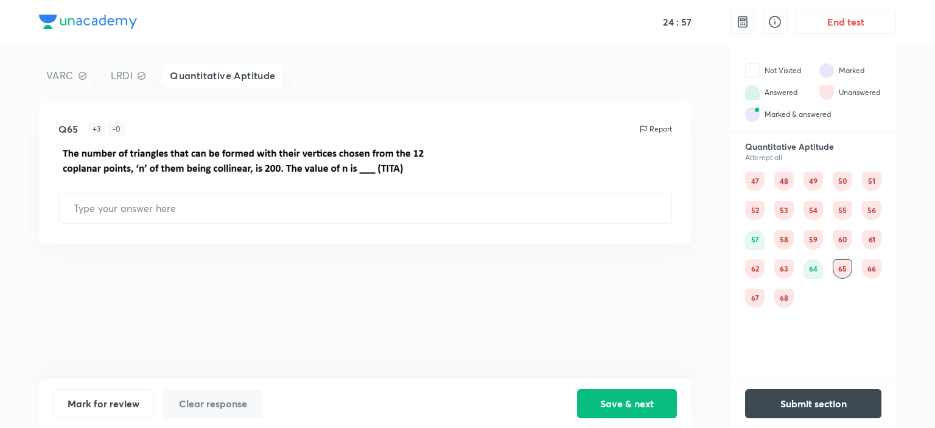
click at [867, 271] on div "66" at bounding box center [871, 268] width 19 height 19
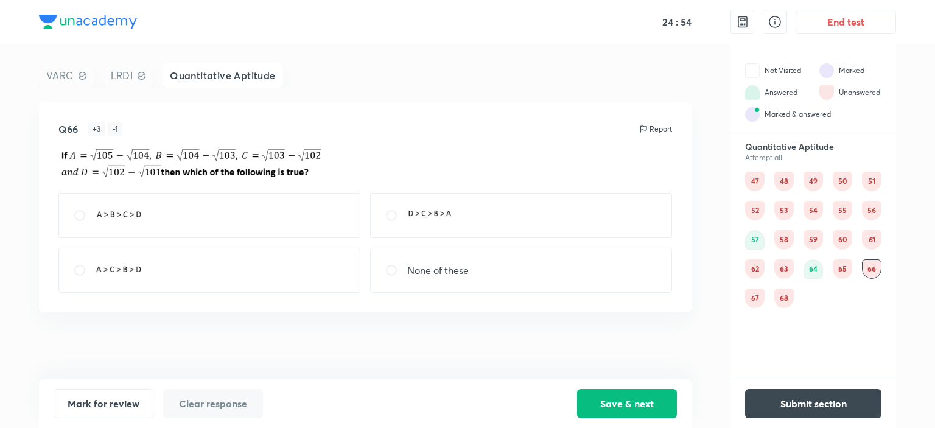
click at [784, 306] on div "68" at bounding box center [784, 298] width 19 height 19
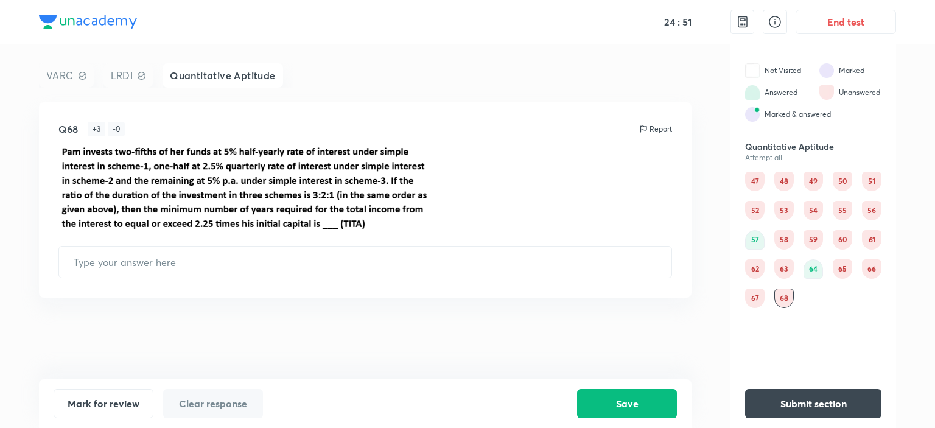
click at [813, 189] on div "49" at bounding box center [813, 181] width 19 height 19
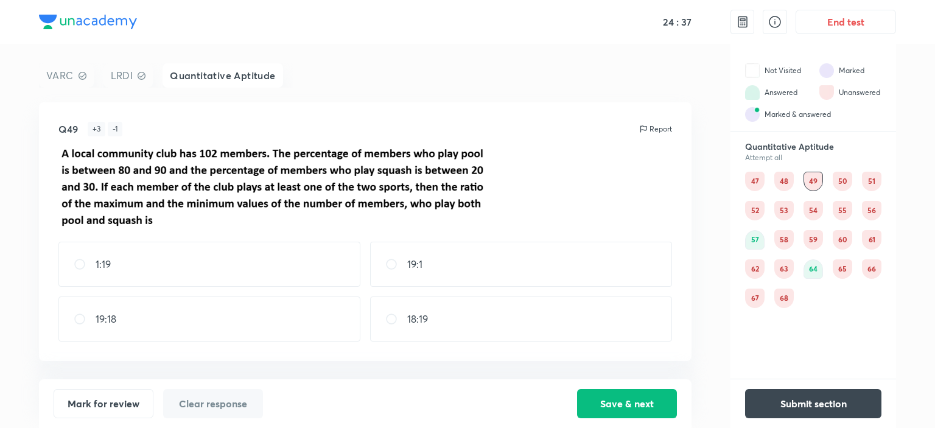
click at [843, 185] on div "50" at bounding box center [842, 181] width 19 height 19
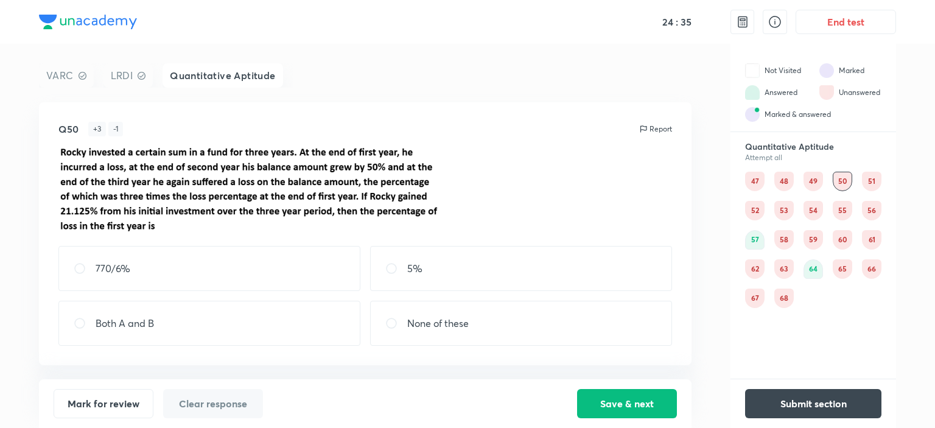
click at [876, 177] on div "51" at bounding box center [871, 181] width 19 height 19
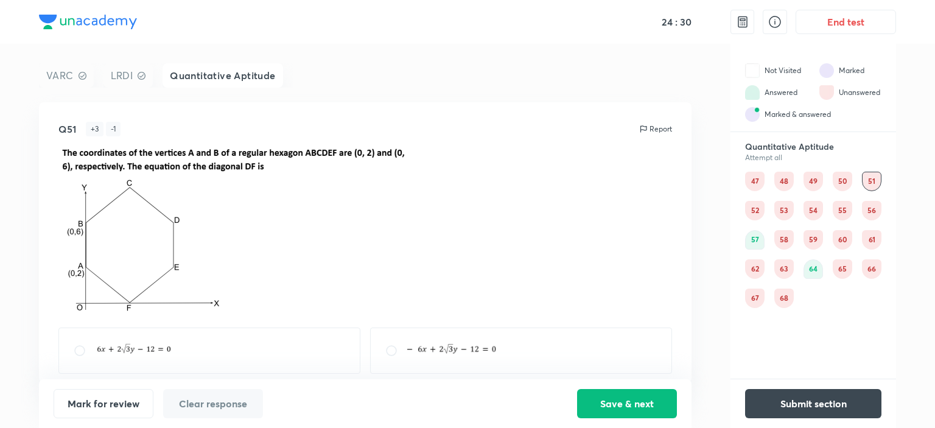
click at [759, 209] on div "52" at bounding box center [754, 210] width 19 height 19
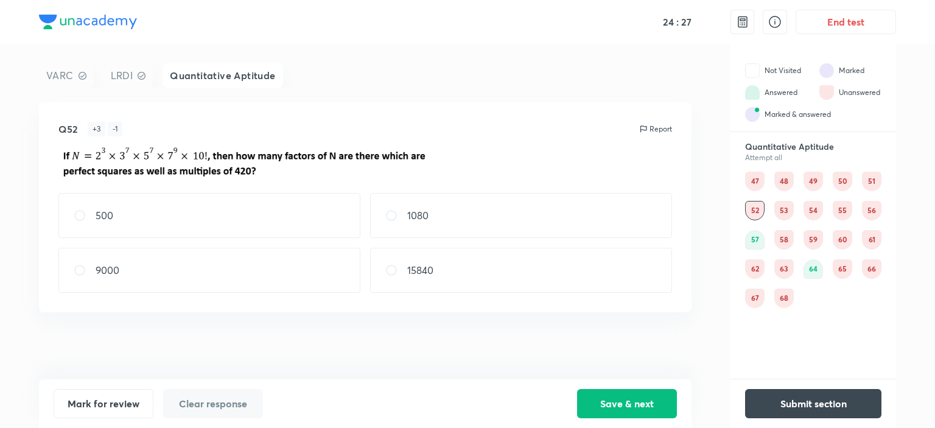
click at [781, 209] on div "53" at bounding box center [784, 210] width 19 height 19
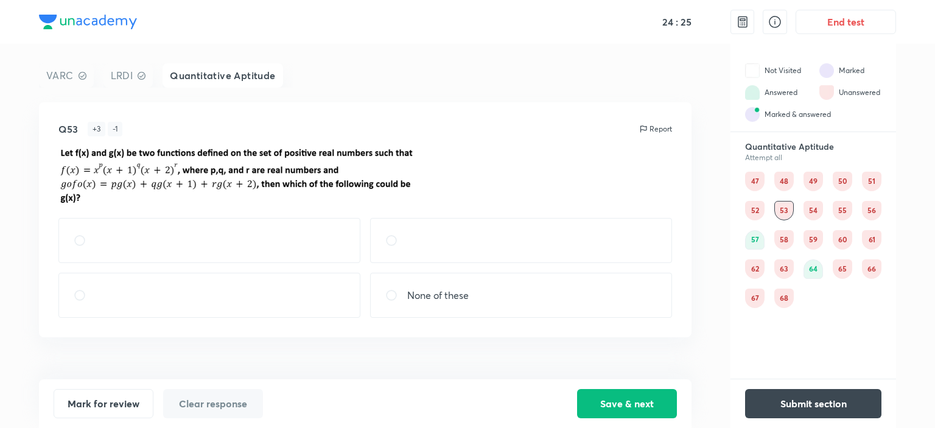
click at [816, 208] on div "54" at bounding box center [813, 210] width 19 height 19
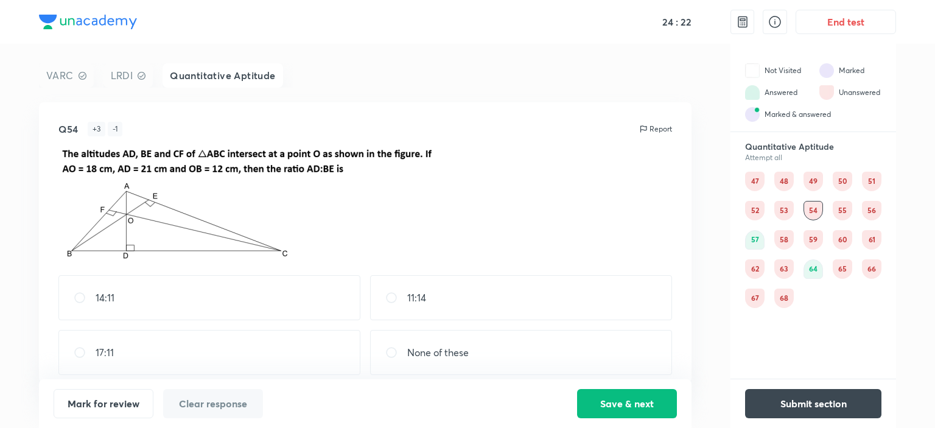
click at [838, 207] on div "55" at bounding box center [842, 210] width 19 height 19
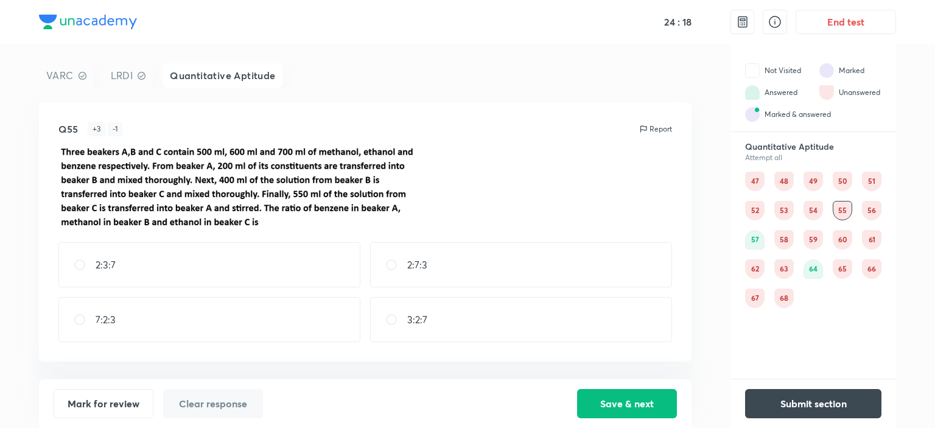
click at [879, 211] on div "56" at bounding box center [871, 210] width 19 height 19
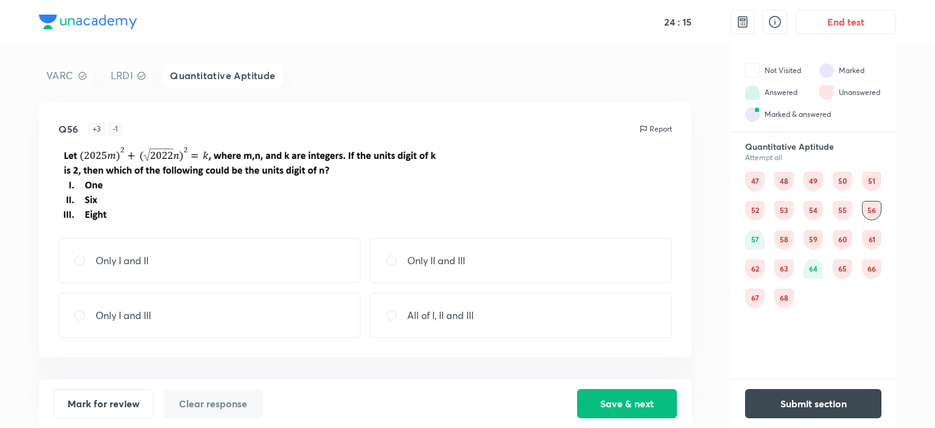
click at [780, 241] on div "58" at bounding box center [784, 239] width 19 height 19
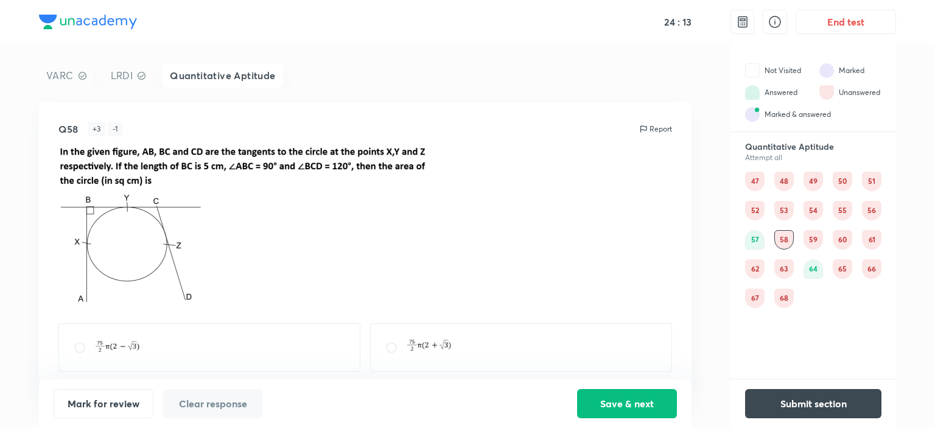
click at [812, 241] on div "59" at bounding box center [813, 239] width 19 height 19
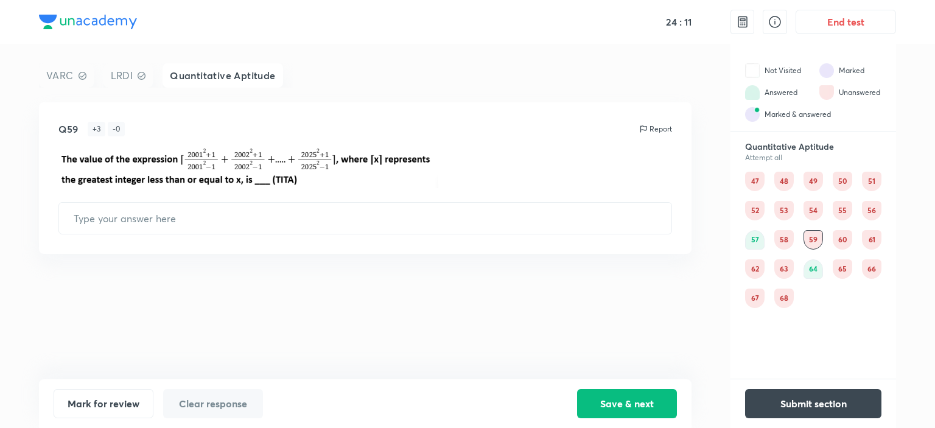
click at [842, 239] on div "60" at bounding box center [842, 239] width 19 height 19
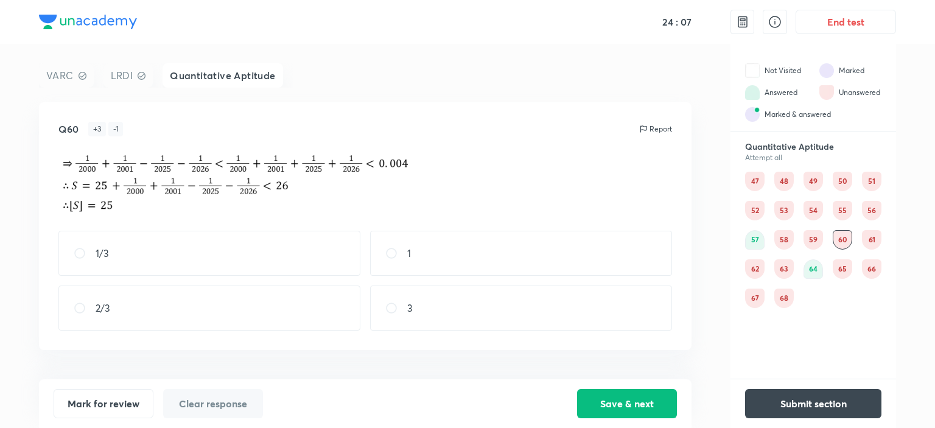
click at [860, 238] on div "47 48 49 50 51 52 53 54 55 56 57 58 59 60 61 62 63 64 65 66 67 68" at bounding box center [813, 240] width 136 height 136
click at [865, 238] on div "61" at bounding box center [871, 239] width 19 height 19
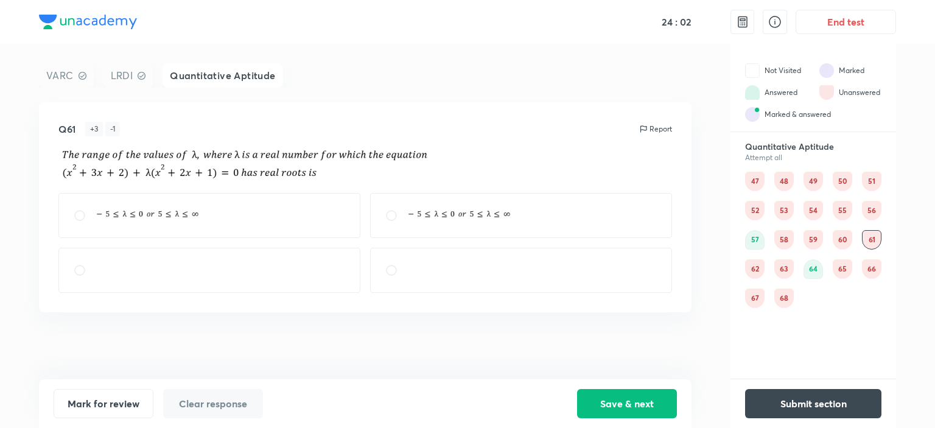
click at [749, 266] on div "62" at bounding box center [754, 268] width 19 height 19
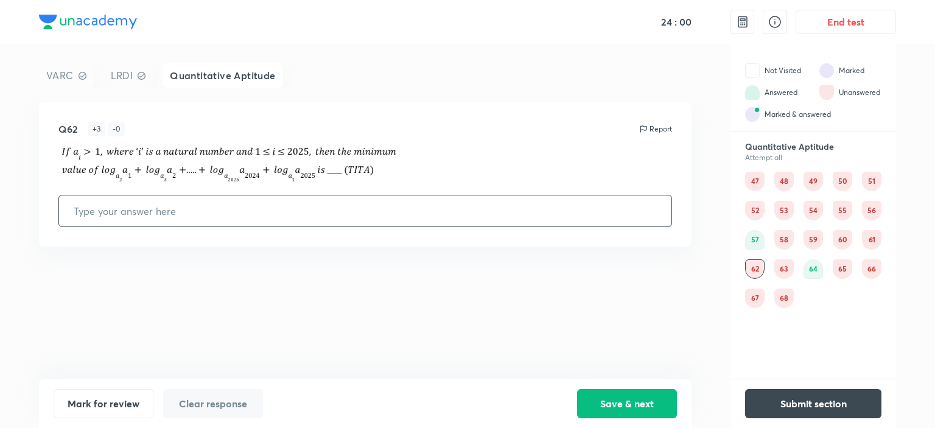
click at [786, 266] on div "63" at bounding box center [784, 268] width 19 height 19
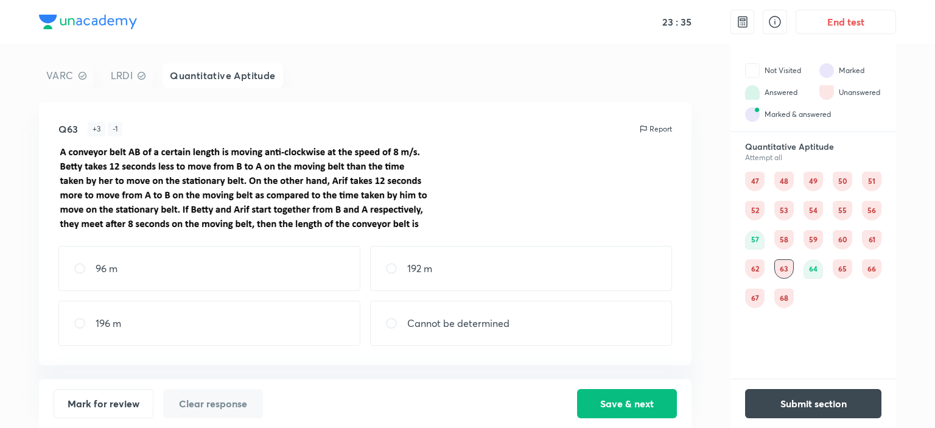
click at [814, 210] on div "54" at bounding box center [813, 210] width 19 height 19
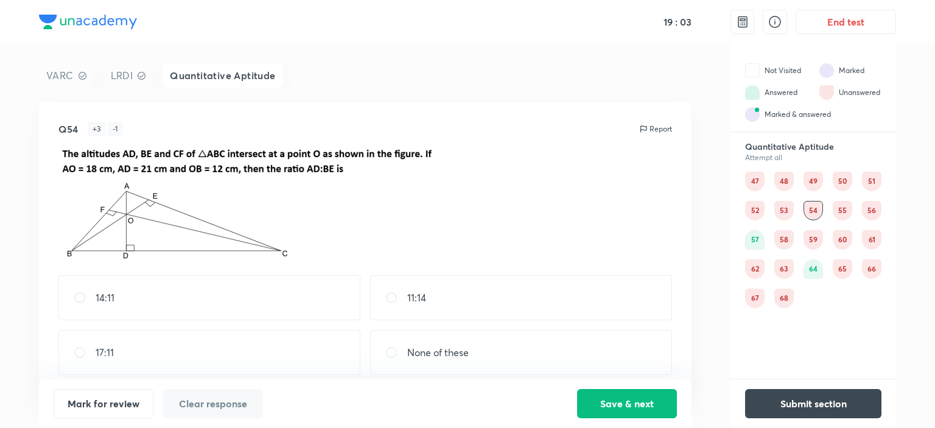
click at [286, 280] on div "14:11" at bounding box center [209, 297] width 302 height 45
radio input "true"
click at [667, 399] on button "Save & next" at bounding box center [627, 402] width 100 height 29
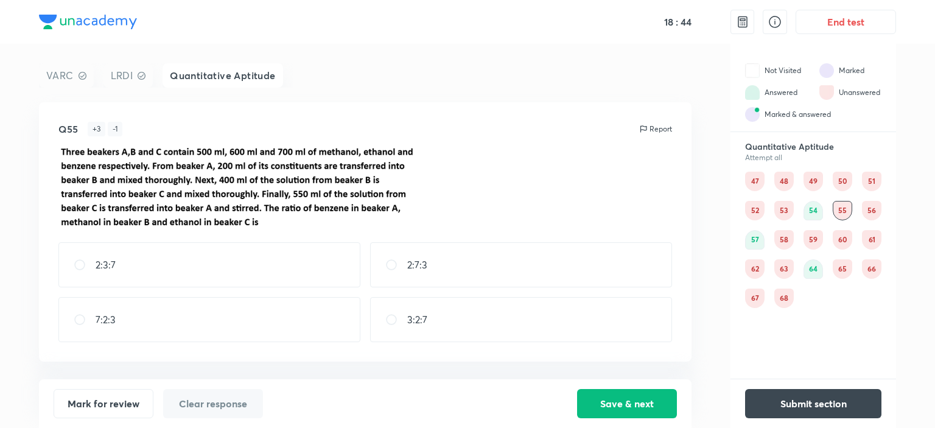
click at [871, 272] on div "66" at bounding box center [871, 268] width 19 height 19
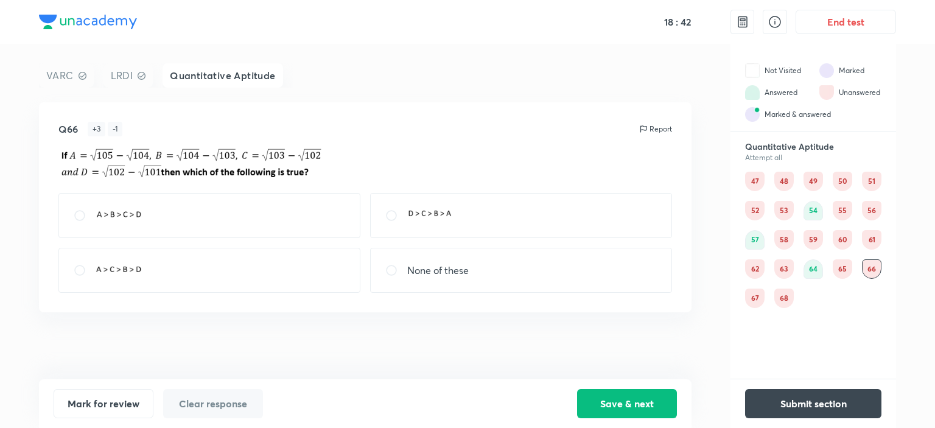
click at [867, 203] on div "56" at bounding box center [871, 210] width 19 height 19
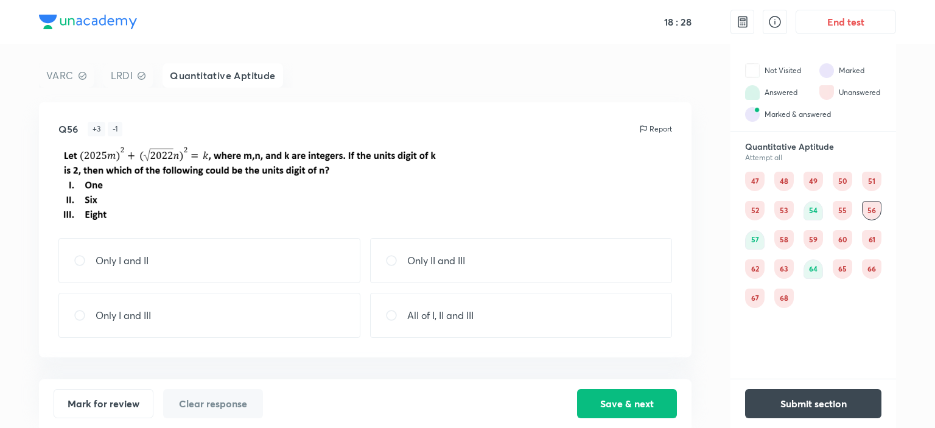
click at [755, 214] on div "52" at bounding box center [754, 210] width 19 height 19
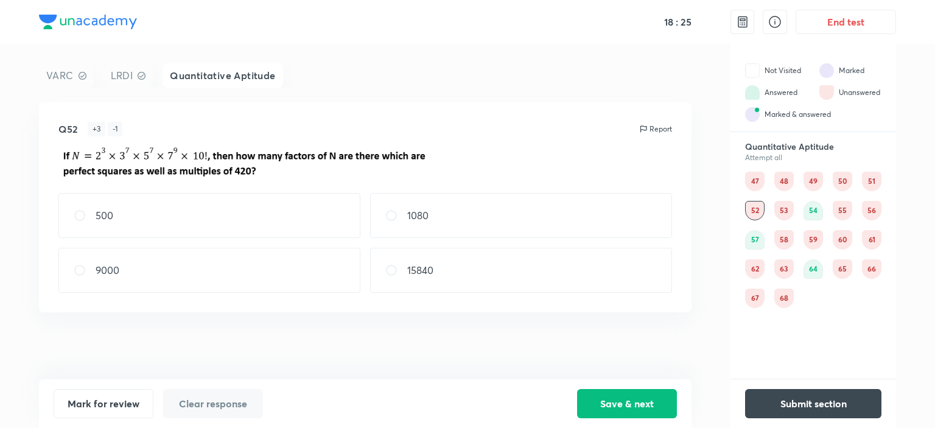
click at [786, 216] on div "53" at bounding box center [784, 210] width 19 height 19
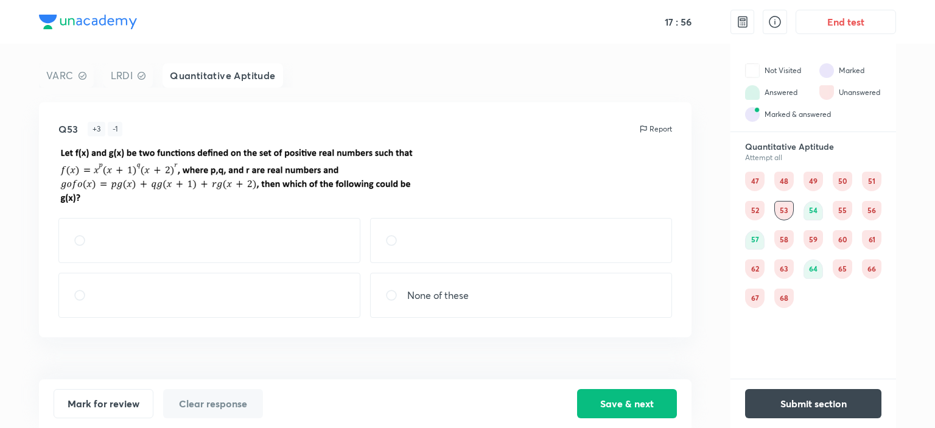
click at [843, 211] on div "55" at bounding box center [842, 210] width 19 height 19
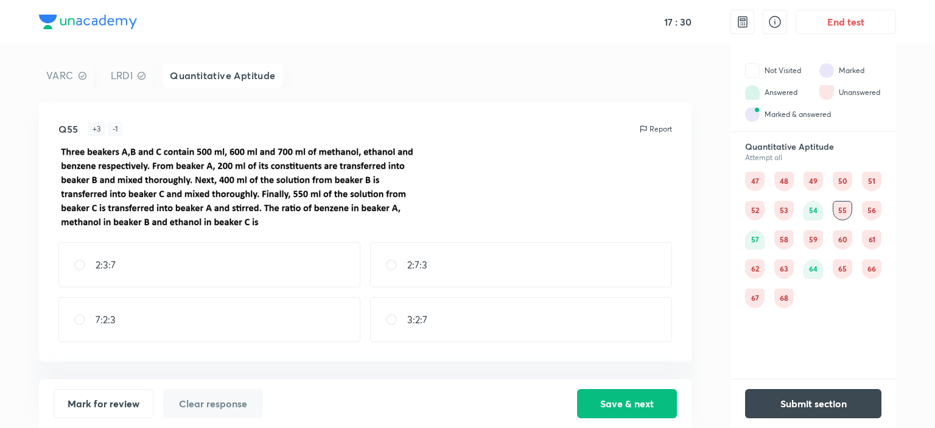
click at [878, 210] on div "56" at bounding box center [871, 210] width 19 height 19
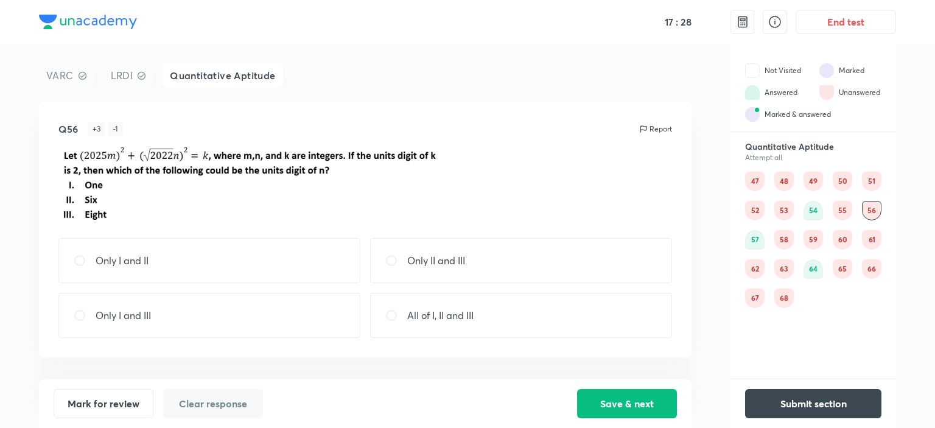
click at [791, 239] on div "58" at bounding box center [784, 239] width 19 height 19
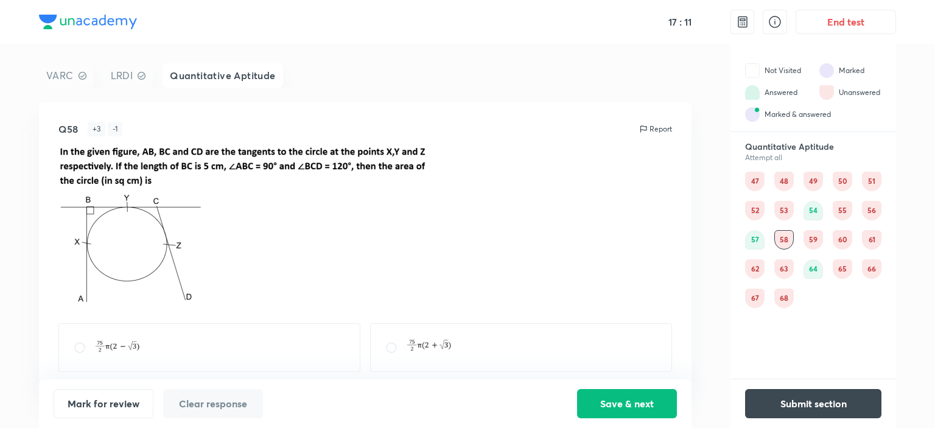
click at [586, 284] on p at bounding box center [365, 229] width 614 height 167
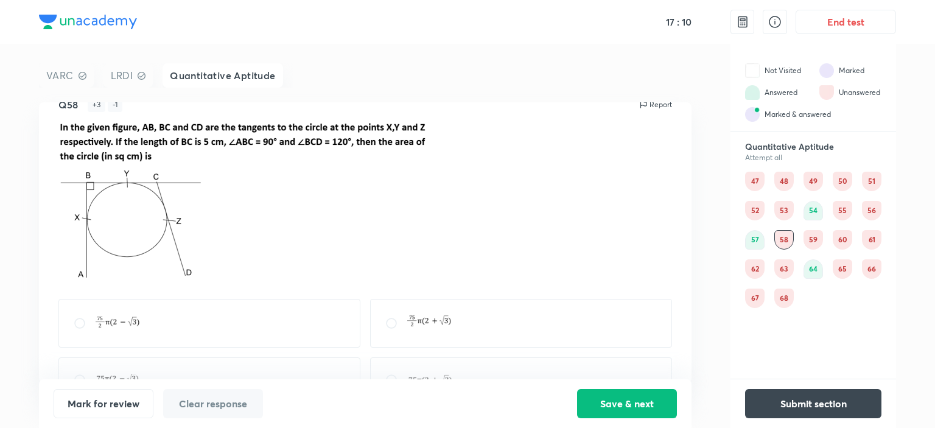
scroll to position [63, 0]
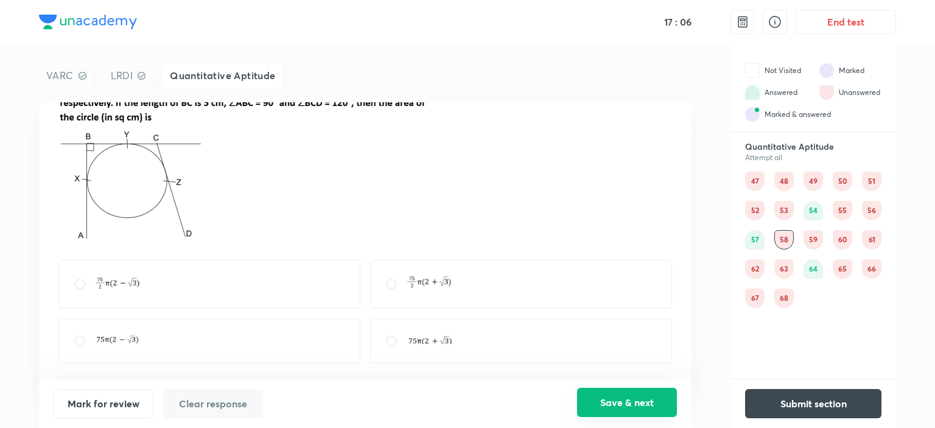
click at [631, 396] on button "Save & next" at bounding box center [627, 402] width 100 height 29
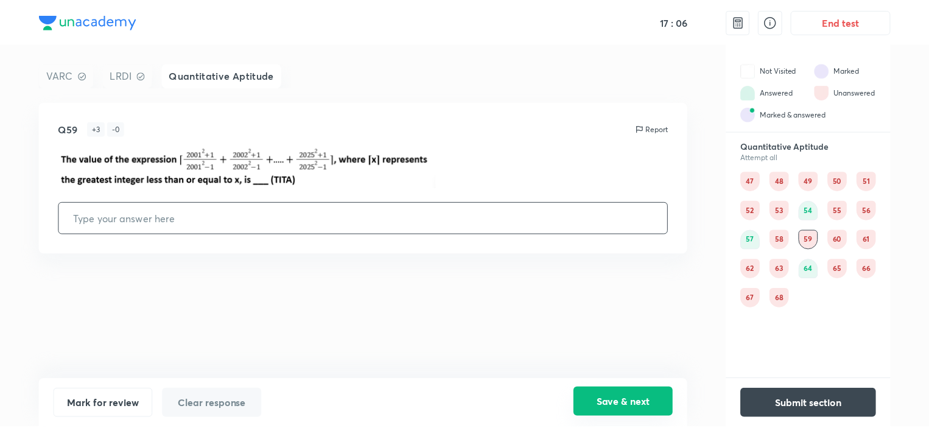
scroll to position [0, 0]
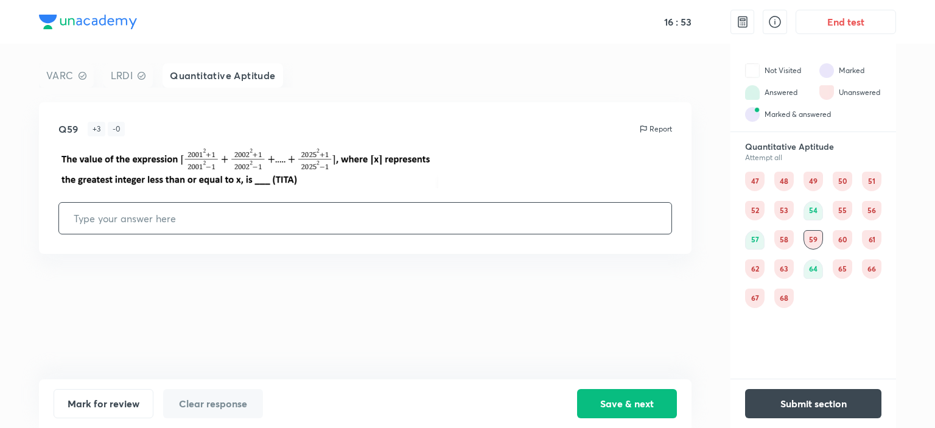
click at [373, 214] on input "text" at bounding box center [365, 218] width 613 height 31
type input "1"
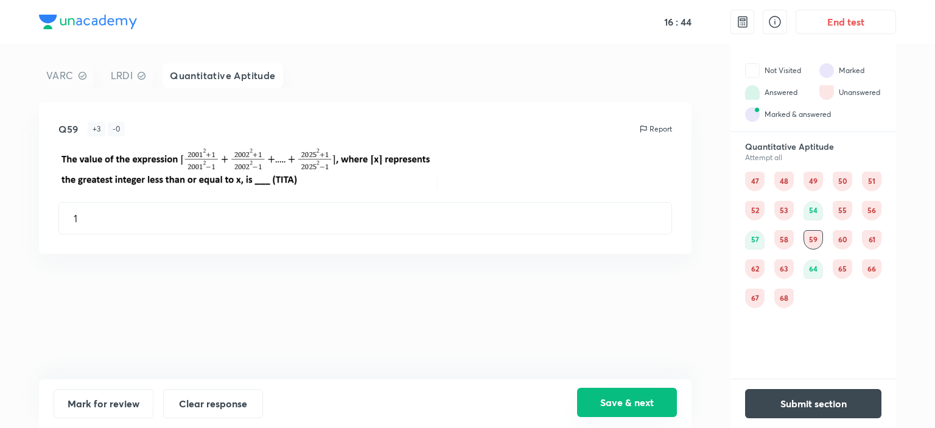
click at [629, 407] on button "Save & next" at bounding box center [627, 402] width 100 height 29
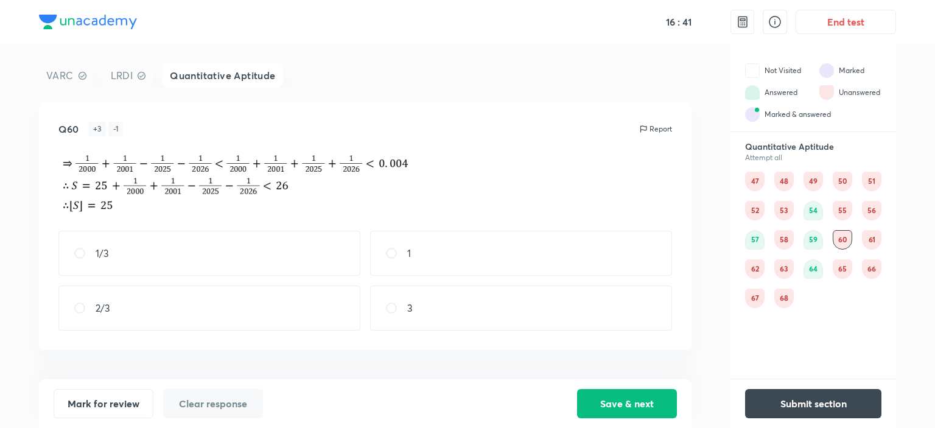
click at [517, 244] on div "1" at bounding box center [521, 253] width 302 height 45
radio input "true"
click at [615, 404] on button "Save & next" at bounding box center [627, 402] width 100 height 29
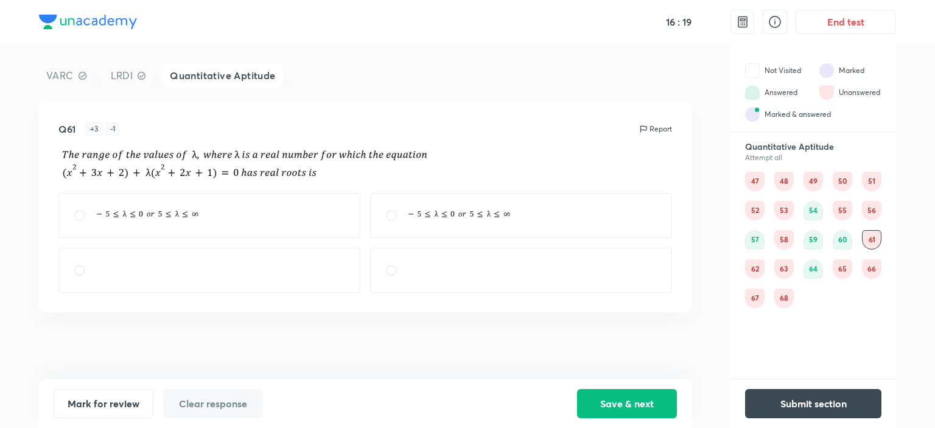
click at [669, 89] on div "VARC LRDI Quantitative Aptitude Q61 + 3 - 1 Report" at bounding box center [365, 221] width 653 height 316
click at [205, 260] on div at bounding box center [209, 270] width 302 height 45
radio input "true"
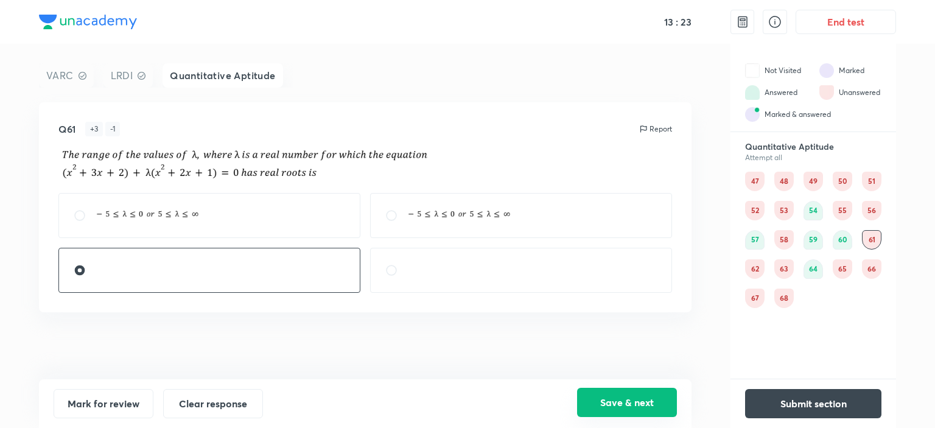
click at [593, 404] on button "Save & next" at bounding box center [627, 402] width 100 height 29
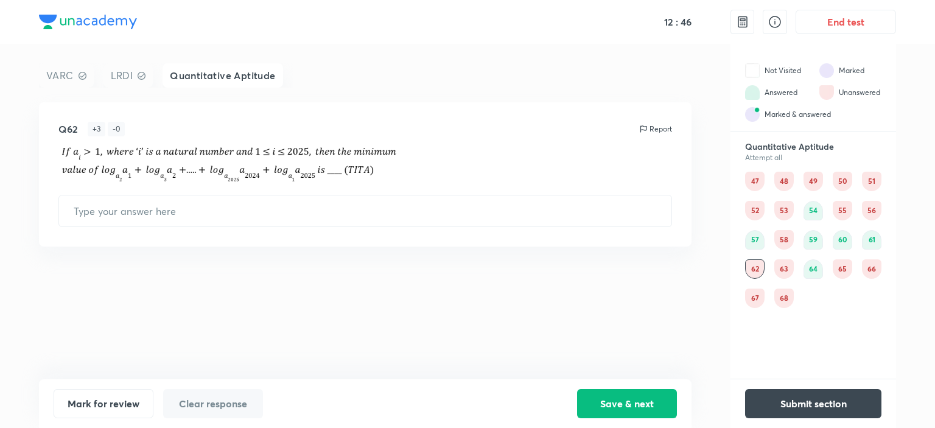
click at [846, 267] on div "65" at bounding box center [842, 268] width 19 height 19
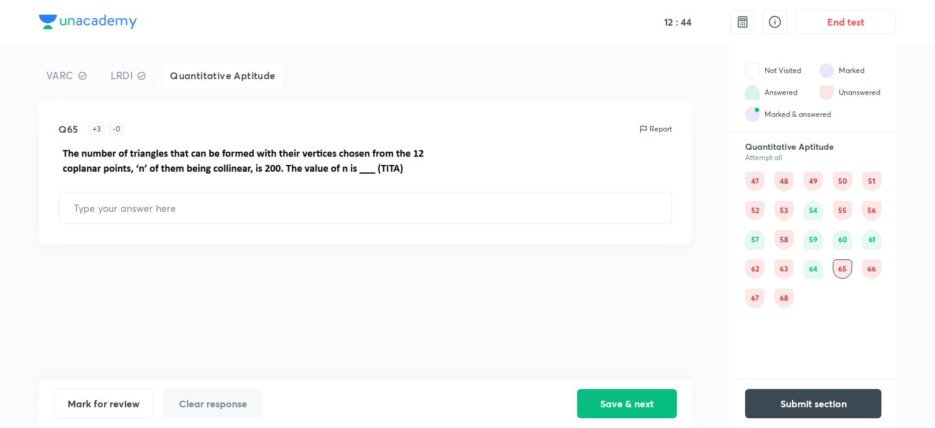
click at [876, 262] on div "66" at bounding box center [871, 268] width 19 height 19
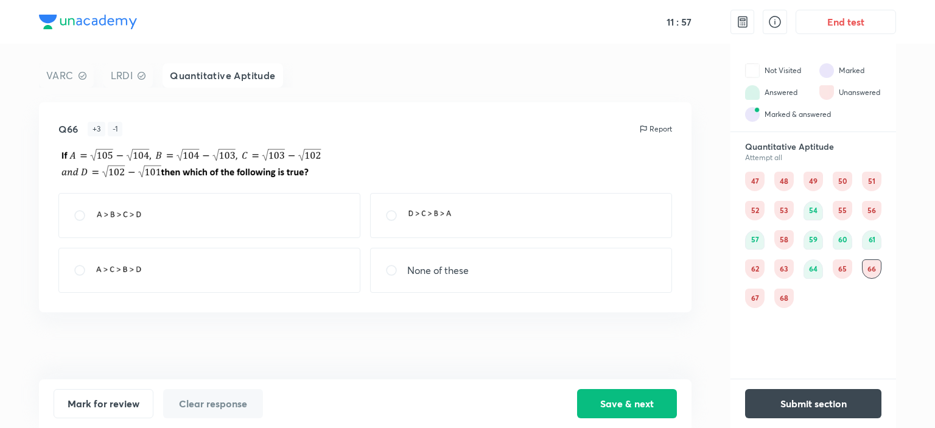
click at [393, 251] on div "None of these" at bounding box center [521, 270] width 302 height 45
radio input "true"
click at [235, 229] on div at bounding box center [209, 215] width 302 height 45
radio input "true"
radio input "false"
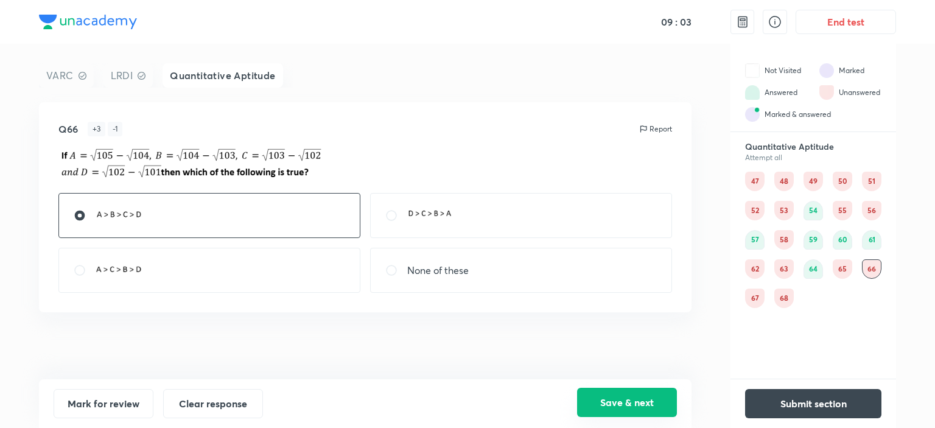
click at [632, 406] on button "Save & next" at bounding box center [627, 402] width 100 height 29
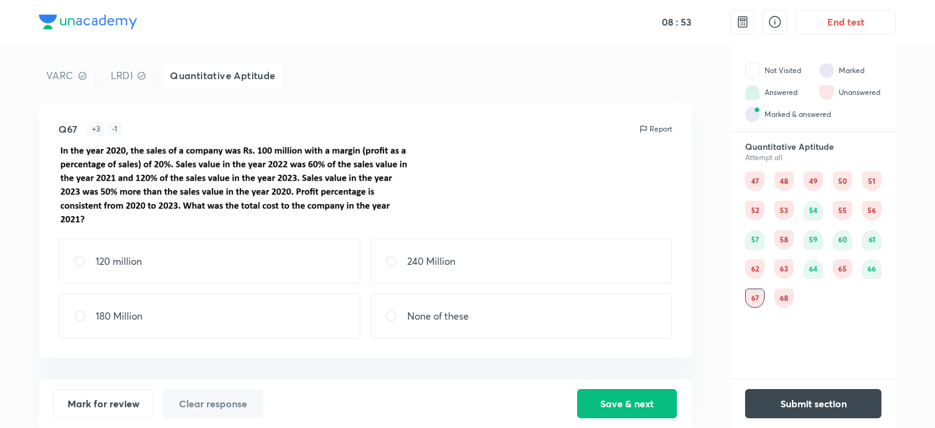
click at [781, 300] on div "68" at bounding box center [784, 298] width 19 height 19
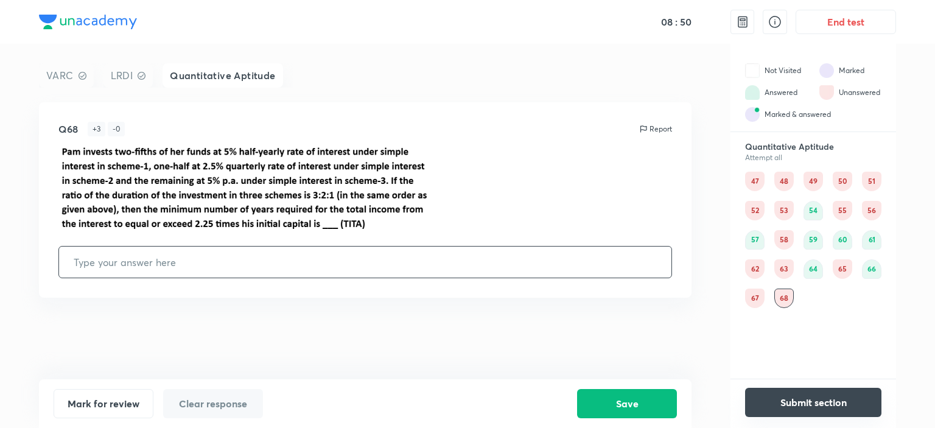
click at [822, 396] on button "Submit section" at bounding box center [813, 402] width 136 height 29
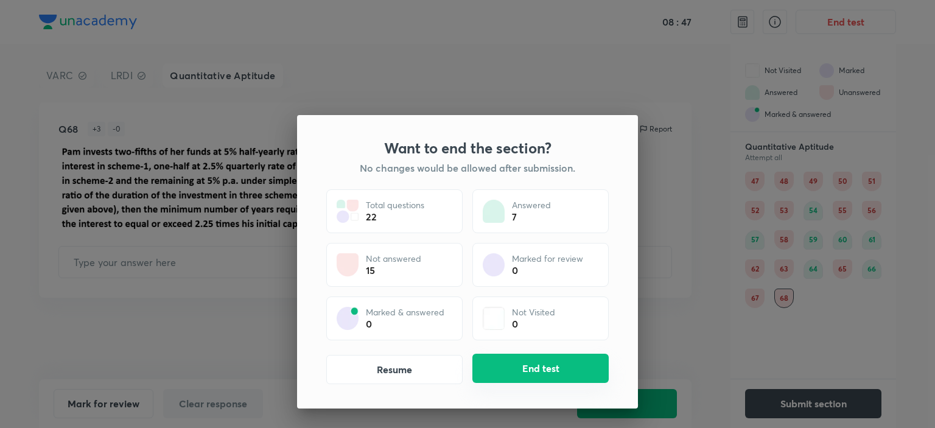
click at [558, 362] on button "End test" at bounding box center [541, 368] width 136 height 29
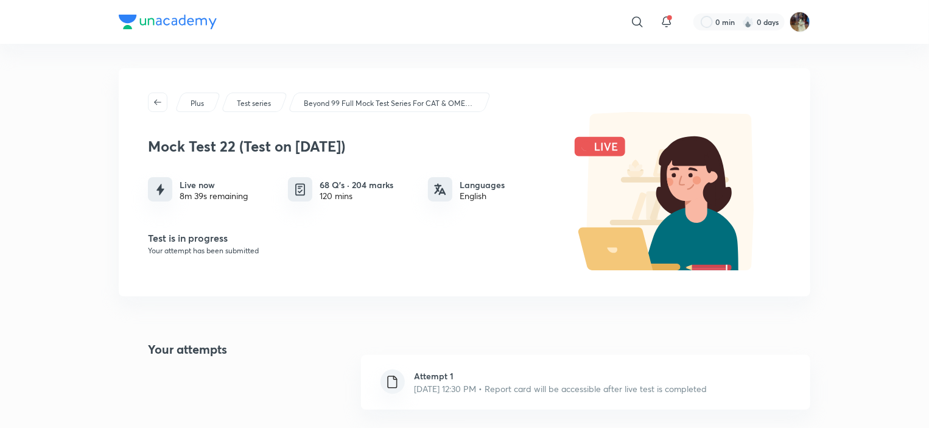
click at [571, 393] on p "Oct 5, 2025, 12:30 PM • Report card will be accessible after live test is compl…" at bounding box center [561, 388] width 293 height 13
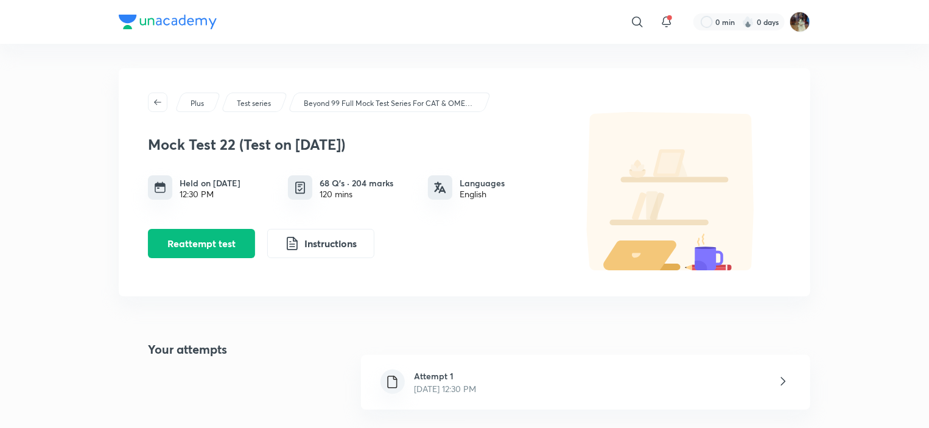
click at [629, 376] on div "Attempt 1 Oct 5, 2025, 12:30 PM" at bounding box center [585, 382] width 449 height 55
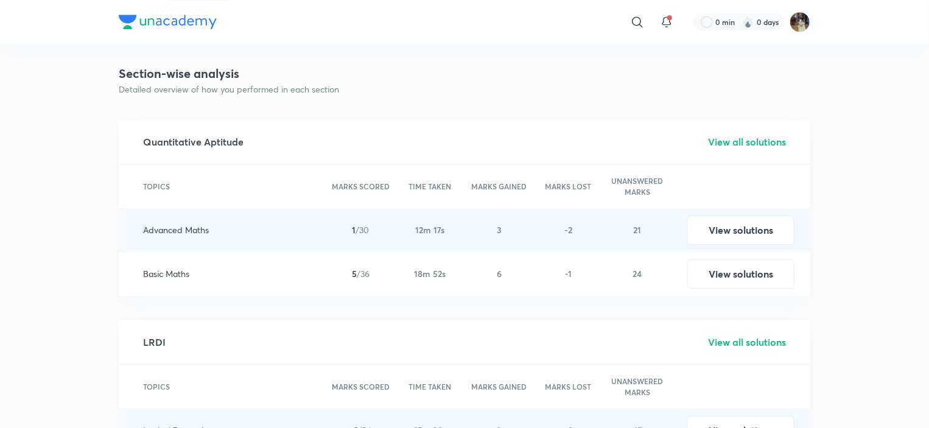
scroll to position [1573, 0]
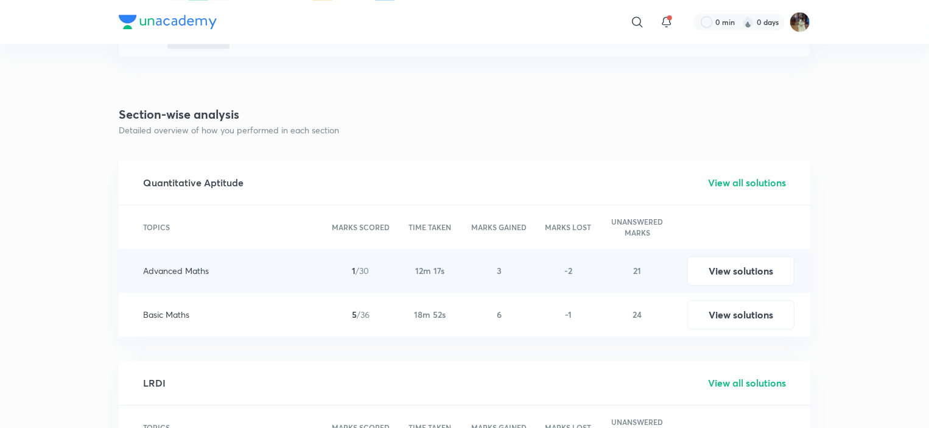
click at [767, 183] on h5 "View all solutions" at bounding box center [747, 182] width 78 height 15
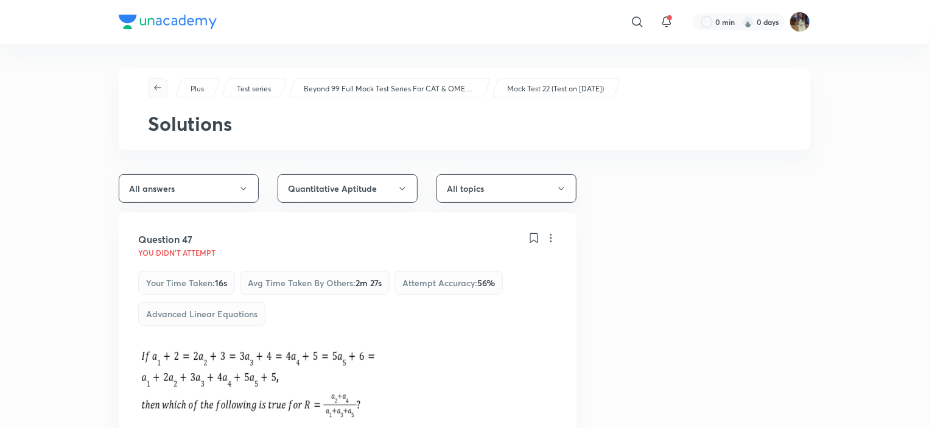
click at [166, 80] on button "button" at bounding box center [157, 87] width 19 height 19
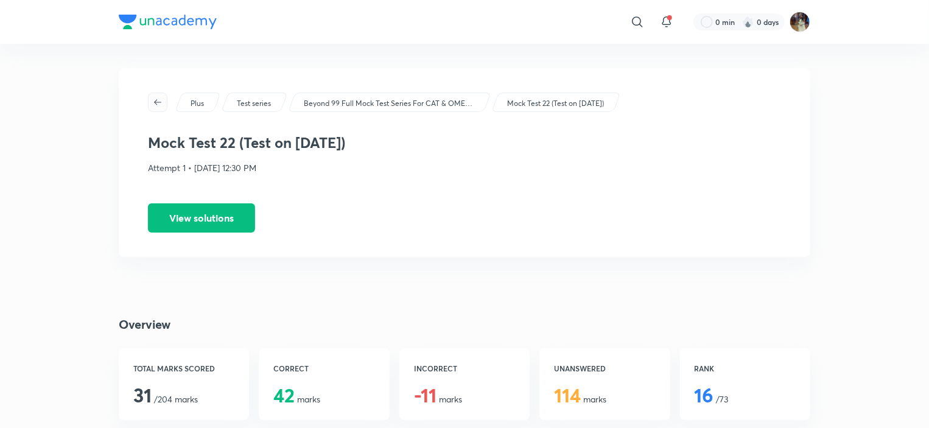
click at [152, 102] on span "button" at bounding box center [158, 102] width 18 height 10
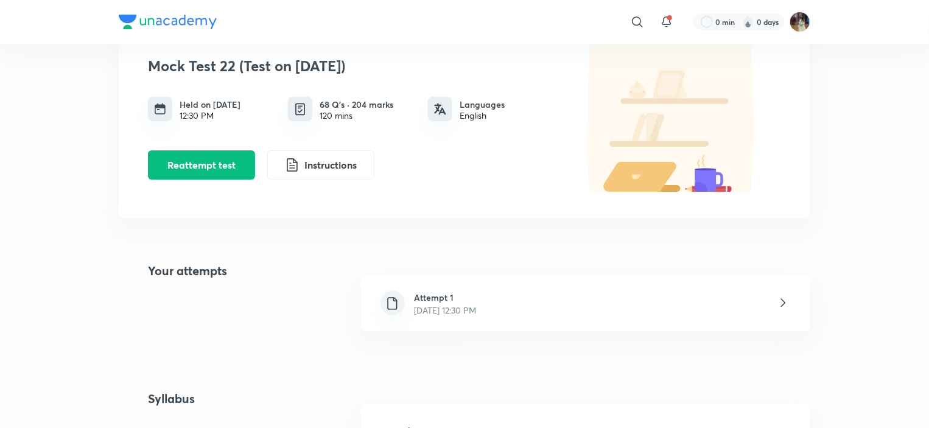
scroll to position [76, 0]
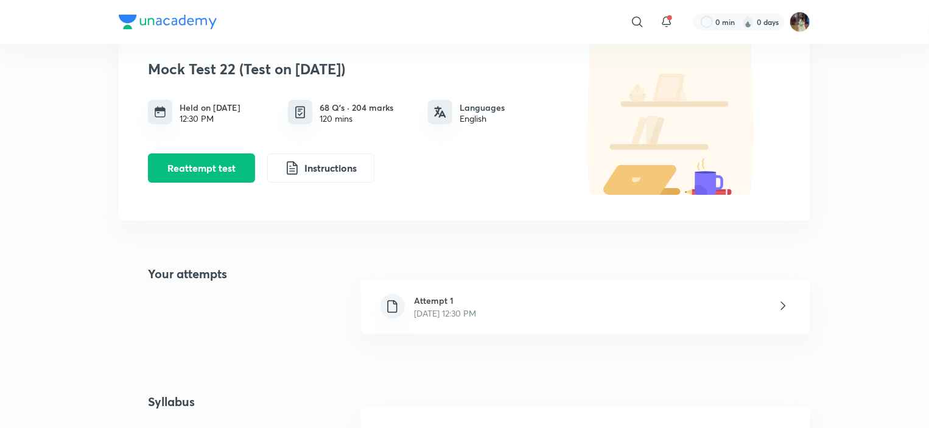
click at [609, 326] on div "Attempt 1 Oct 5, 2025, 12:30 PM" at bounding box center [585, 307] width 449 height 55
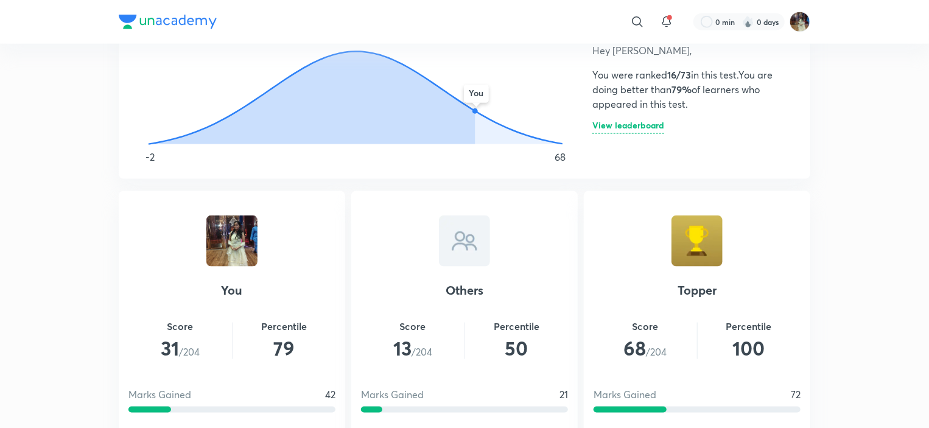
scroll to position [748, 0]
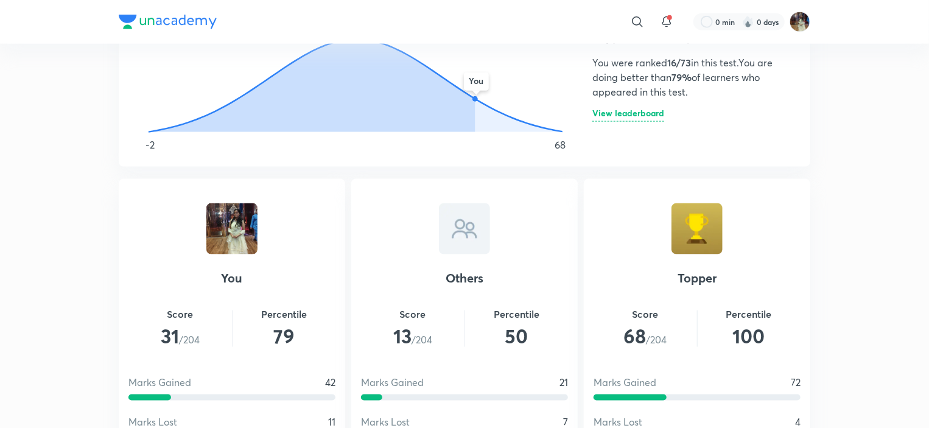
click at [683, 279] on h4 "Topper" at bounding box center [697, 278] width 207 height 18
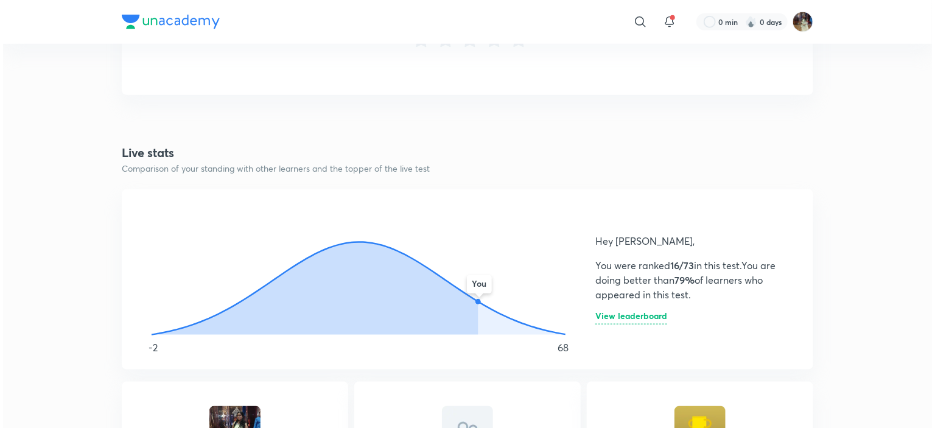
scroll to position [557, 0]
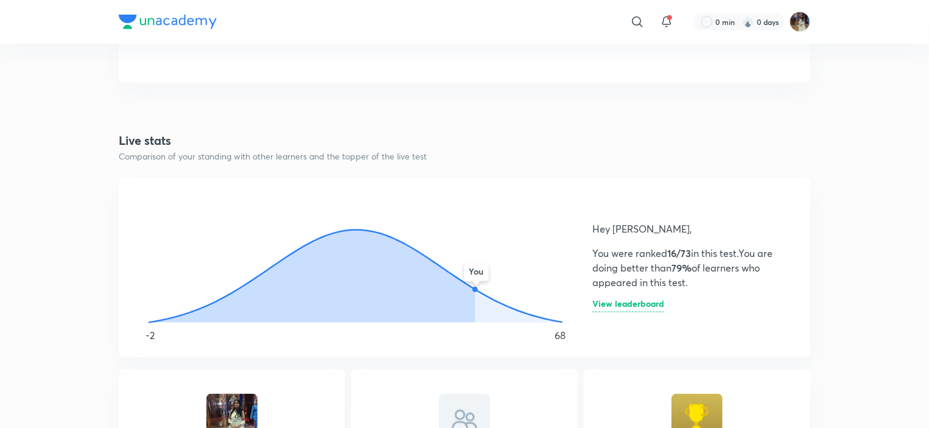
click at [636, 300] on h6 "View leaderboard" at bounding box center [629, 306] width 72 height 13
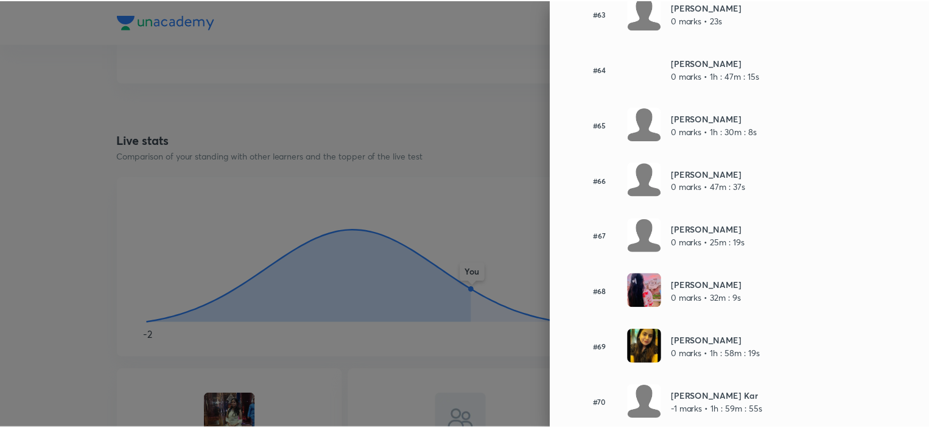
scroll to position [3788, 0]
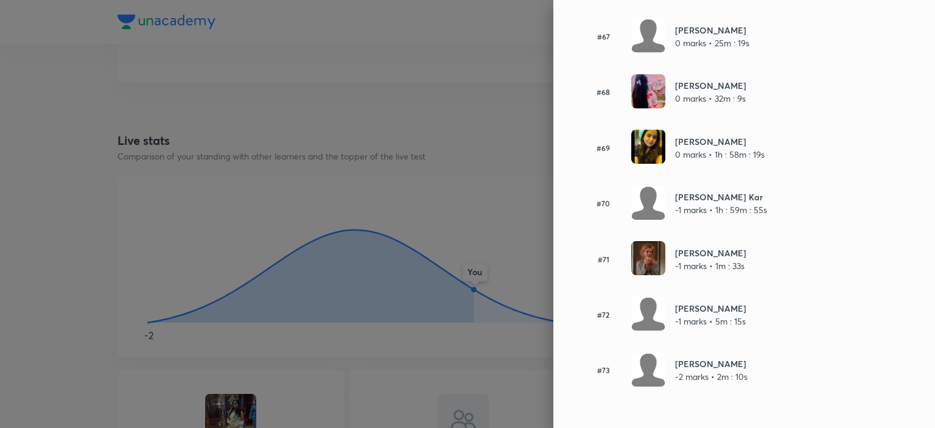
click at [8, 178] on div at bounding box center [467, 214] width 935 height 428
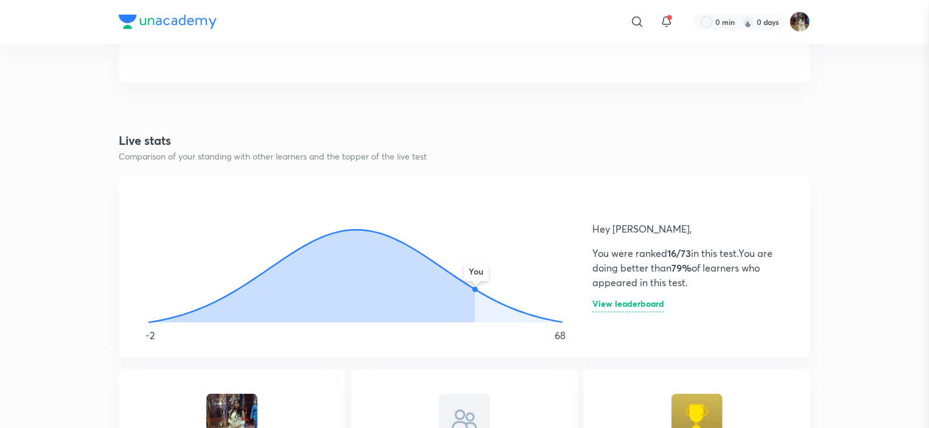
scroll to position [0, 0]
